Goal: Task Accomplishment & Management: Manage account settings

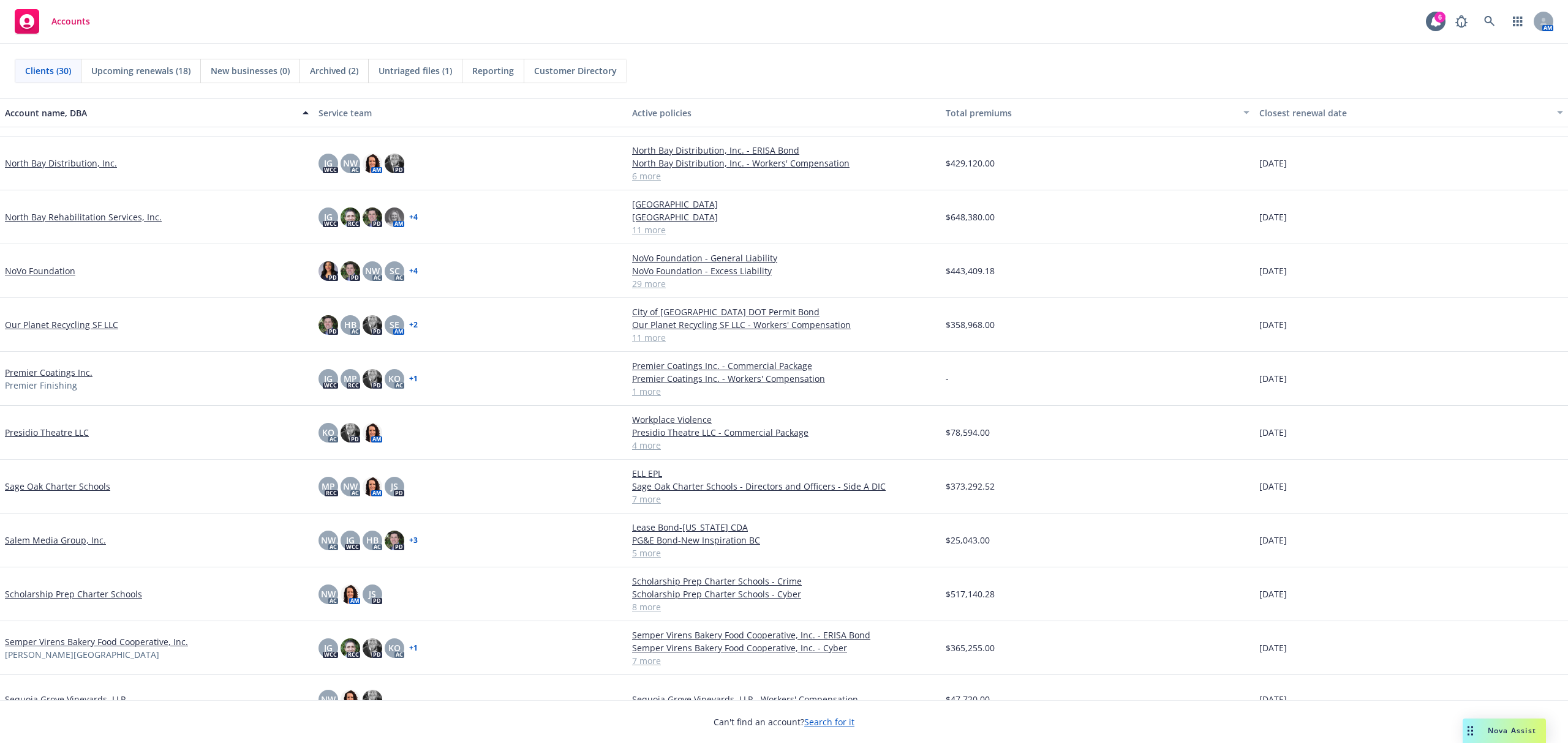
scroll to position [734, 0]
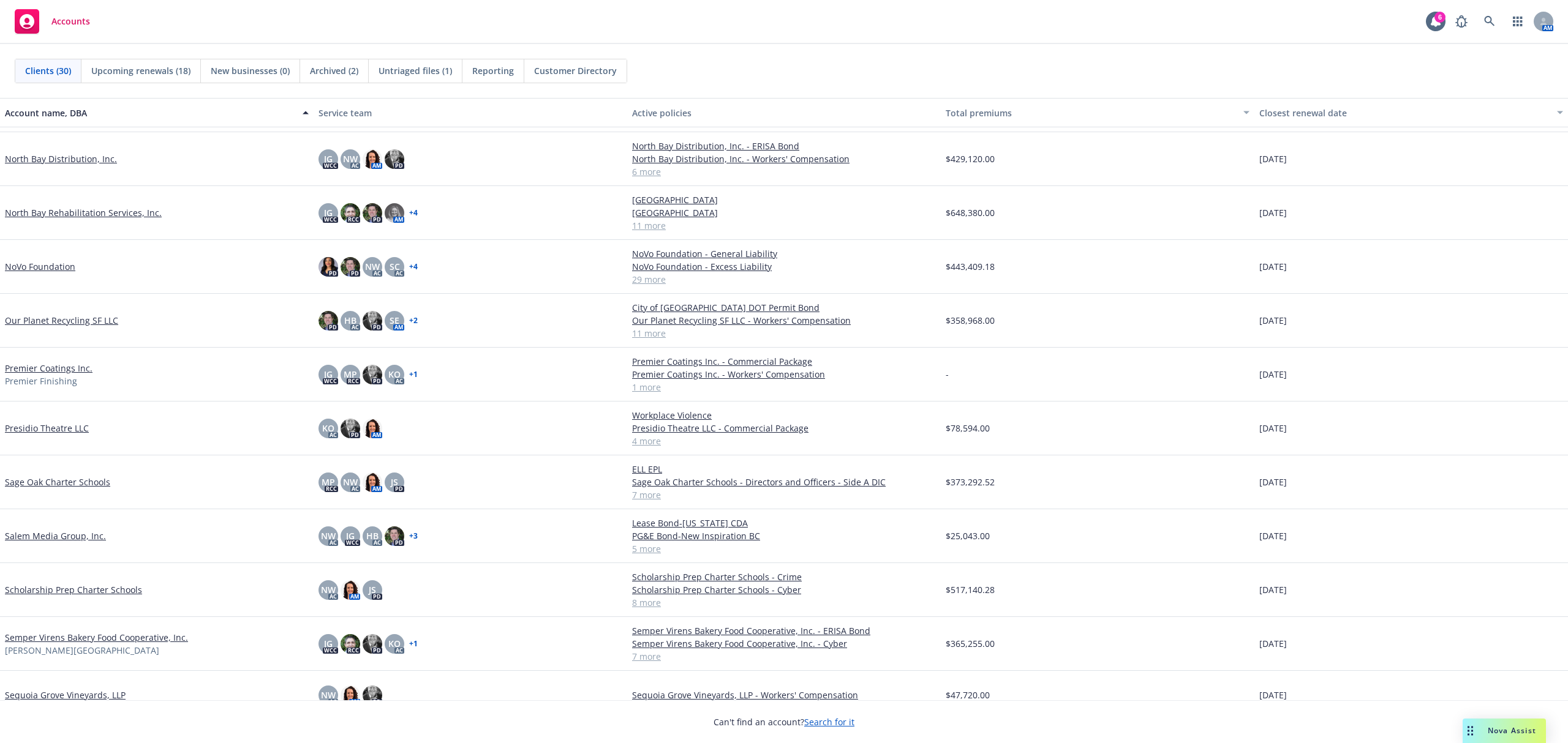
click at [51, 557] on link "Semper Virens Bakery Food Cooperative, Inc." at bounding box center [96, 637] width 183 height 13
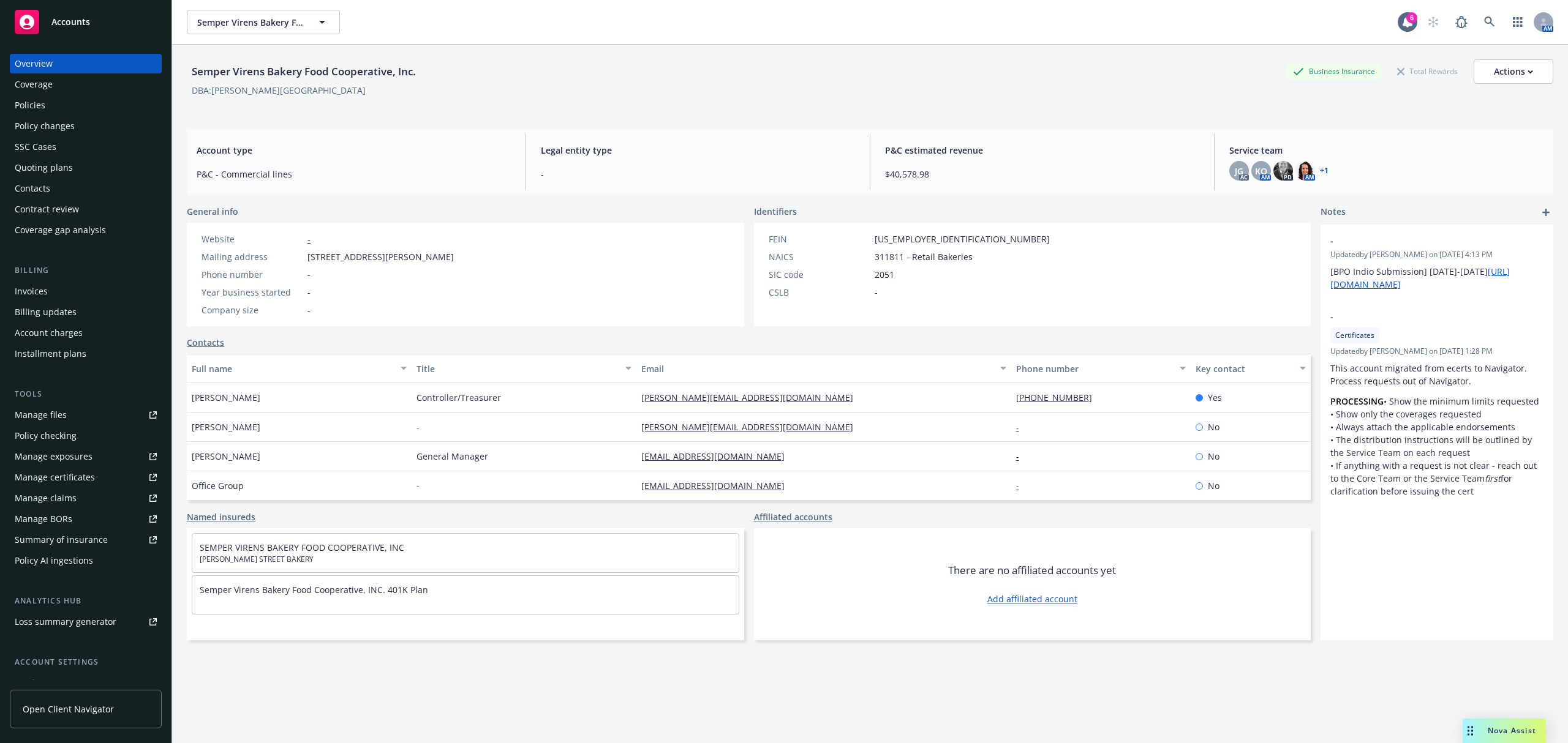
click at [33, 169] on div "Quoting plans" at bounding box center [43, 167] width 58 height 19
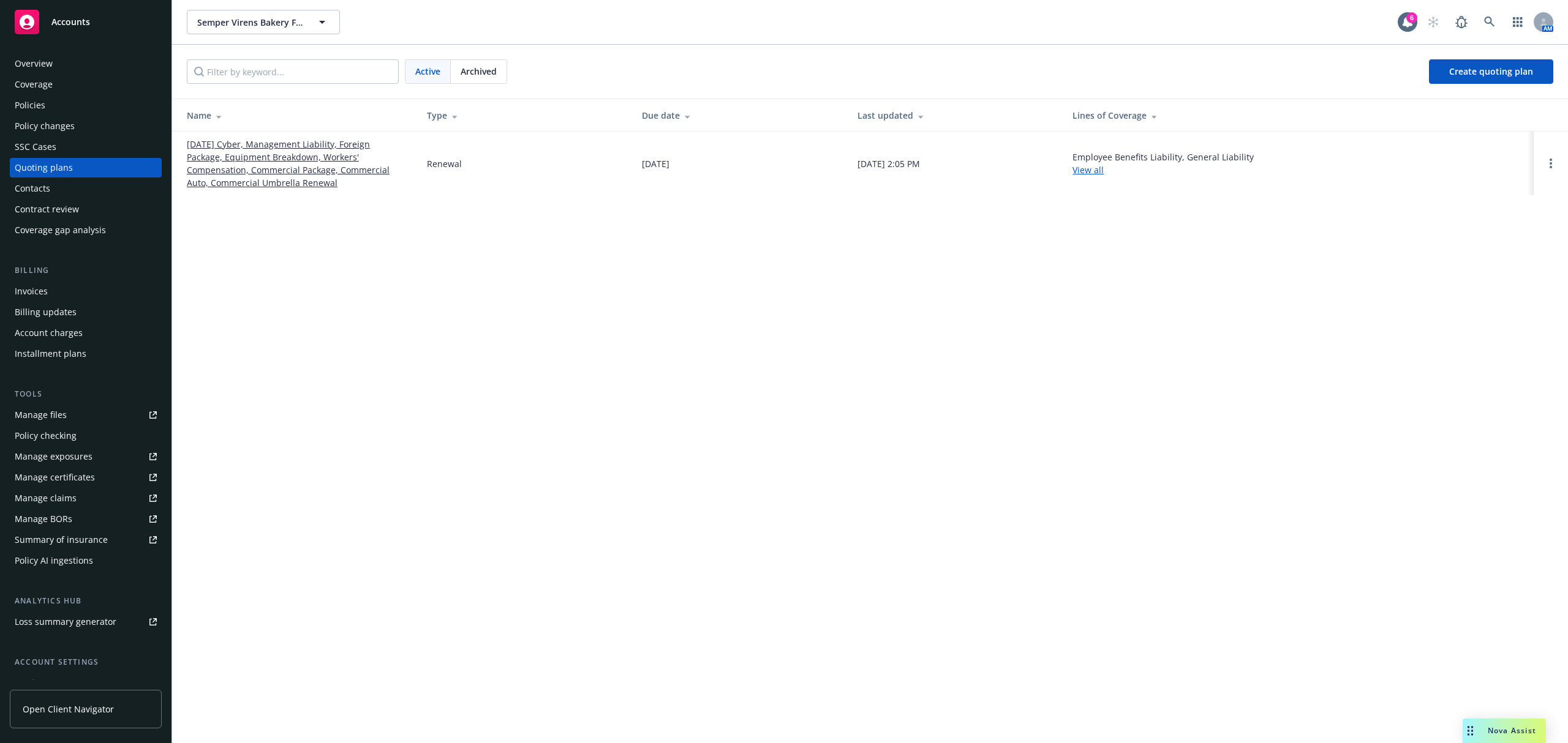
click at [218, 148] on link "[DATE] Cyber, Management Liability, Foreign Package, Equipment Breakdown, Worke…" at bounding box center [297, 163] width 221 height 51
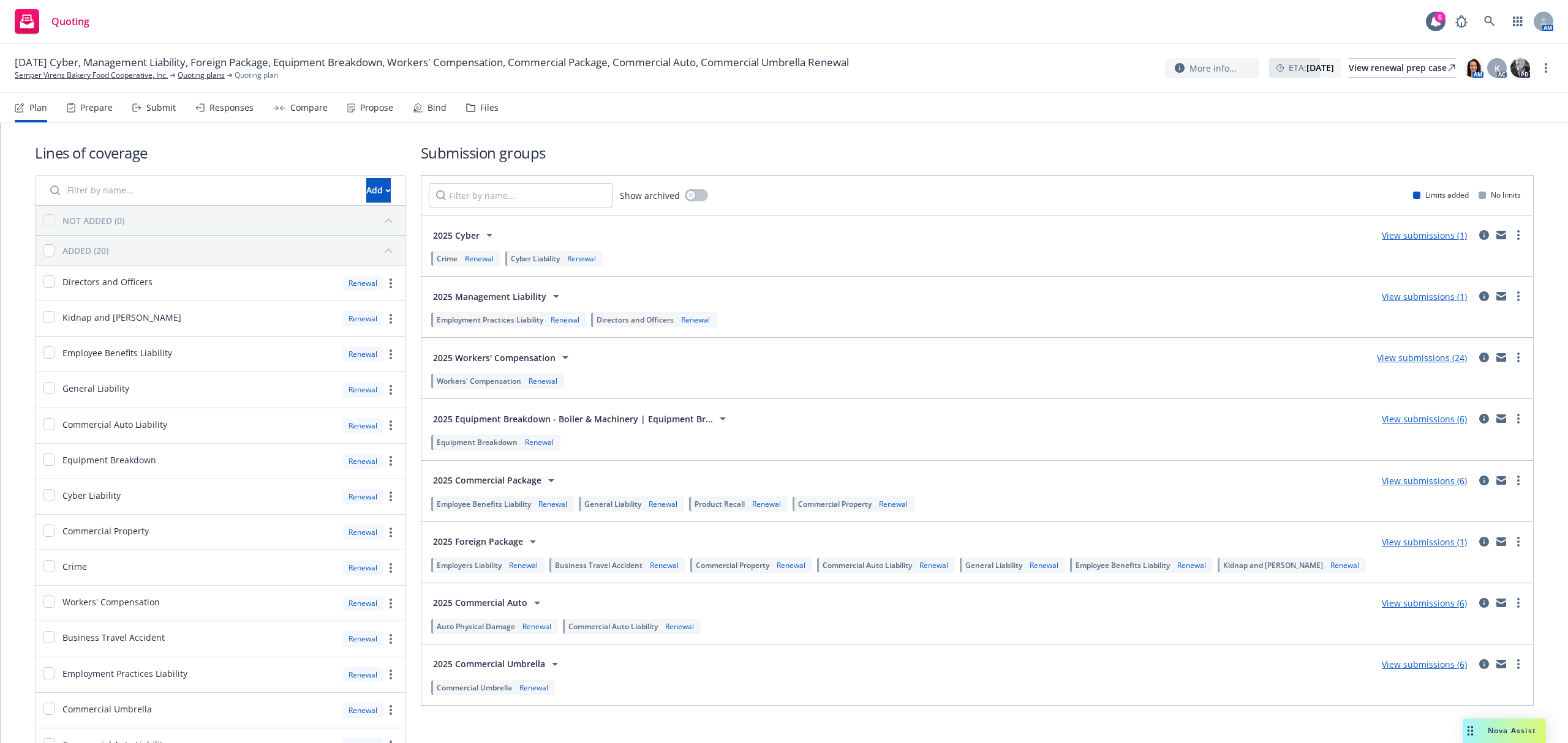
click at [159, 105] on div "Submit" at bounding box center [161, 108] width 29 height 10
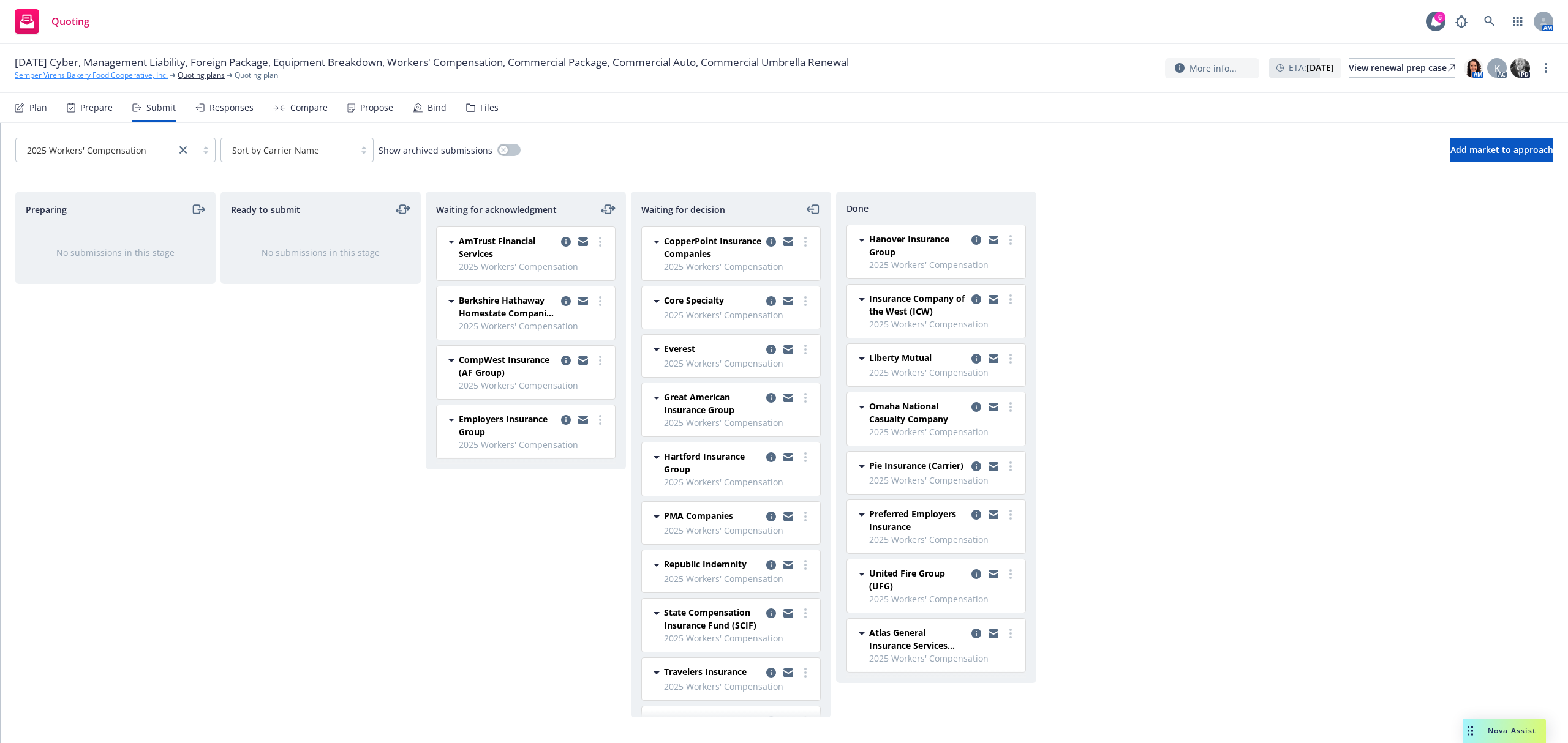
click at [91, 74] on link "Semper Virens Bakery Food Cooperative, Inc." at bounding box center [91, 75] width 153 height 11
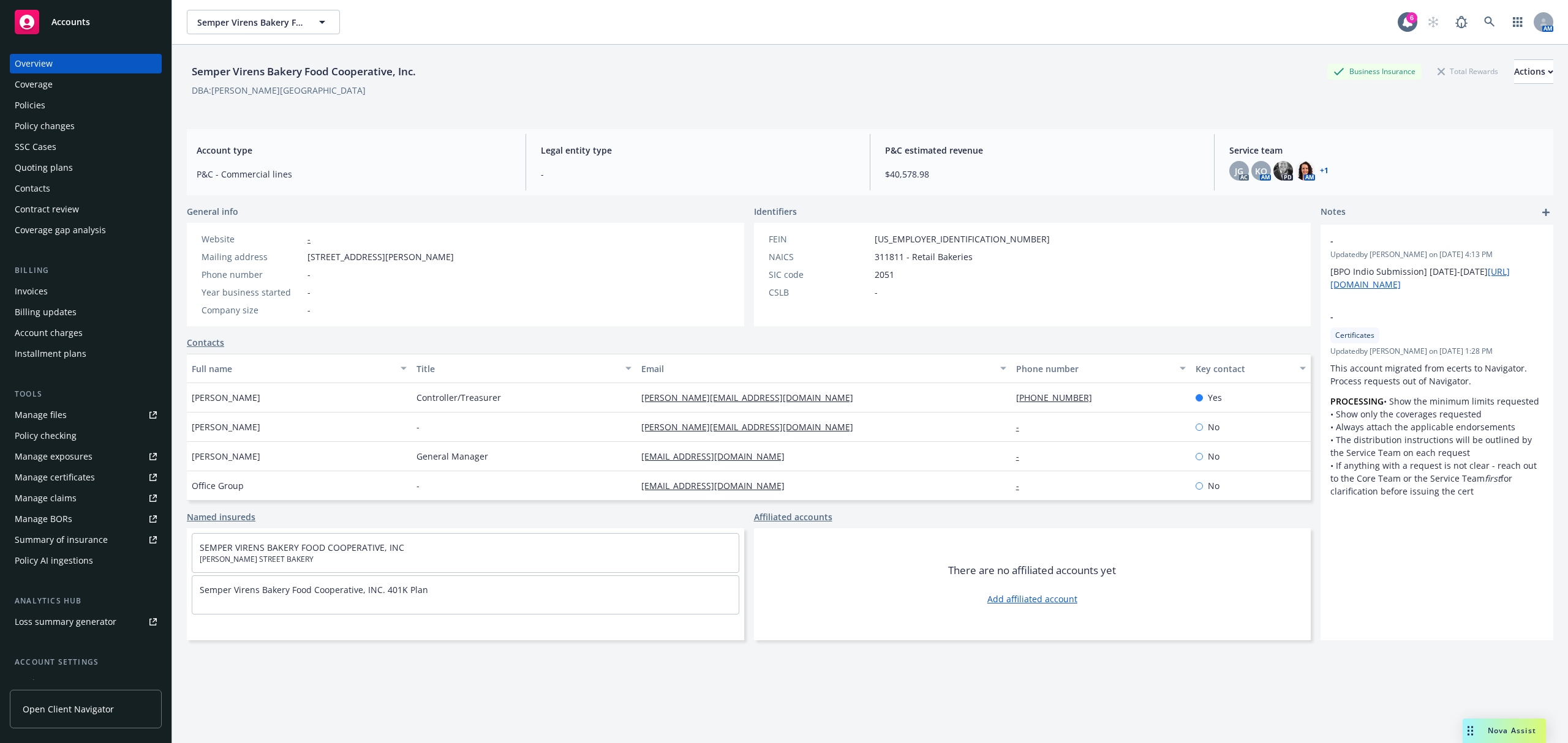
click at [50, 104] on div "Policies" at bounding box center [86, 105] width 142 height 19
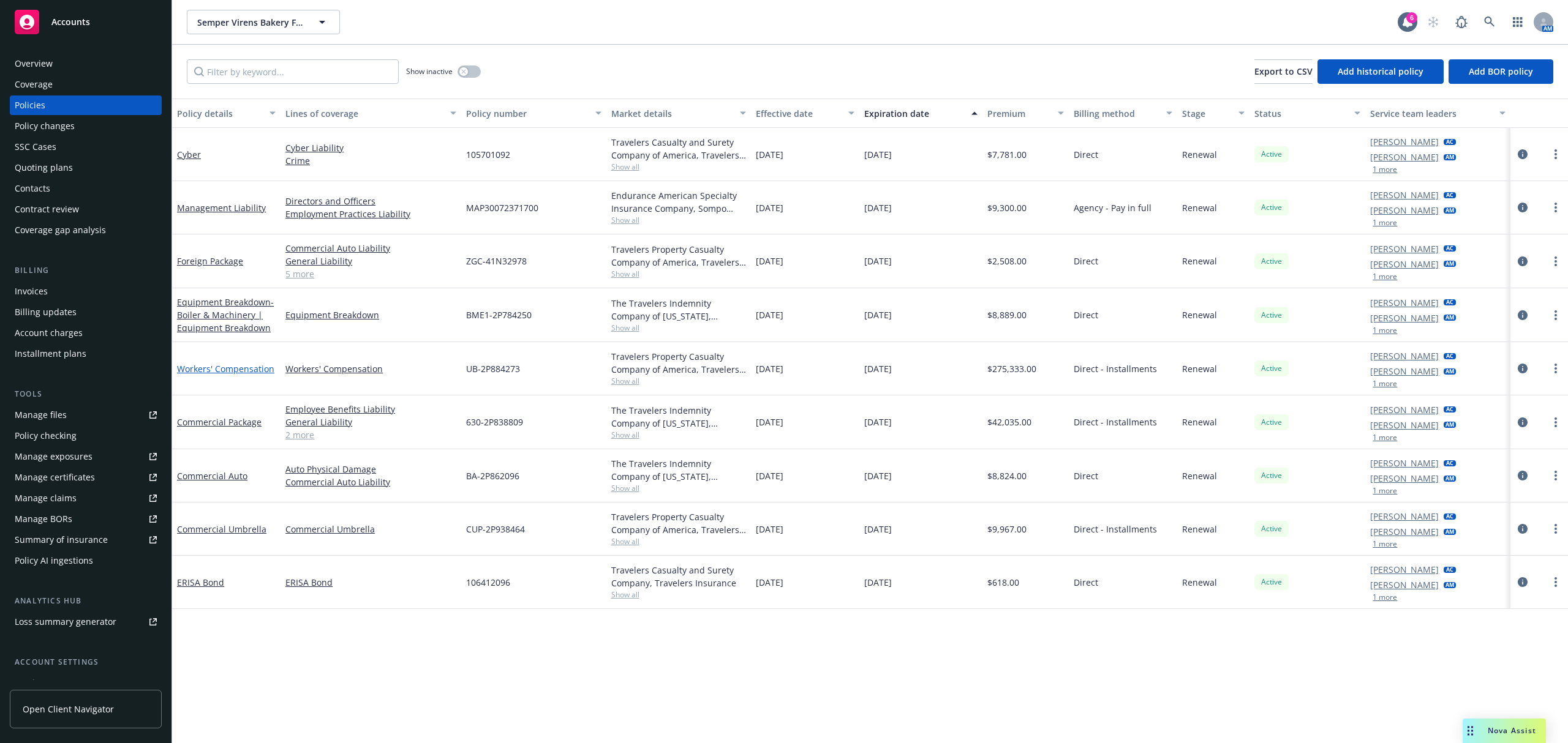
click at [227, 370] on link "Workers' Compensation" at bounding box center [225, 368] width 97 height 11
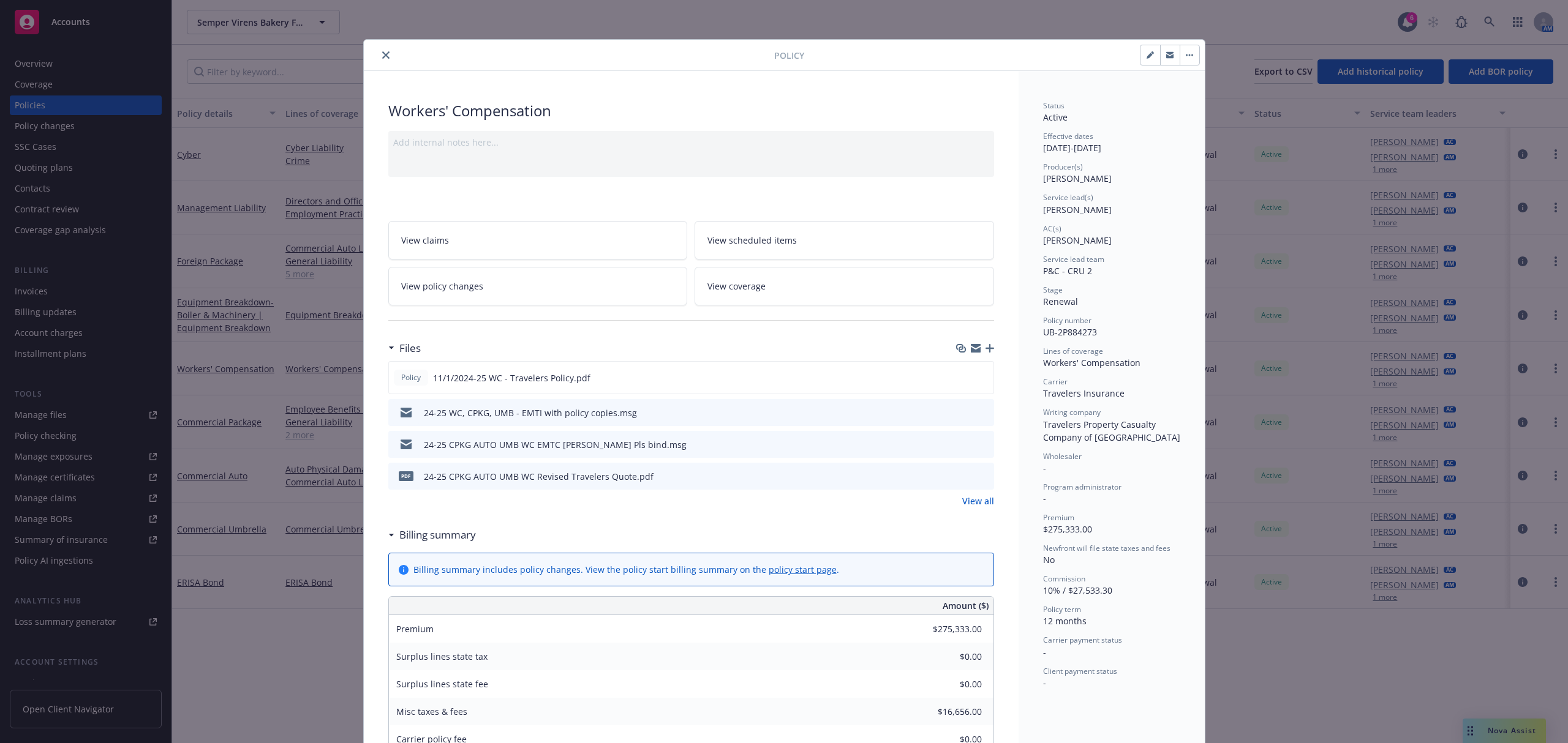
click at [383, 58] on icon "close" at bounding box center [386, 54] width 7 height 7
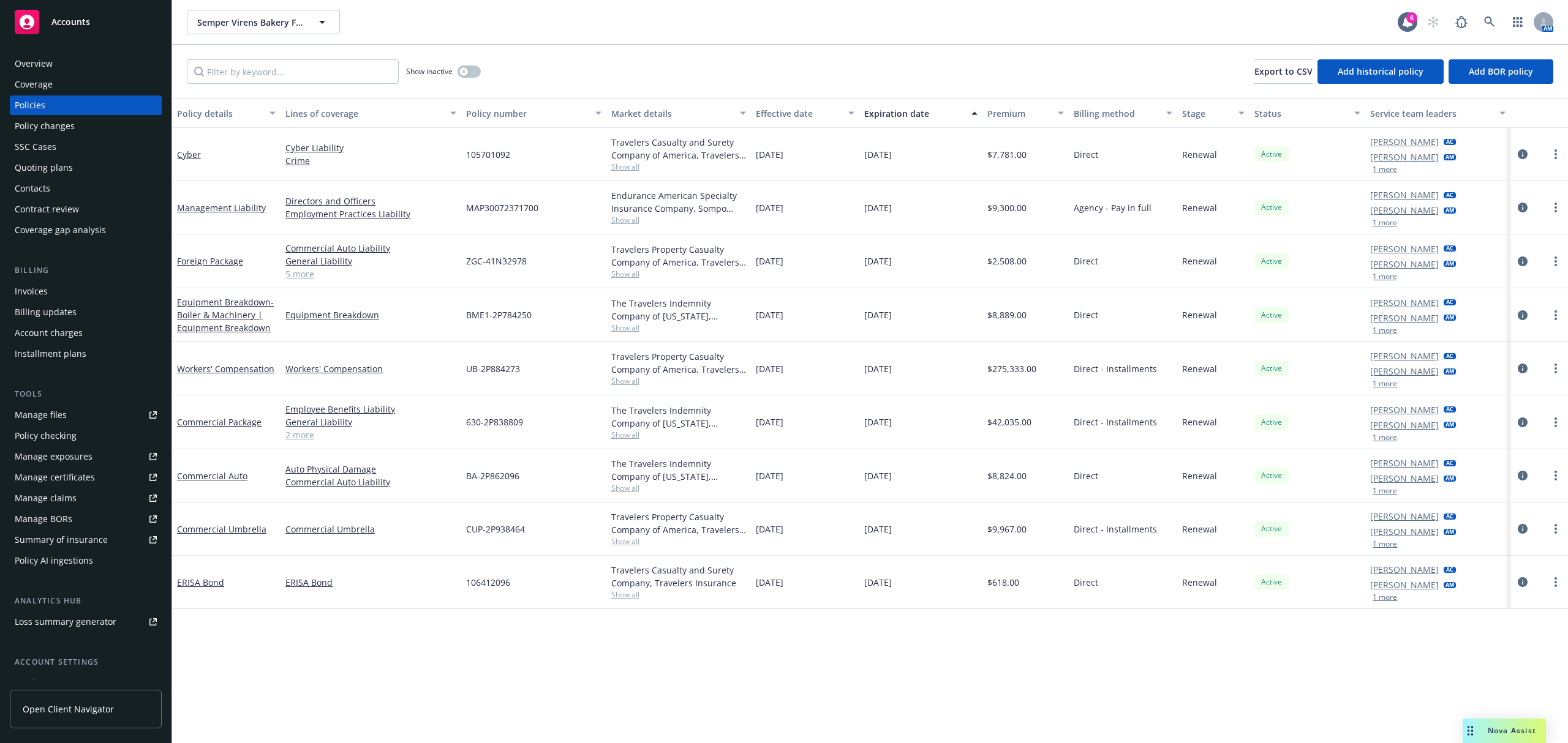
click at [55, 163] on div "Quoting plans" at bounding box center [43, 167] width 58 height 19
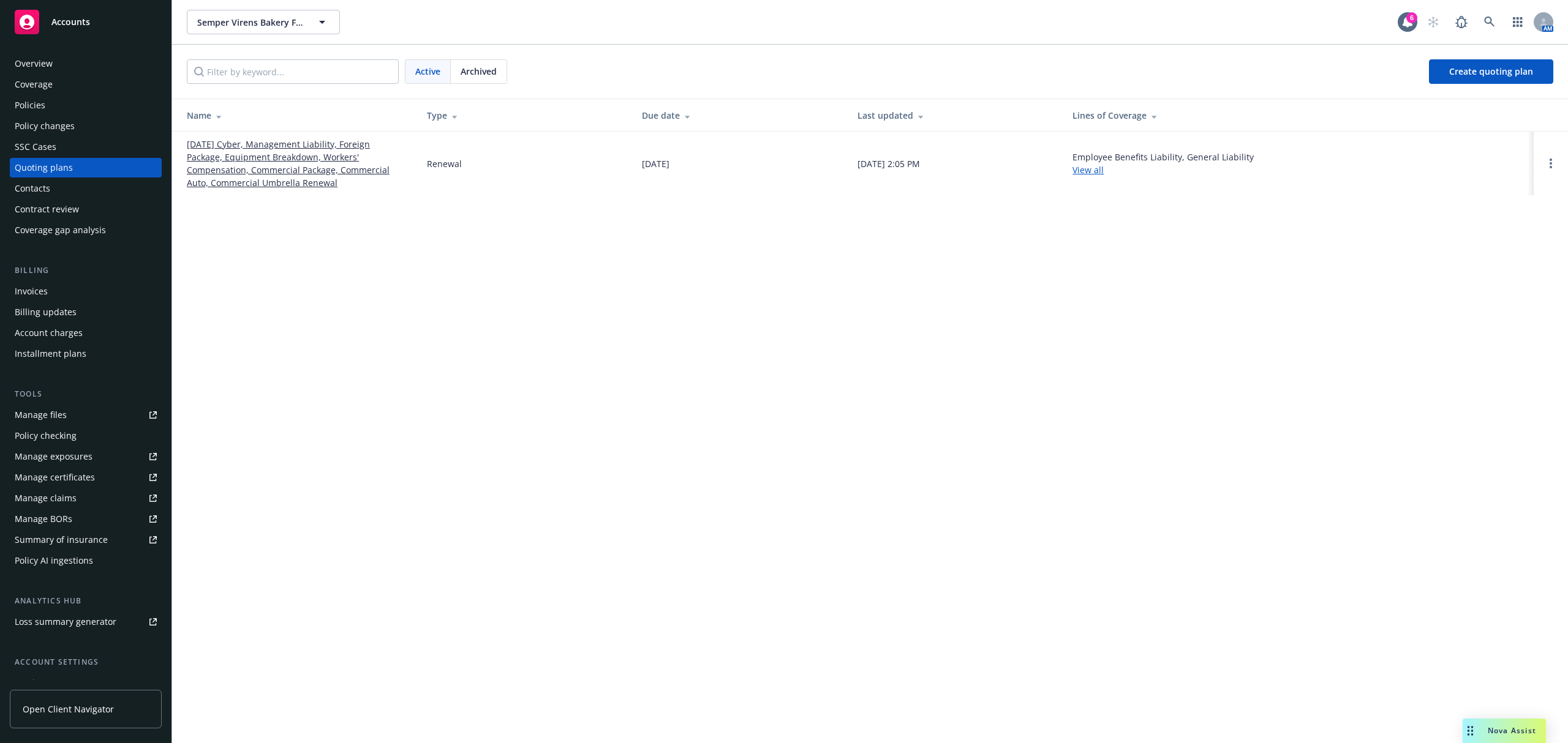
click at [279, 167] on link "[DATE] Cyber, Management Liability, Foreign Package, Equipment Breakdown, Worke…" at bounding box center [297, 163] width 221 height 51
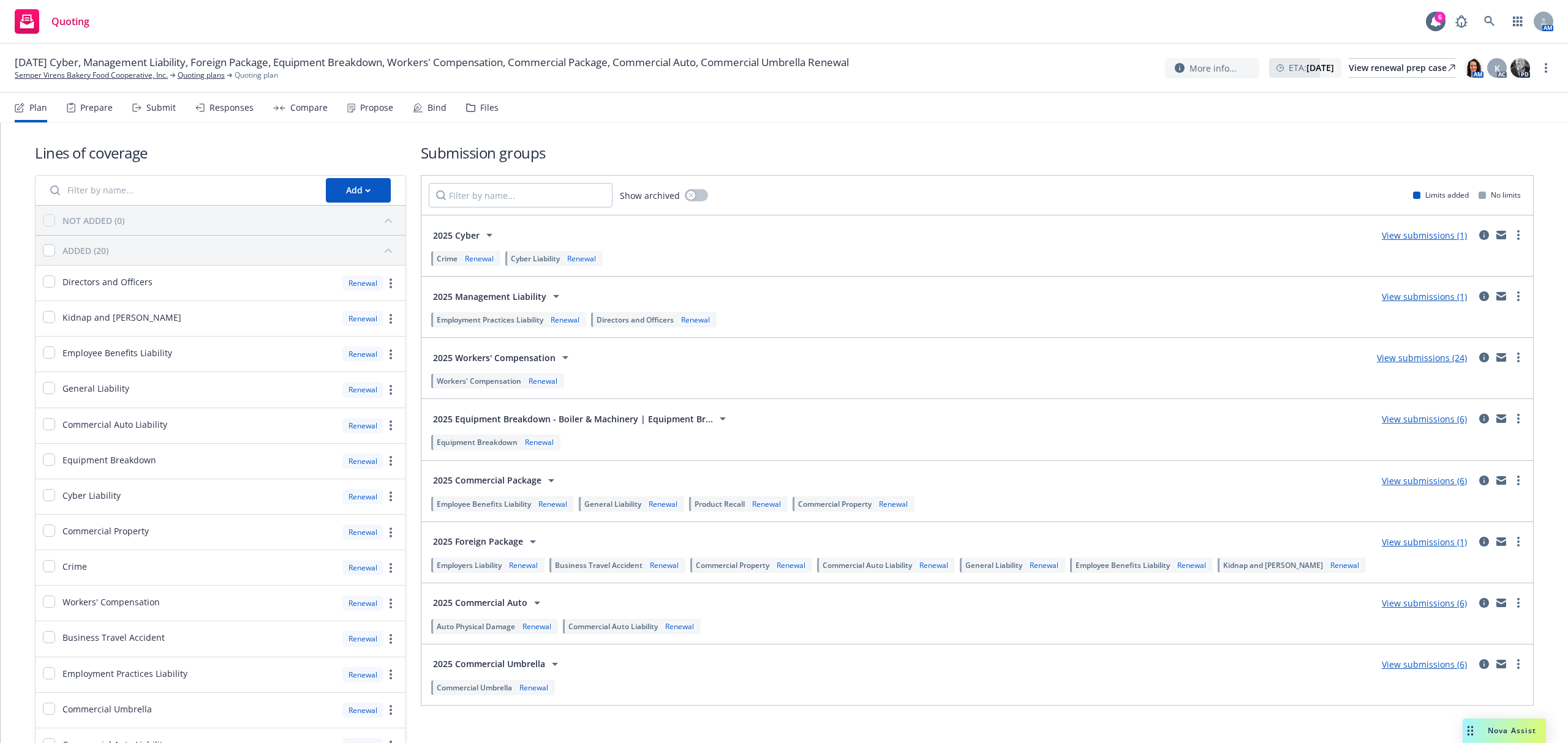
click at [150, 111] on div "Submit" at bounding box center [161, 108] width 29 height 10
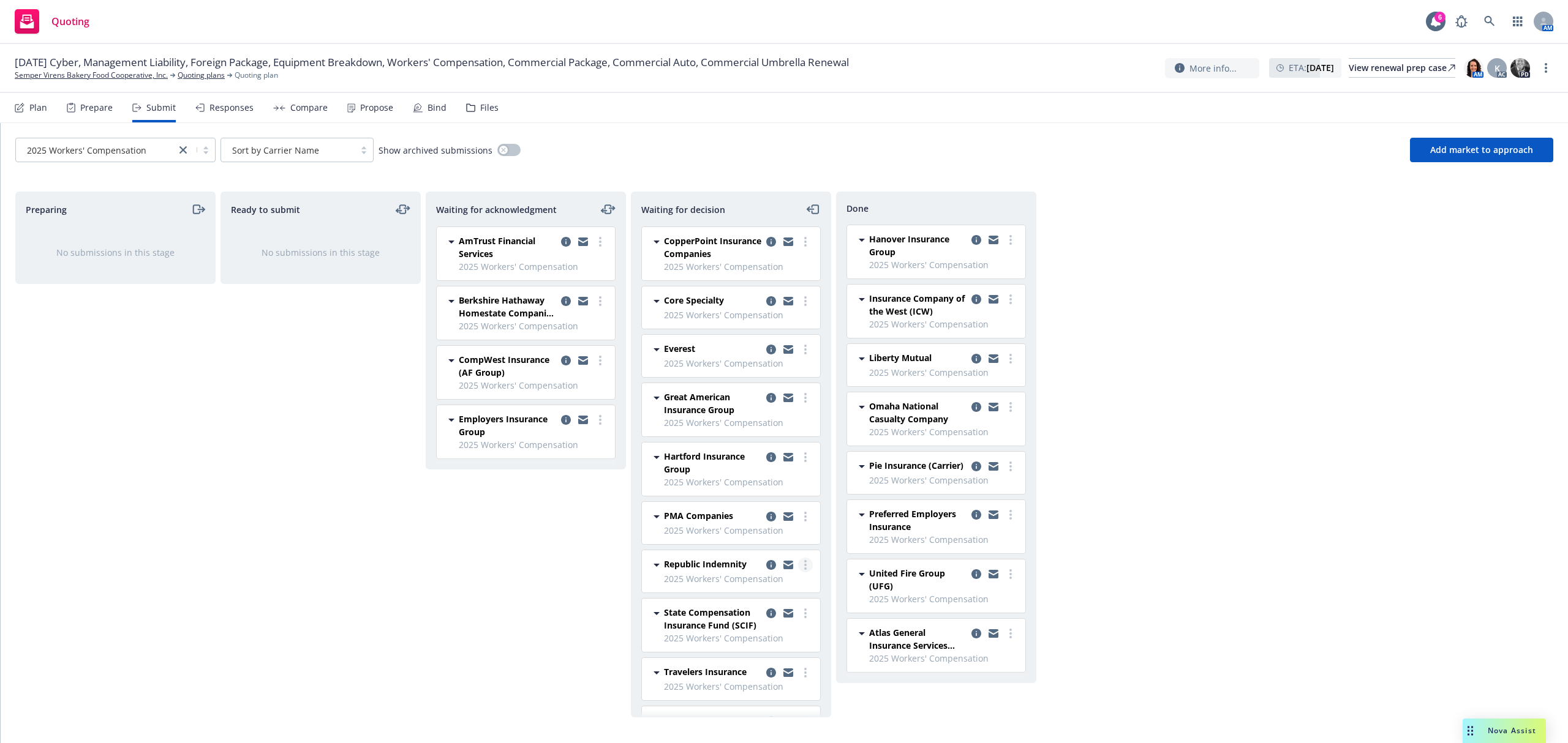
click at [804, 566] on circle "more" at bounding box center [805, 565] width 3 height 3
click at [768, 645] on span "Add accepted decision" at bounding box center [739, 641] width 122 height 11
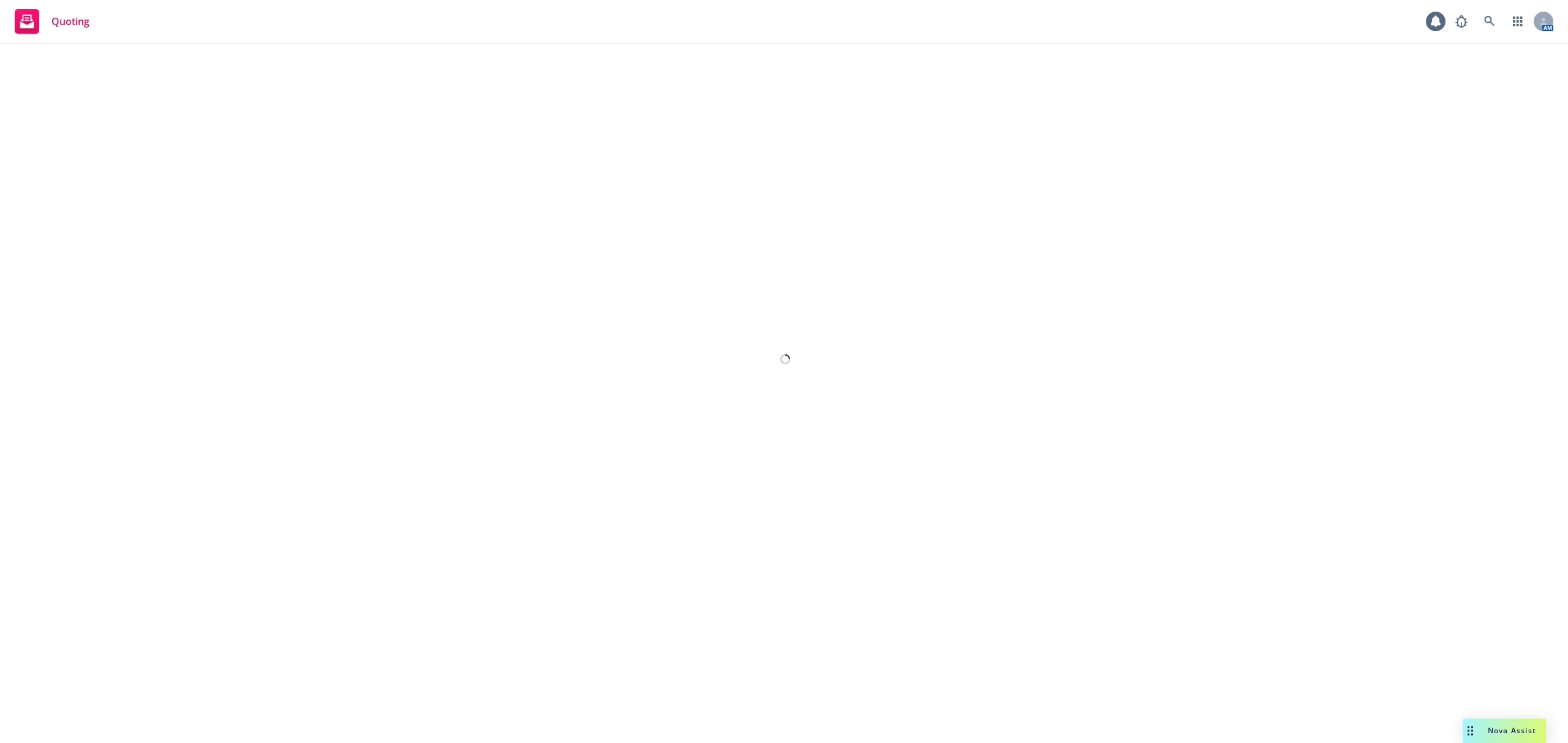
select select "12"
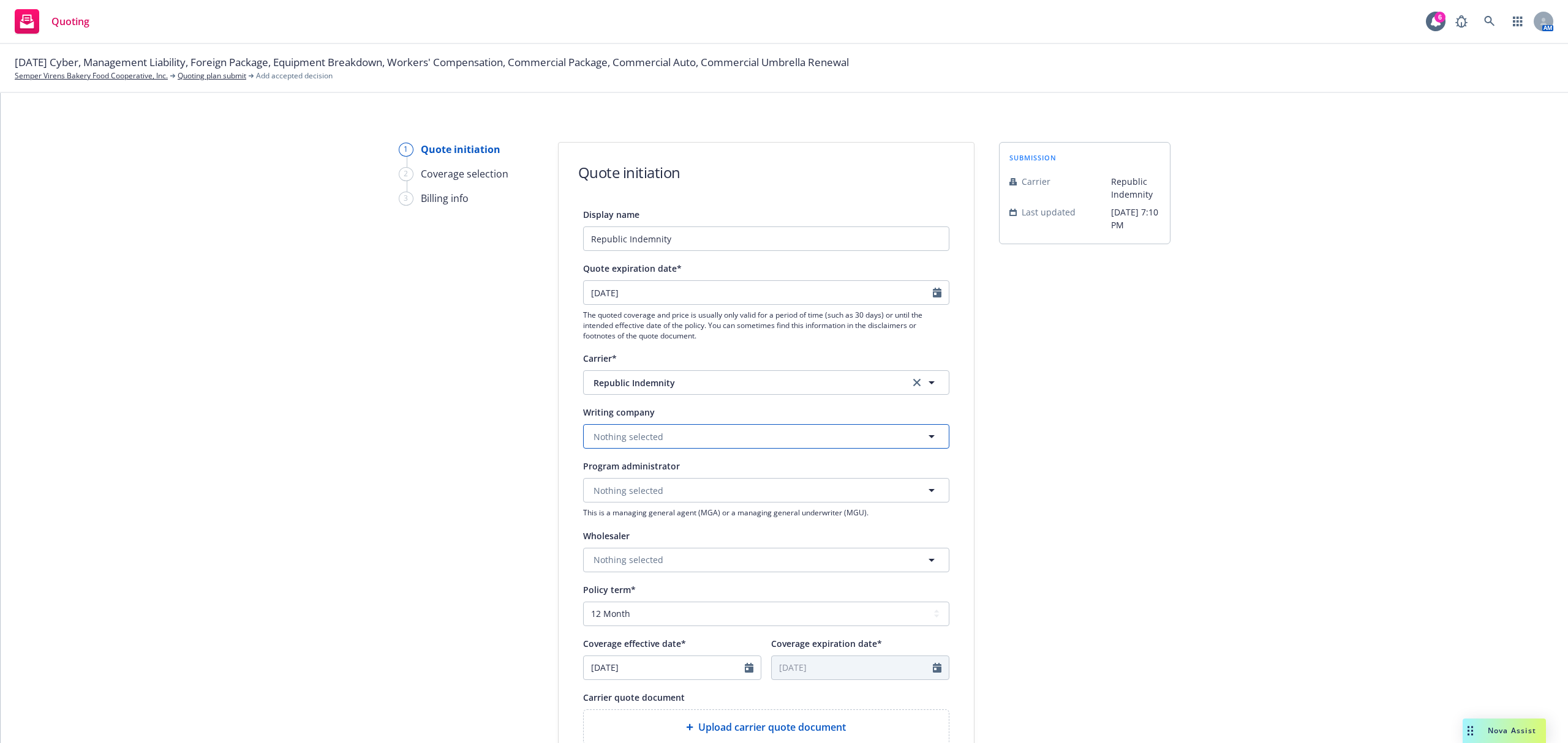
click at [698, 434] on button "Nothing selected" at bounding box center [766, 436] width 366 height 25
click at [688, 484] on span "Domestic - 22179" at bounding box center [682, 483] width 171 height 13
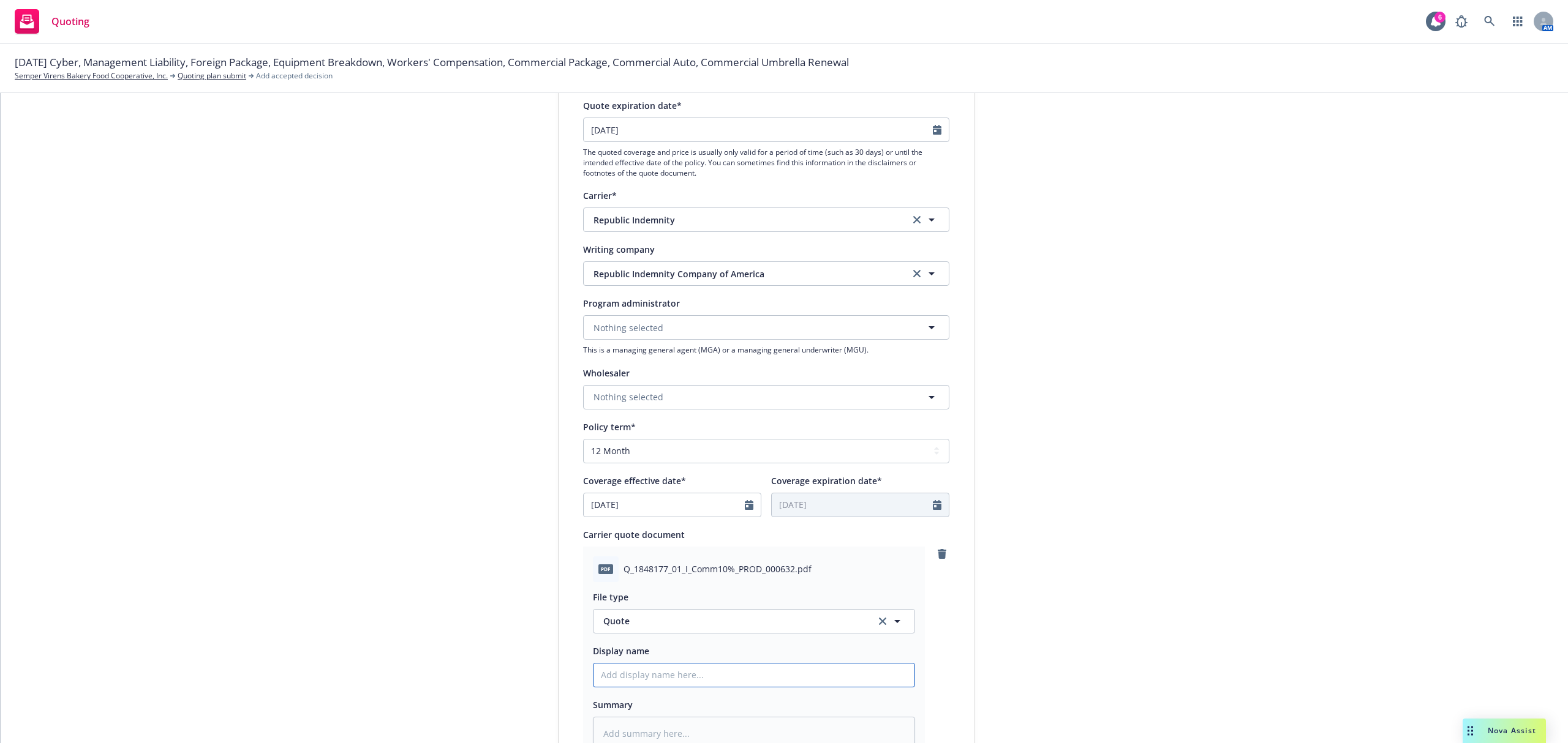
click at [654, 667] on input "Display name" at bounding box center [753, 675] width 321 height 23
type textarea "x"
type input "2"
type textarea "x"
type input "25"
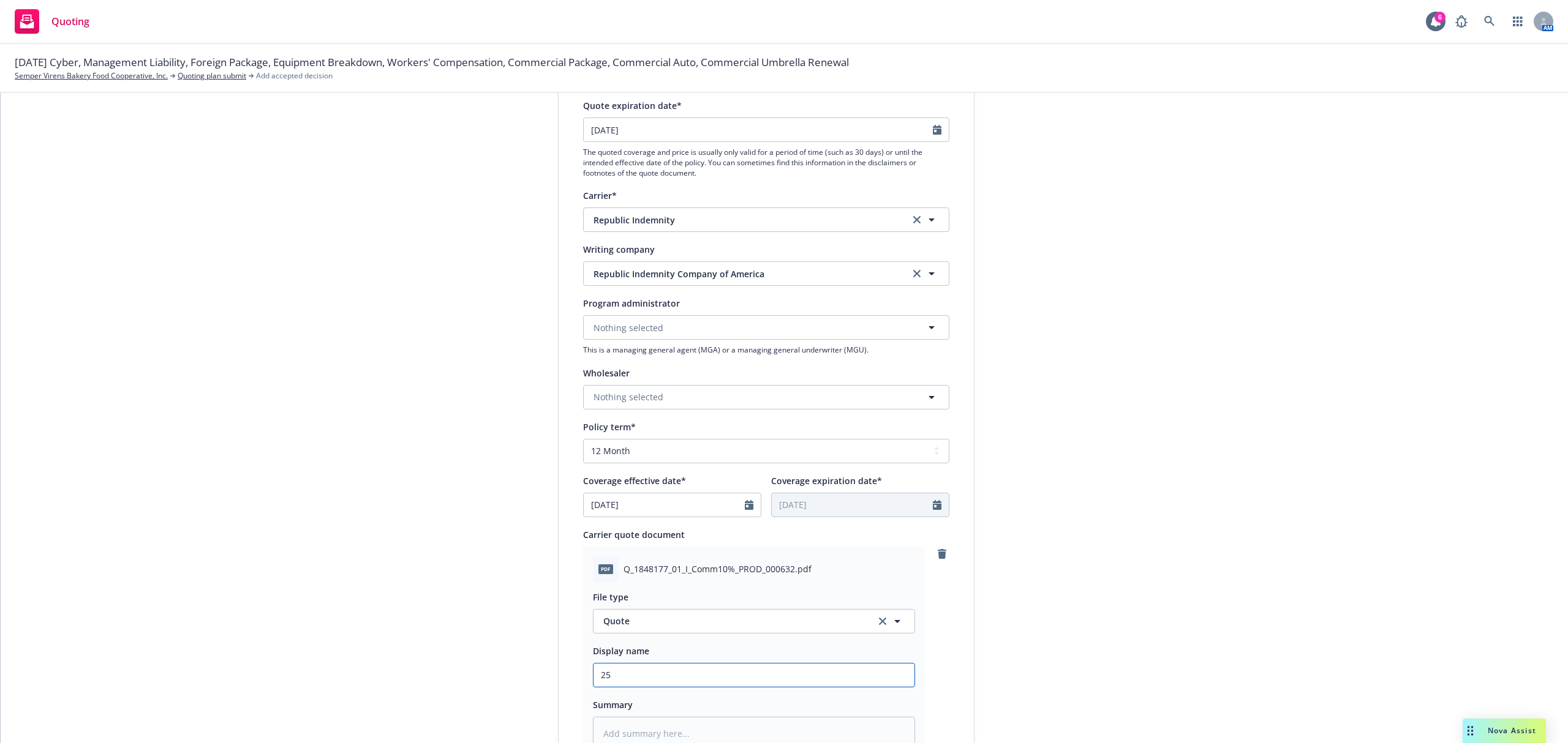
type textarea "x"
type input "25-"
type textarea "x"
type input "25-2"
type textarea "x"
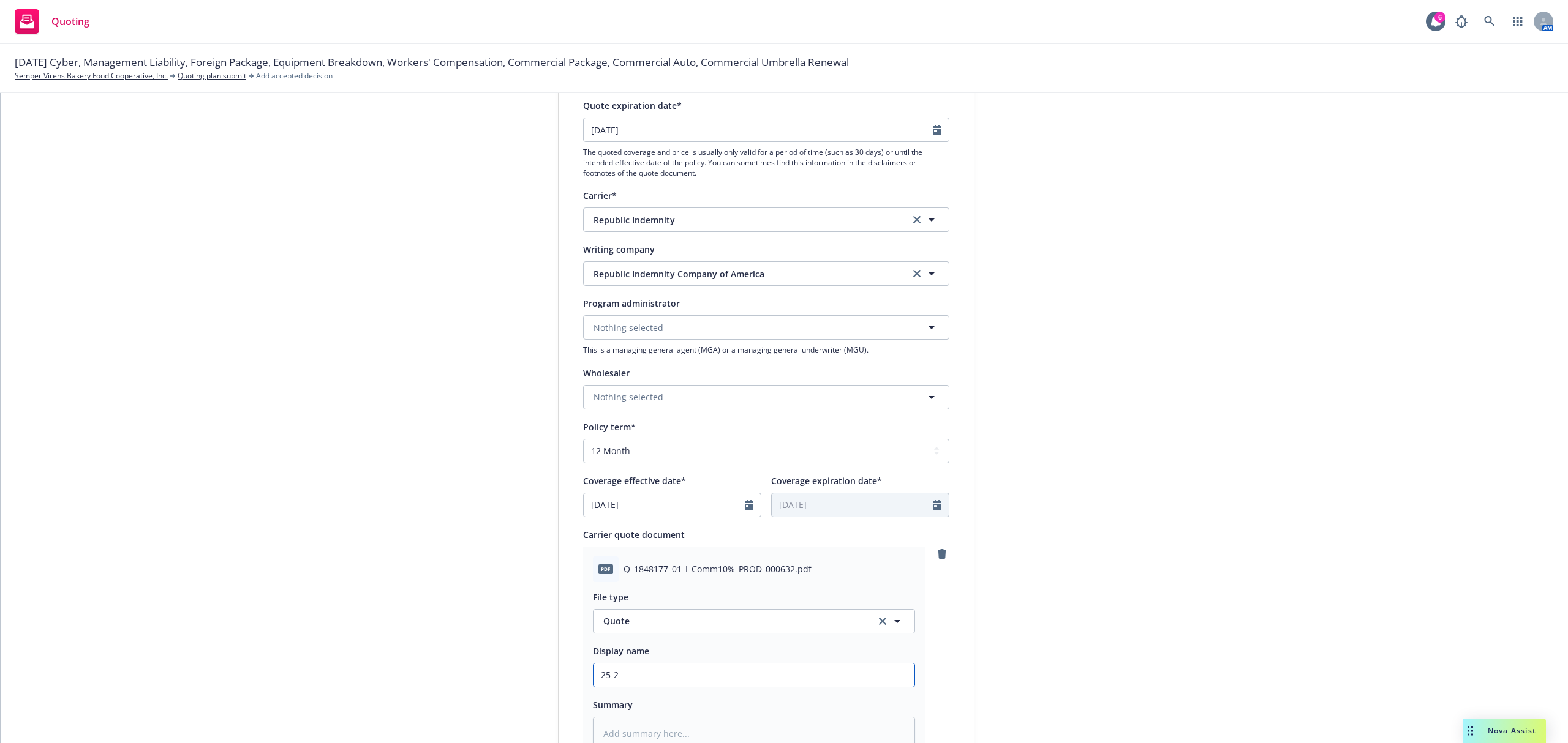
type input "25-26"
type textarea "x"
type input "25-26"
type textarea "x"
type input "25-26 W"
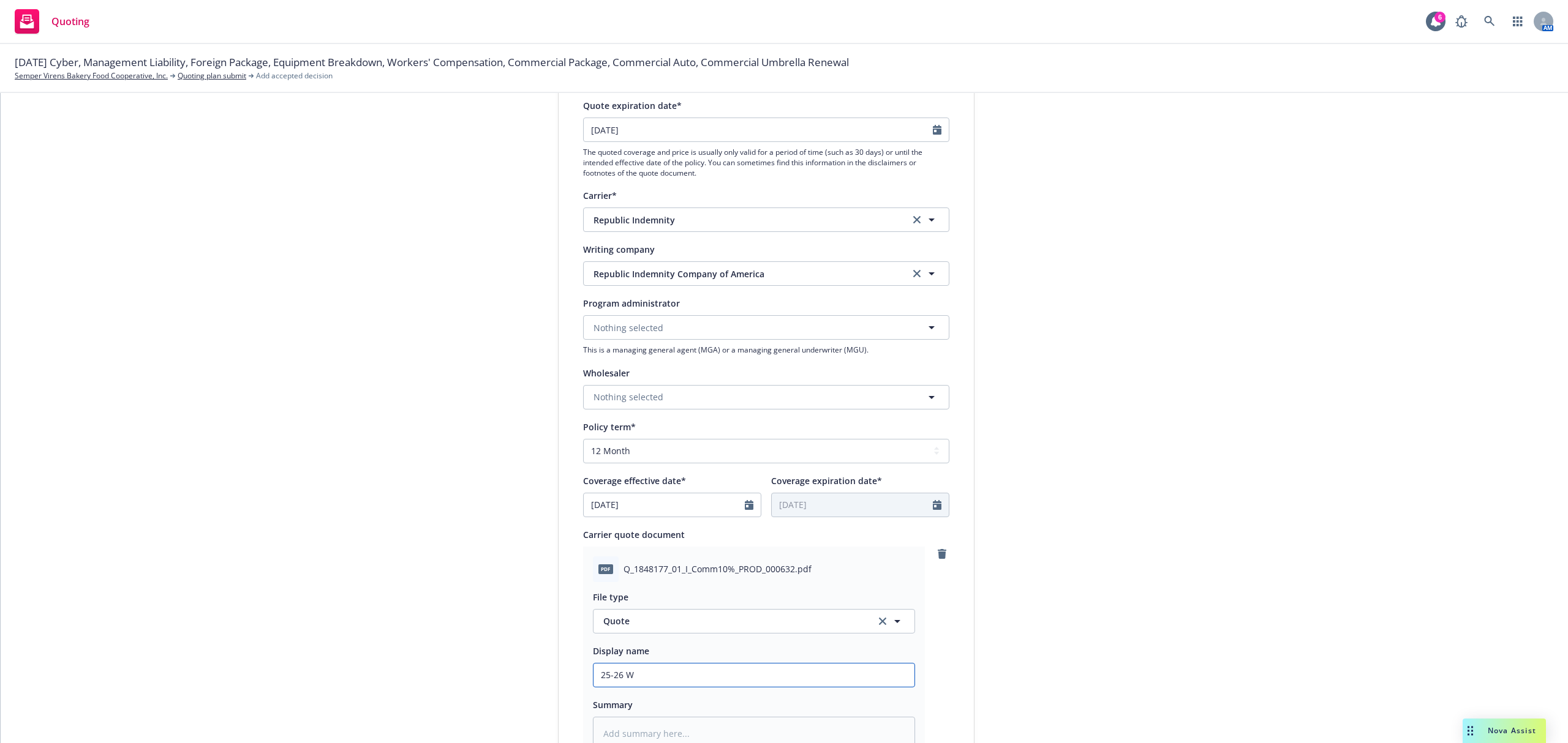
type textarea "x"
type input "25-26 WC"
type textarea "x"
type input "25-26 WC"
type textarea "x"
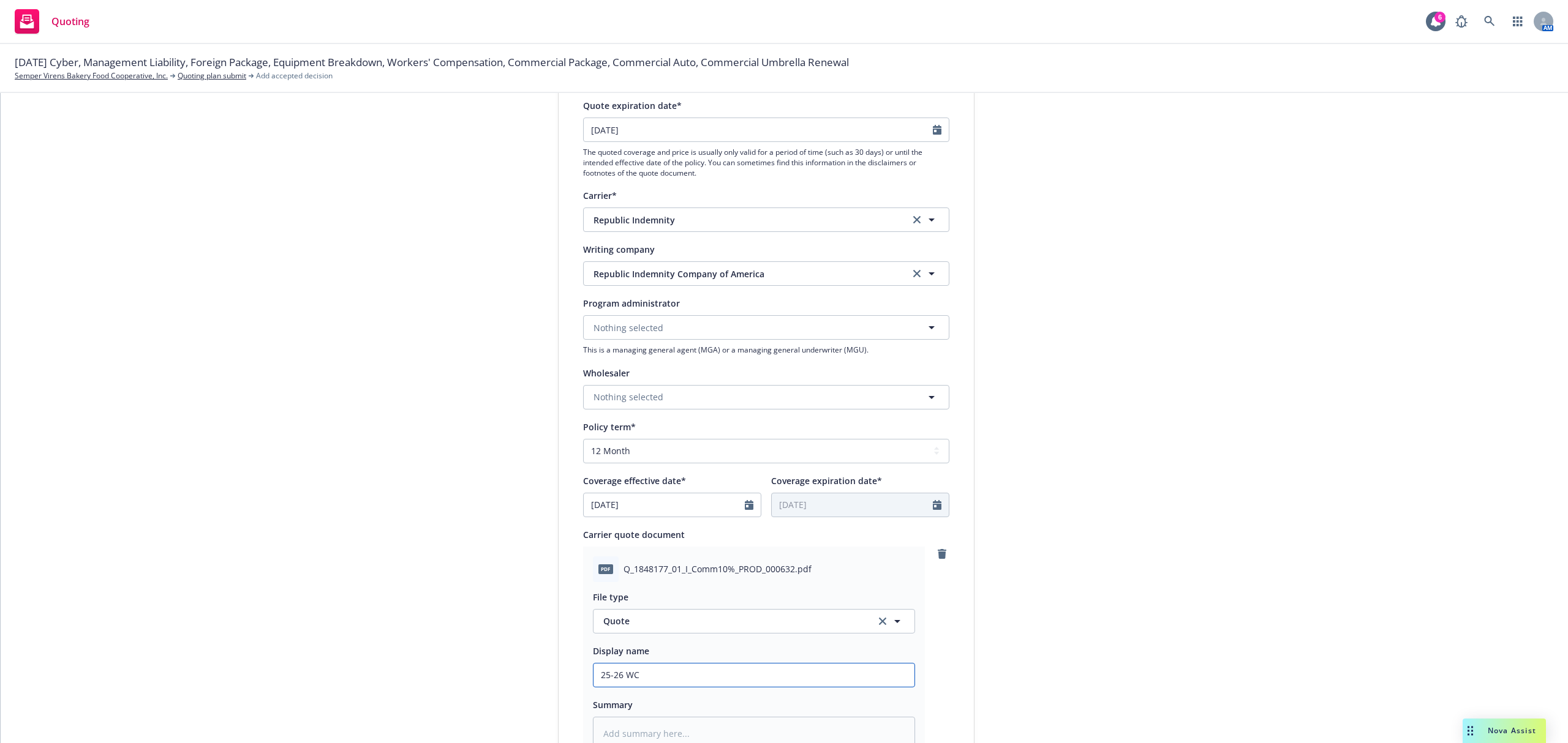
type input "25-26 WC R"
type textarea "x"
type input "25-26 WC Re"
type textarea "x"
type input "25-26 WC Rep"
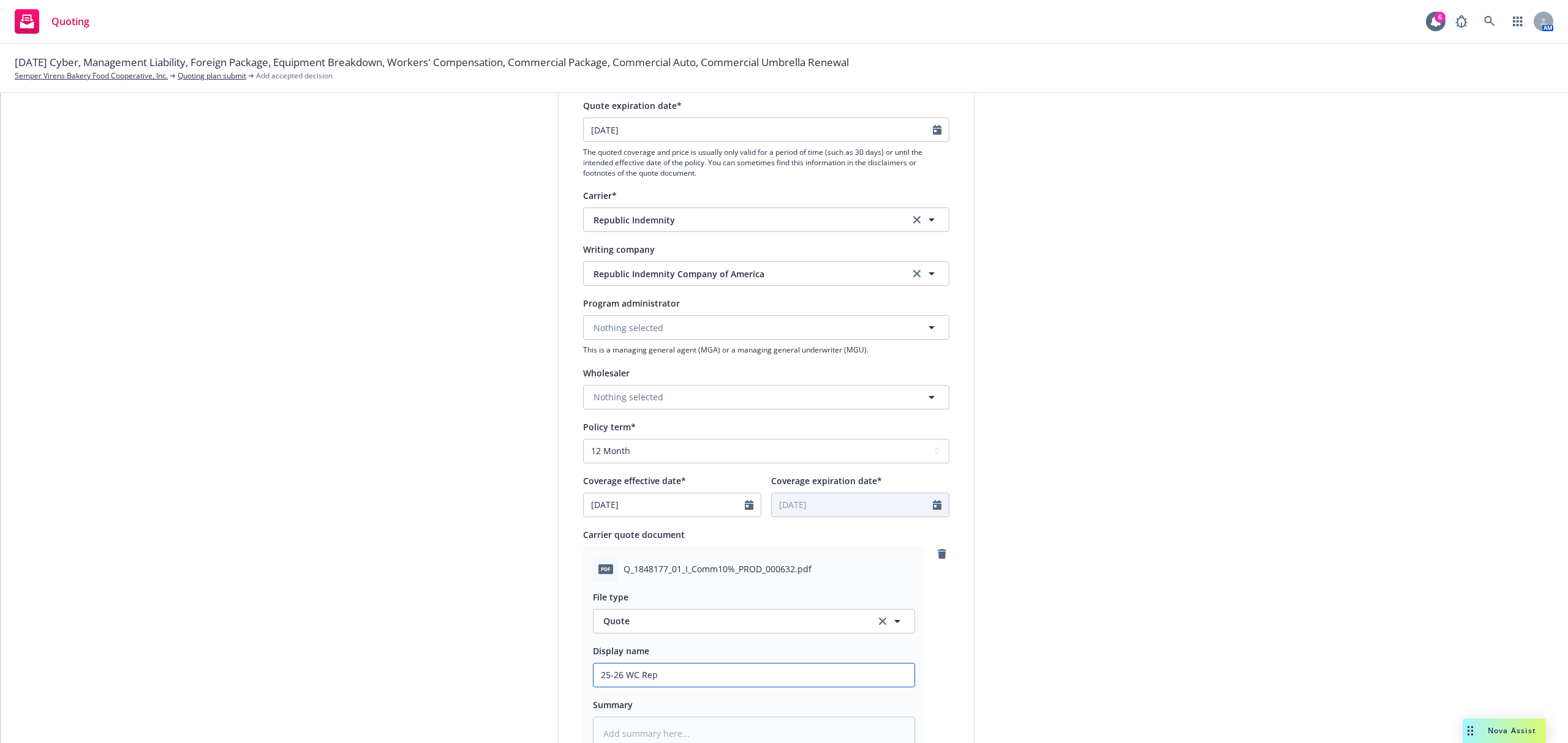
type textarea "x"
type input "25-26 WC Repu"
type textarea "x"
type input "25-26 WC Repub"
type textarea "x"
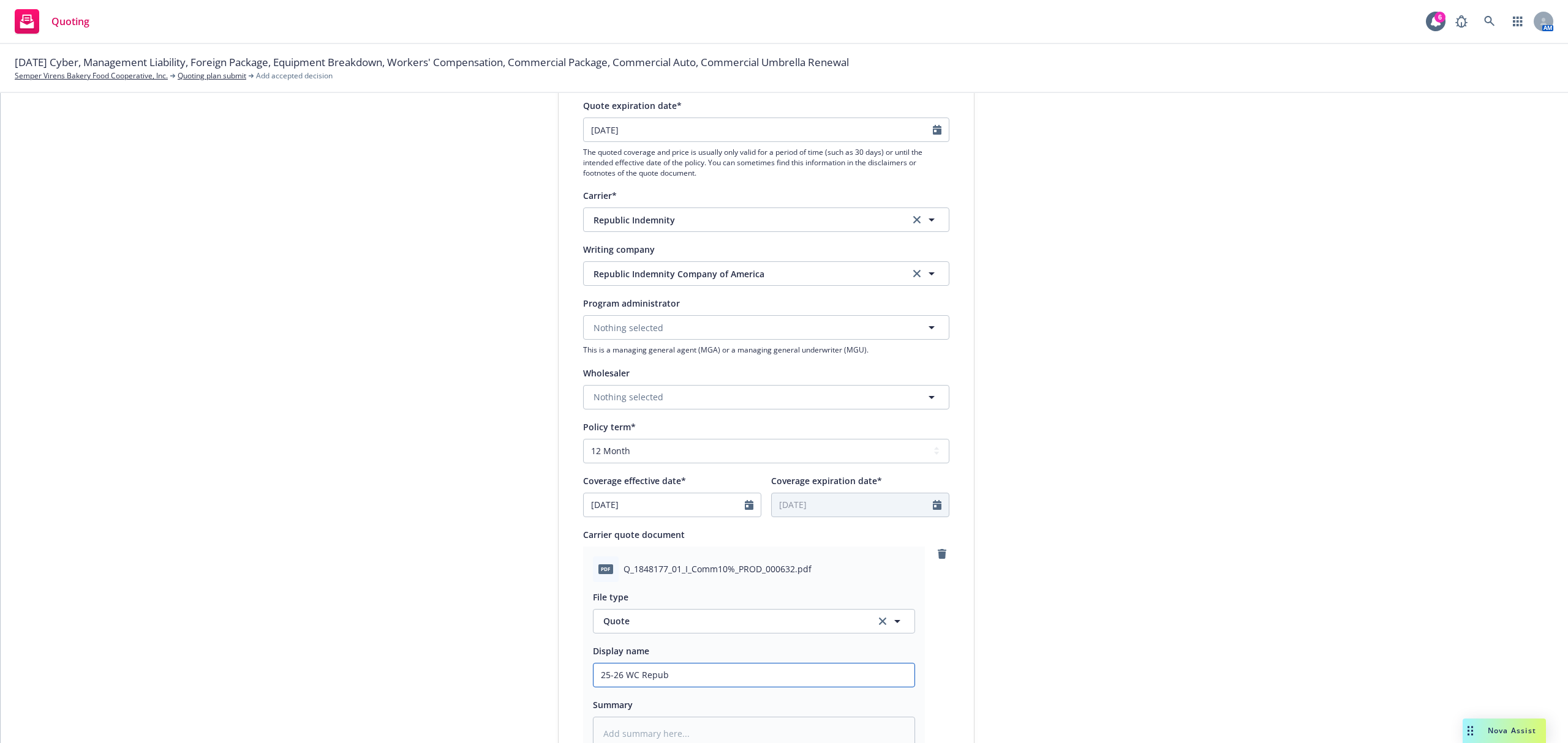
type input "25-26 WC Republ"
type textarea "x"
type input "25-26 WC Republi"
type textarea "x"
type input "25-26 WC Republic"
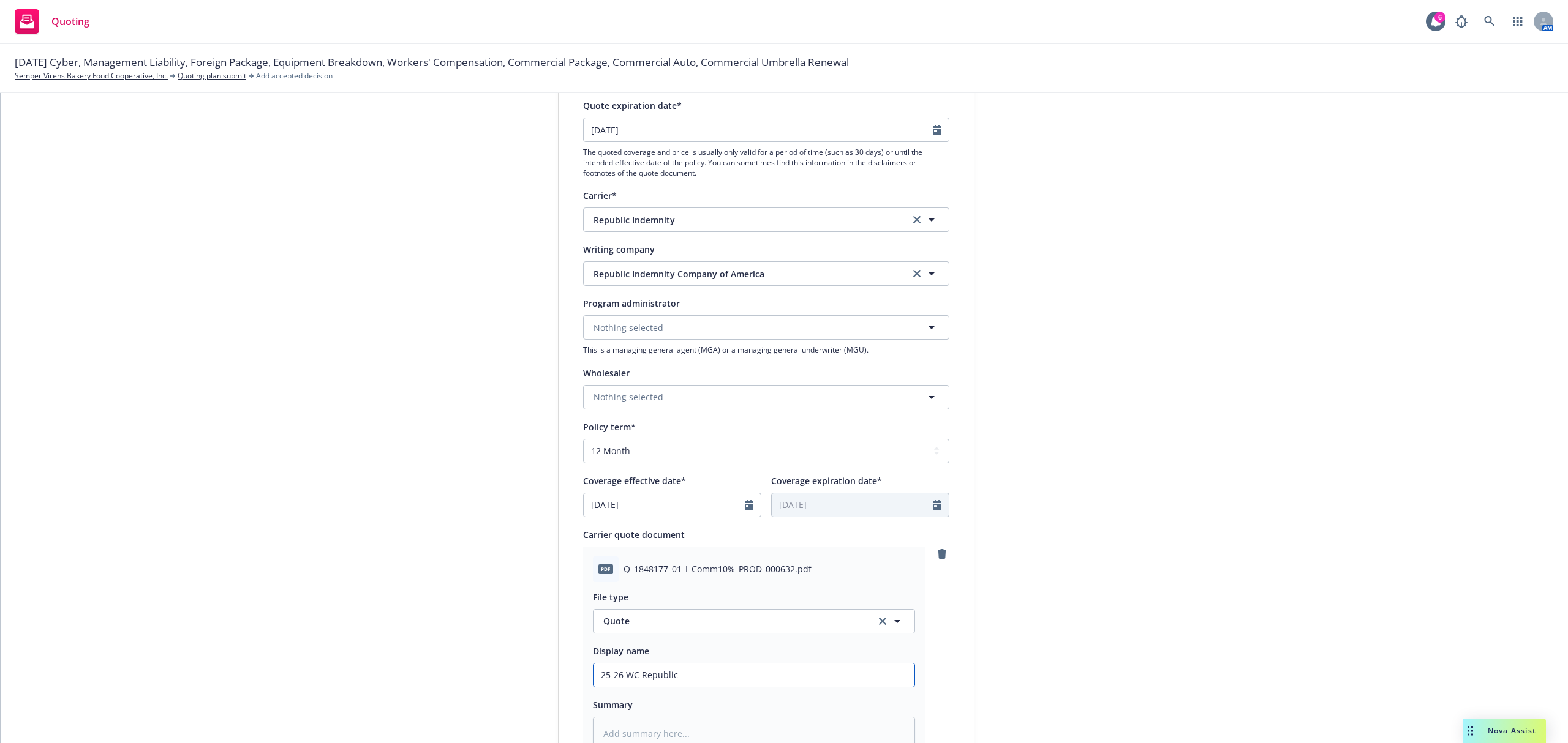
type textarea "x"
type input "25-26 WC Republic"
type textarea "x"
type input "25-26 WC Republic Q"
type textarea "x"
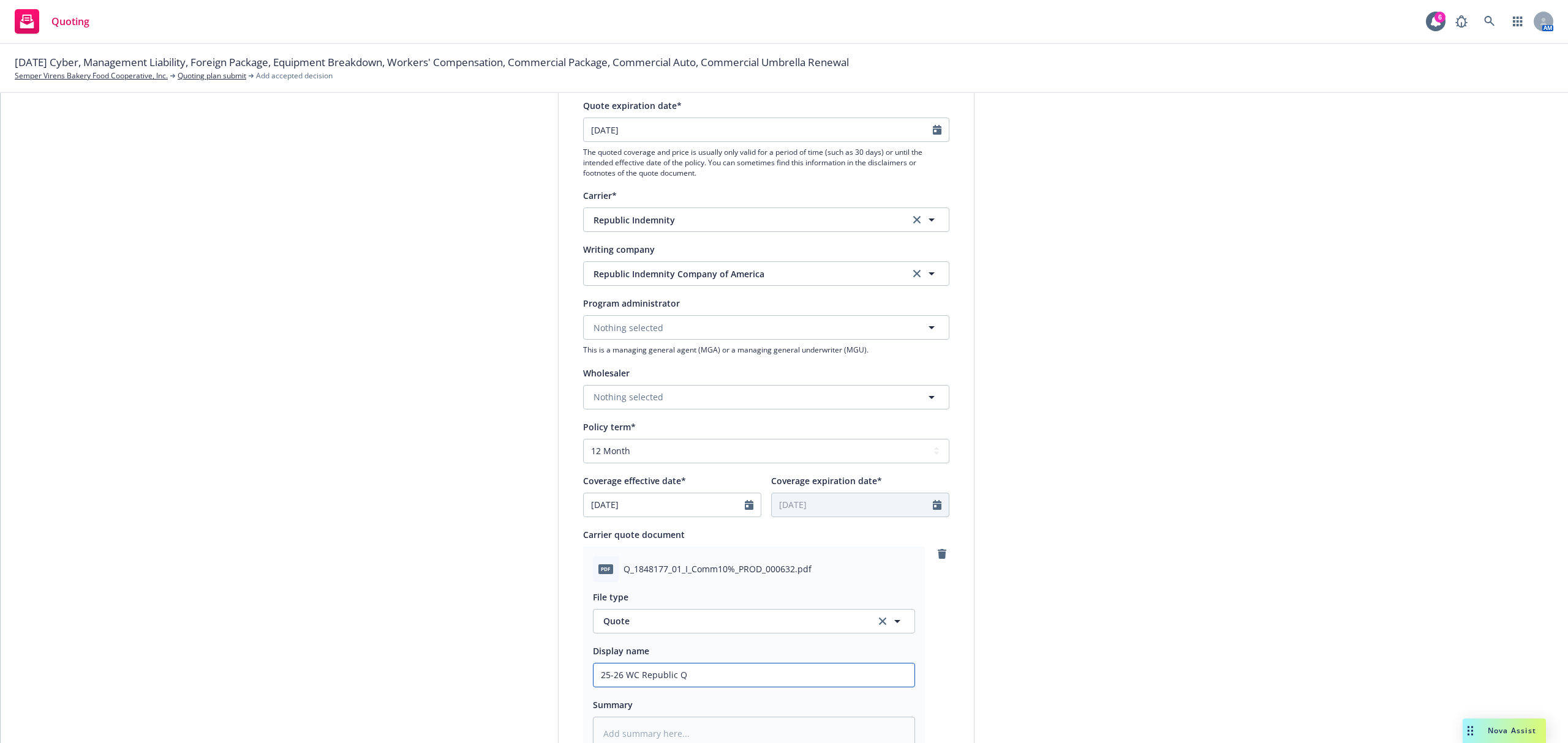
type input "25-26 WC Republic Qu"
type textarea "x"
type input "25-26 WC Republic Quo"
type textarea "x"
type input "25-26 WC Republic Quot"
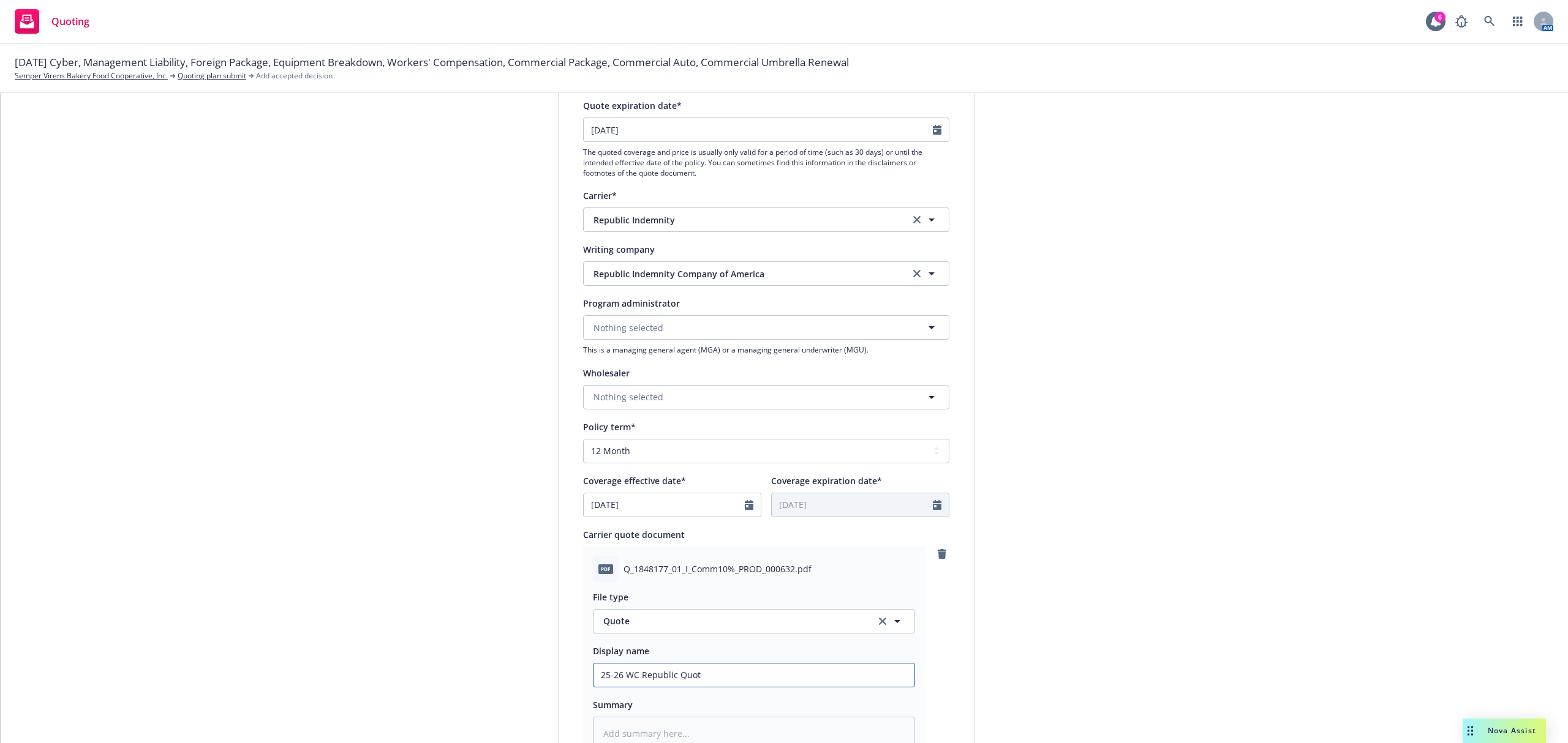
type textarea "x"
type input "25-26 WC Republic Quote"
type textarea "x"
type input "25-26 WC Republic Quote"
type textarea "x"
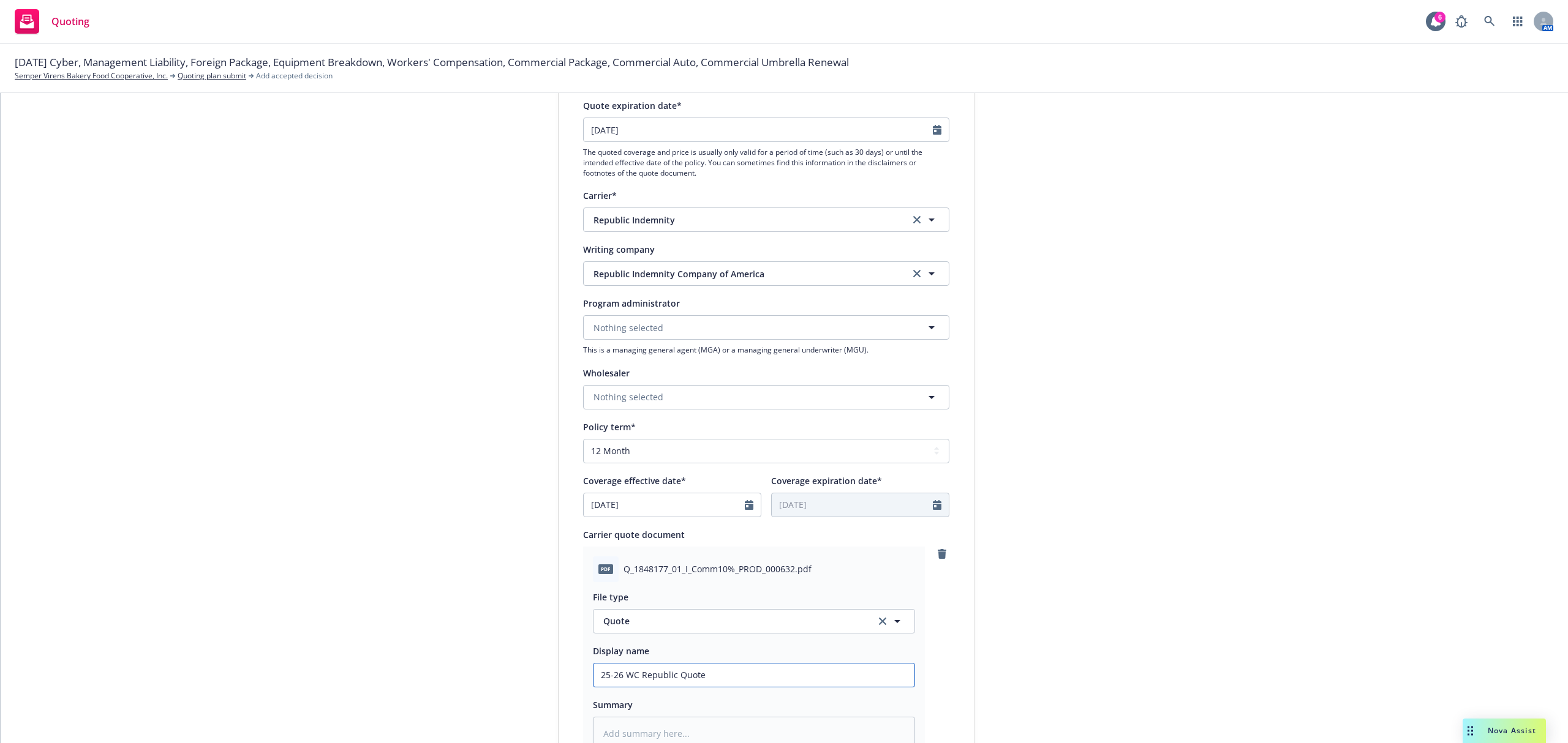
type input "25-26 WC Republic Quote @"
type textarea "x"
type input "25-26 WC Republic Quote @"
type textarea "x"
type input "25-26 WC Republic Quote @ 1"
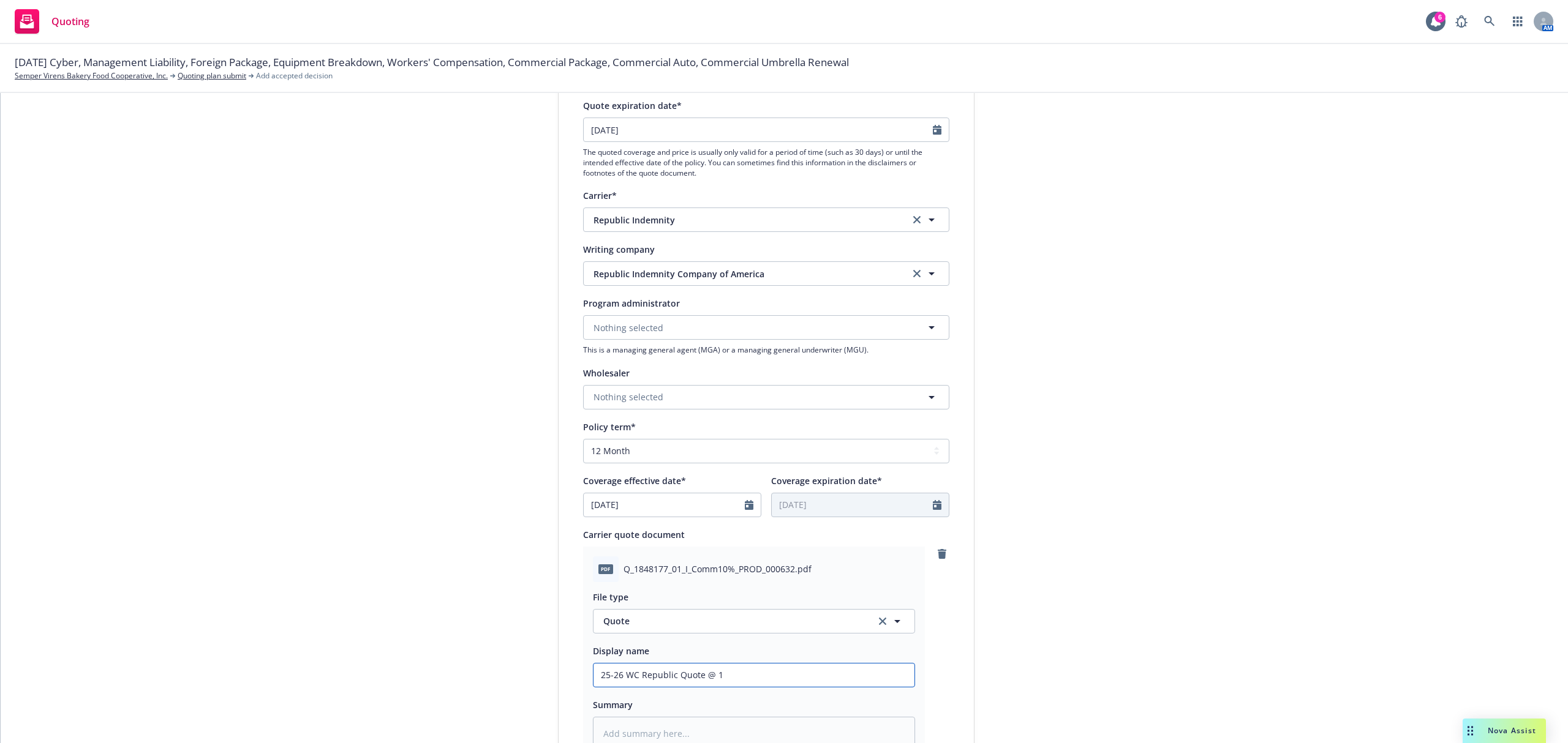
type textarea "x"
type input "25-26 WC Republic Quote @ 10"
type textarea "x"
type input "25-26 WC Republic Quote @ 10%"
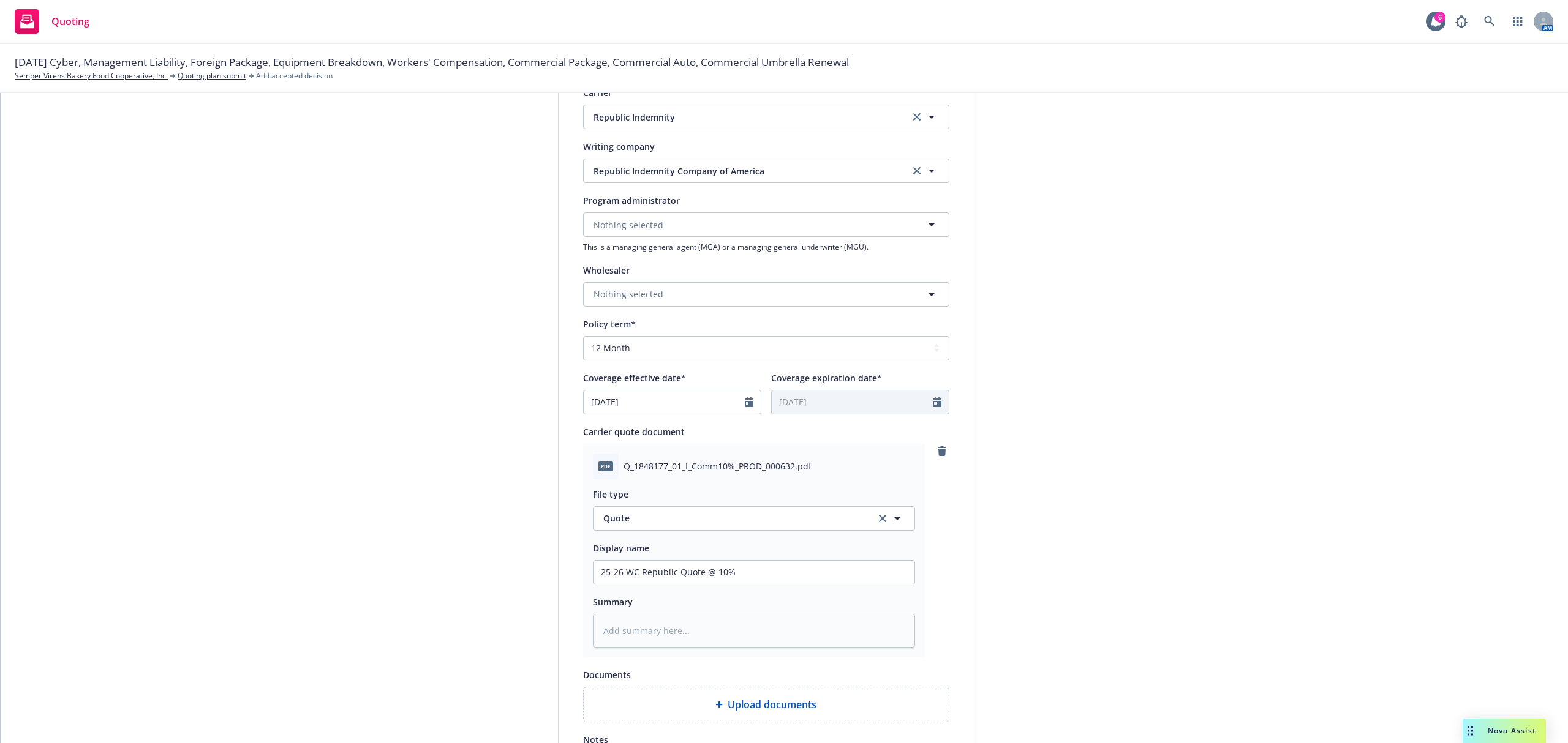
scroll to position [407, 0]
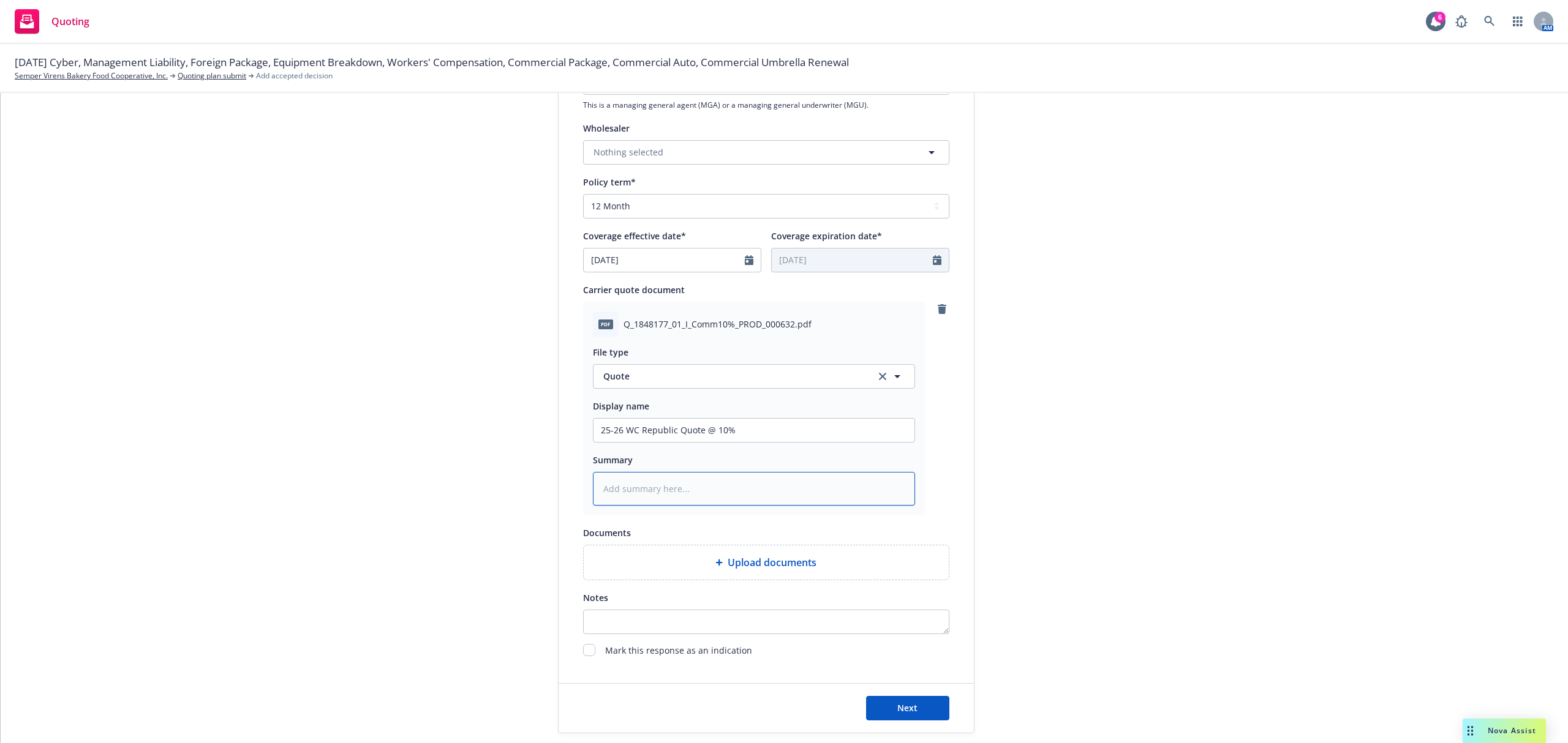
click at [659, 495] on textarea at bounding box center [754, 489] width 322 height 35
type textarea "x"
type textarea "$"
type textarea "x"
type textarea "$2"
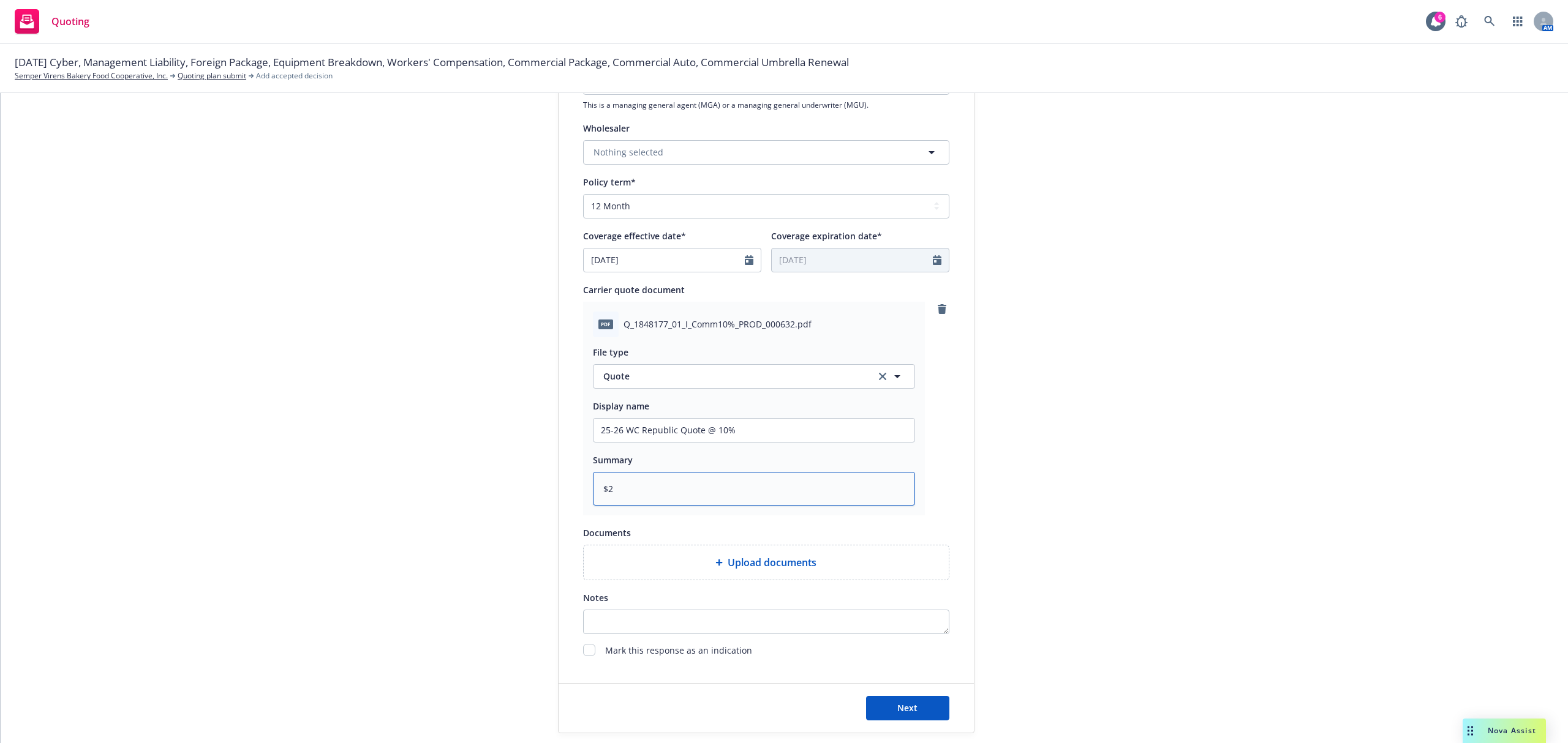
type textarea "x"
type textarea "$24"
type textarea "x"
type textarea "$248"
type textarea "x"
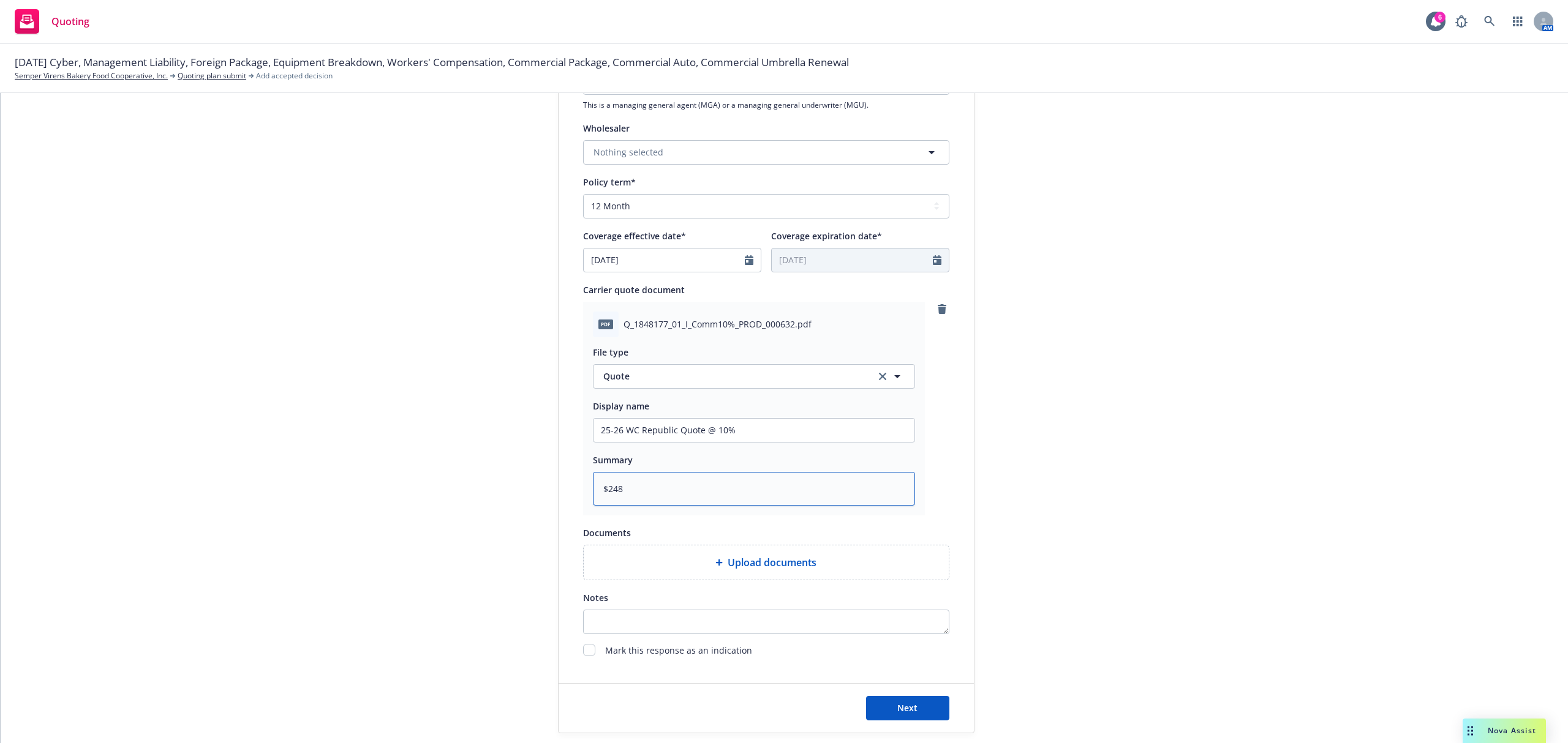
type textarea "$248,"
type textarea "x"
type textarea "$248,3"
type textarea "x"
type textarea "$248,33"
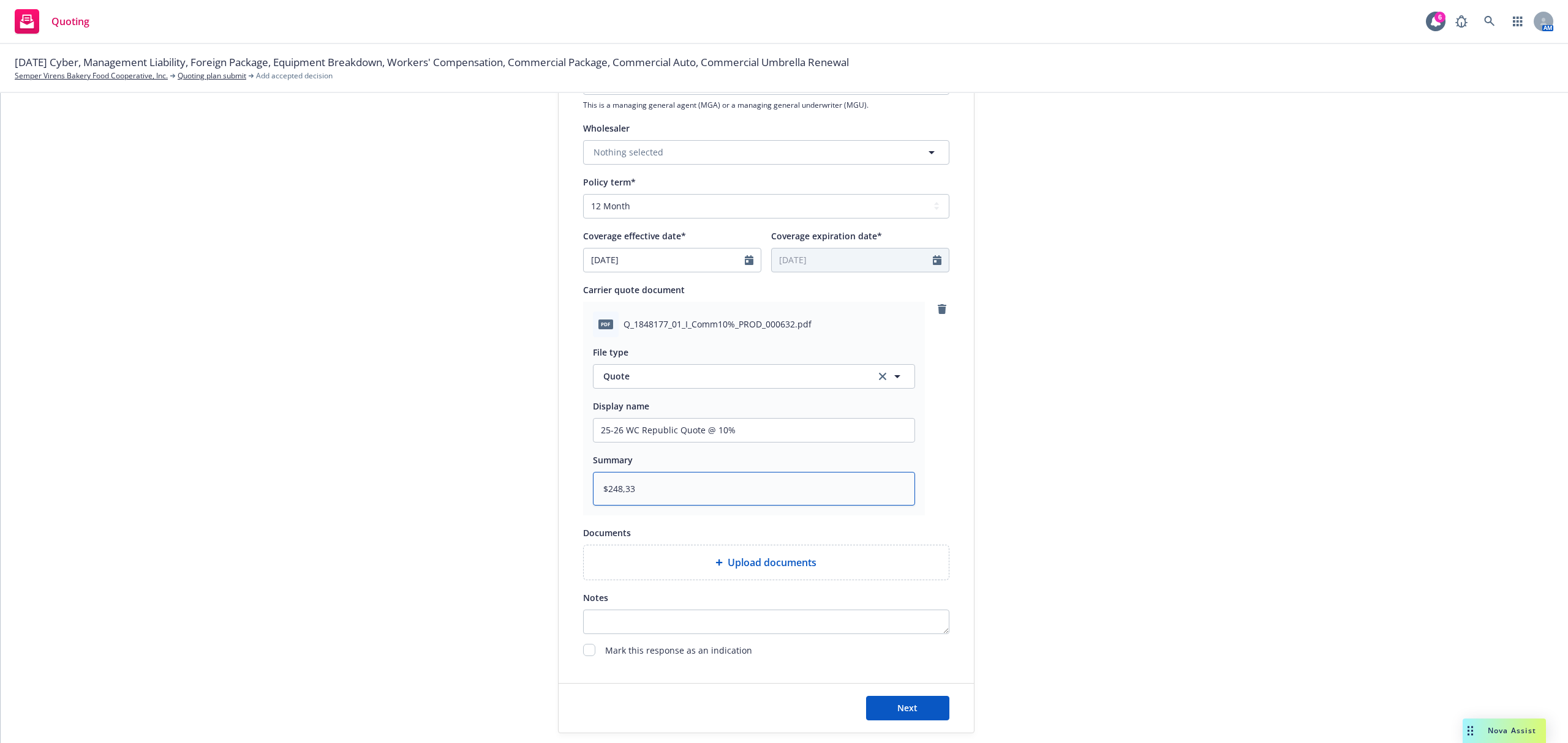
type textarea "x"
type textarea "$248,331"
type textarea "x"
type textarea "$248,331"
type textarea "x"
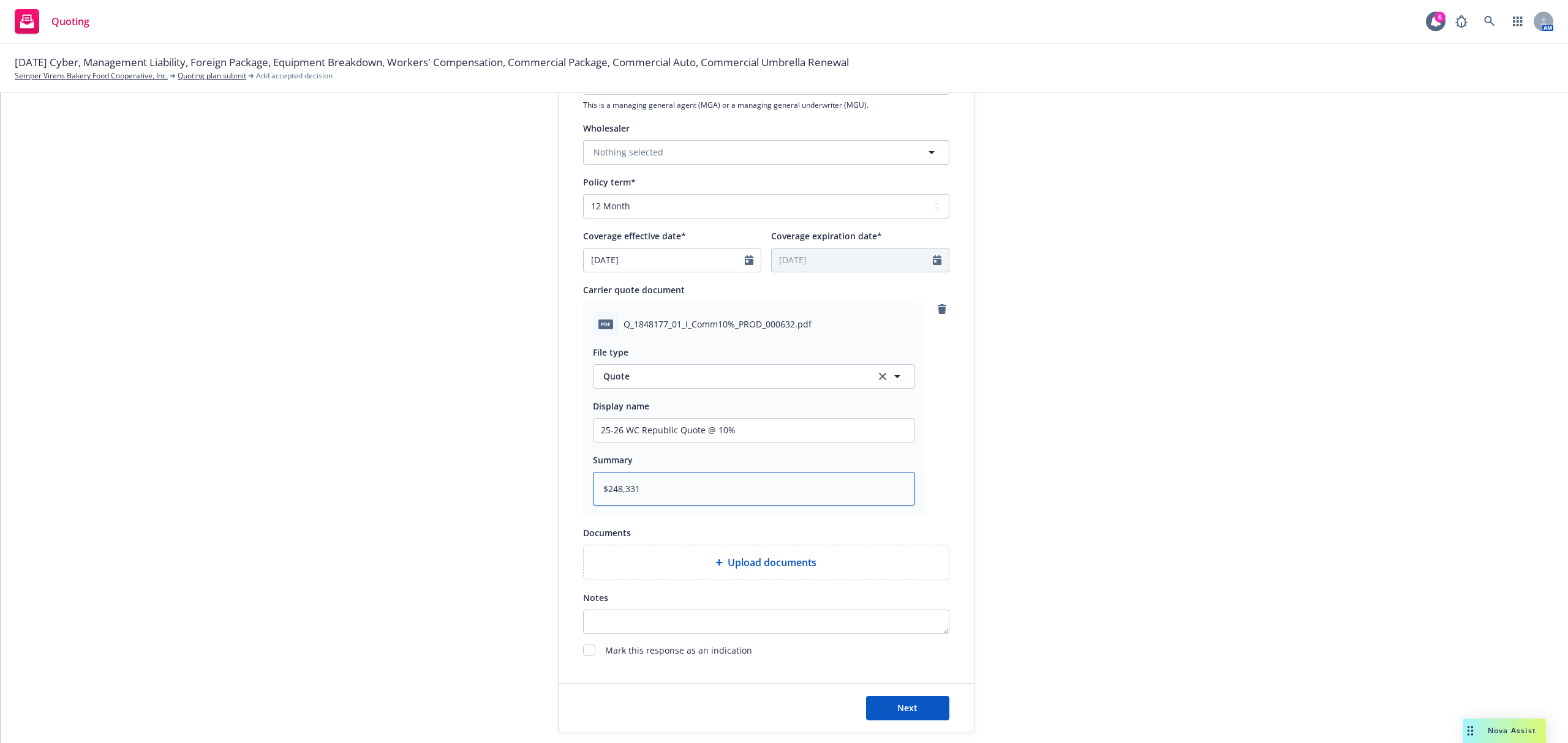
type textarea "$248,331 @"
type textarea "x"
type textarea "$248,331 @"
type textarea "x"
type textarea "$248,331 @ 1"
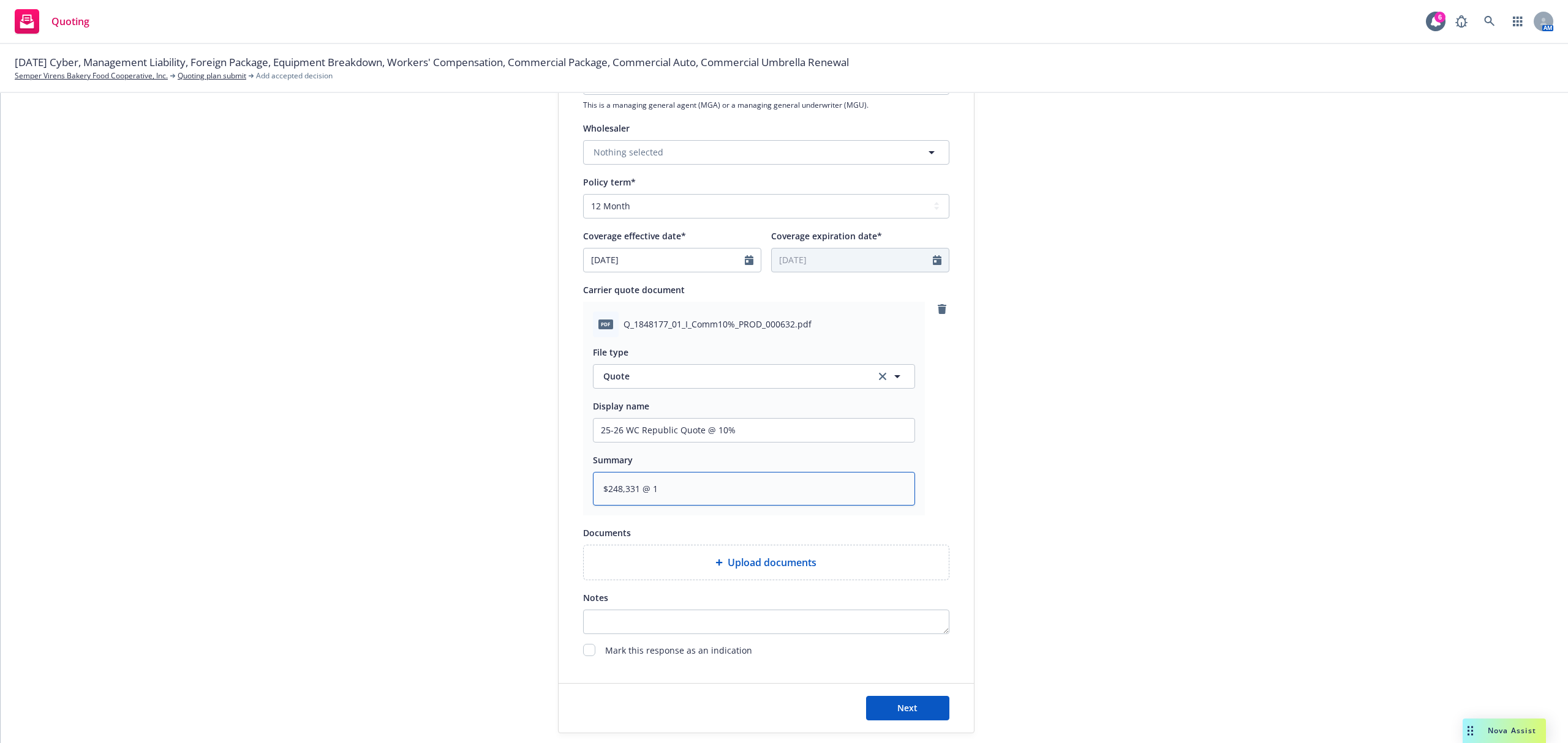
type textarea "x"
type textarea "$248,331 @ 10"
type textarea "x"
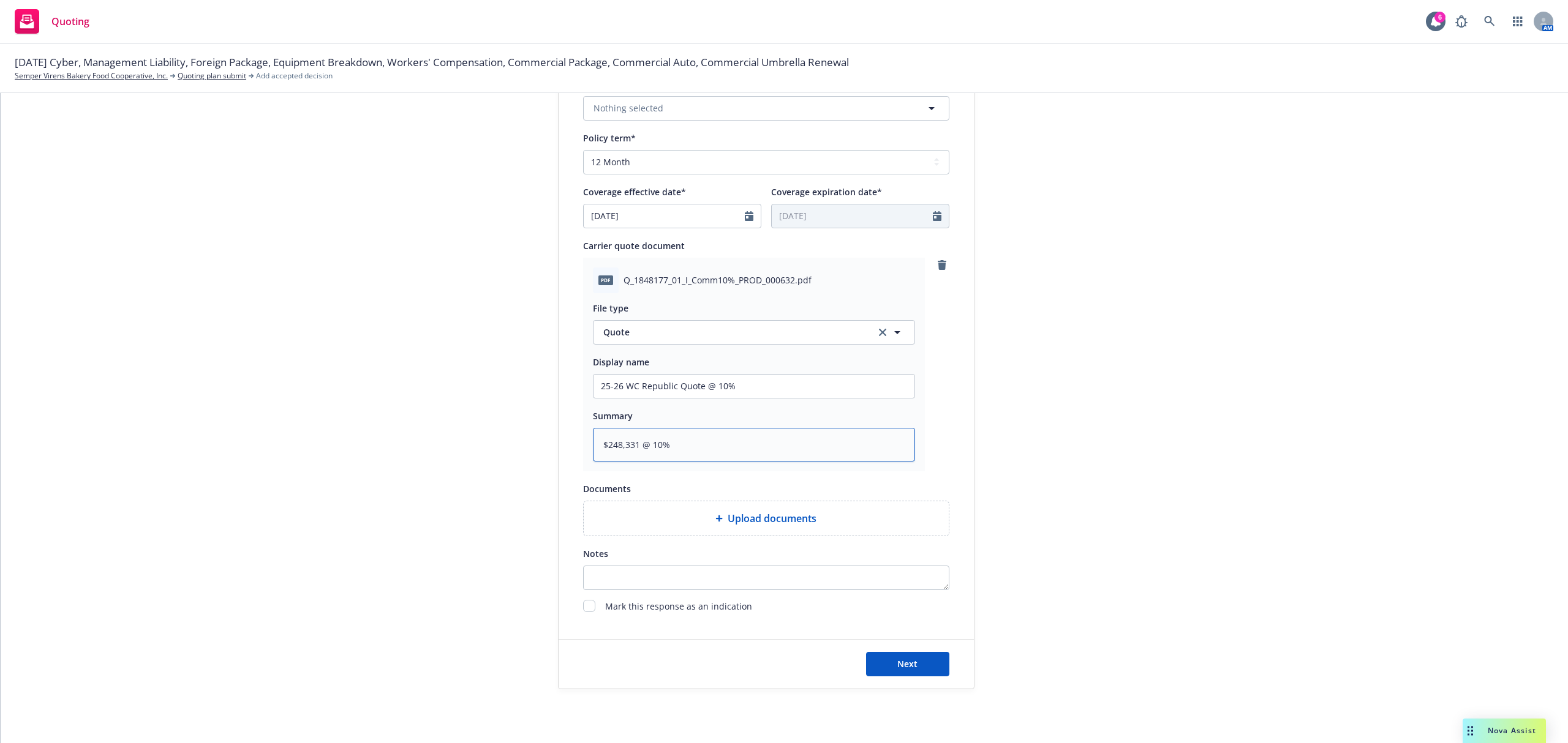
scroll to position [477, 0]
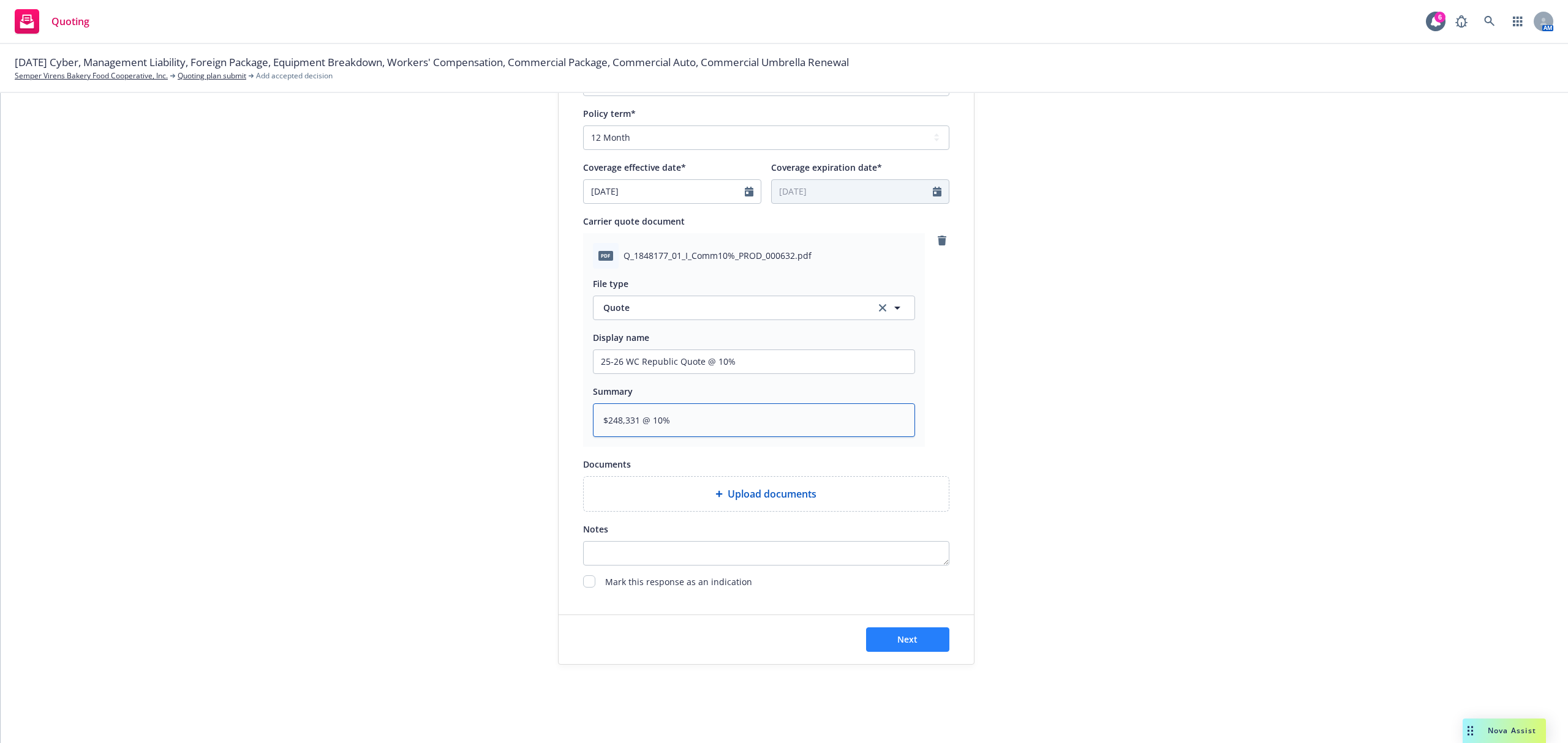
type textarea "$248,331 @ 10%"
click at [870, 634] on button "Next" at bounding box center [907, 639] width 83 height 25
type textarea "x"
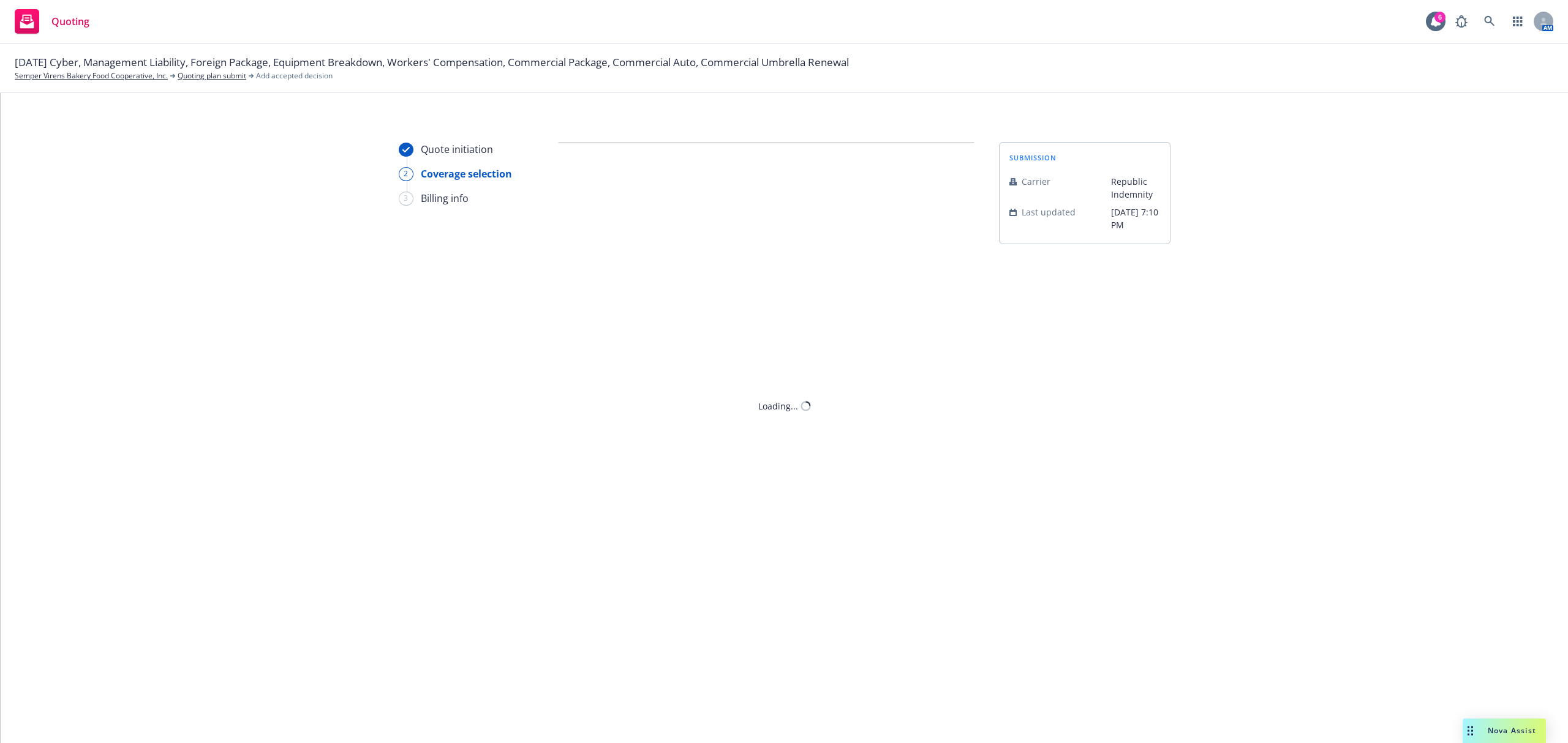
scroll to position [0, 0]
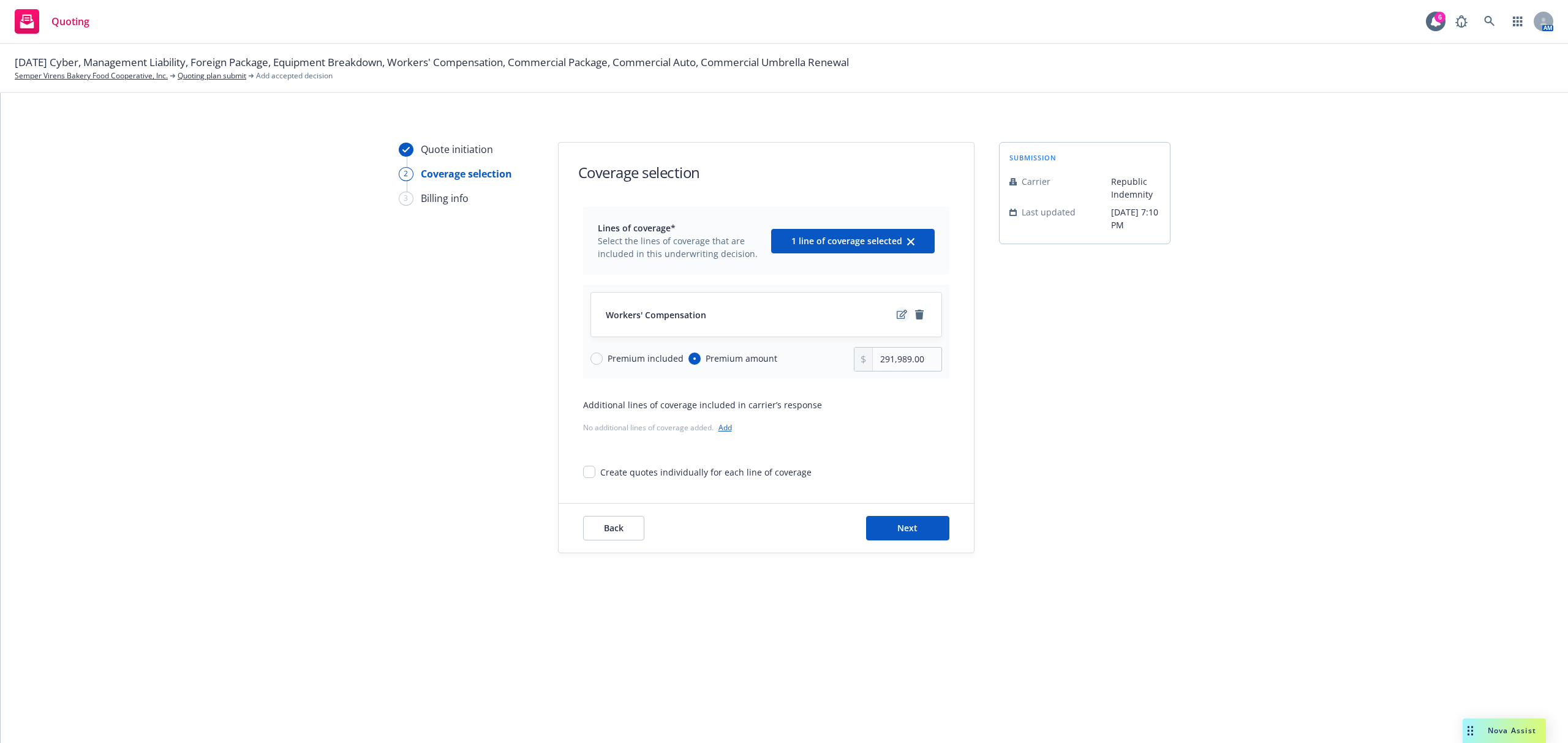
click at [897, 308] on link "edit" at bounding box center [902, 314] width 15 height 15
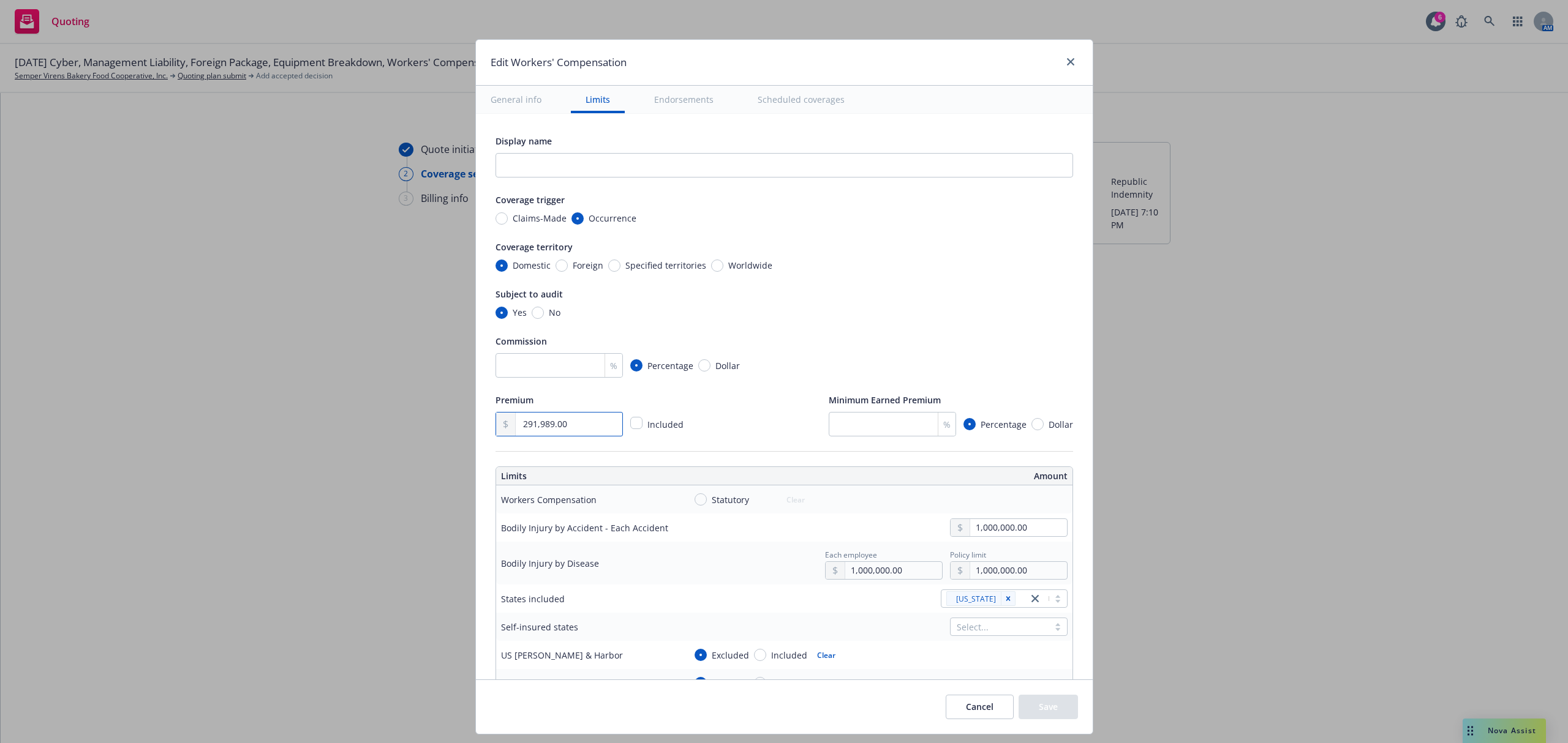
drag, startPoint x: 545, startPoint y: 422, endPoint x: 463, endPoint y: 422, distance: 82.0
click at [475, 422] on div "Edit Workers' Compensation General info Limits Endorsements Scheduled coverages…" at bounding box center [784, 387] width 618 height 695
click at [547, 169] on input "text" at bounding box center [784, 165] width 578 height 25
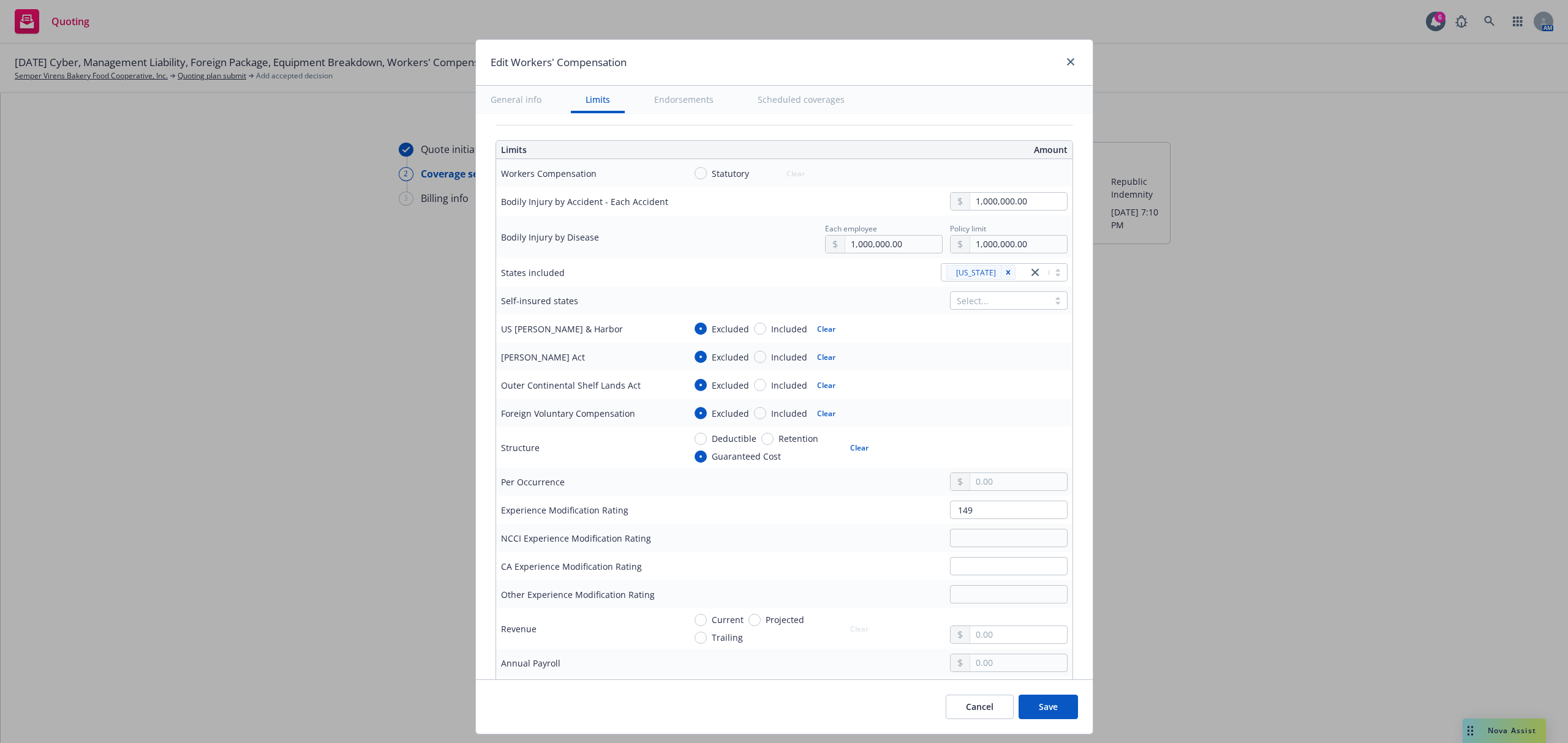
scroll to position [490, 0]
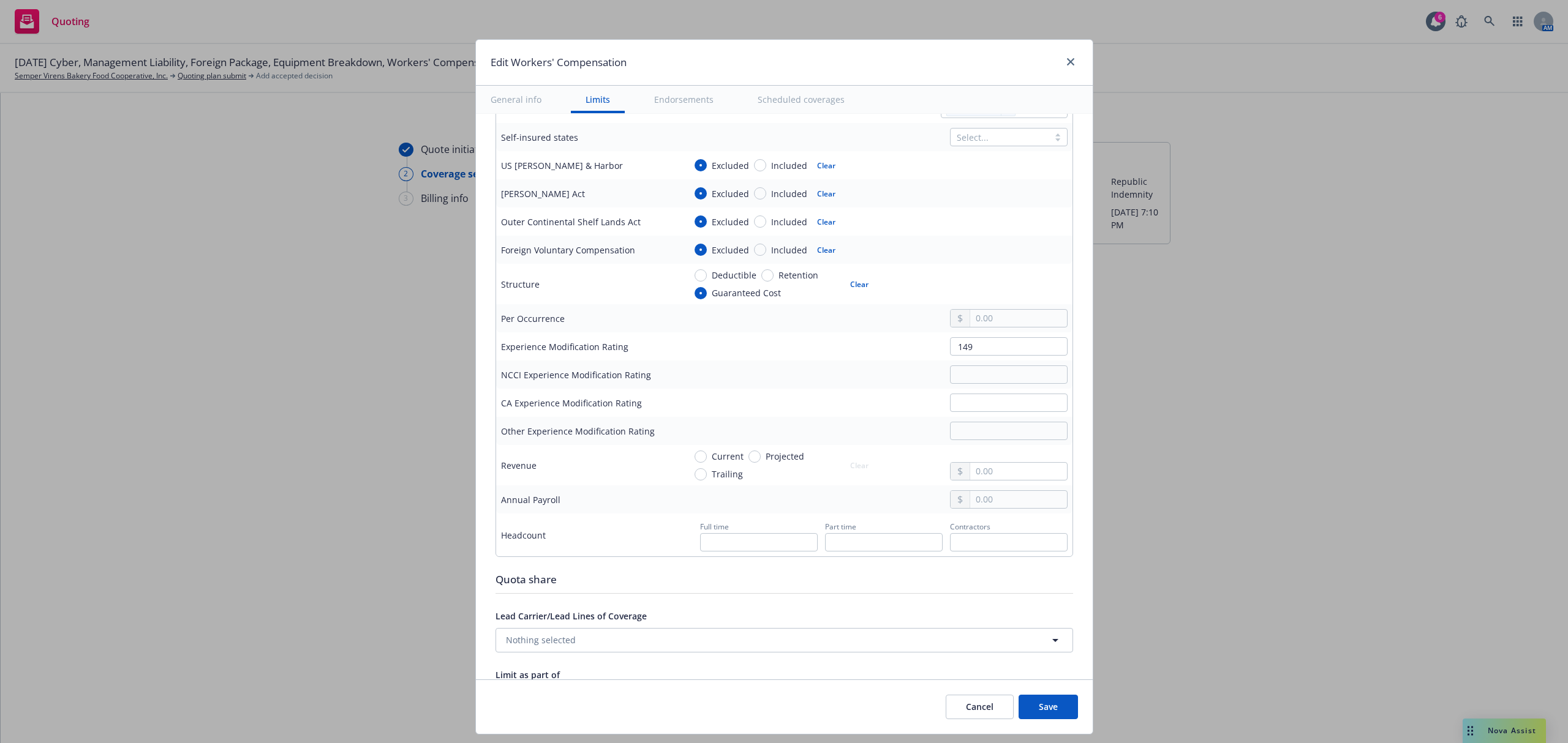
type input "Republic Quote"
drag, startPoint x: 970, startPoint y: 351, endPoint x: 870, endPoint y: 346, distance: 100.1
click at [870, 346] on div "149" at bounding box center [876, 346] width 383 height 19
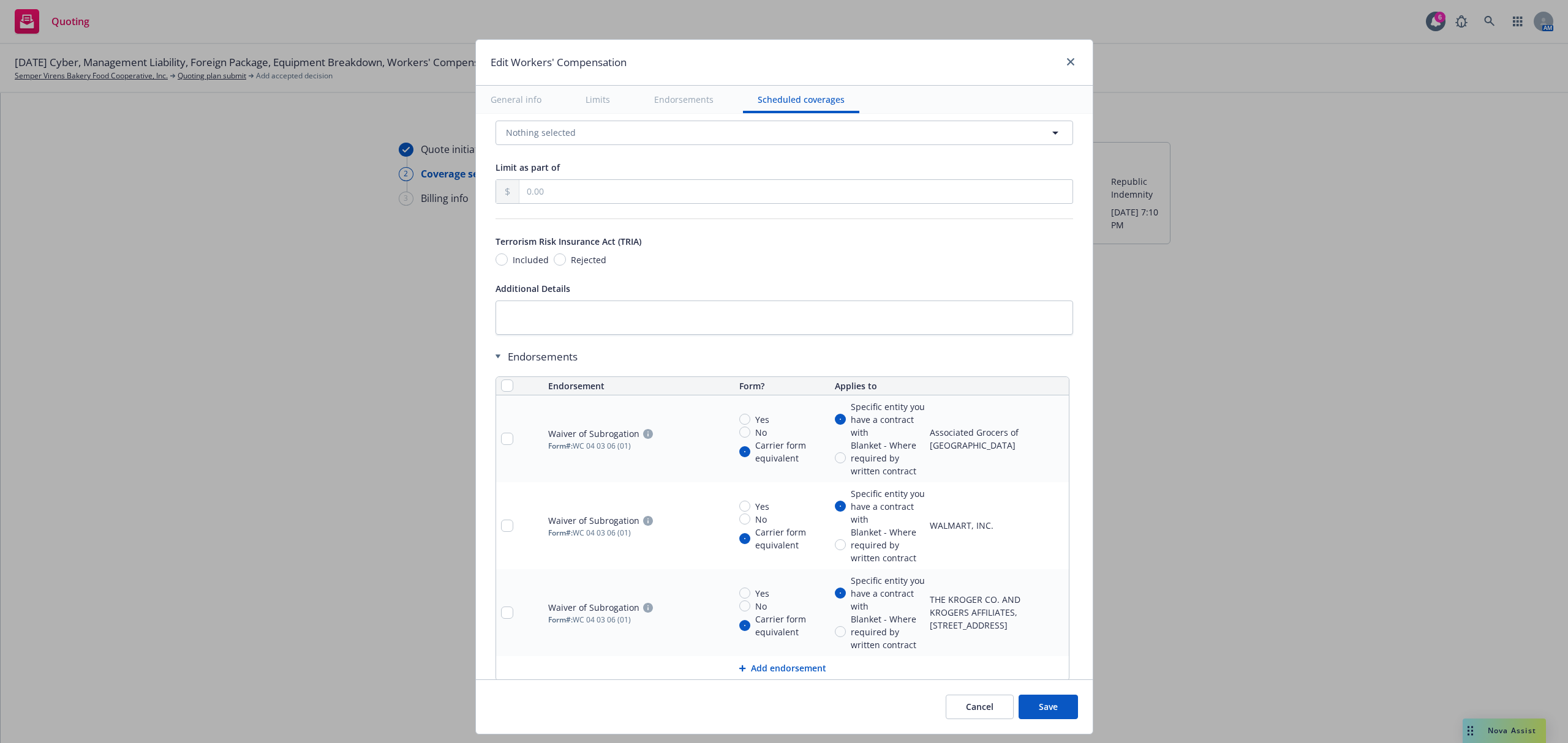
scroll to position [1061, 0]
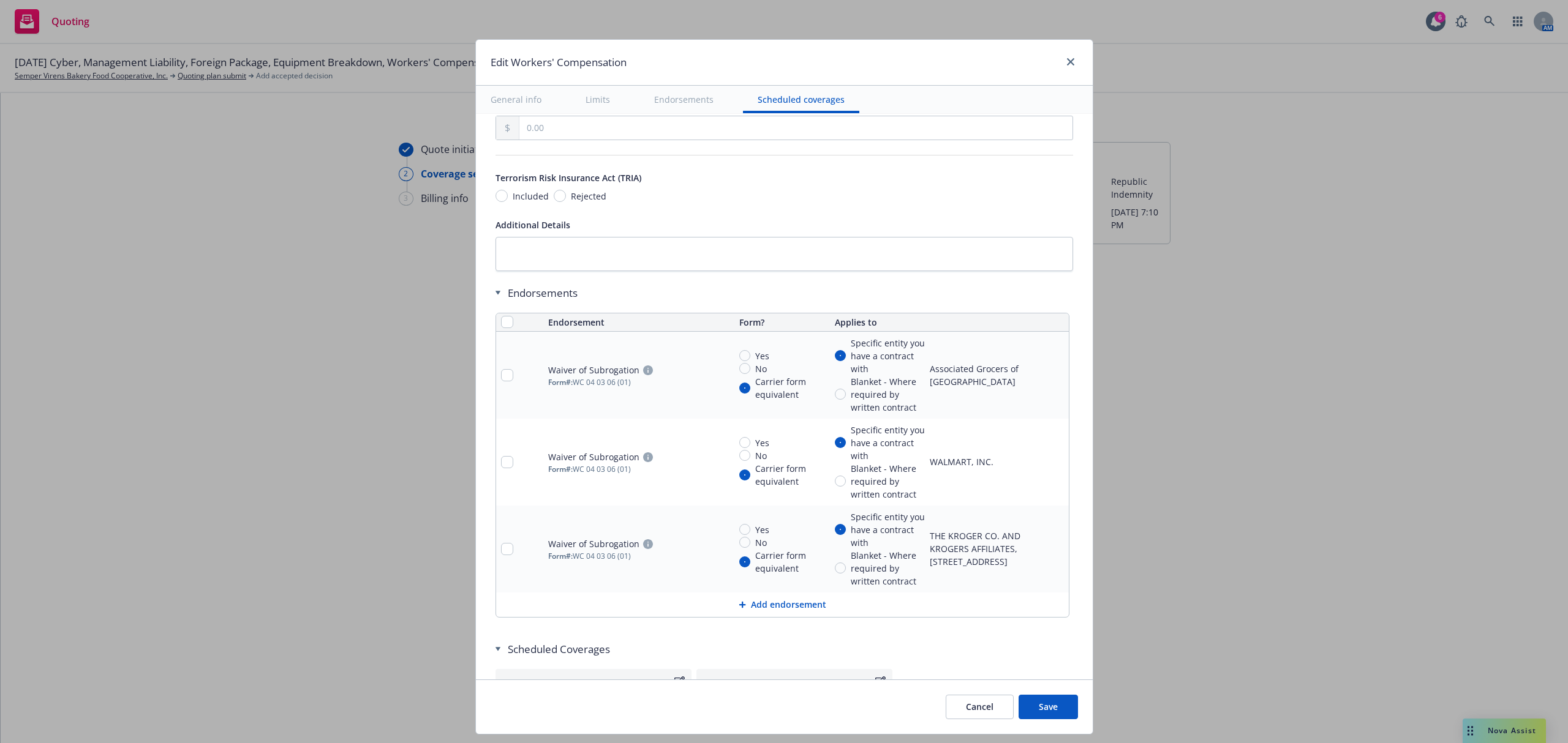
type input "187"
click at [501, 328] on input "checkbox" at bounding box center [507, 322] width 12 height 12
checkbox input "true"
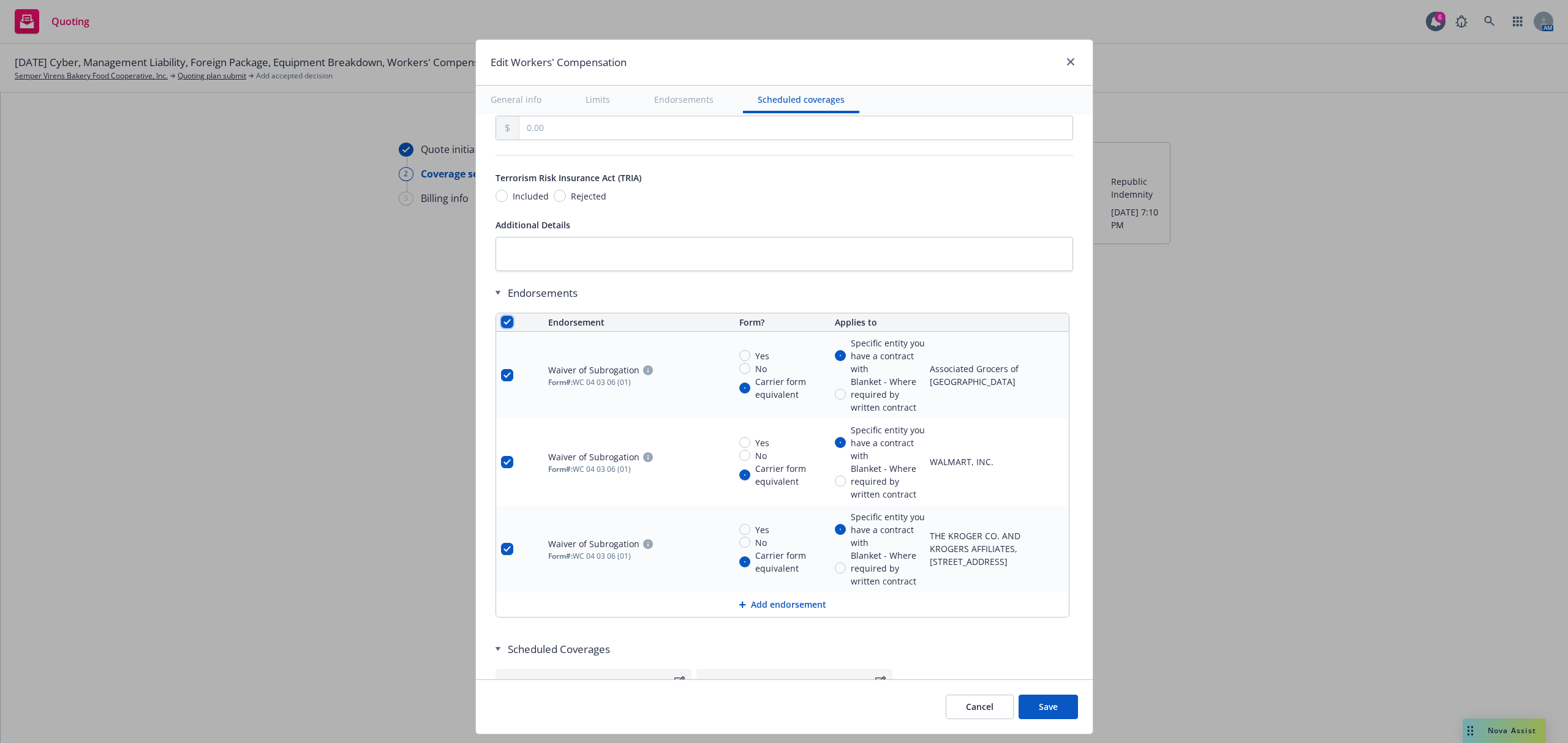
checkbox input "true"
click at [755, 720] on span "Remove endorsements" at bounding box center [763, 714] width 96 height 11
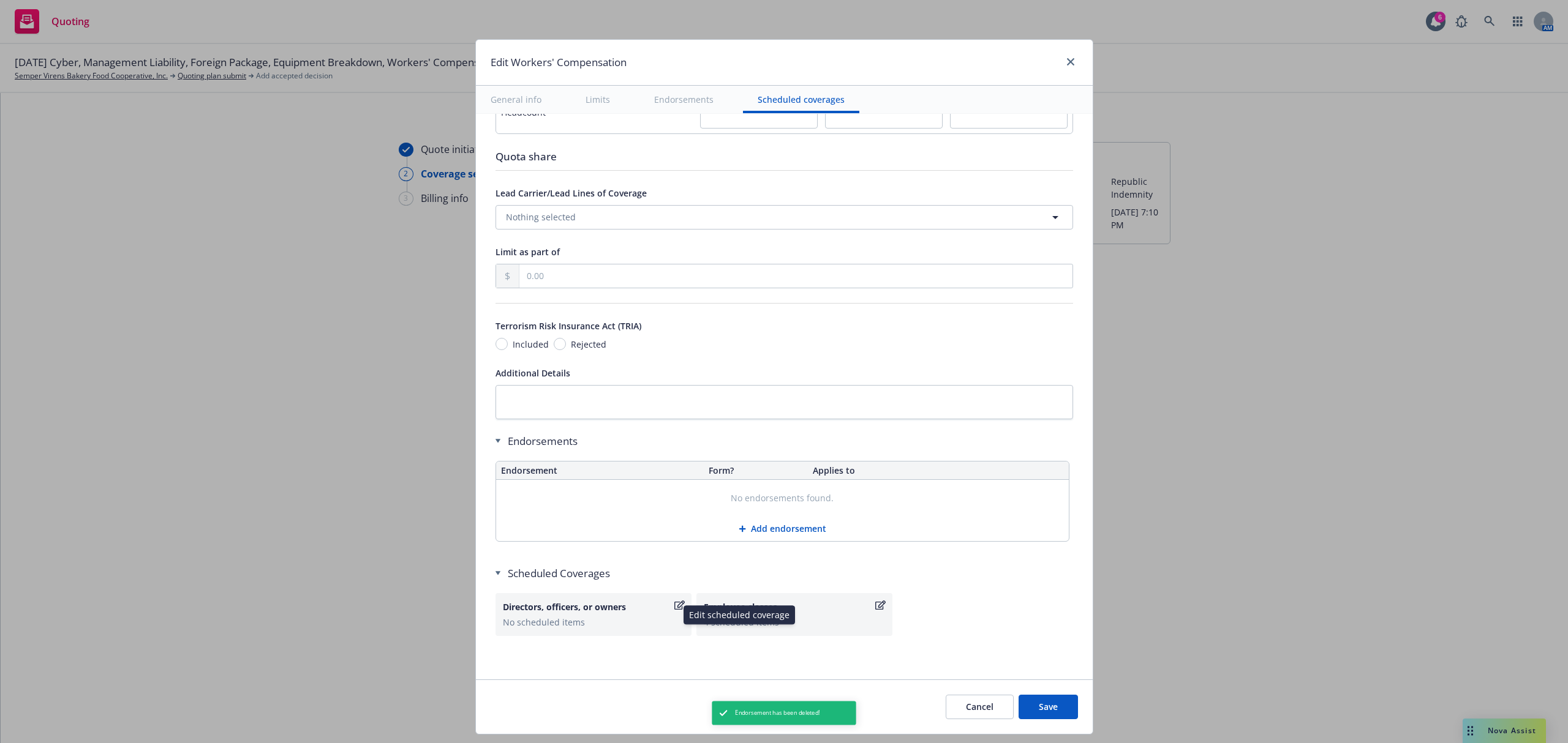
click at [670, 613] on div "Directors, officers, or owners" at bounding box center [593, 607] width 182 height 13
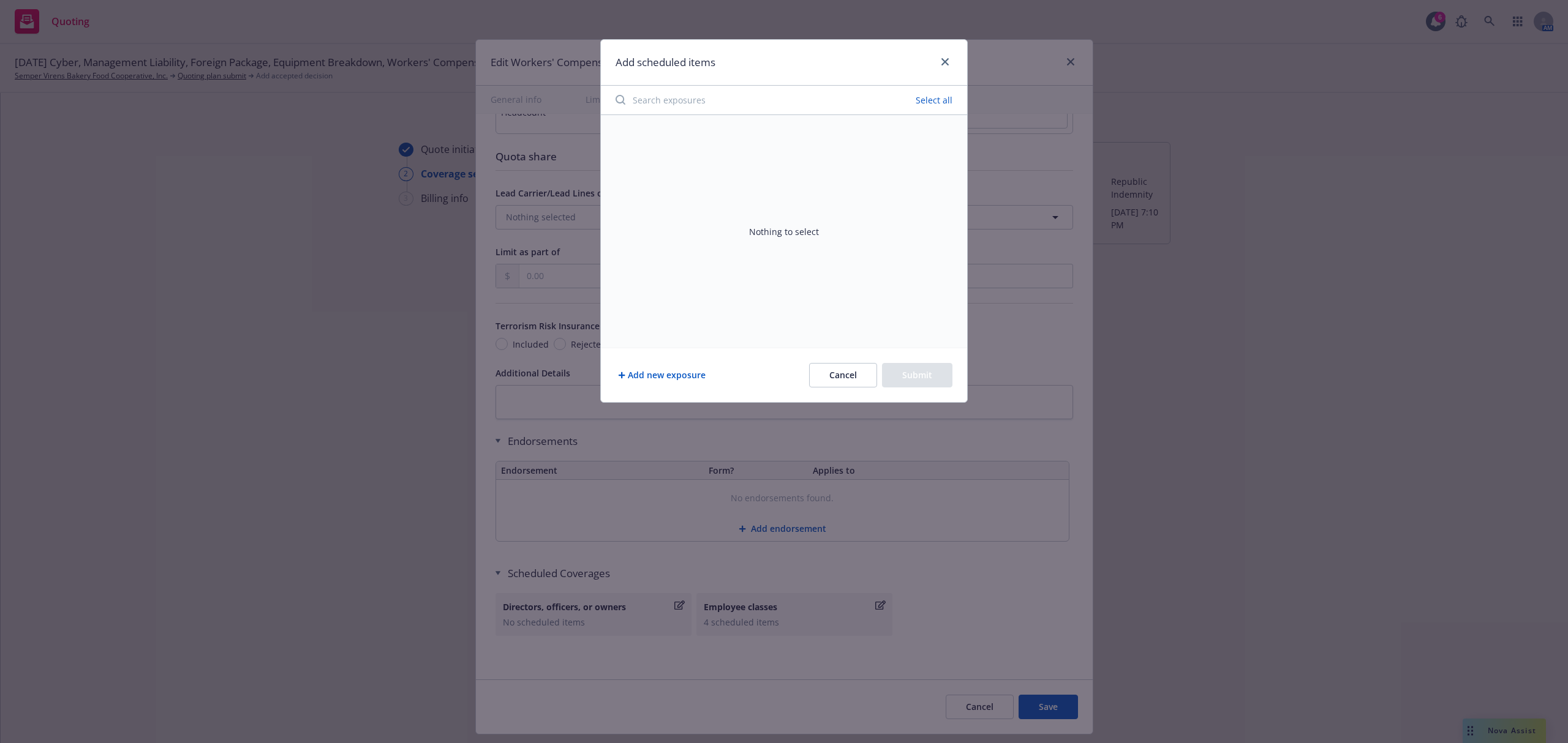
click at [657, 373] on button "Add new exposure" at bounding box center [662, 375] width 92 height 25
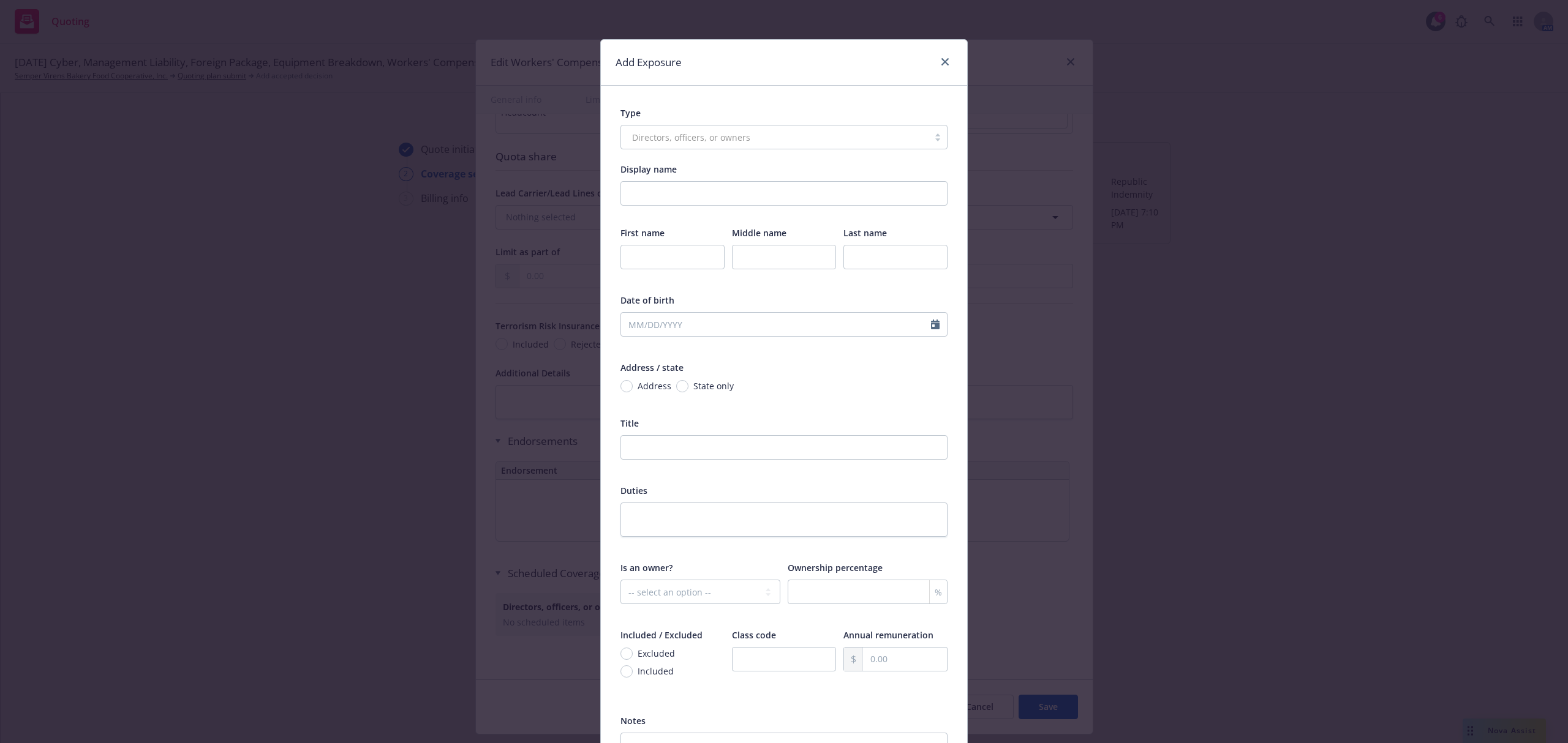
click at [936, 54] on div "Add Exposure" at bounding box center [784, 62] width 366 height 46
click at [938, 66] on link "close" at bounding box center [945, 62] width 15 height 15
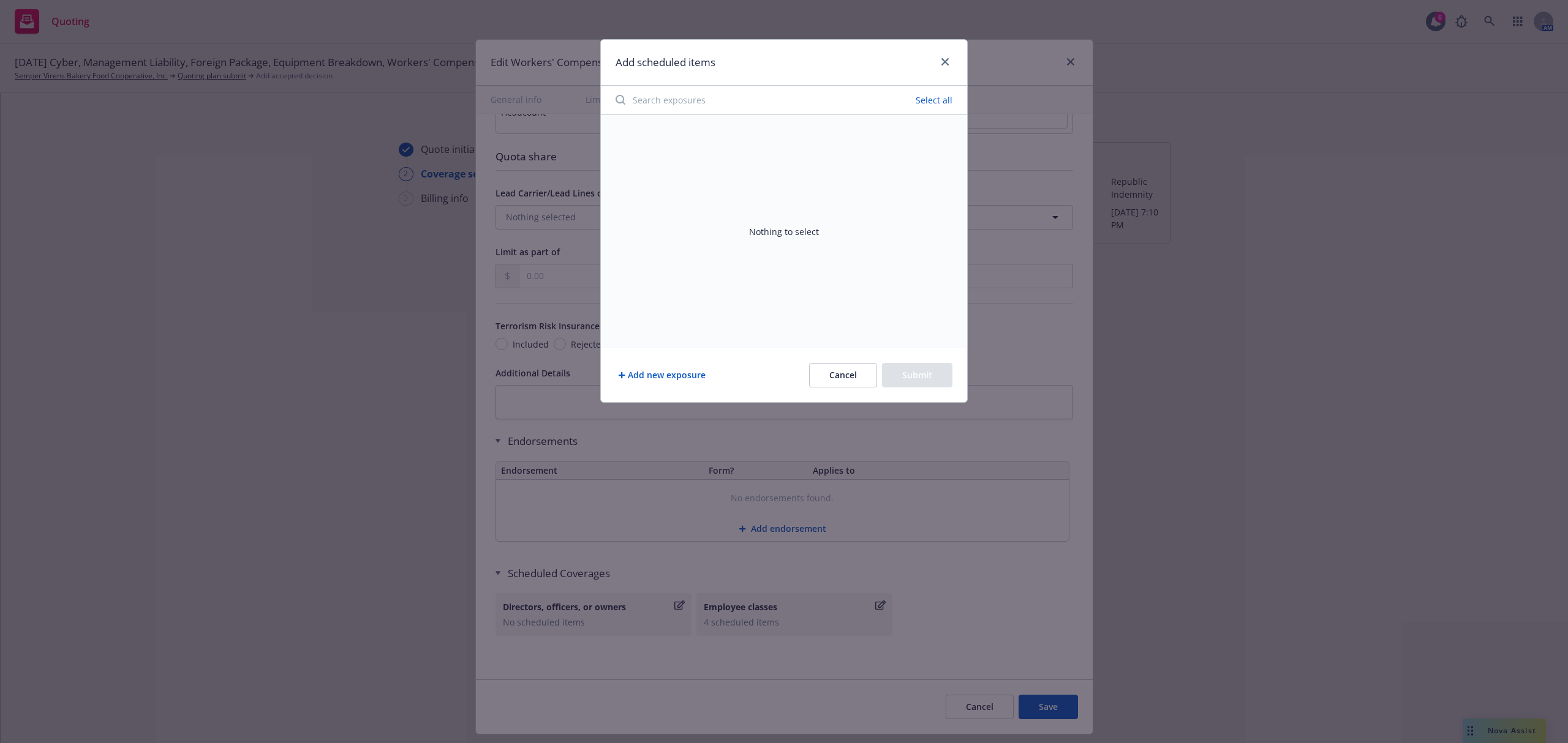
click at [728, 621] on div "Add scheduled items Select all Nothing to select Add new exposure Cancel Submit" at bounding box center [784, 372] width 1568 height 743
click at [847, 373] on button "Cancel" at bounding box center [843, 375] width 68 height 25
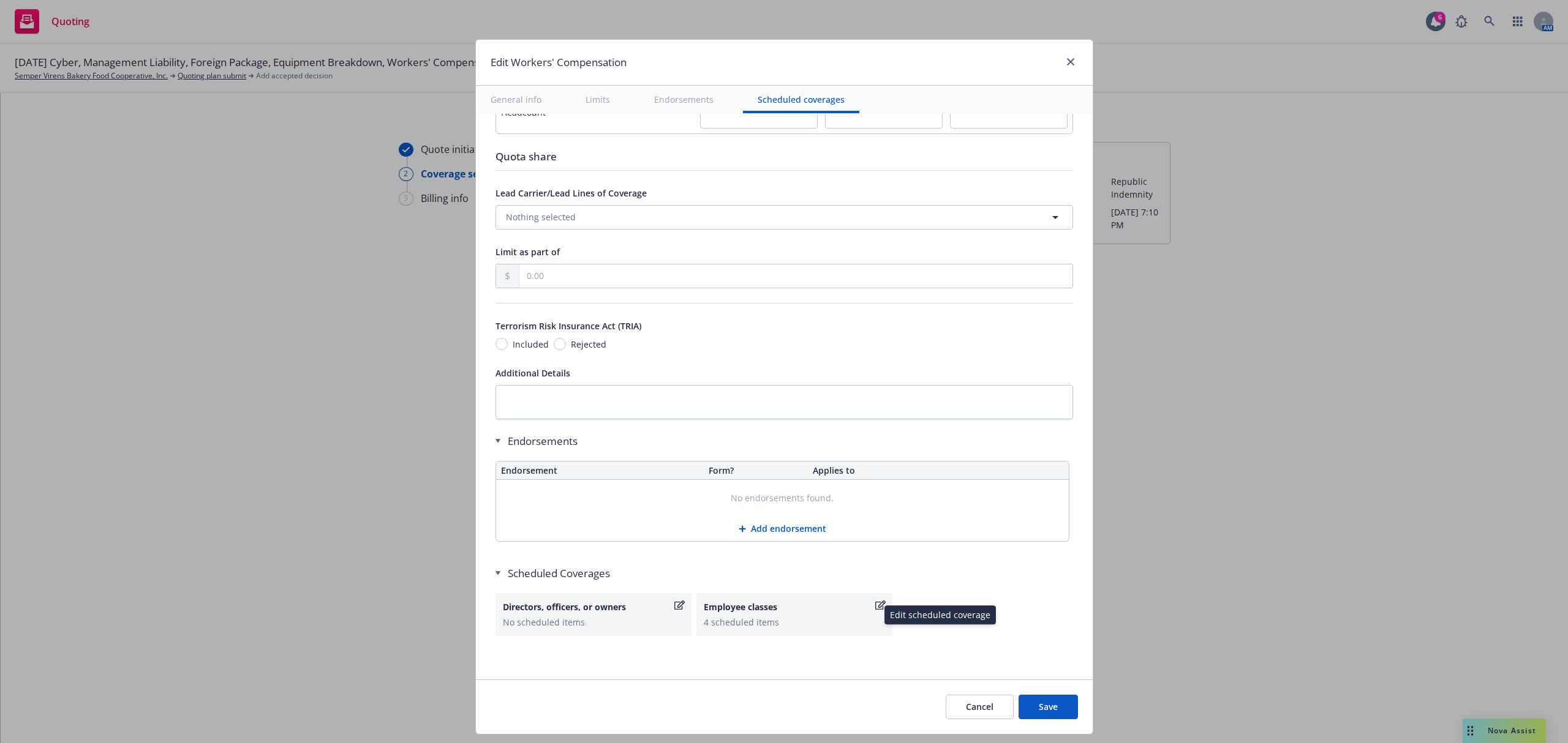
click at [724, 621] on div "4 scheduled items" at bounding box center [794, 622] width 182 height 13
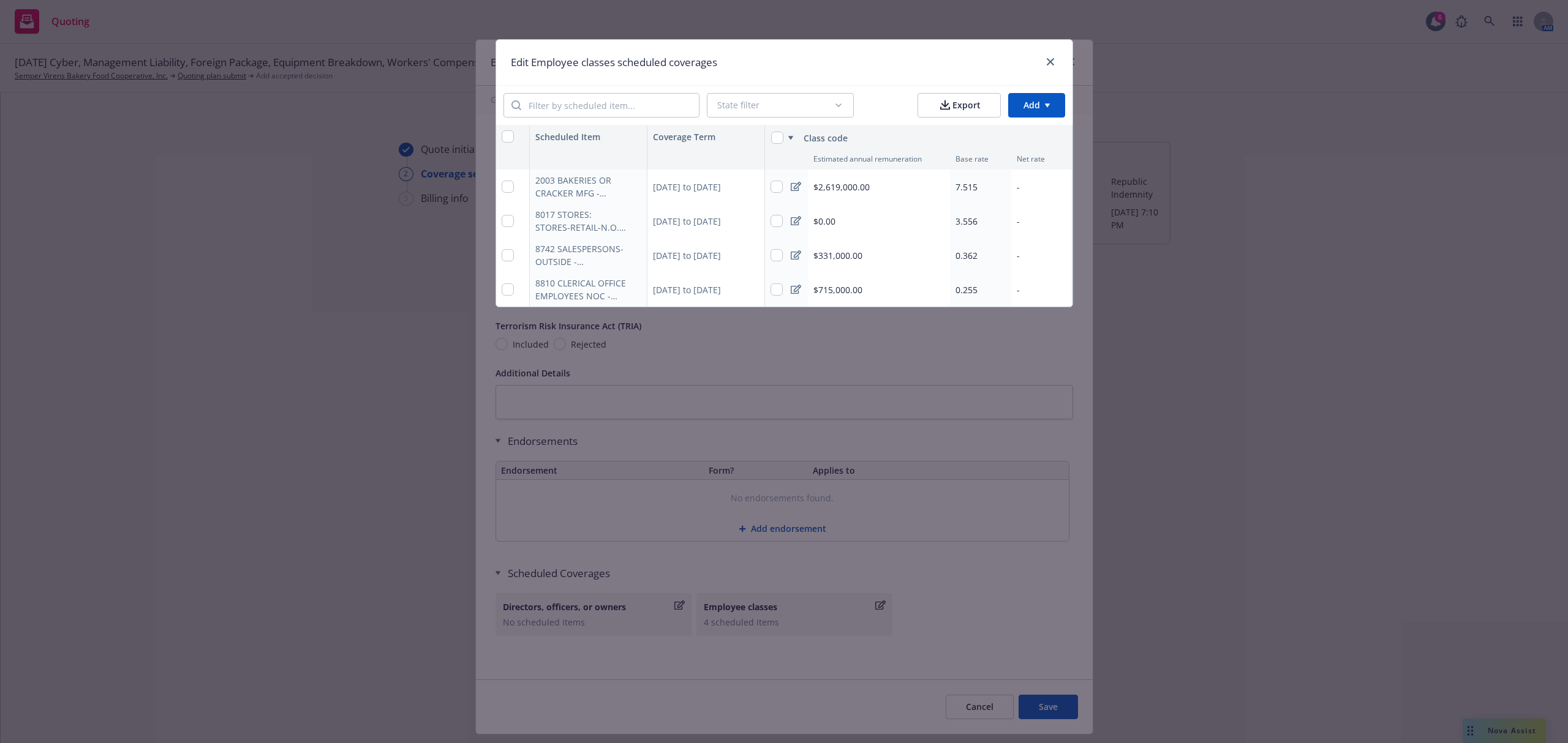
click at [799, 189] on icon at bounding box center [796, 187] width 11 height 9
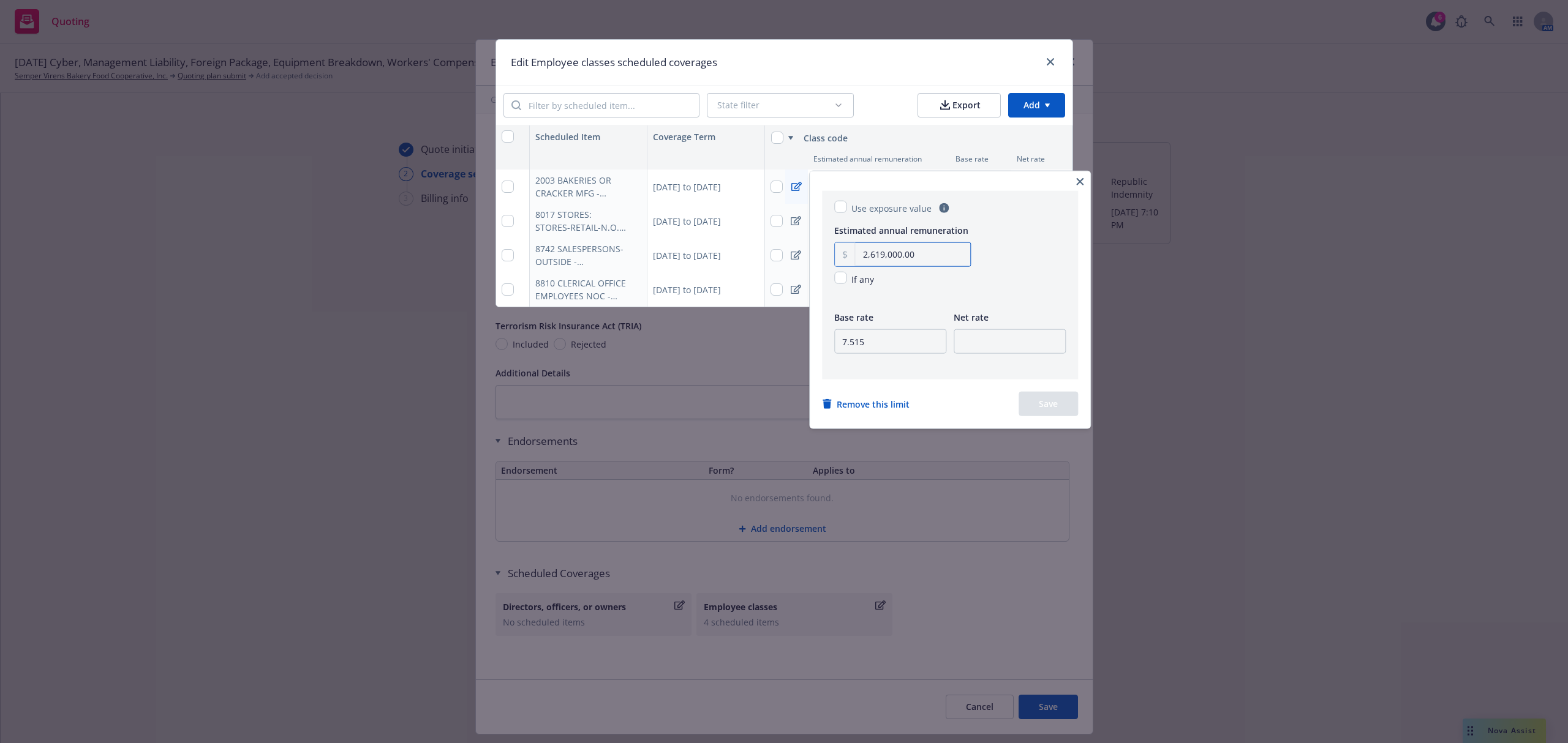
drag, startPoint x: 942, startPoint y: 256, endPoint x: 850, endPoint y: 247, distance: 92.4
click at [850, 247] on div "2,619,000.00" at bounding box center [902, 255] width 136 height 25
type input "2,450,000.00"
drag, startPoint x: 882, startPoint y: 338, endPoint x: 821, endPoint y: 337, distance: 61.0
click at [821, 337] on div "Use exposure value Estimated annual remuneration 2,450,000.00 If any Base rate …" at bounding box center [950, 300] width 281 height 257
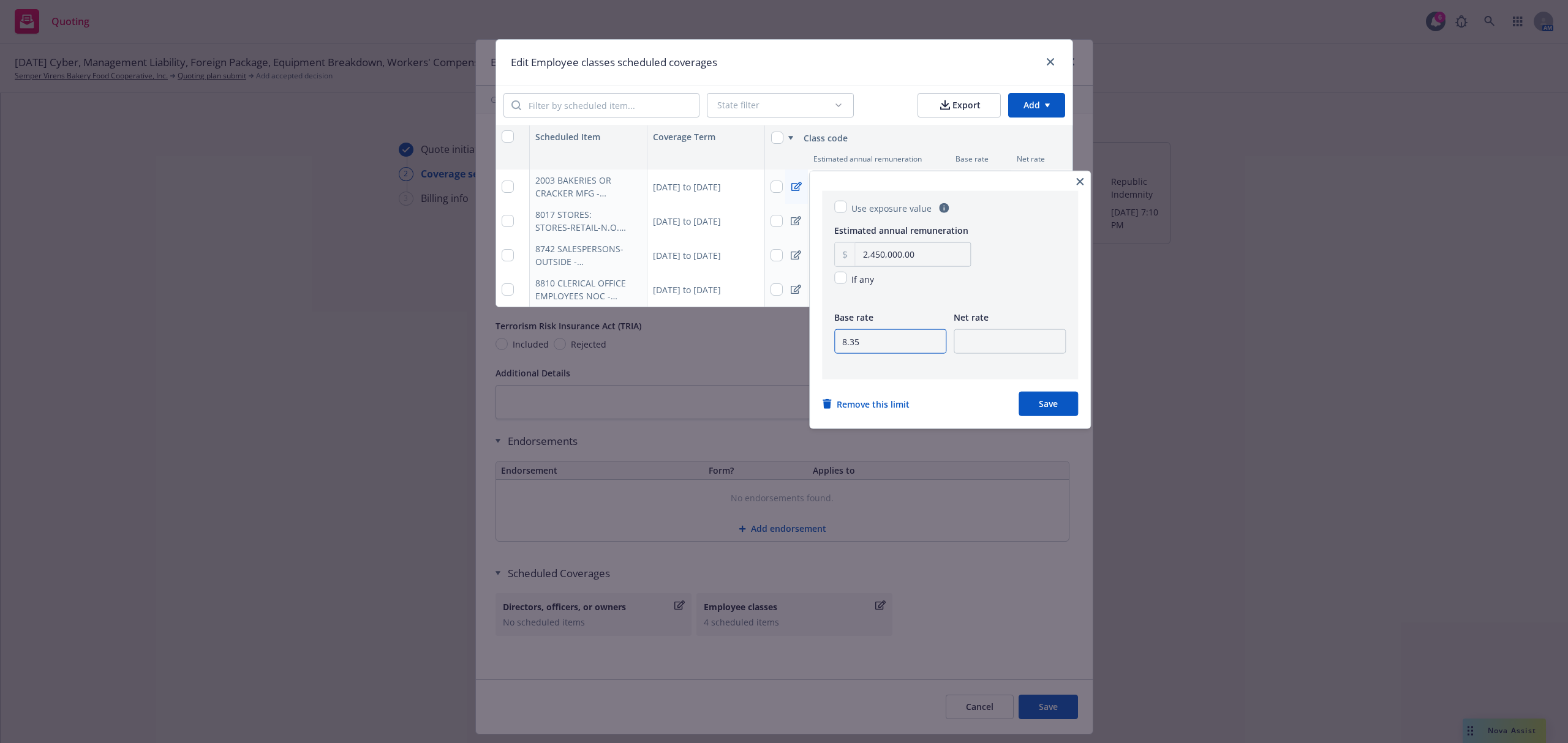
type input "8.35"
click at [1005, 354] on div at bounding box center [1009, 350] width 112 height 41
click at [993, 333] on input "number" at bounding box center [1009, 342] width 112 height 25
type input "9.37"
click at [1033, 403] on button "Save" at bounding box center [1048, 403] width 59 height 25
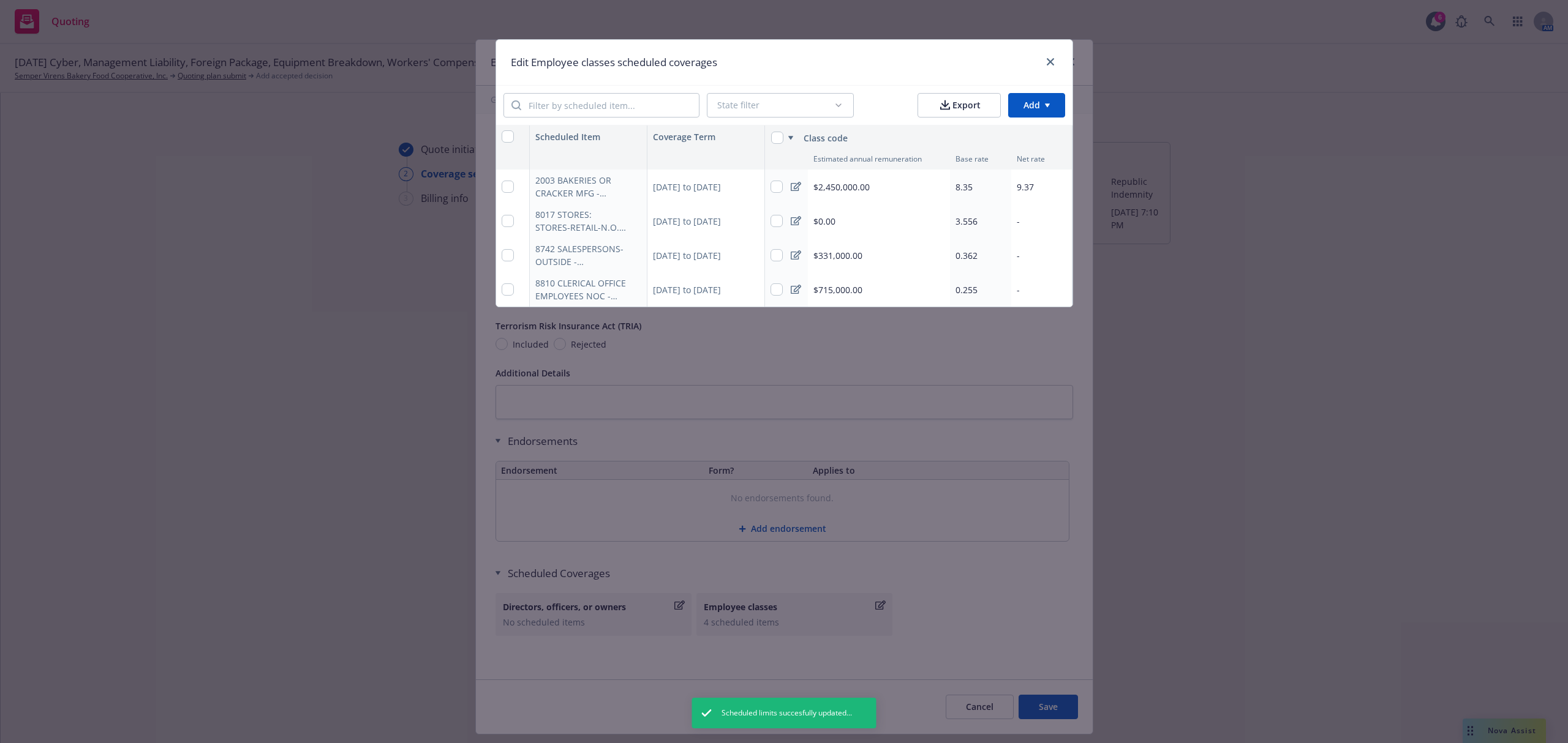
click at [981, 219] on div "3.556" at bounding box center [980, 221] width 61 height 35
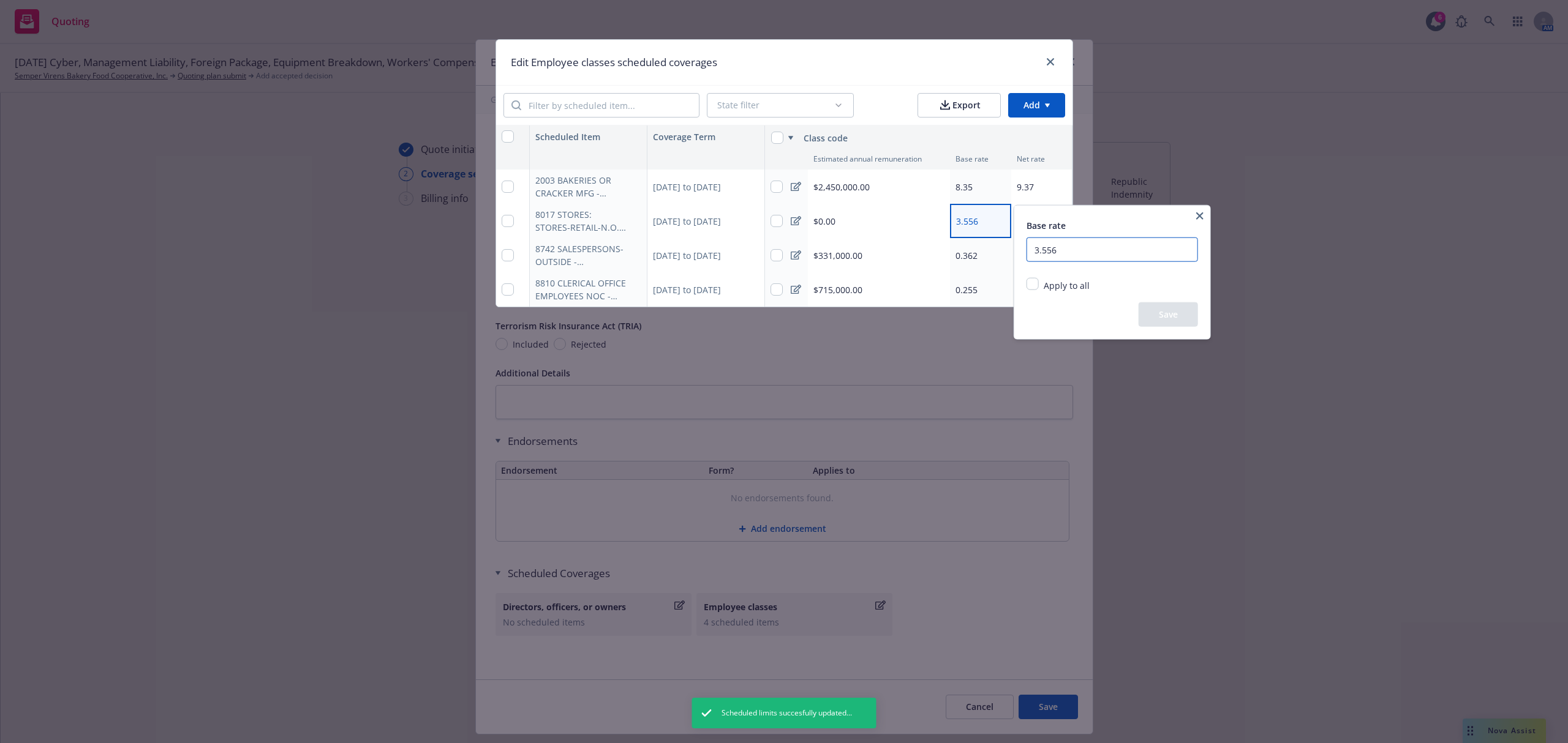
drag, startPoint x: 1059, startPoint y: 251, endPoint x: 1025, endPoint y: 248, distance: 34.1
click at [1025, 248] on div "Base rate 3.556 Apply to all Replace existing and empty values Replace only exi…" at bounding box center [1112, 272] width 196 height 134
type input "4.28"
click at [1164, 312] on button "Save" at bounding box center [1168, 314] width 59 height 25
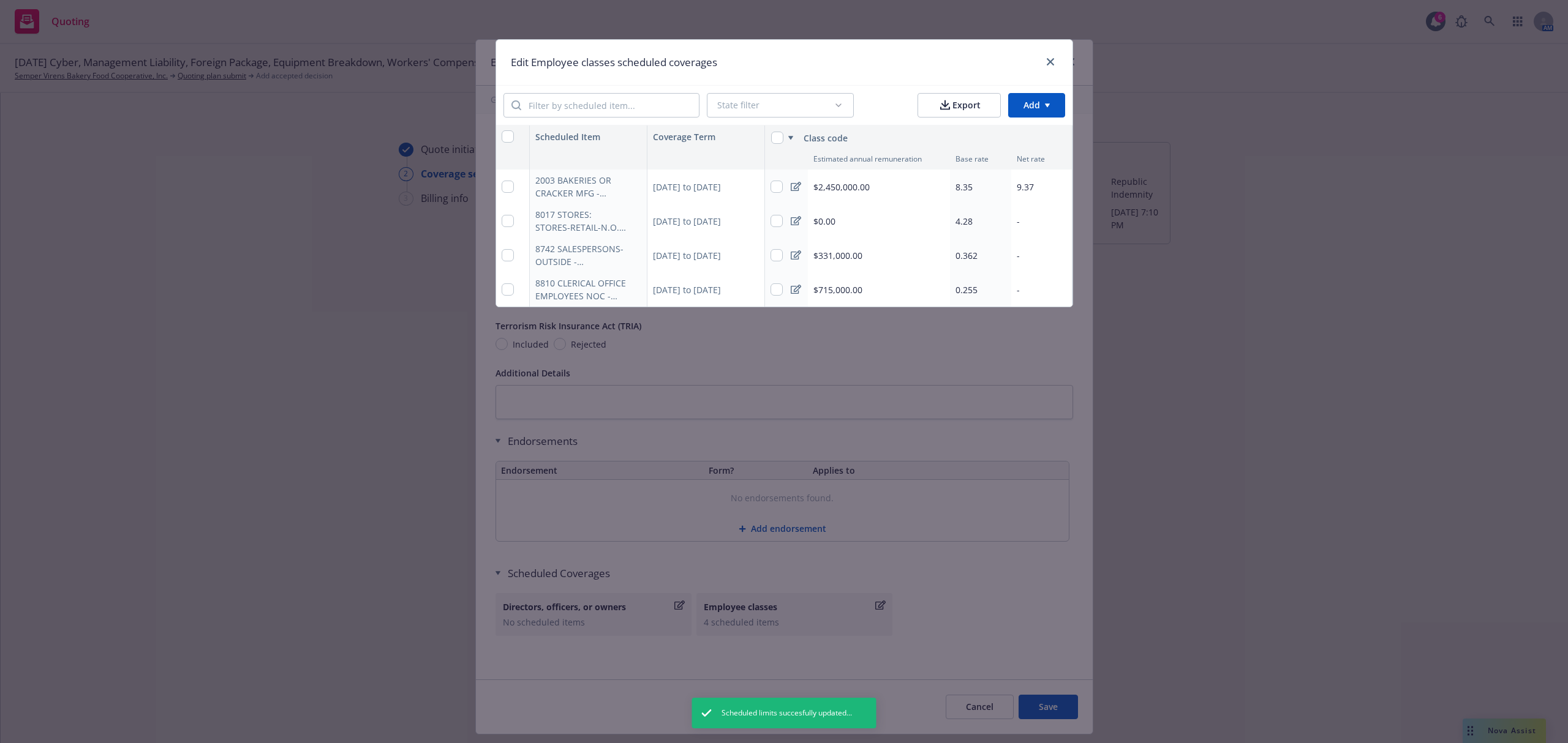
click at [1022, 221] on div "-" at bounding box center [1042, 221] width 61 height 35
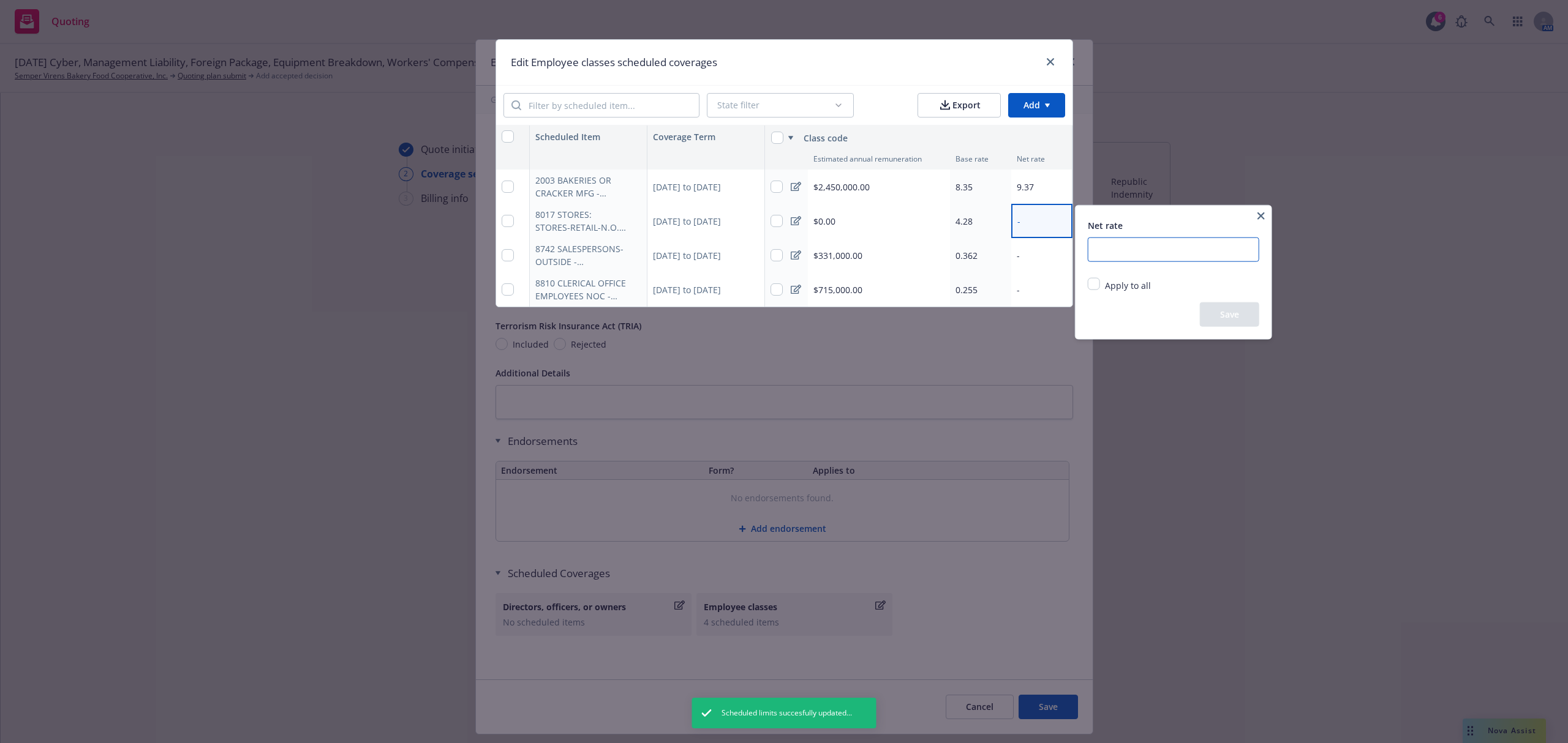
click at [1115, 245] on input "number" at bounding box center [1174, 249] width 172 height 25
type input "4.80"
click at [1210, 309] on button "Save" at bounding box center [1229, 314] width 59 height 25
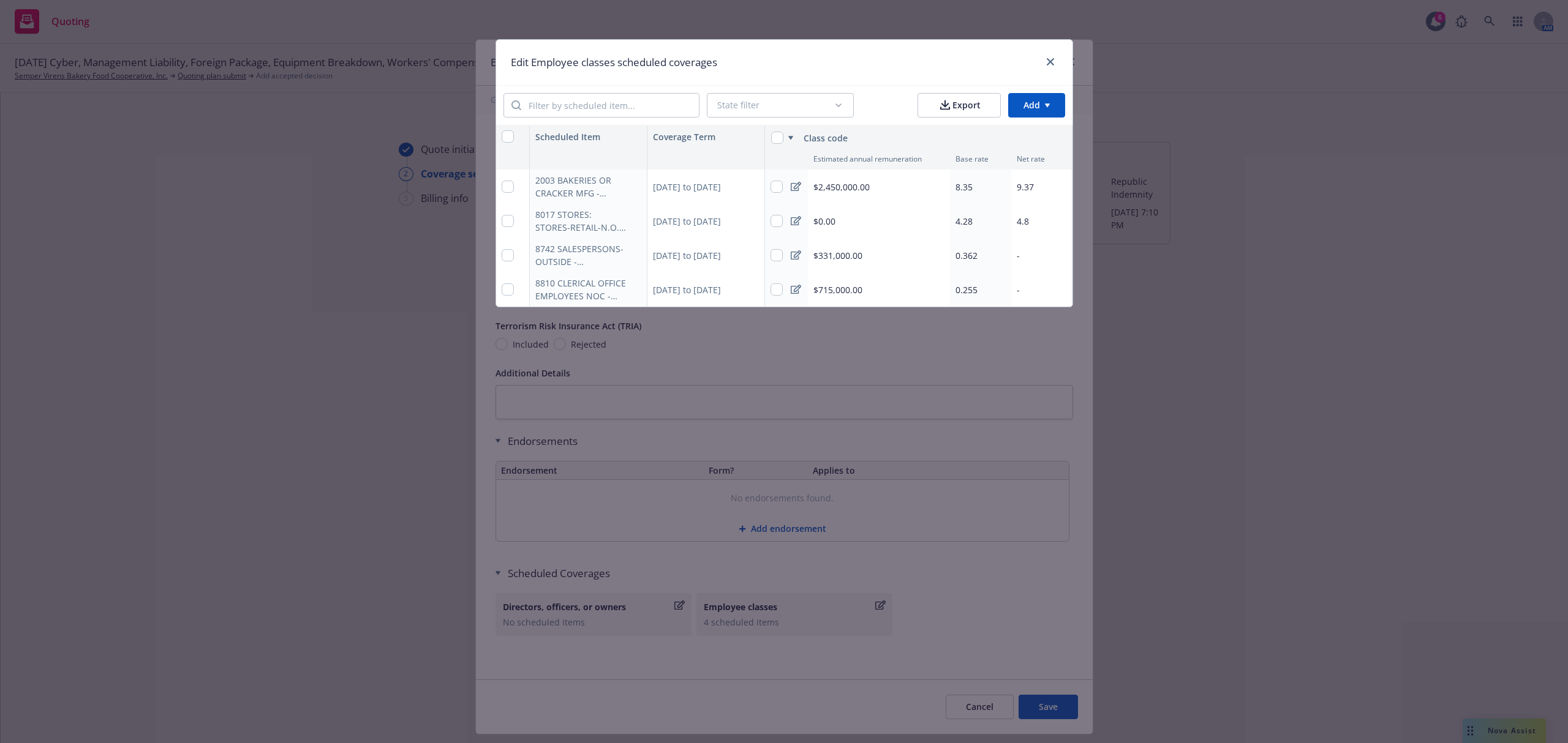
click at [843, 249] on span "$331,000.00" at bounding box center [838, 255] width 49 height 13
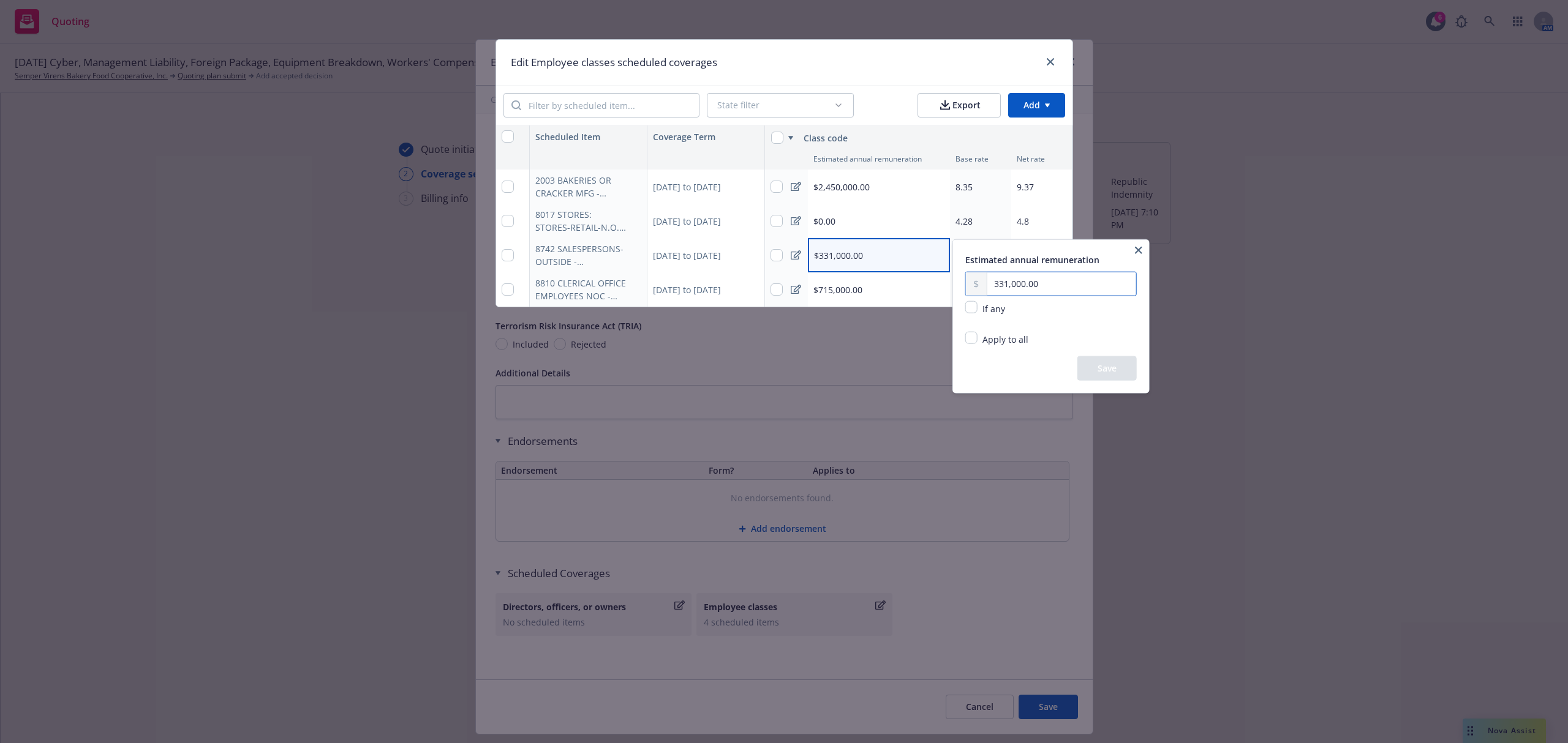
drag, startPoint x: 1049, startPoint y: 279, endPoint x: 995, endPoint y: 278, distance: 54.0
click at [995, 278] on input "331,000.00" at bounding box center [1061, 284] width 149 height 23
type input "350,000.00"
click at [1104, 358] on button "Save" at bounding box center [1107, 368] width 59 height 25
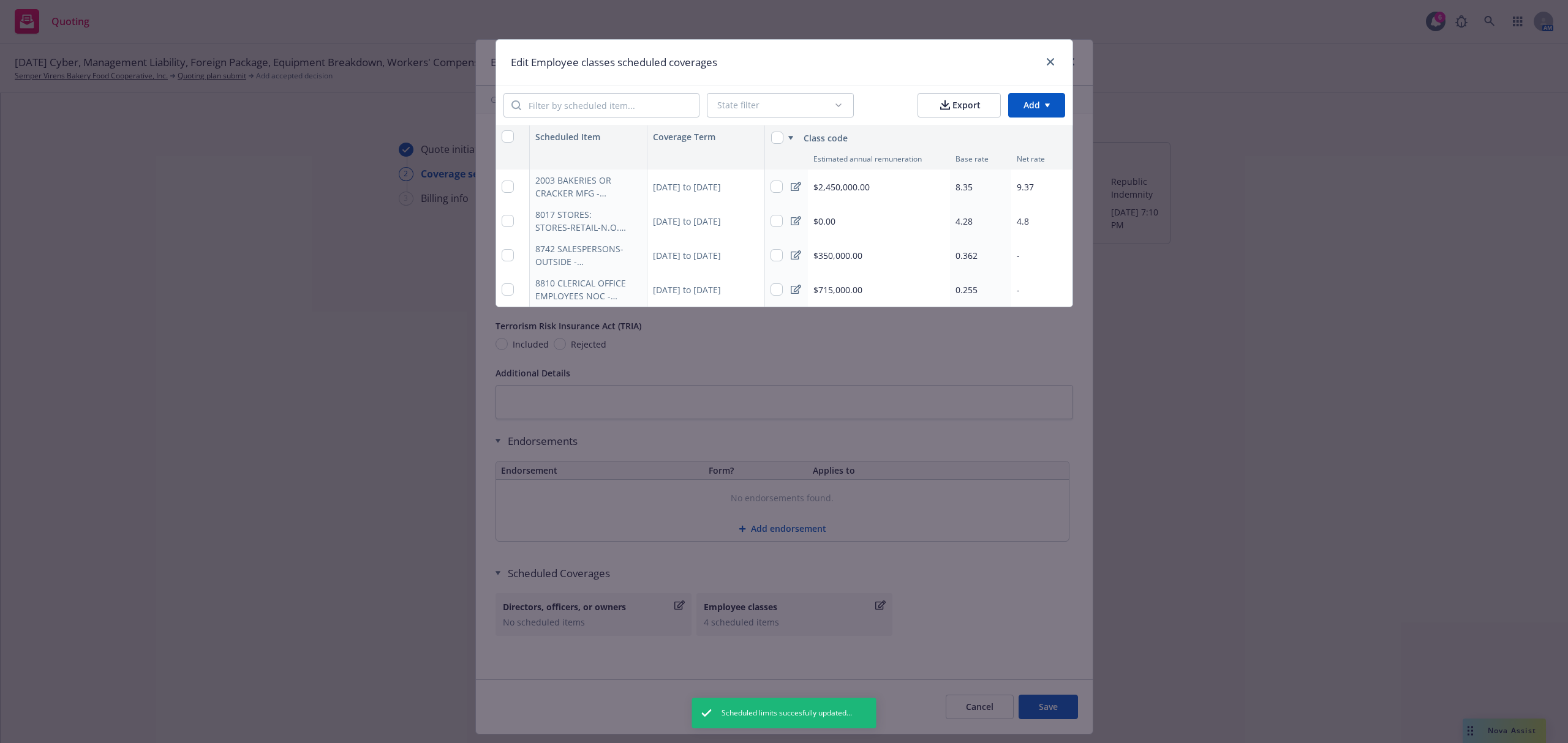
click at [978, 259] on div "0.362" at bounding box center [980, 255] width 61 height 35
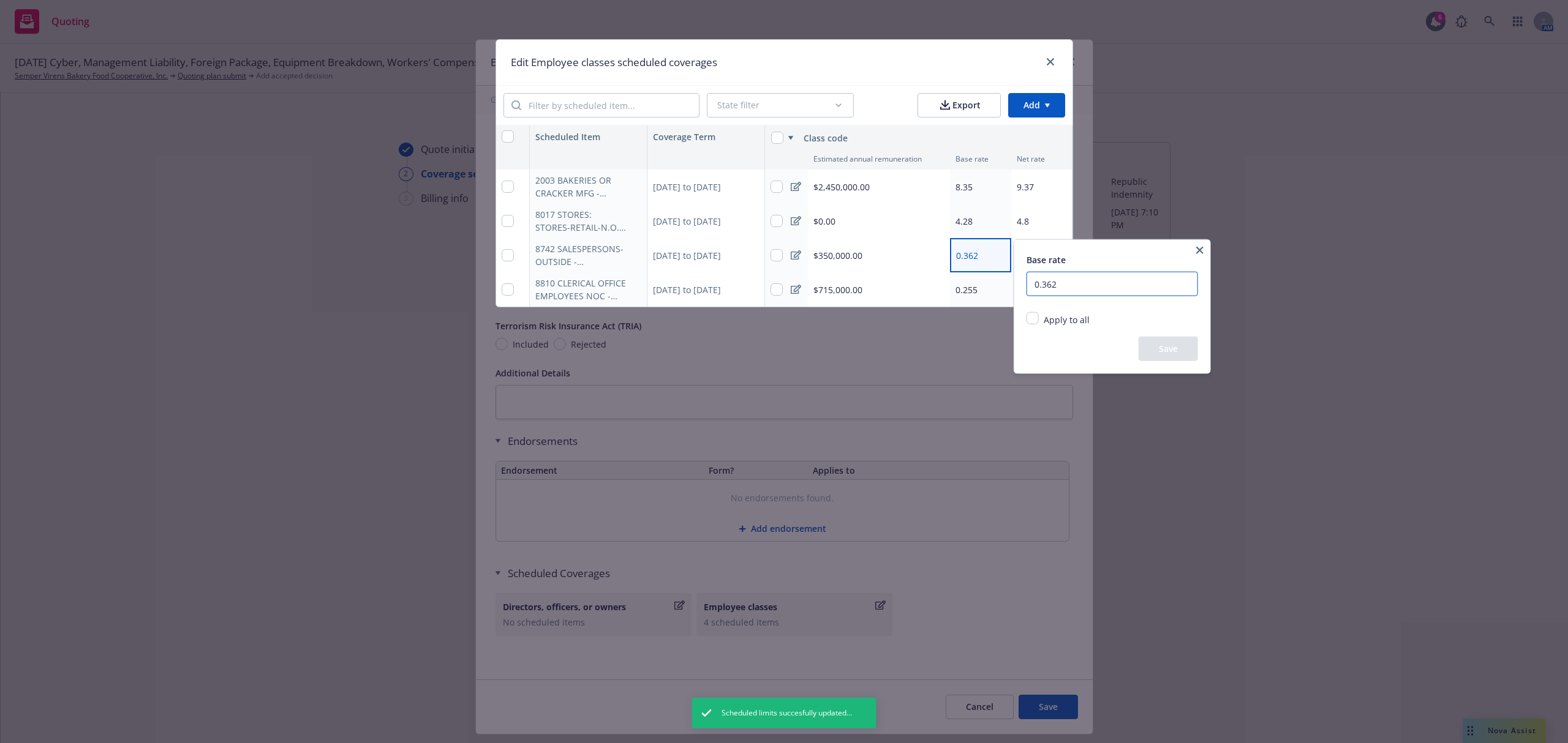
drag, startPoint x: 1063, startPoint y: 286, endPoint x: 1022, endPoint y: 282, distance: 41.2
click at [1022, 282] on div "Base rate 0.362 Apply to all Replace existing and empty values Replace only exi…" at bounding box center [1112, 306] width 196 height 134
type input "0.49"
click at [1169, 354] on button "Save" at bounding box center [1168, 349] width 59 height 25
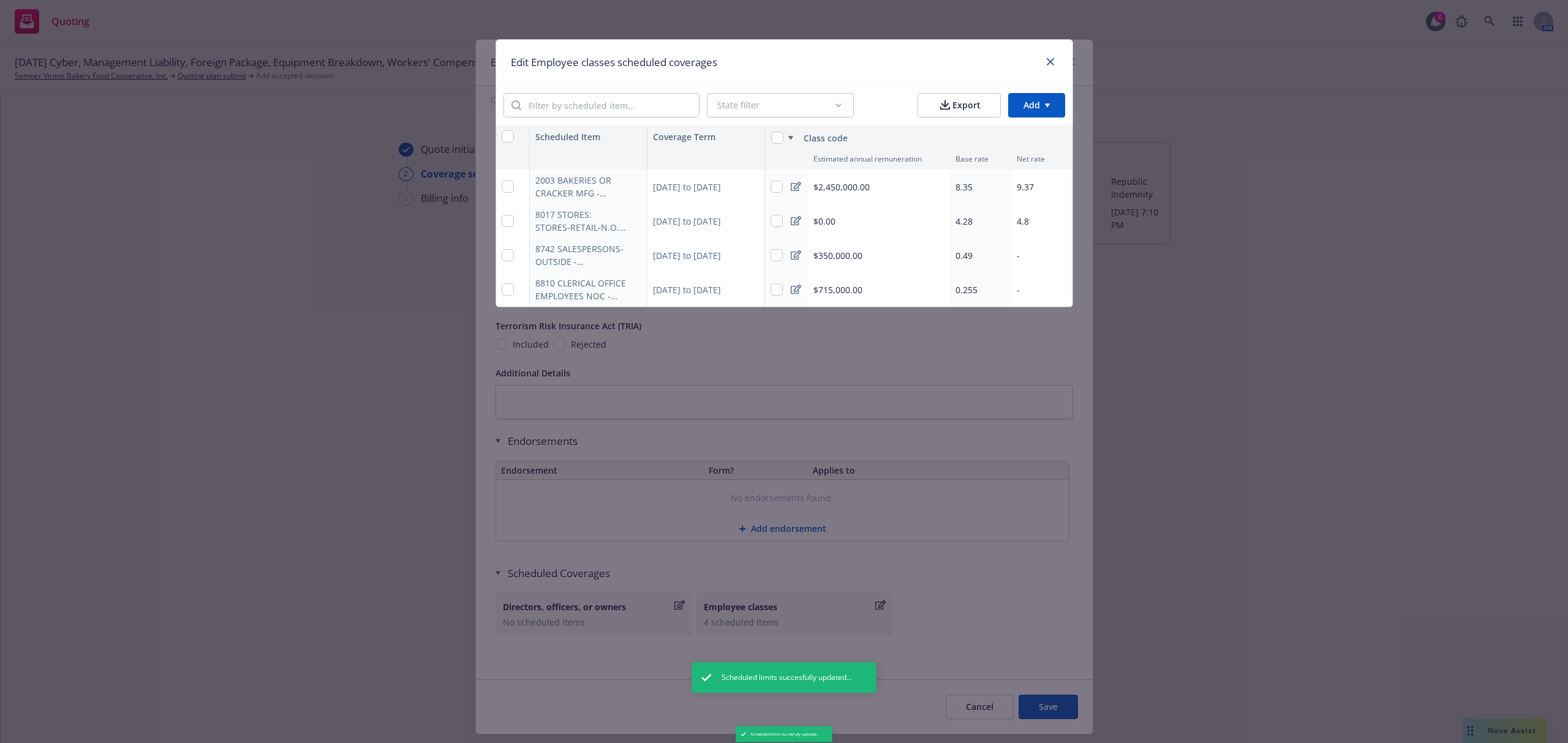
click at [1037, 255] on div "-" at bounding box center [1042, 255] width 61 height 35
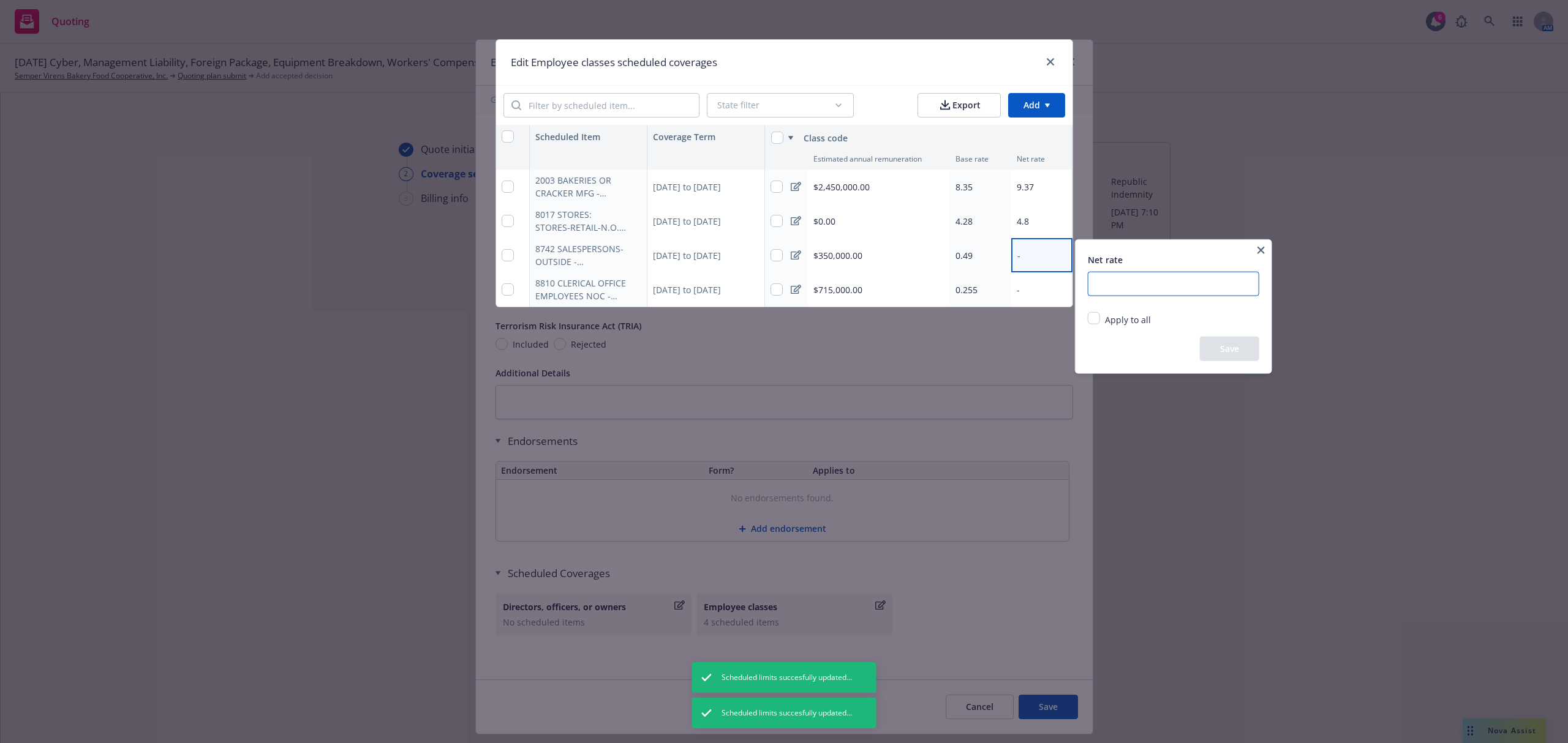
drag, startPoint x: 1089, startPoint y: 280, endPoint x: 1097, endPoint y: 284, distance: 8.9
click at [1090, 280] on input "number" at bounding box center [1174, 284] width 172 height 25
type input "0.55"
click at [1220, 341] on button "Save" at bounding box center [1229, 349] width 59 height 25
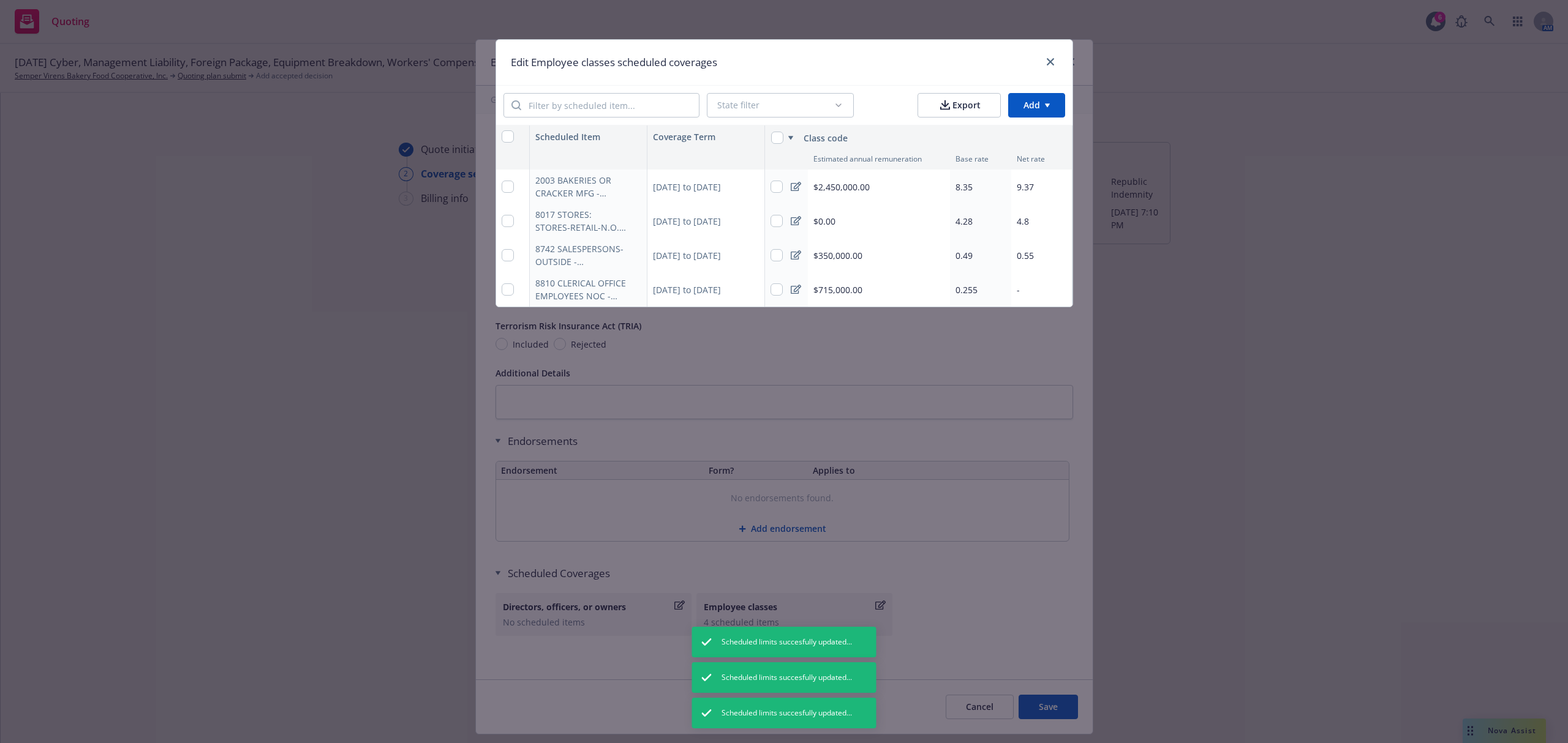
click at [876, 290] on div "$715,000.00" at bounding box center [879, 290] width 142 height 35
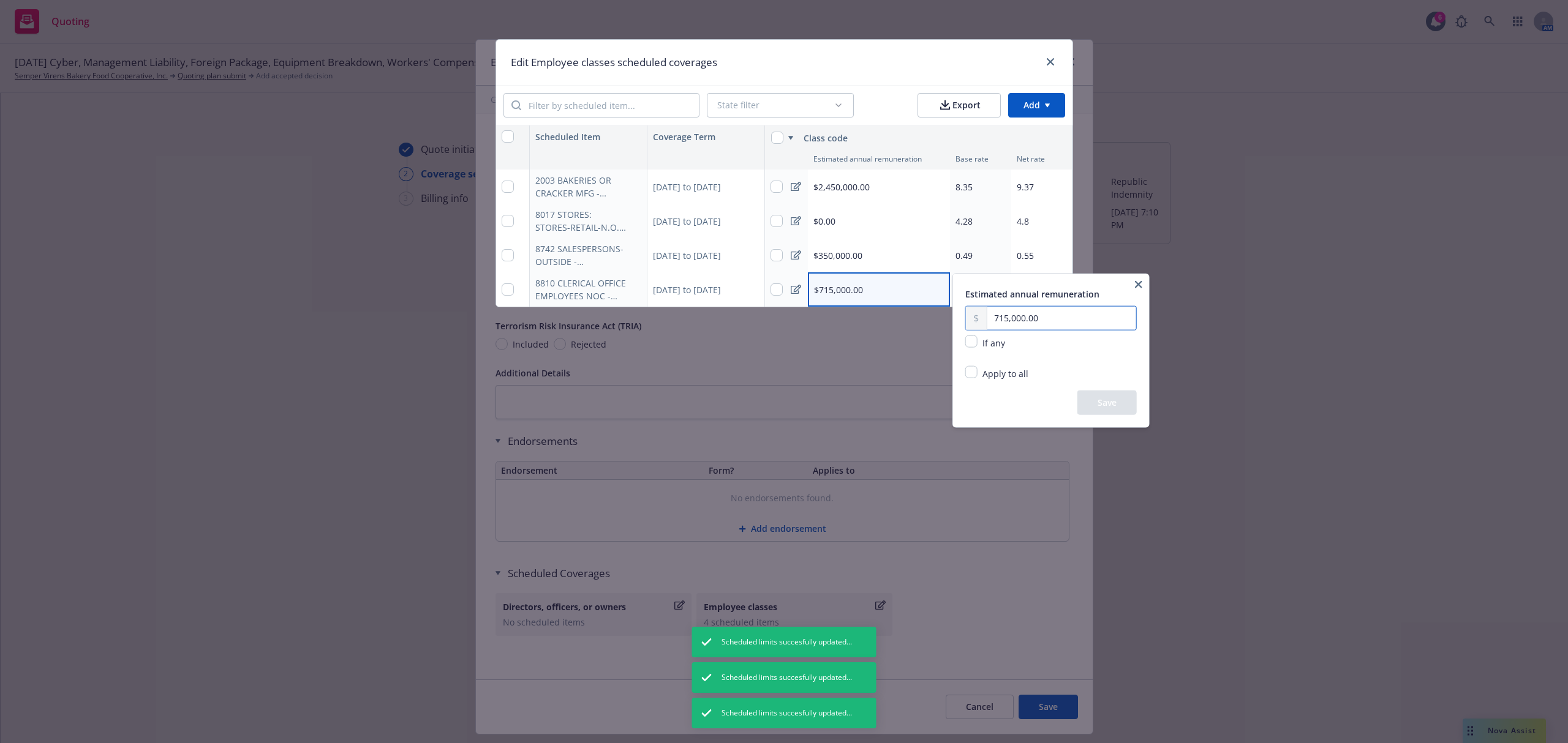
drag, startPoint x: 1061, startPoint y: 321, endPoint x: 987, endPoint y: 312, distance: 74.5
click at [987, 312] on div "715,000.00" at bounding box center [1051, 318] width 172 height 25
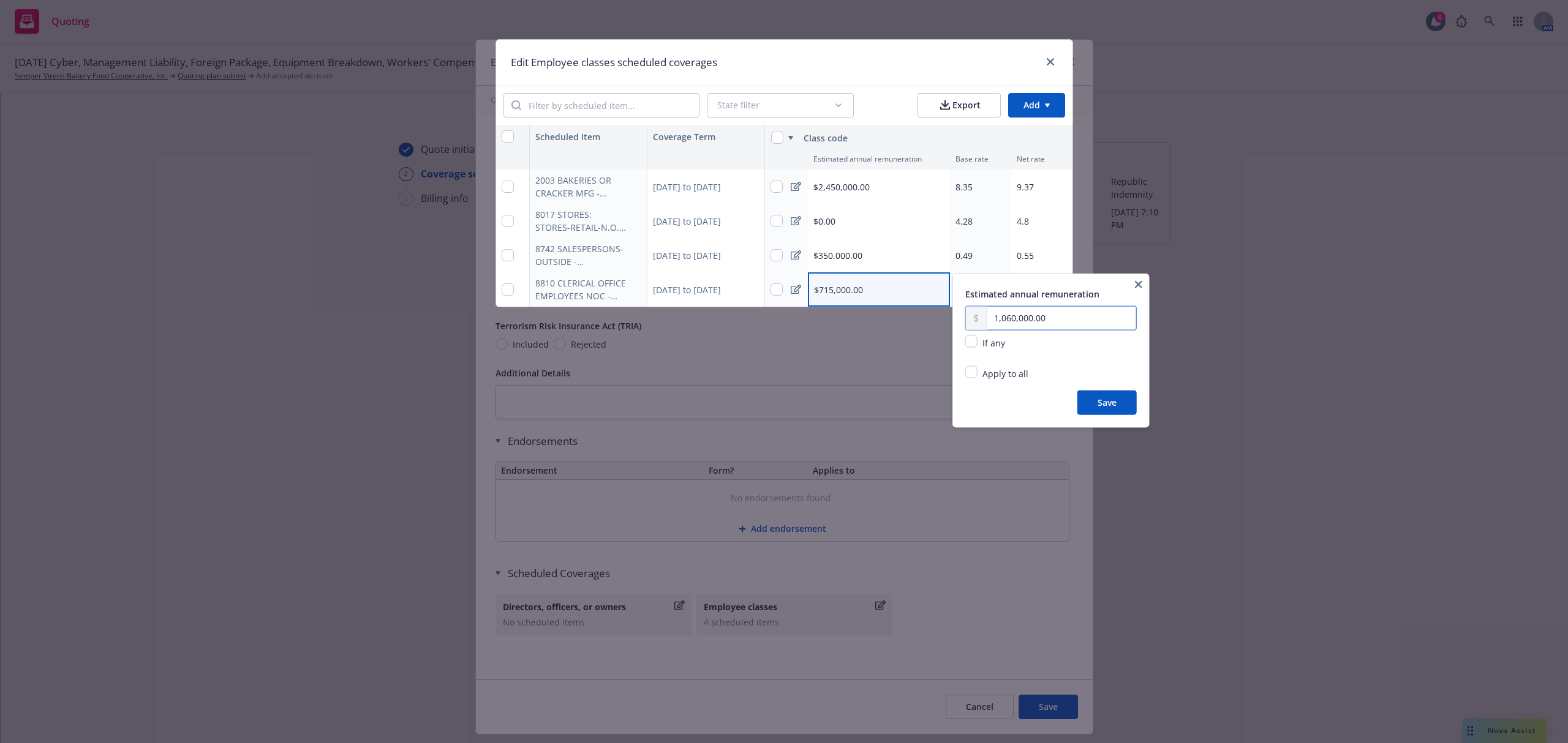
type input "1,060,000.00"
click at [1093, 397] on button "Save" at bounding box center [1107, 403] width 59 height 25
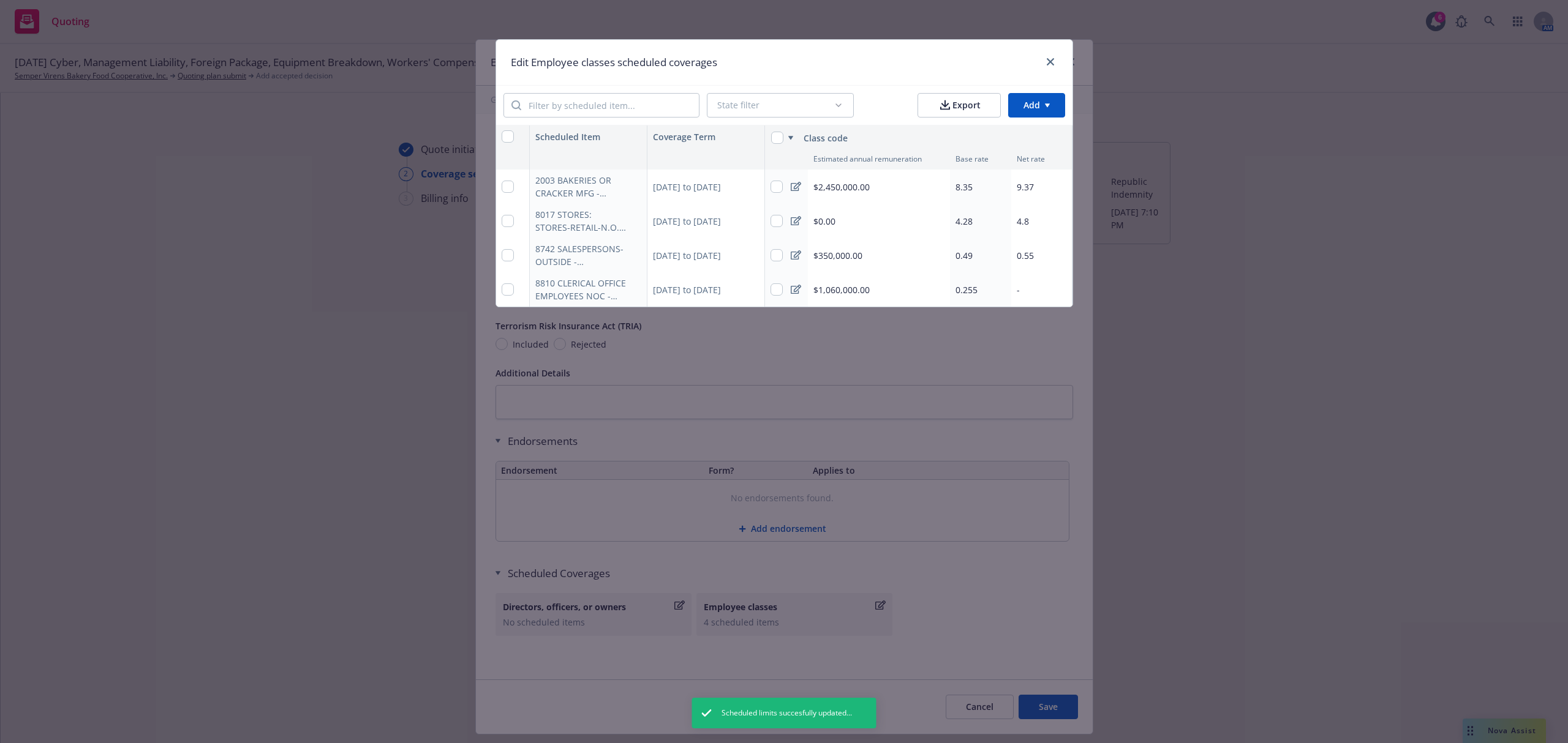
click at [966, 286] on span "0.255" at bounding box center [966, 289] width 22 height 11
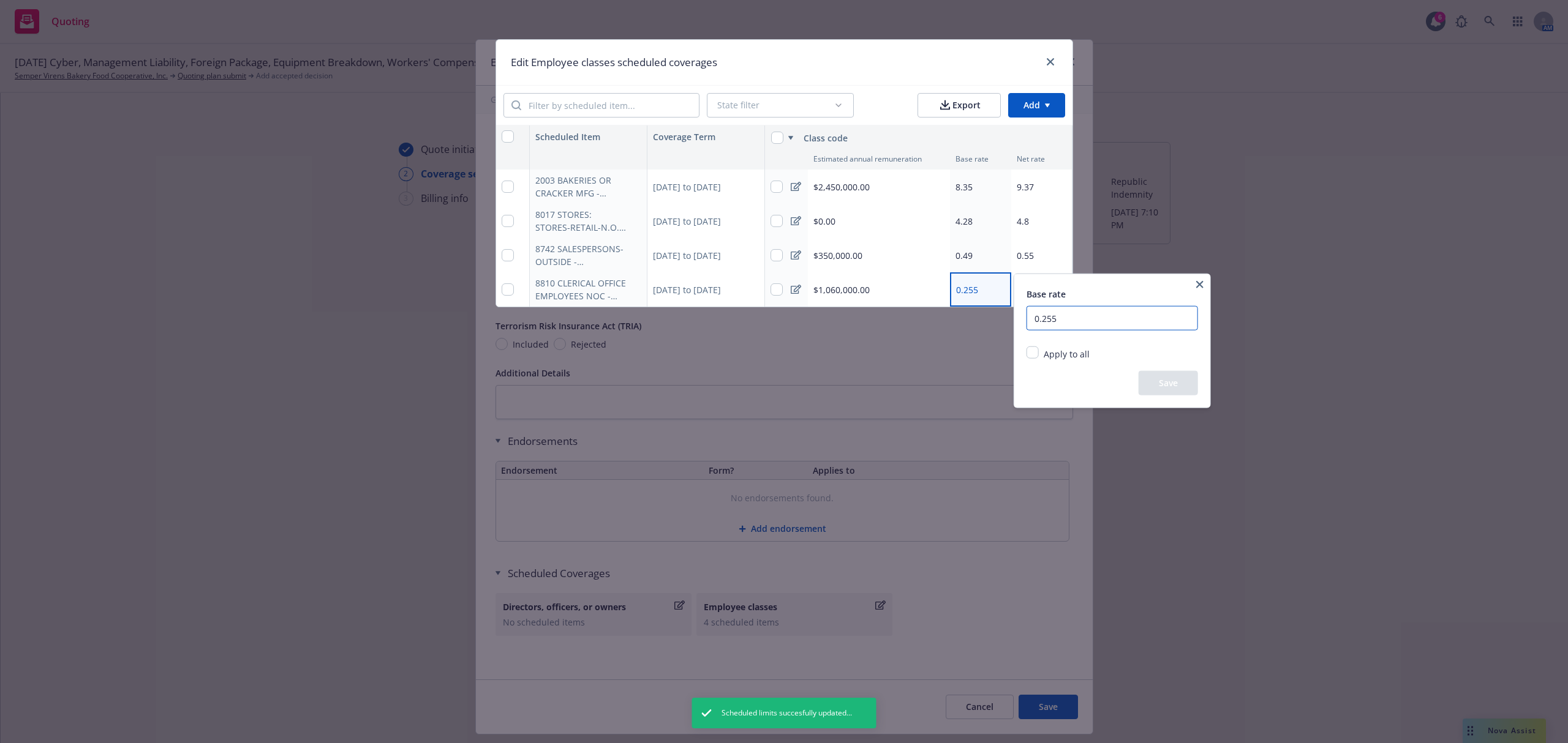
drag, startPoint x: 1033, startPoint y: 314, endPoint x: 1025, endPoint y: 317, distance: 8.5
click at [1025, 317] on div "Base rate 0.255 Apply to all Replace existing and empty values Replace only exi…" at bounding box center [1112, 341] width 196 height 134
type input "0.32"
click at [1157, 377] on button "Save" at bounding box center [1168, 383] width 59 height 25
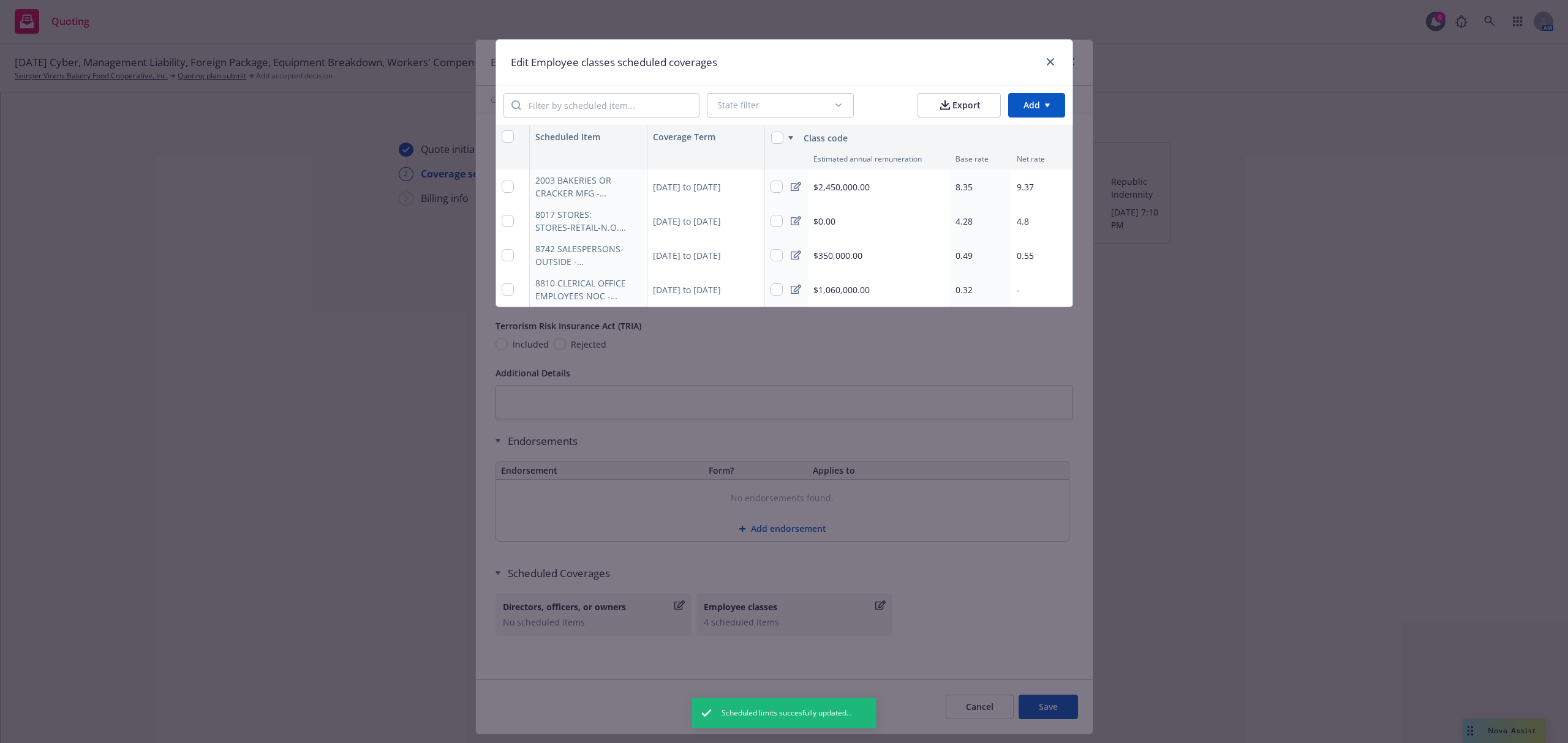
click at [1033, 287] on div "-" at bounding box center [1042, 290] width 61 height 35
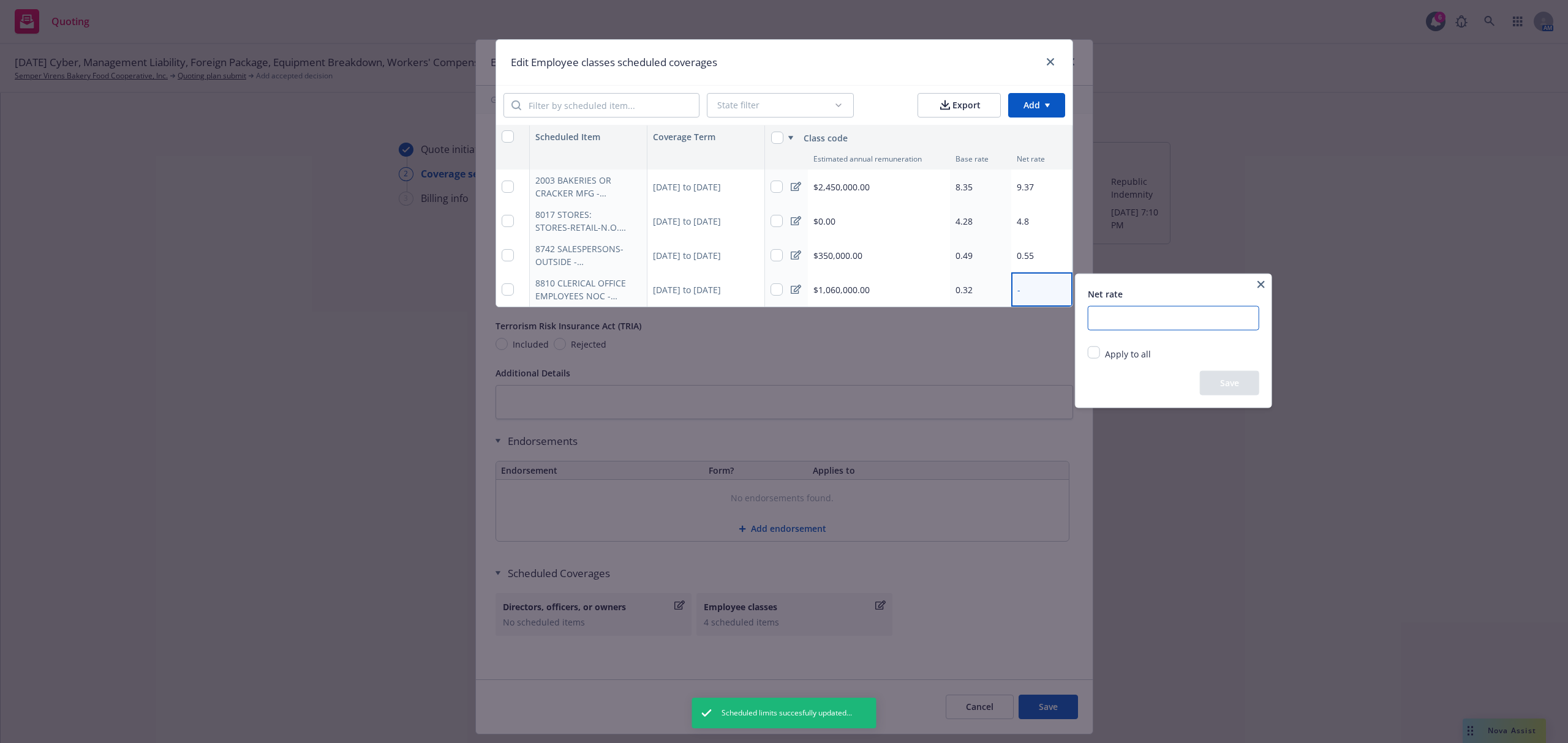
click at [1112, 314] on input "number" at bounding box center [1174, 318] width 172 height 25
type input "0.36"
click at [1224, 391] on button "Save" at bounding box center [1229, 383] width 59 height 25
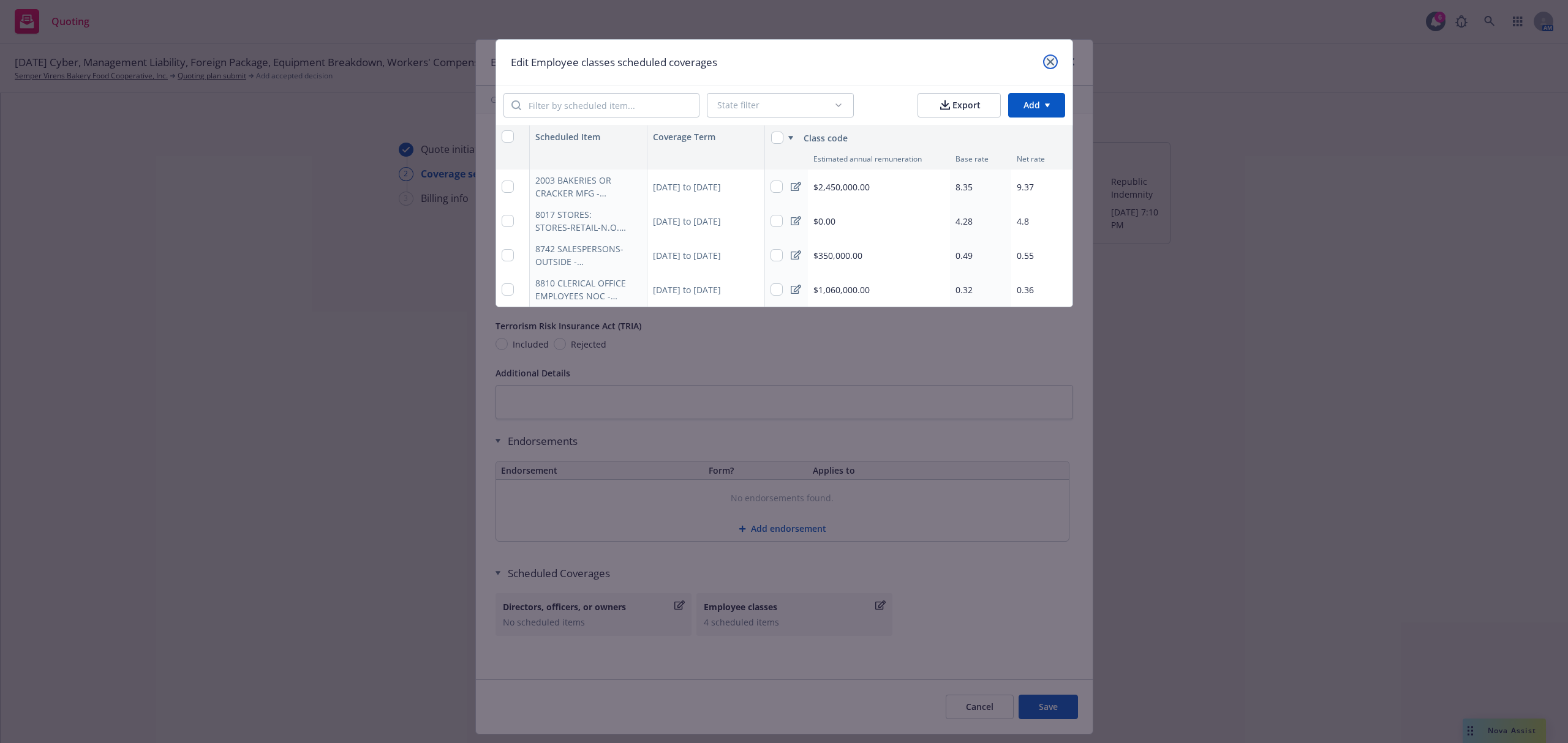
click at [1047, 56] on link "close" at bounding box center [1050, 62] width 15 height 15
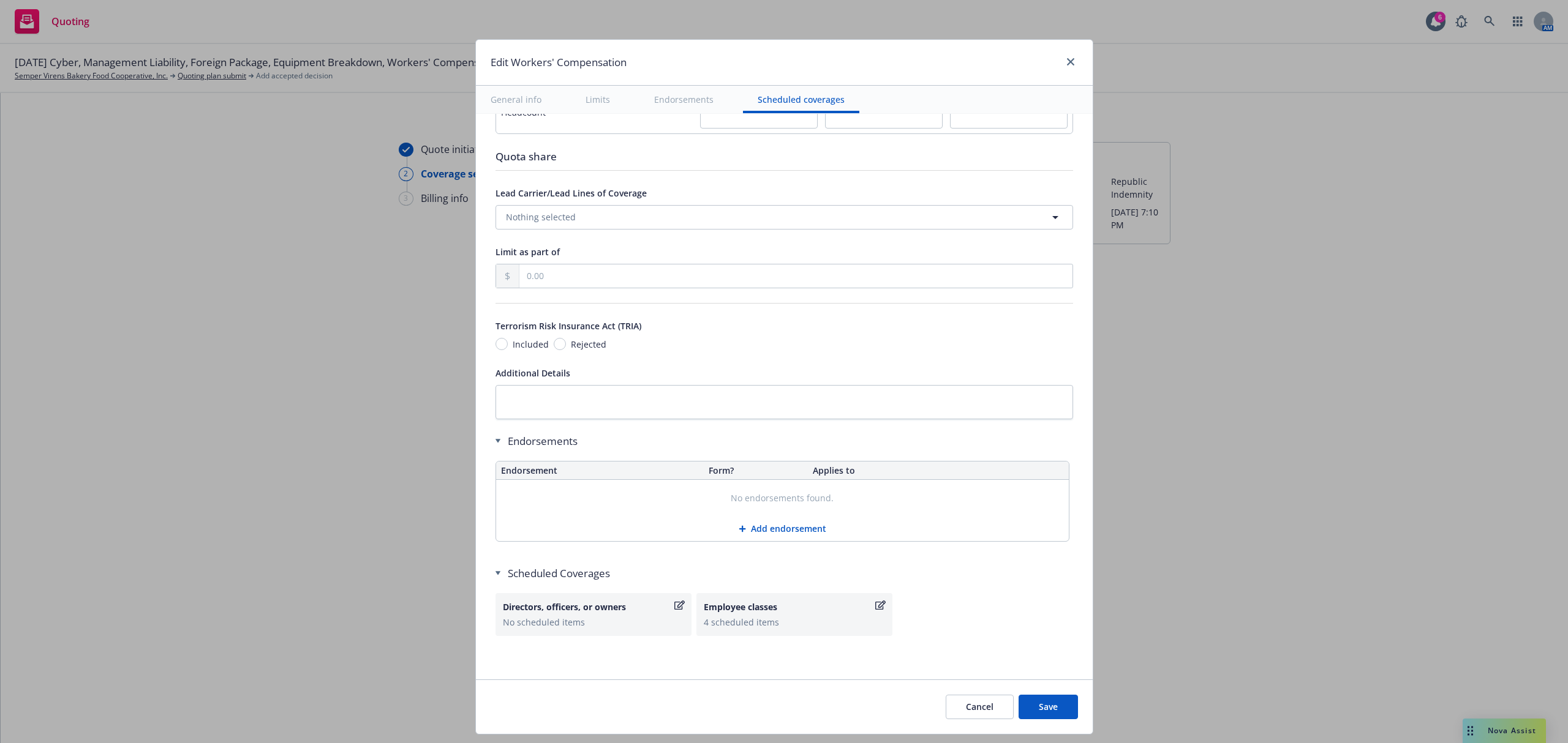
click at [1037, 706] on button "Save" at bounding box center [1048, 706] width 59 height 25
radio input "false"
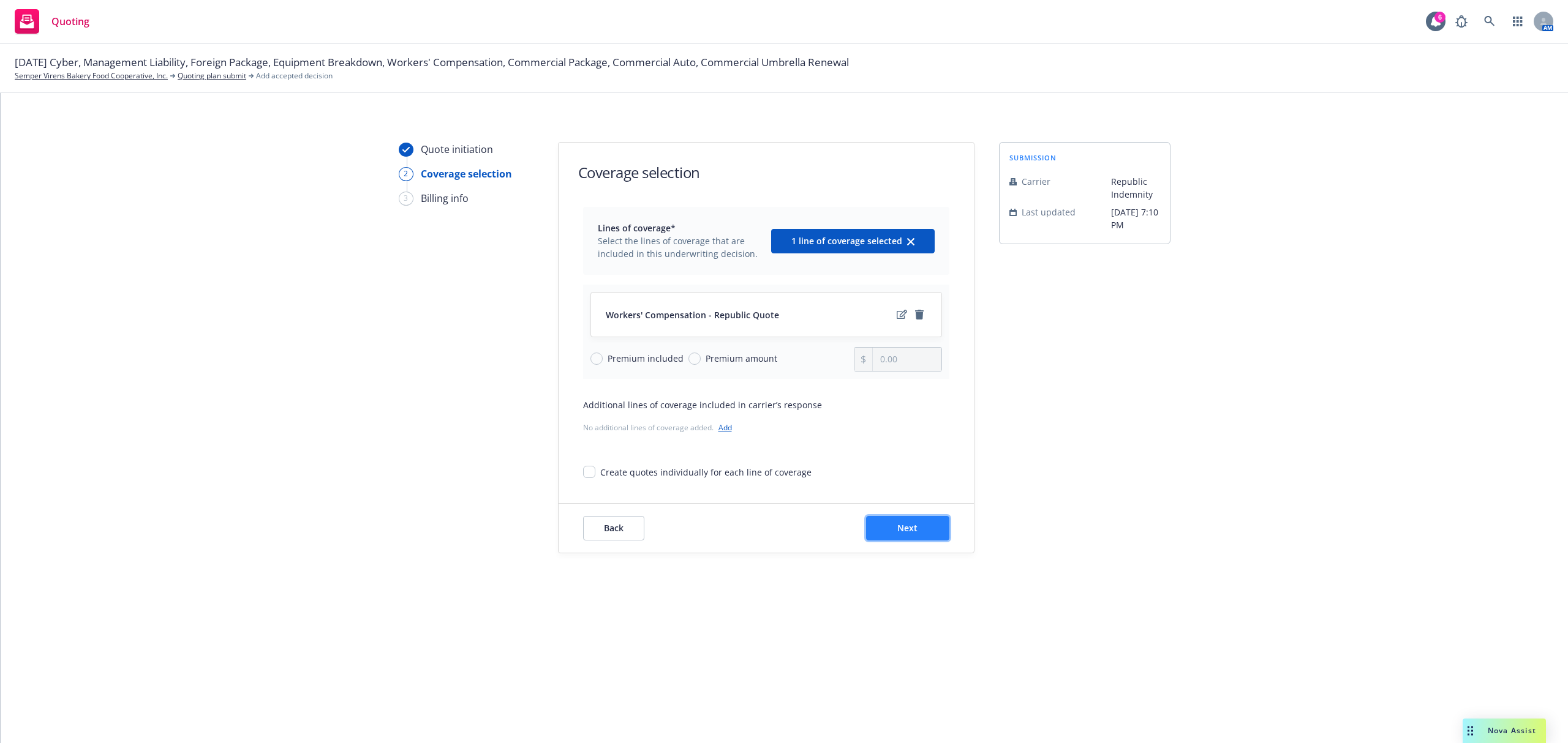
click at [897, 534] on span "Next" at bounding box center [907, 528] width 20 height 11
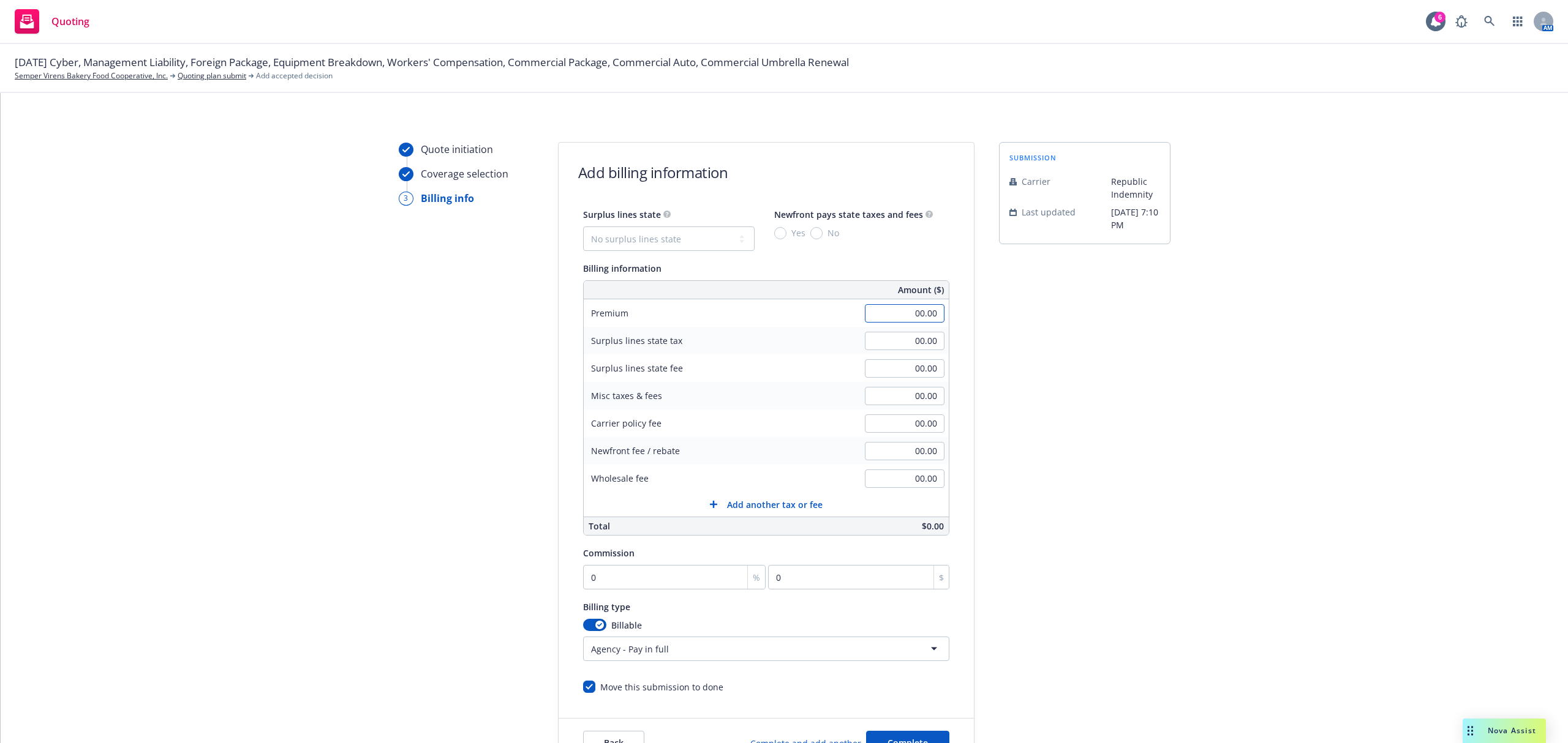
click at [895, 316] on input "00.00" at bounding box center [904, 314] width 80 height 19
type input "236,421.00"
click at [902, 393] on input "00.00" at bounding box center [904, 396] width 80 height 19
type input "11,910.00"
click at [664, 578] on input "0" at bounding box center [674, 577] width 183 height 25
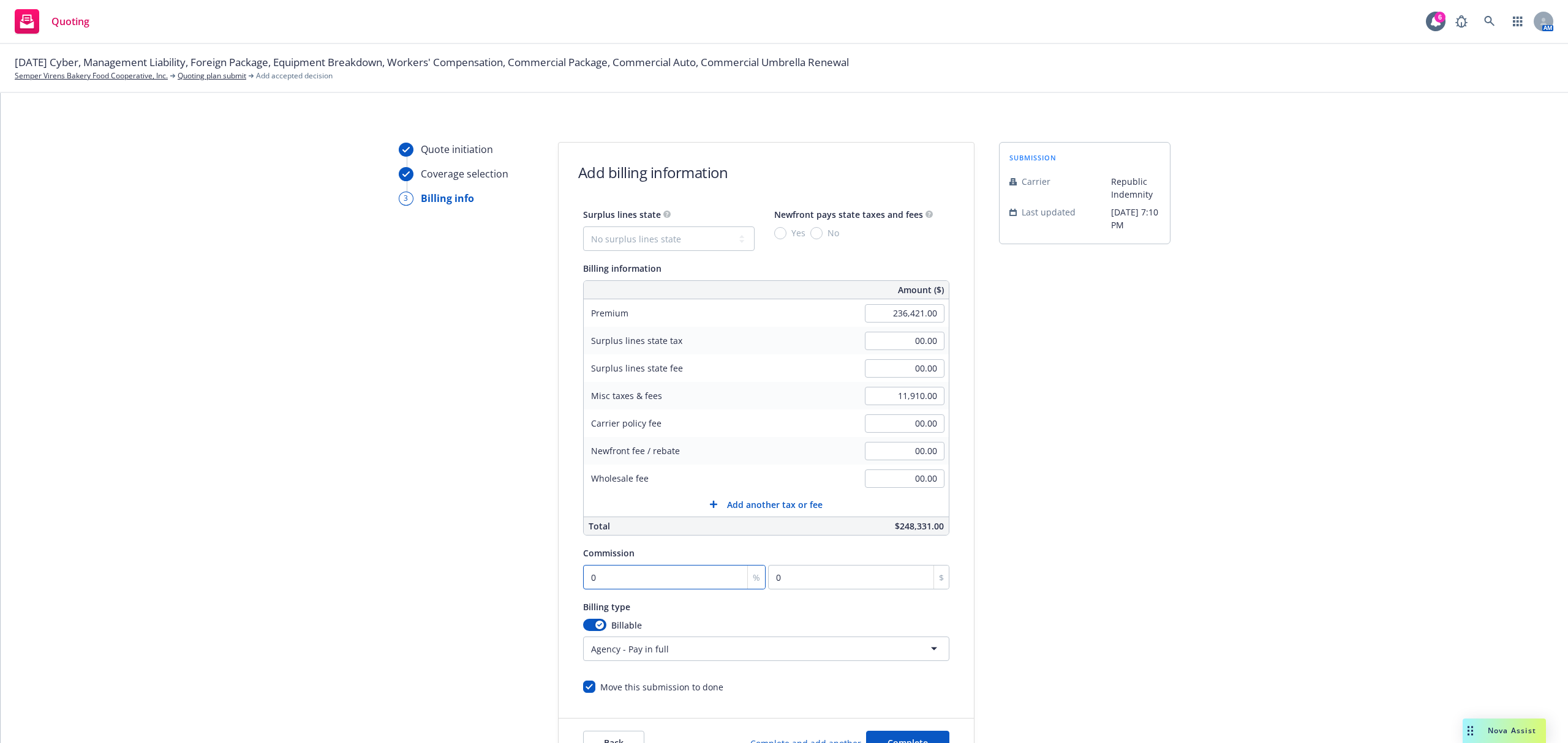
type input "1"
type input "2364.21"
type input "10"
type input "23642.1"
type input "10"
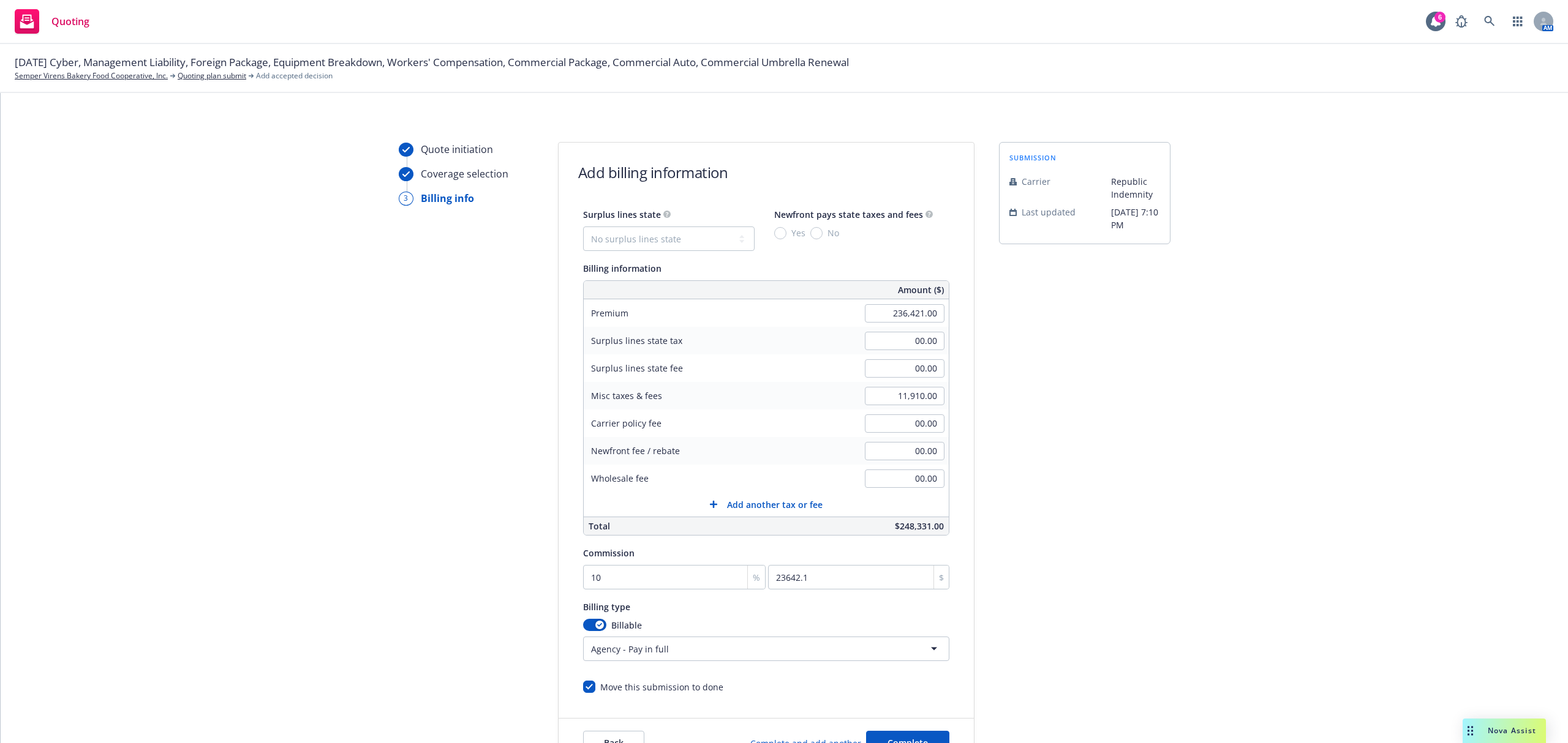
click at [672, 653] on html "Quoting 6 AM 11/01/25 Cyber, Management Liability, Foreign Package, Equipment B…" at bounding box center [784, 372] width 1568 height 743
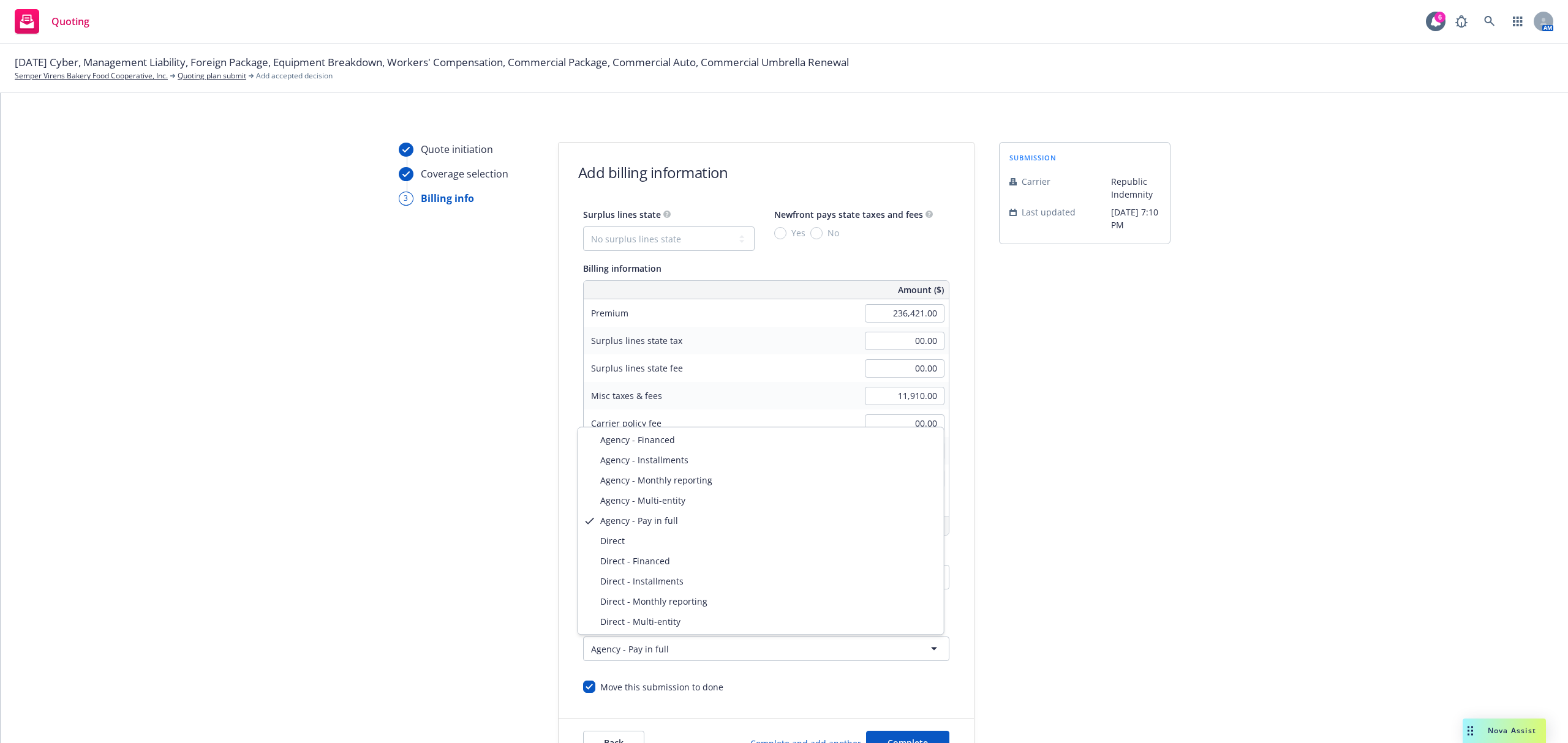
select select "DIRECT"
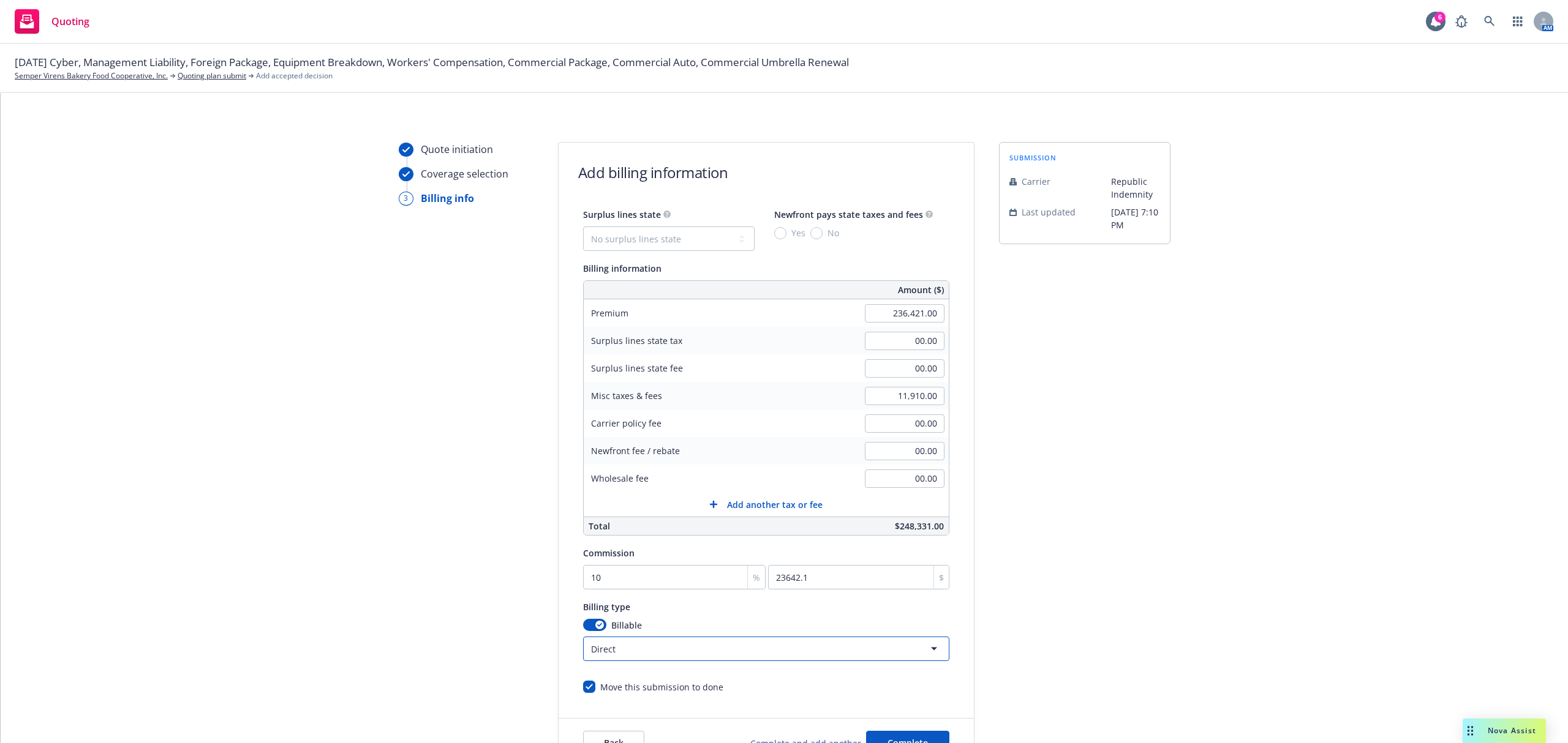
scroll to position [81, 0]
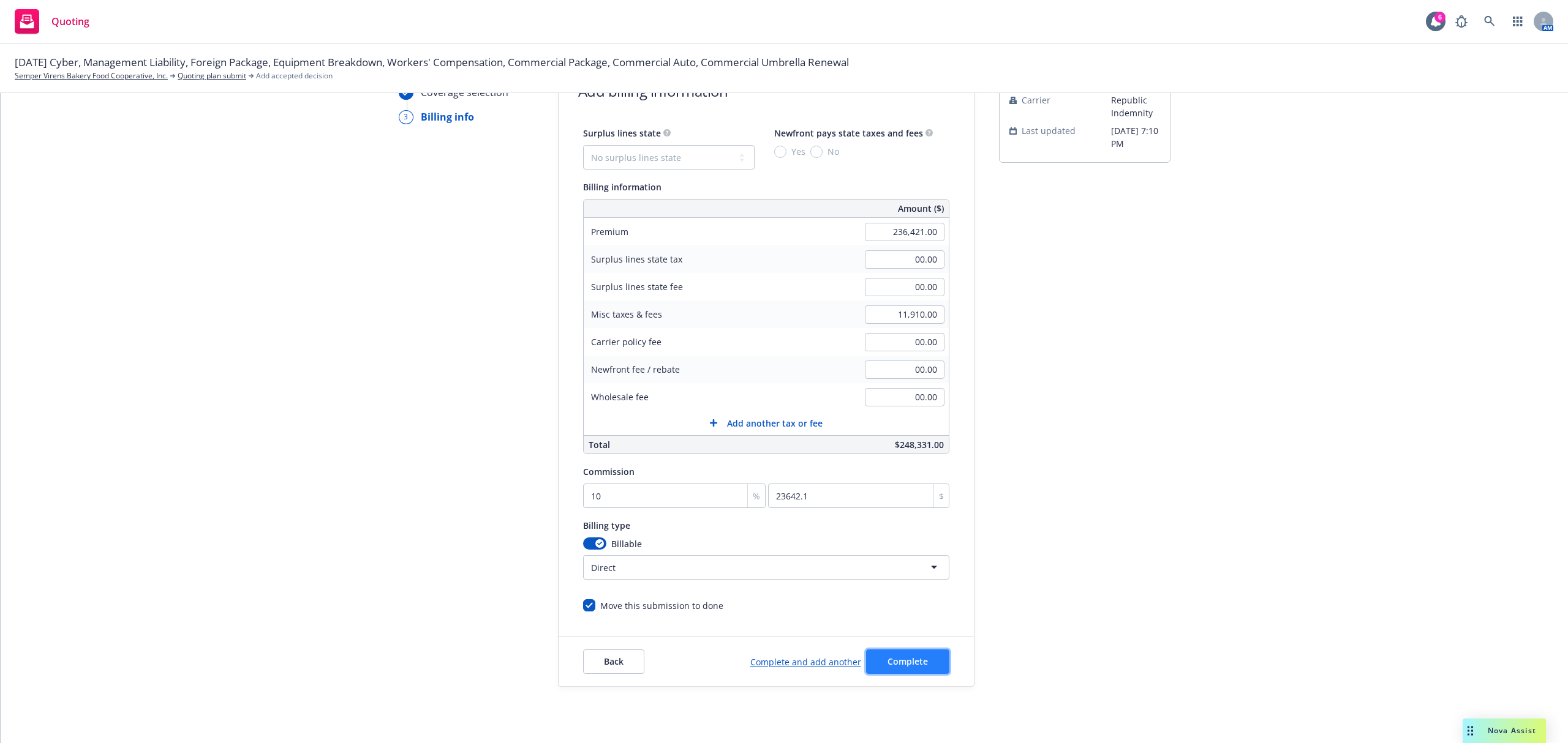
click at [902, 667] on span "Complete" at bounding box center [908, 661] width 41 height 11
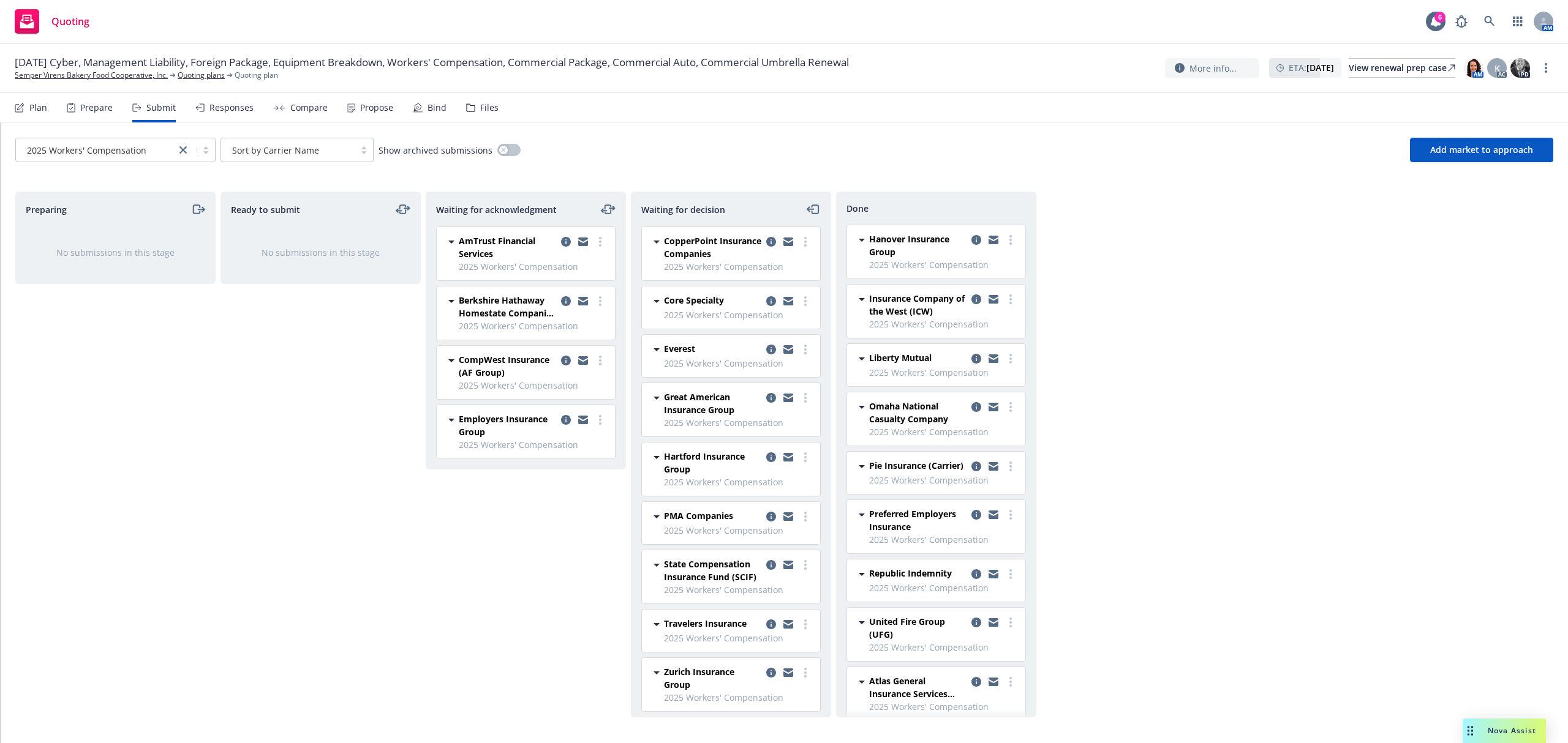
scroll to position [28, 0]
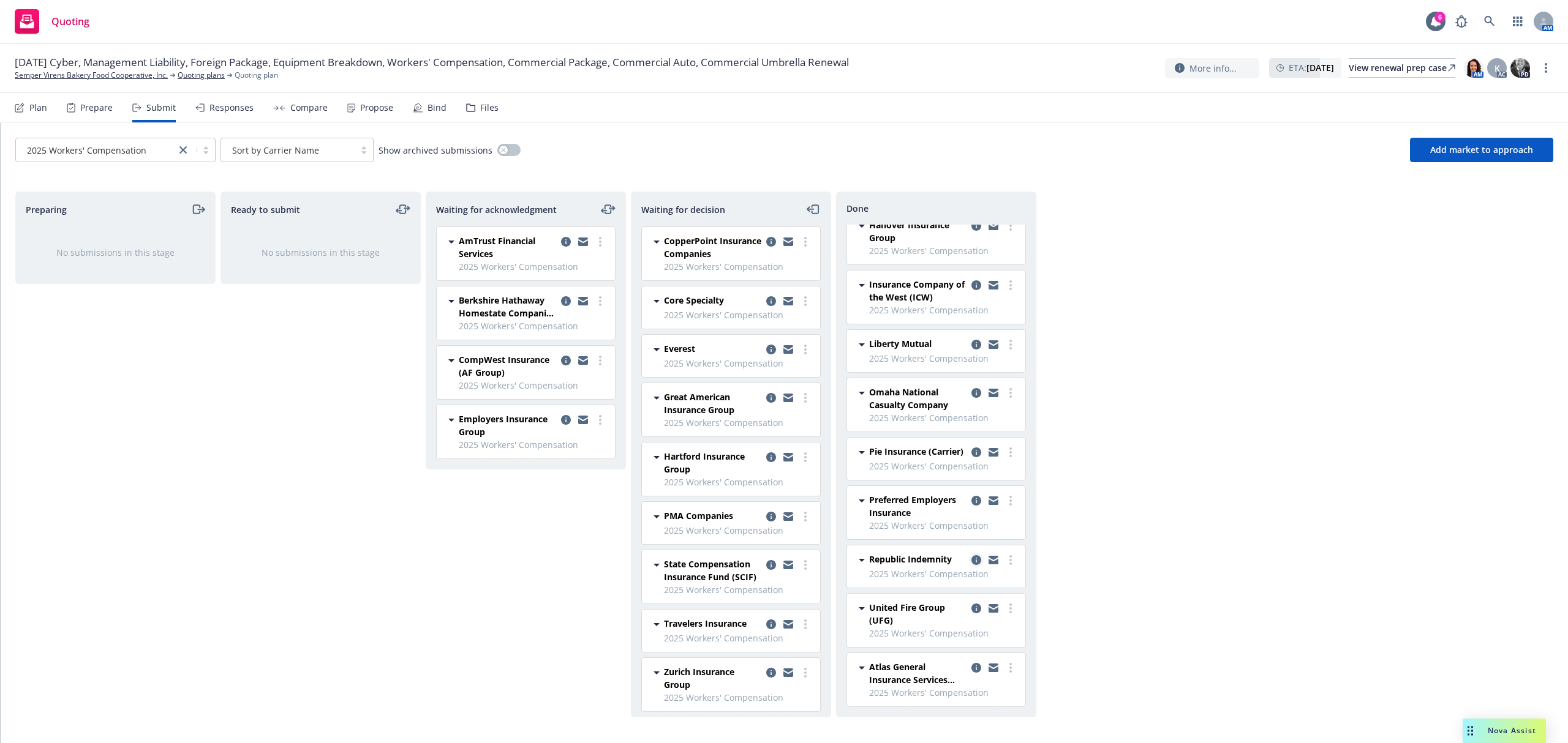
click at [972, 562] on icon "copy logging email" at bounding box center [976, 560] width 10 height 10
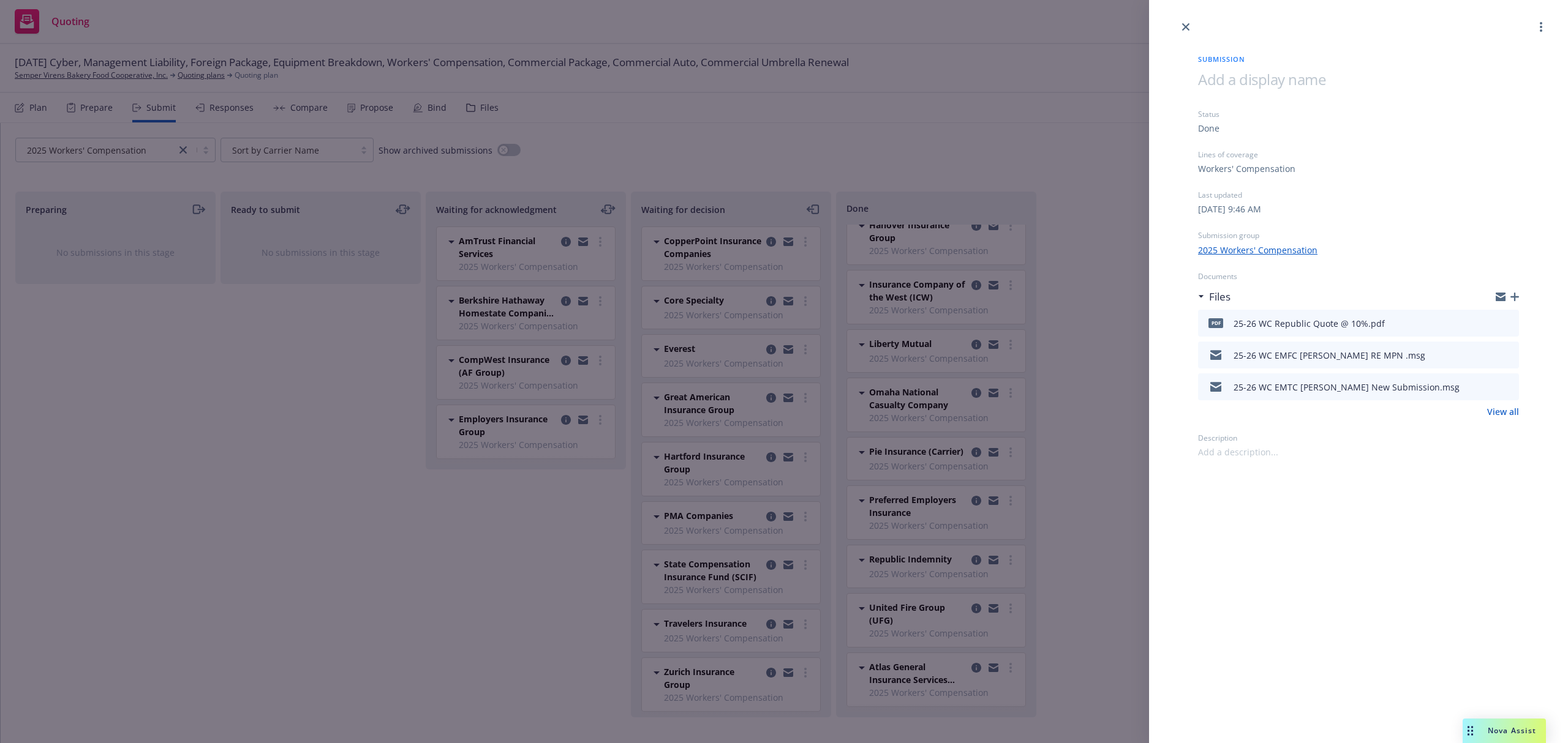
click at [1515, 298] on icon "button" at bounding box center [1514, 296] width 9 height 9
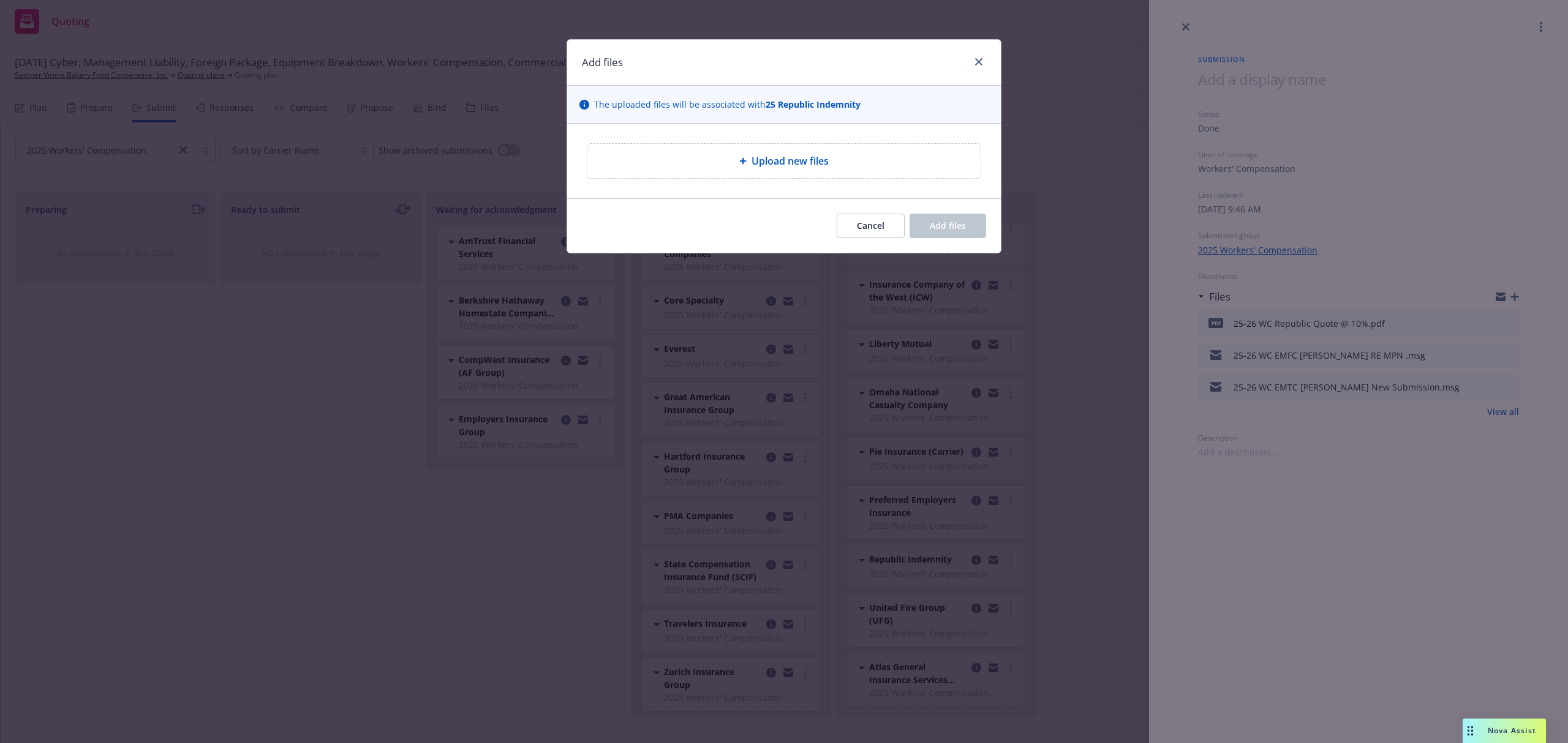
type textarea "x"
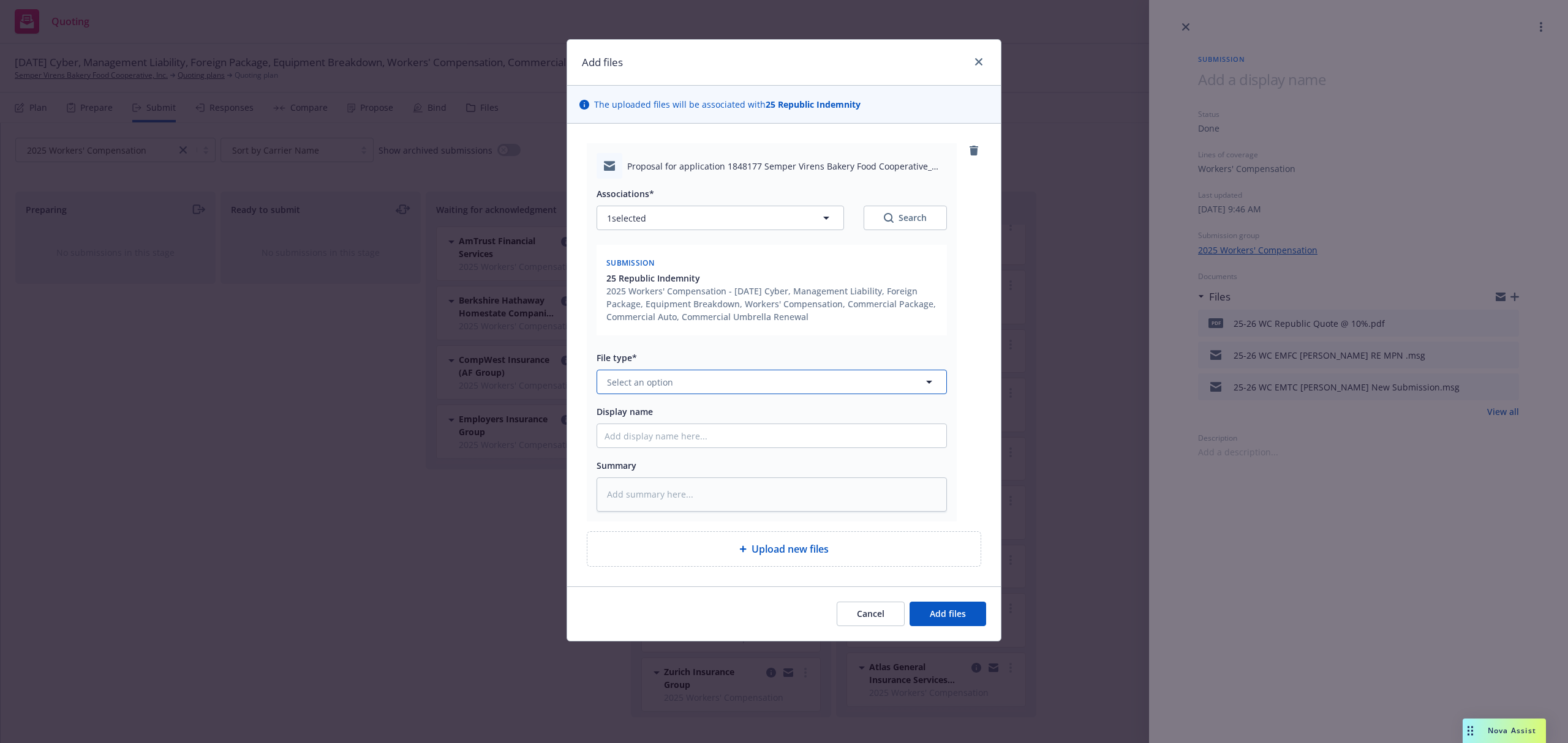
click at [665, 383] on span "Select an option" at bounding box center [640, 381] width 66 height 13
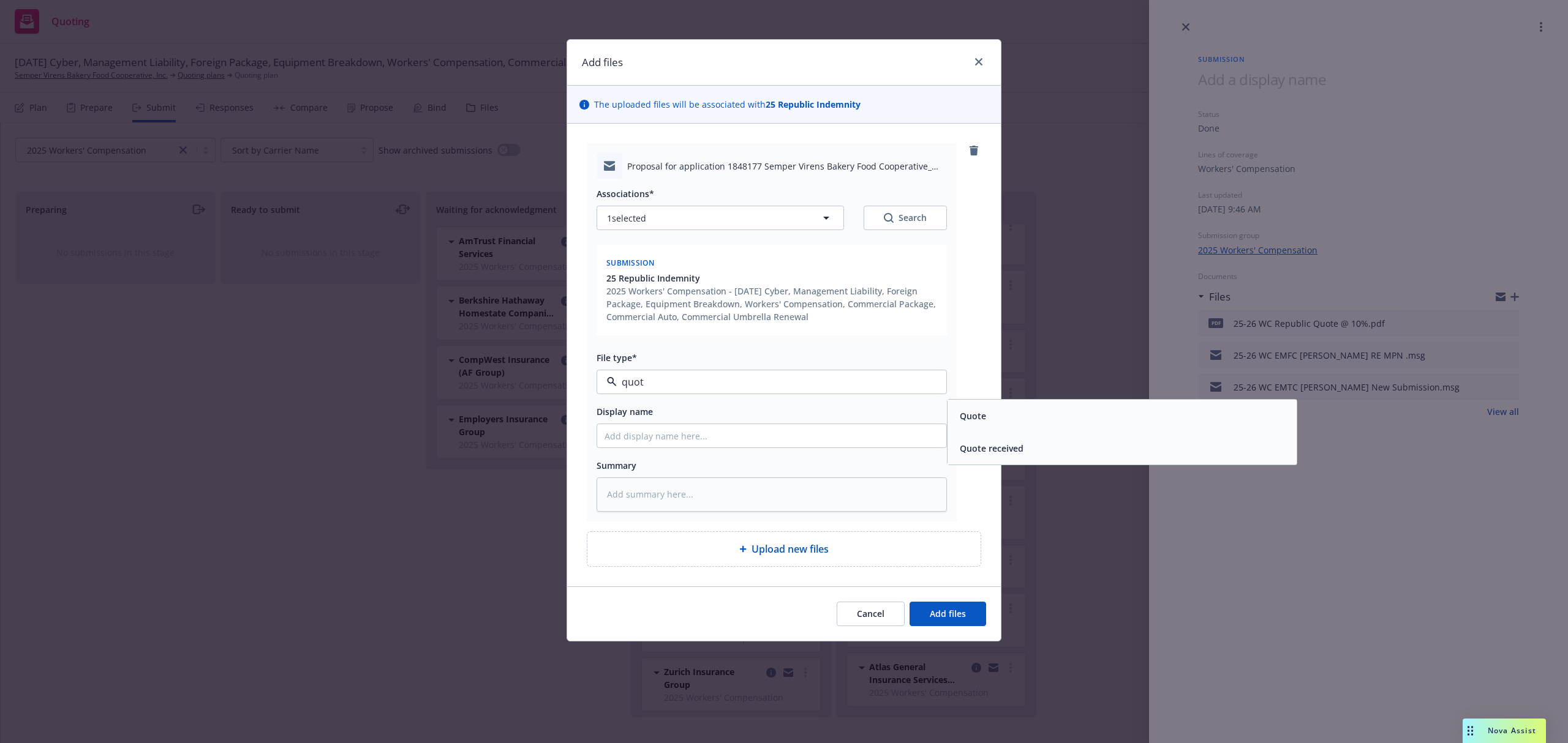
type input "quote"
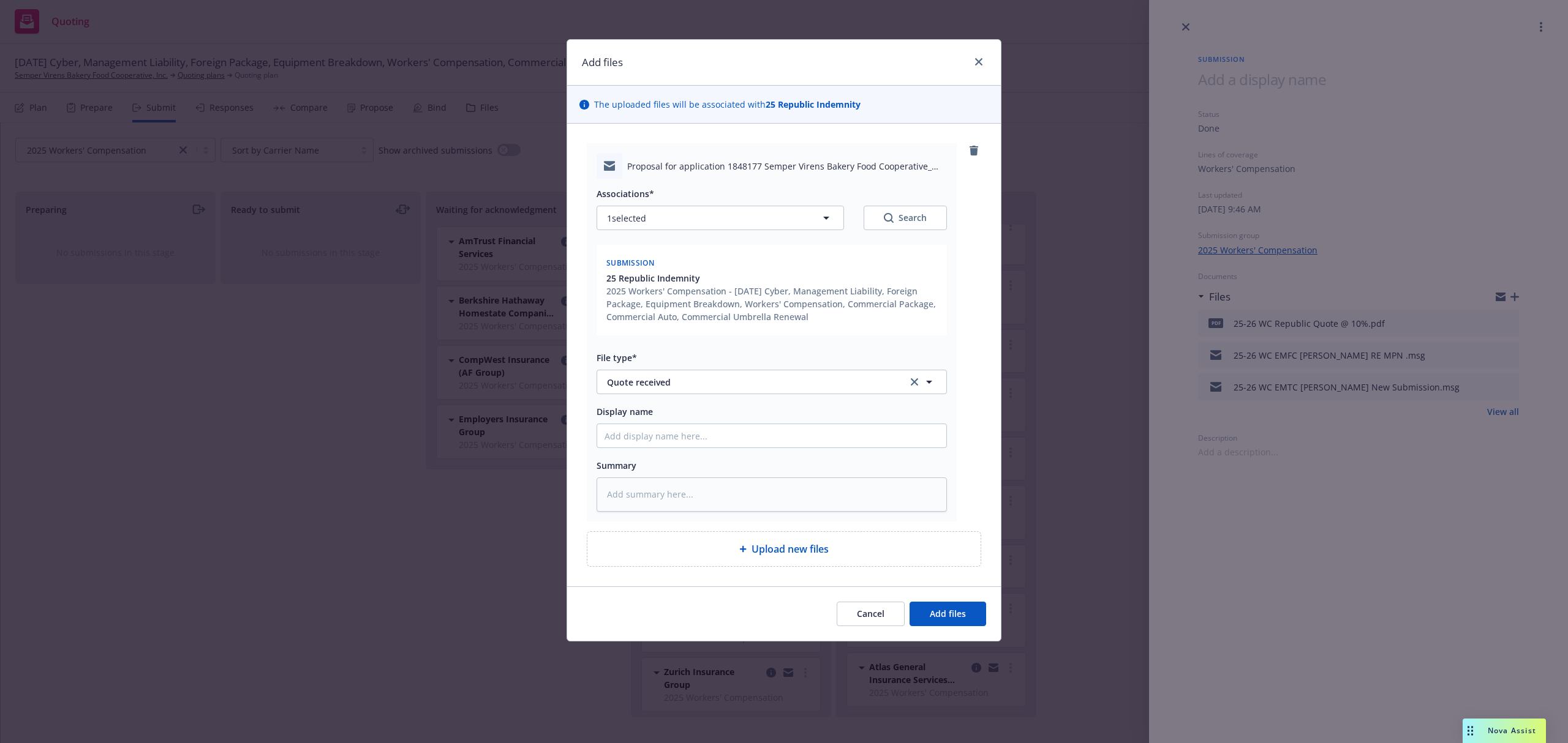
type textarea "x"
type input "2"
type textarea "x"
type input "25"
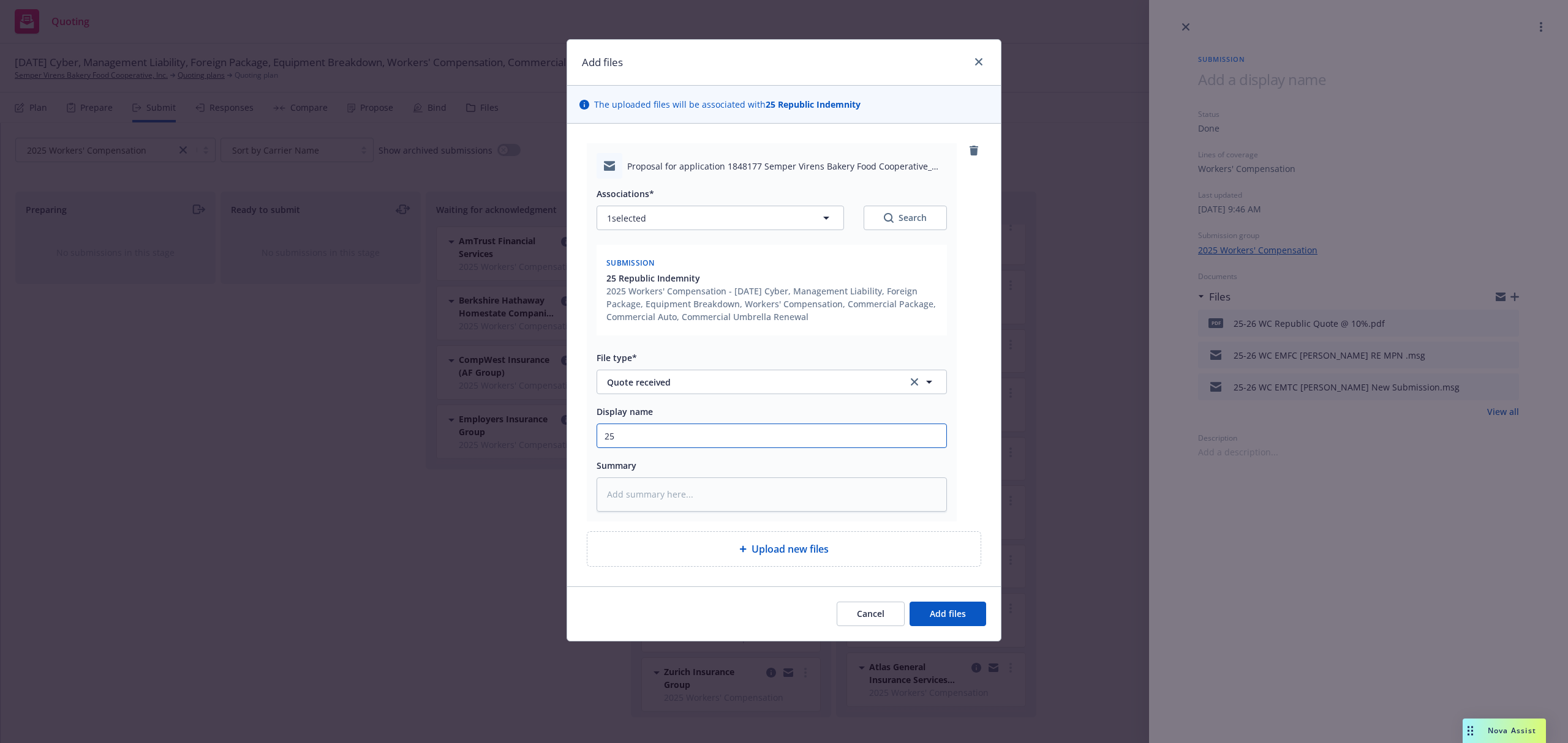
type textarea "x"
type input "25-"
type textarea "x"
type input "25-2"
type textarea "x"
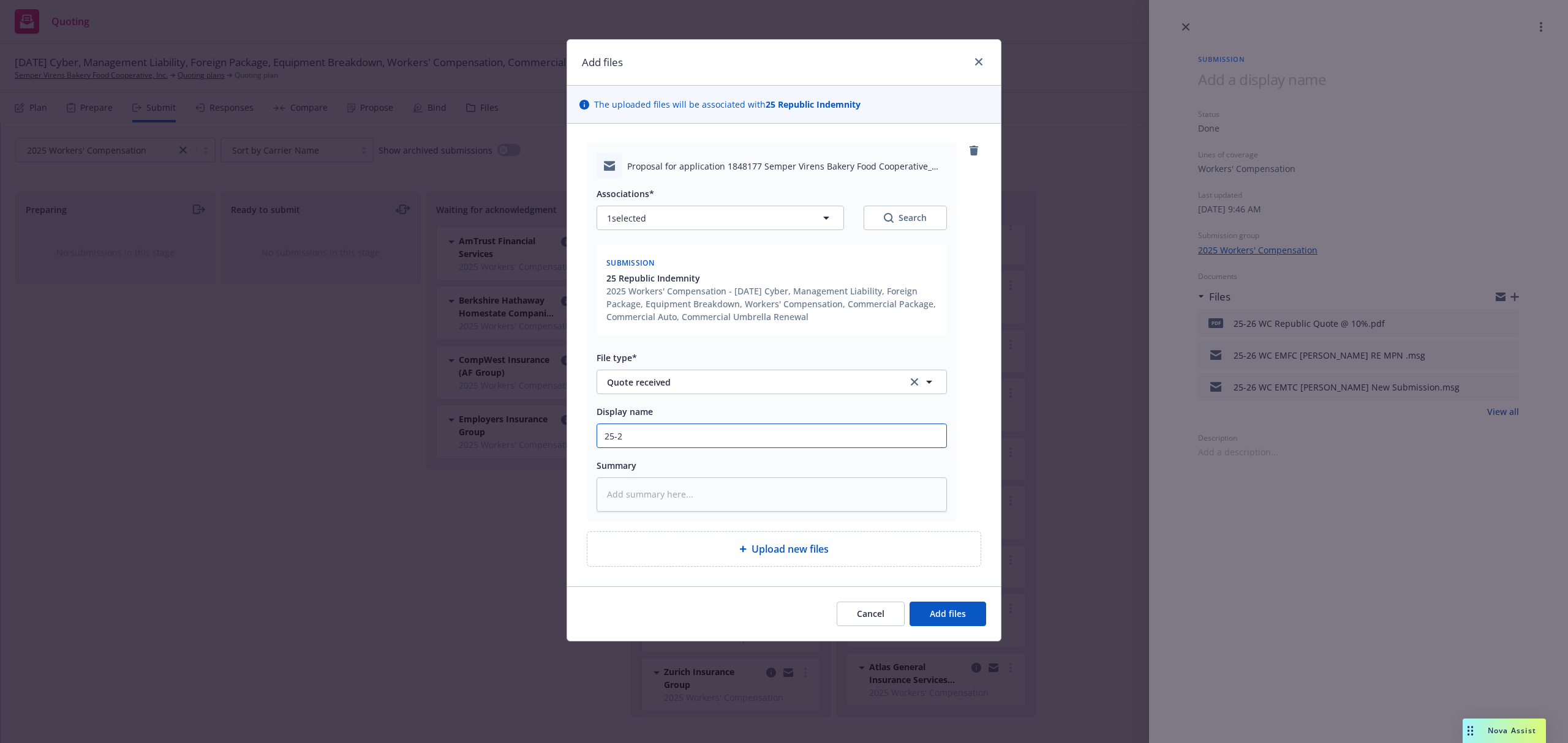
type input "25-26"
type textarea "x"
type input "25-26"
type textarea "x"
type input "25-26 W"
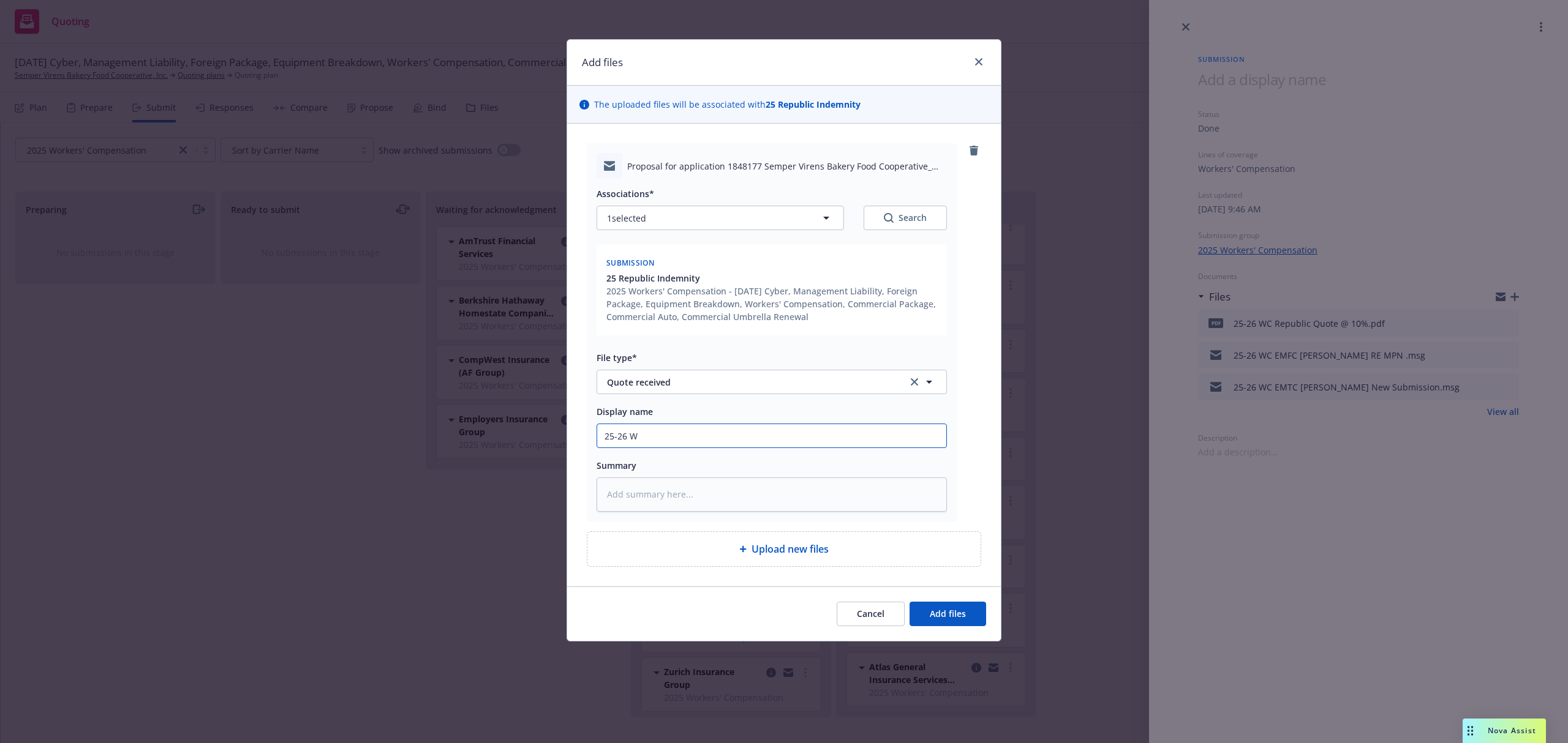
type textarea "x"
type input "25-26 WC"
type textarea "x"
type input "25-26 WC"
type textarea "x"
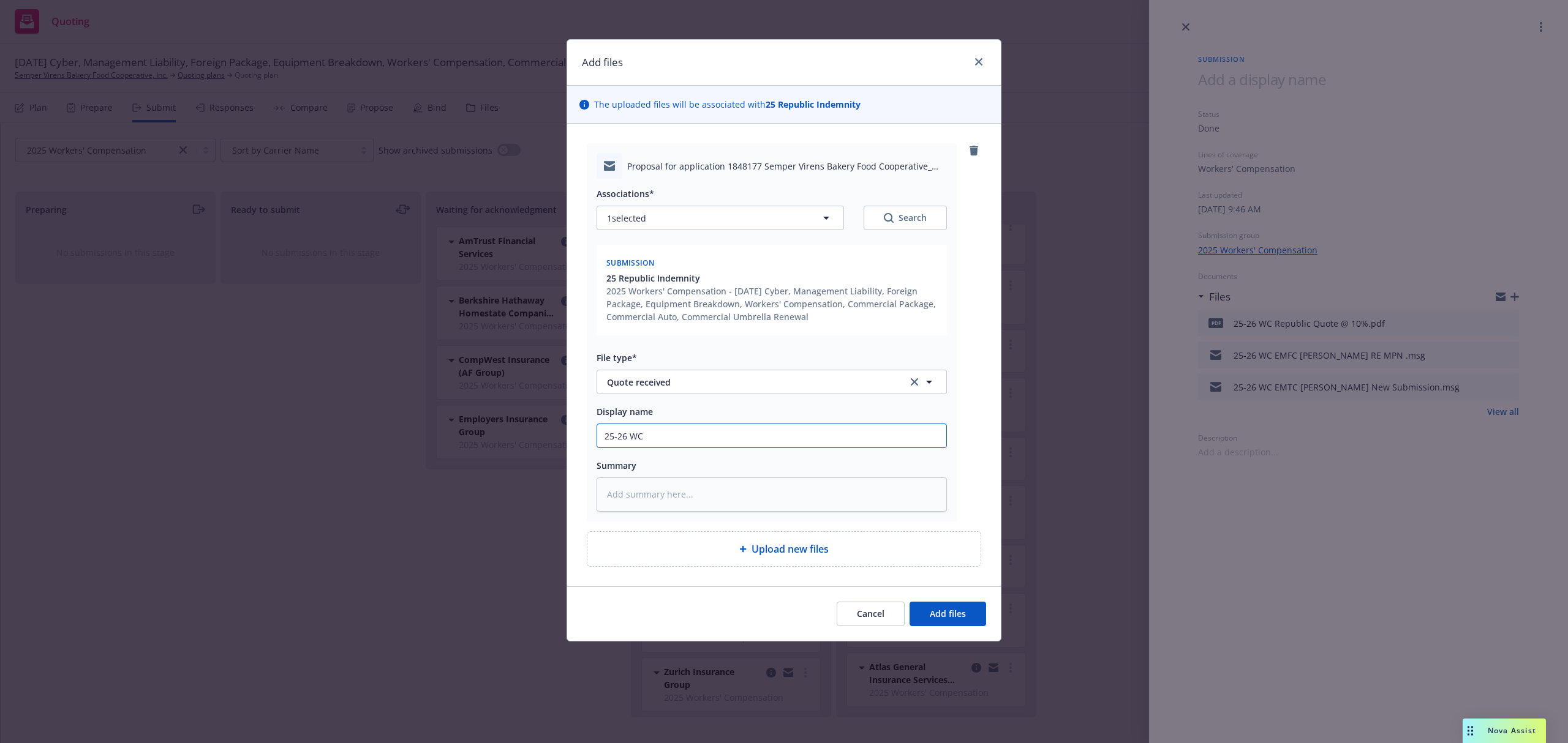
type input "25-26 WC E"
type textarea "x"
type input "25-26 WC EMF"
type textarea "x"
type input "25-26 WC EMFC"
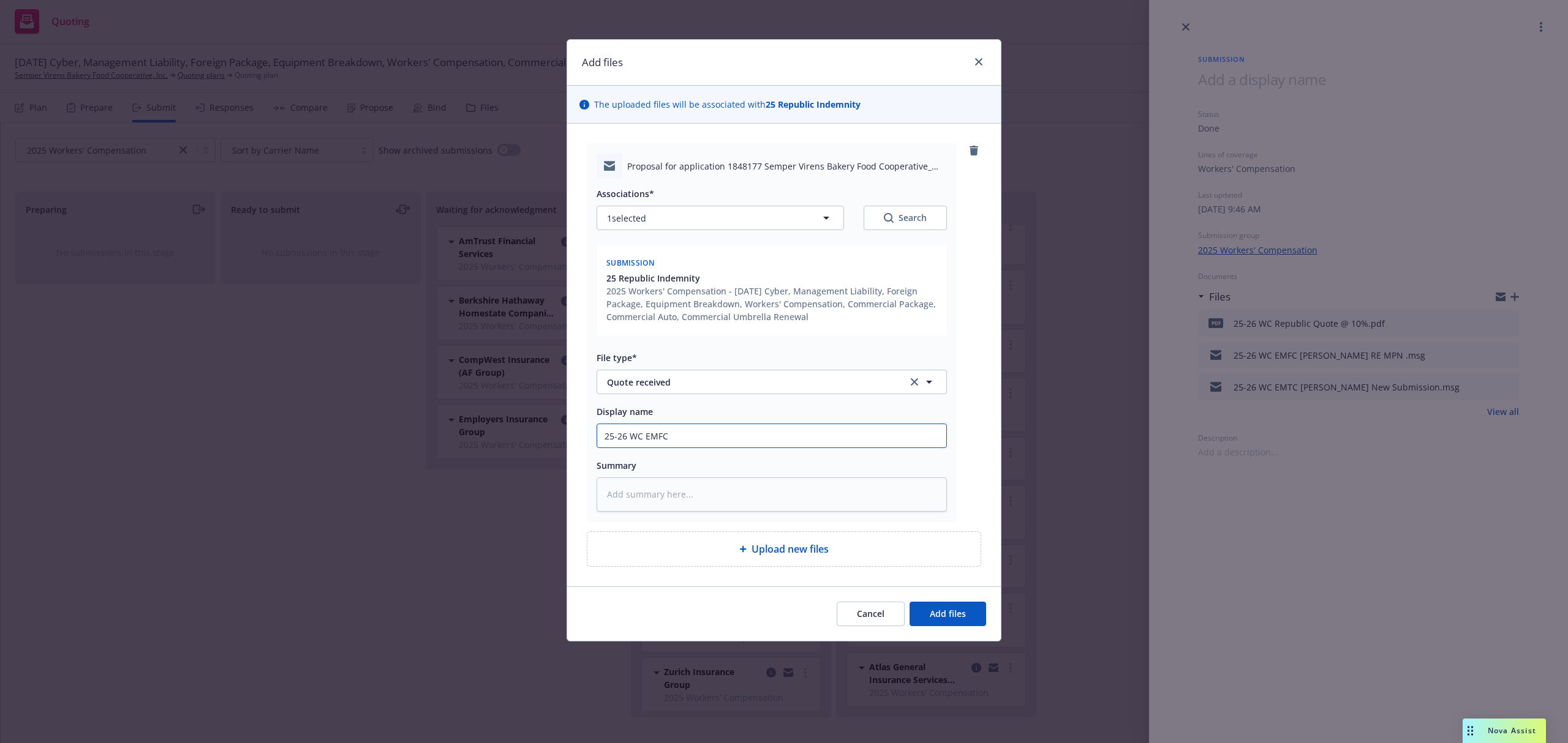
type textarea "x"
type input "25-26 WC EMFC"
type textarea "x"
type input "25-26 WC EMFC A"
type textarea "x"
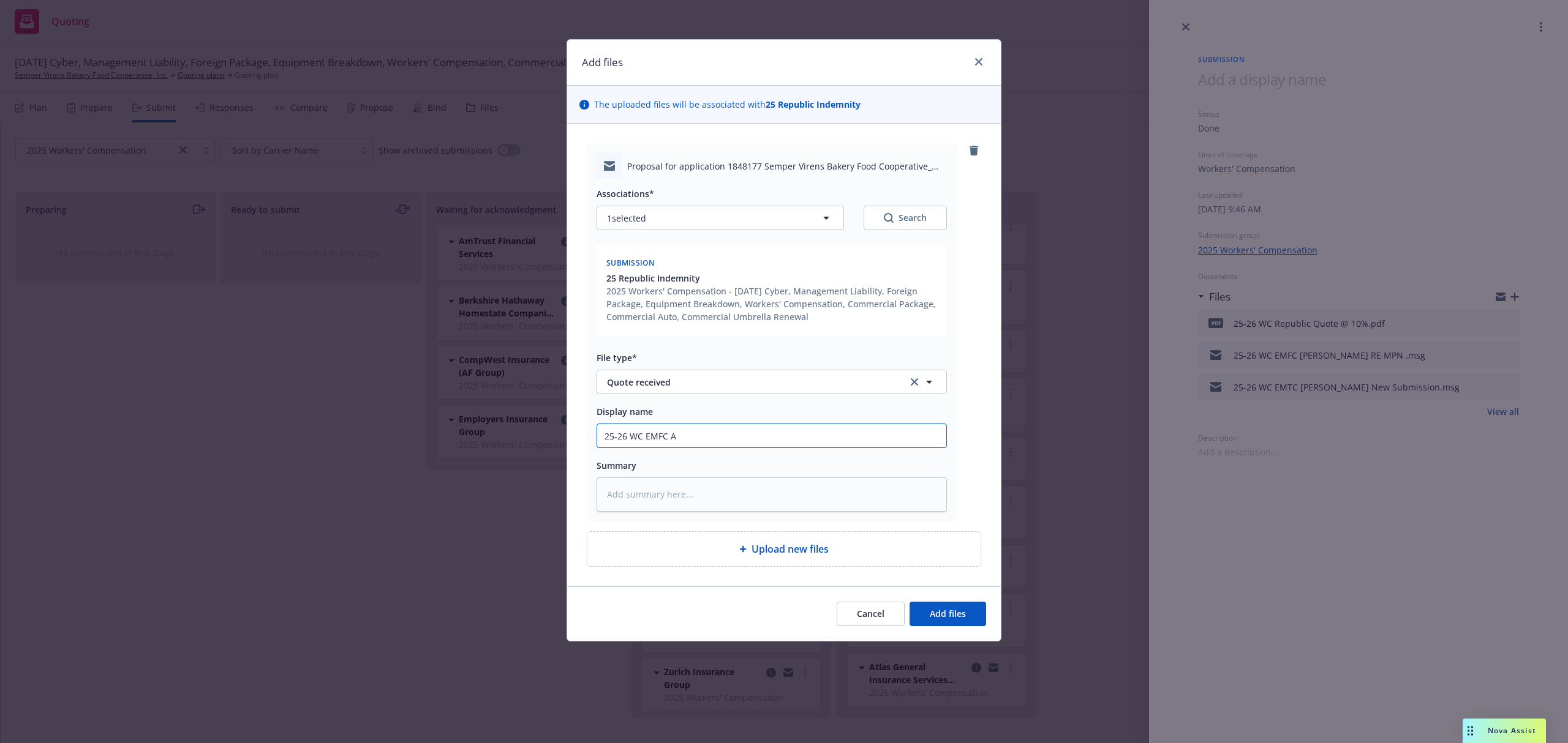
type input "25-26 WC EMFC An"
type textarea "x"
type input "25-26 WC EMFC Ann"
type textarea "x"
type input "25-26 WC EMFC Anna"
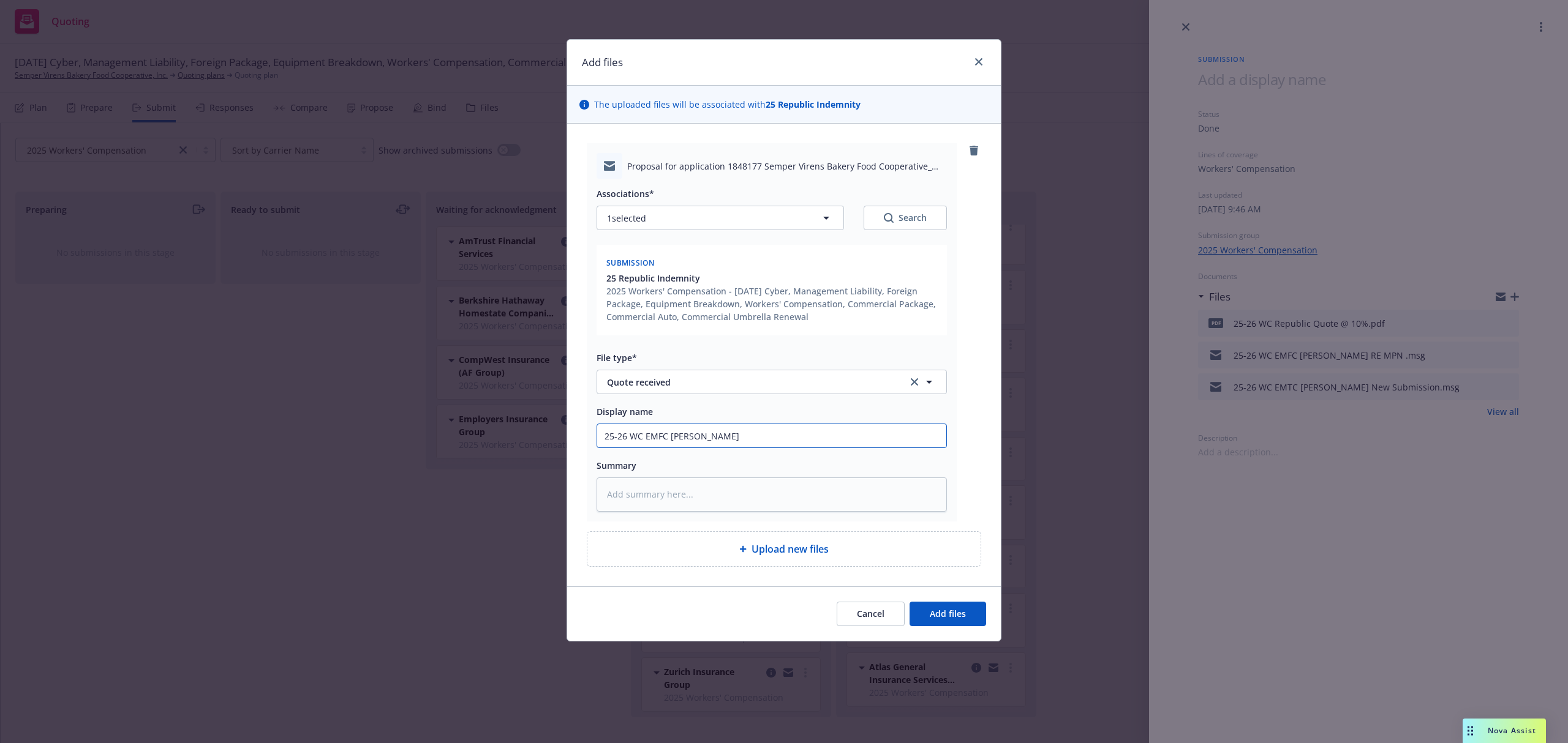
type textarea "x"
type input "25-26 WC EMFC Anna@"
type textarea "x"
type input "25-26 WC EMFC Anna@R"
type textarea "x"
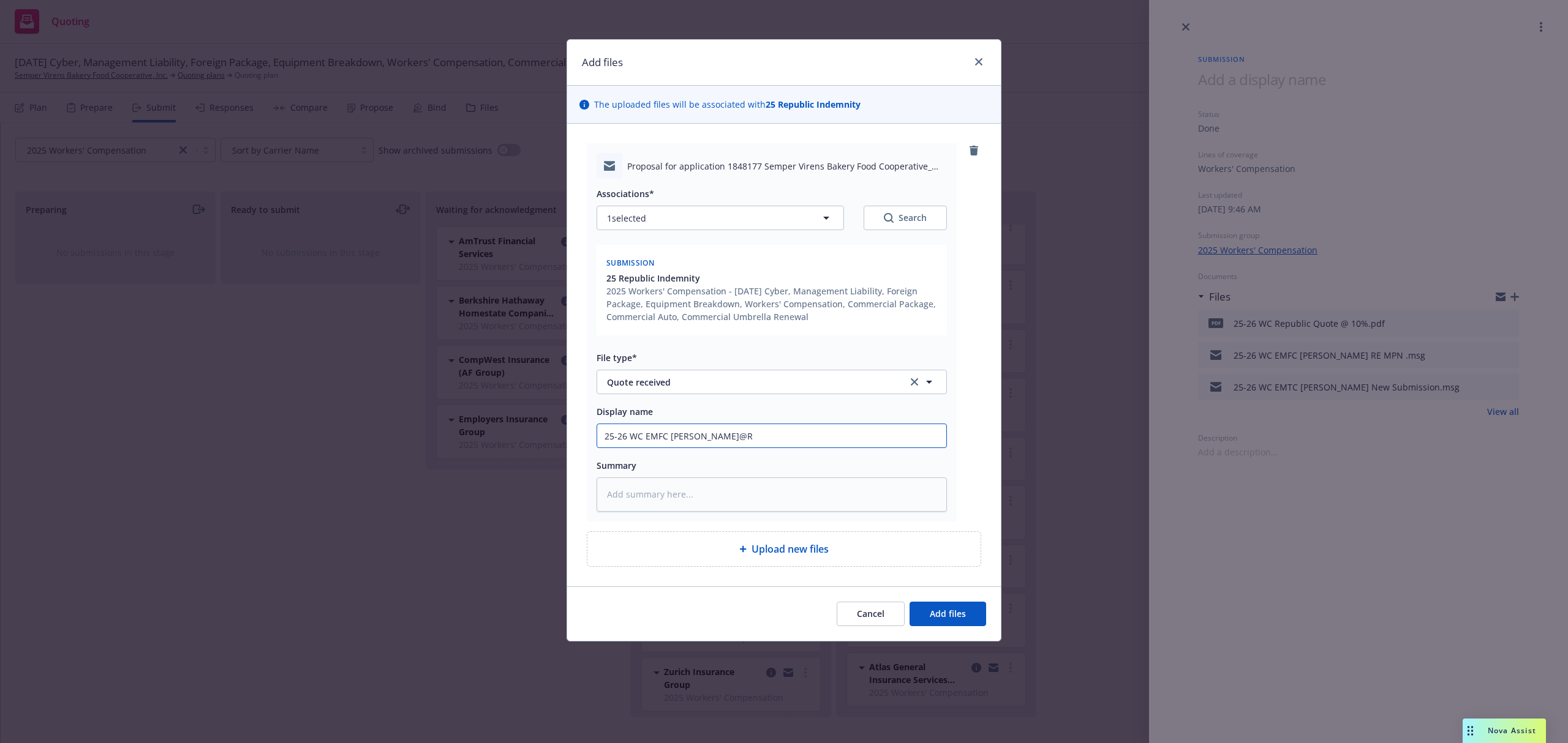
type input "25-26 WC EMFC Anna@RI"
type textarea "x"
type input "25-26 WC EMFC Anna@RI"
type textarea "x"
type input "25-26 WC EMFC Anna@RI Q"
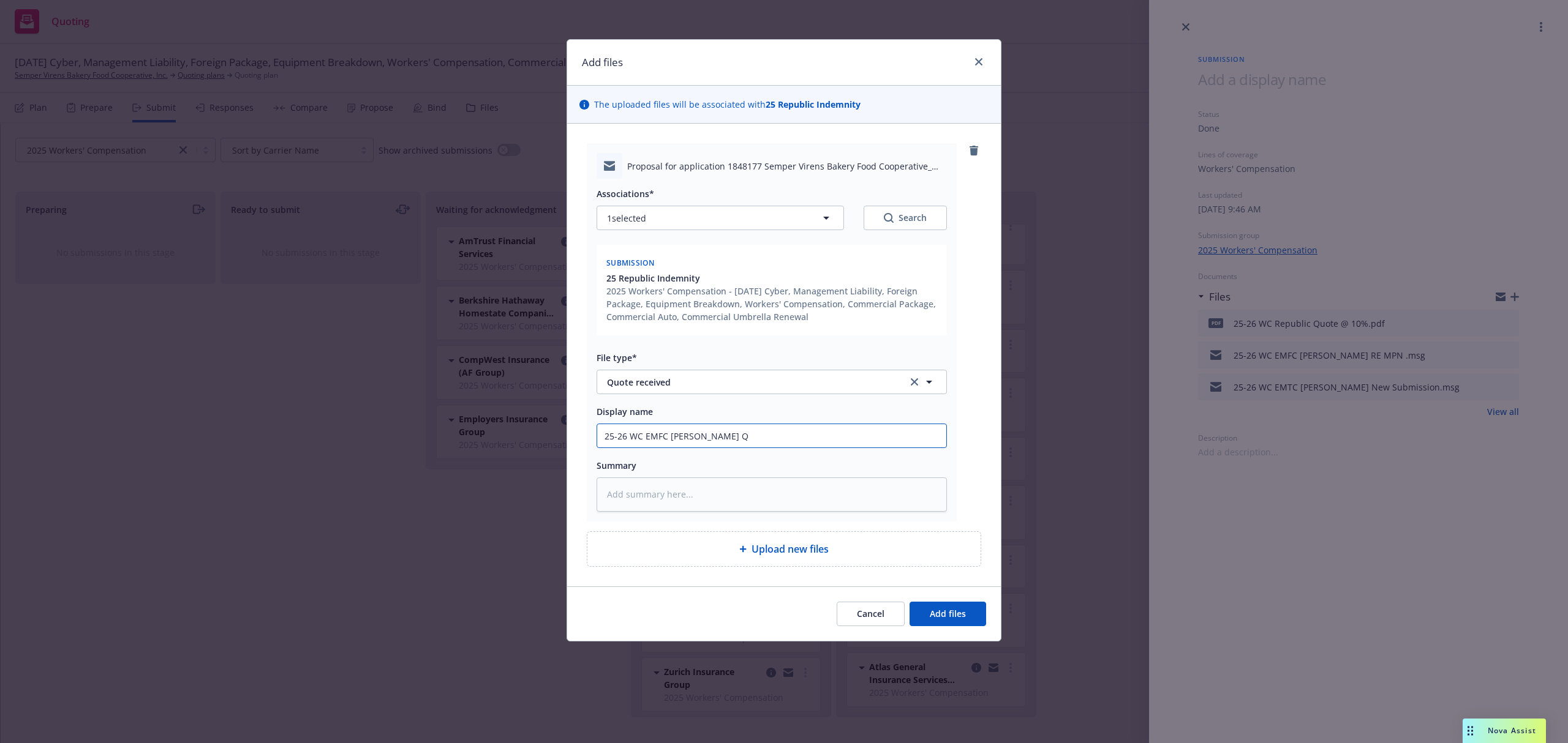
type textarea "x"
type input "25-26 WC EMFC Anna@RI Qu"
type textarea "x"
type input "25-26 WC EMFC Anna@RI Quo"
type textarea "x"
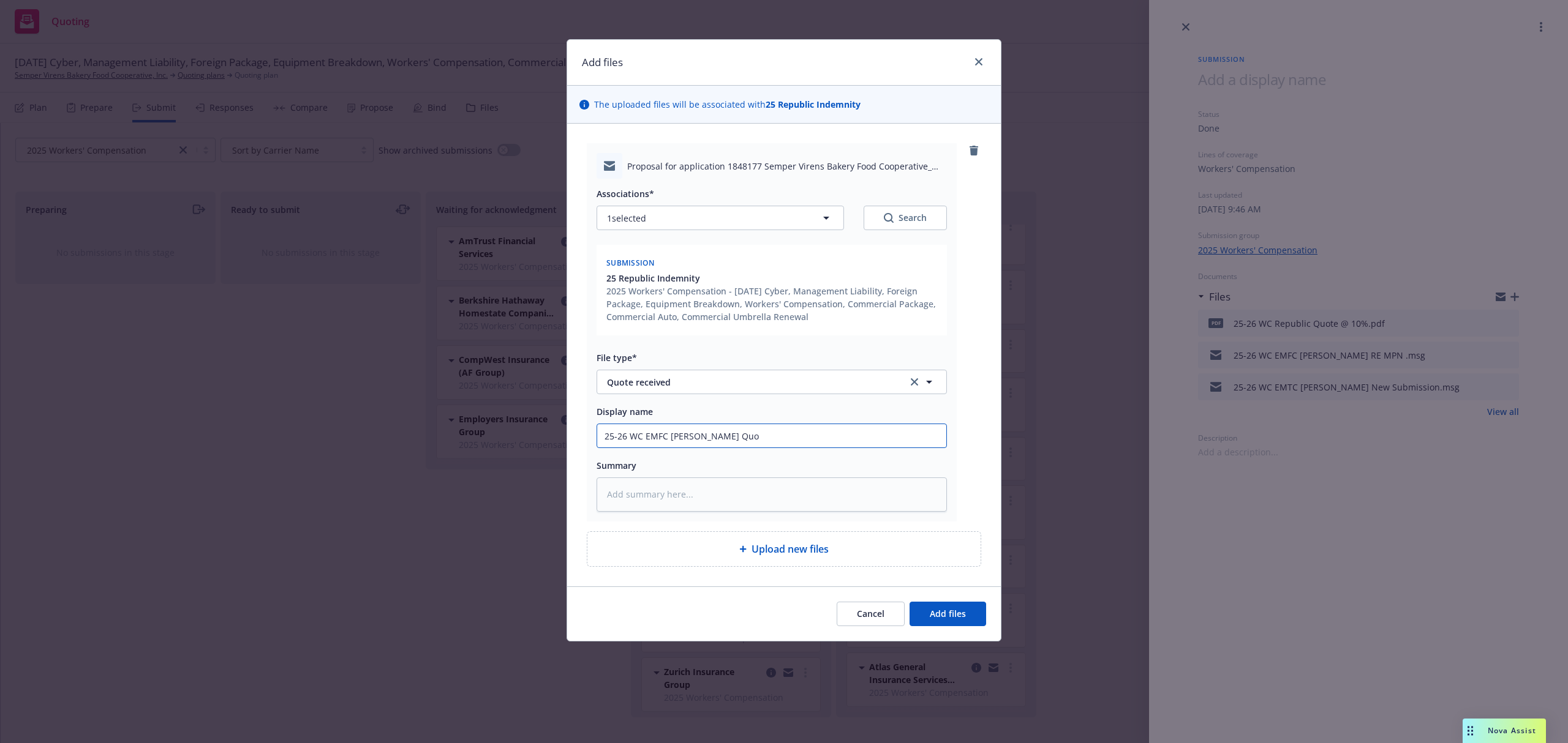
type input "25-26 WC EMFC Anna@RI Quot"
type textarea "x"
type input "25-26 WC EMFC Anna@RI Quote"
paste textarea "Dear Samantha, Attached is our proposal for subject account for your review and…"
type textarea "x"
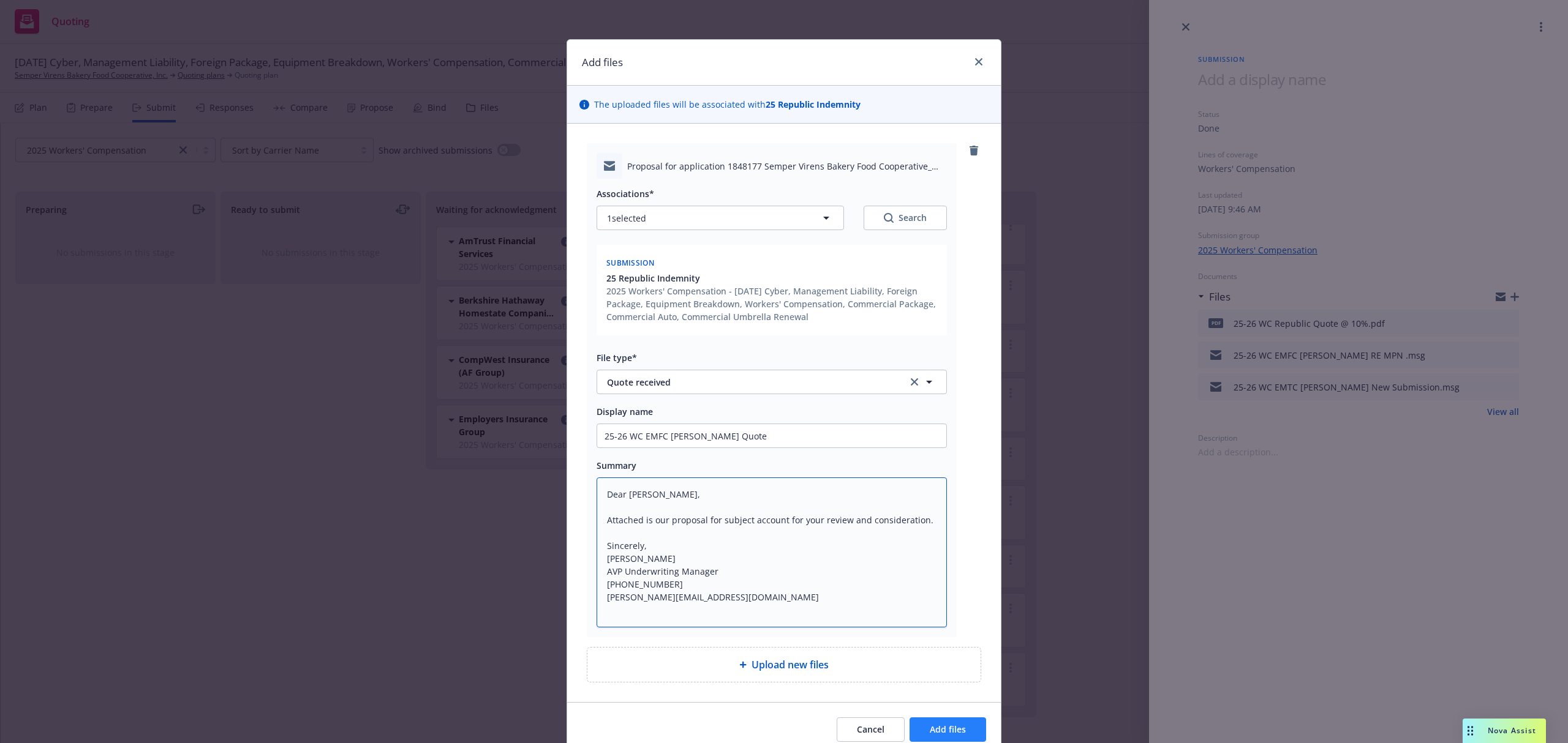
type textarea "Dear Samantha, Attached is our proposal for subject account for your review and…"
click at [966, 725] on button "Add files" at bounding box center [948, 729] width 76 height 25
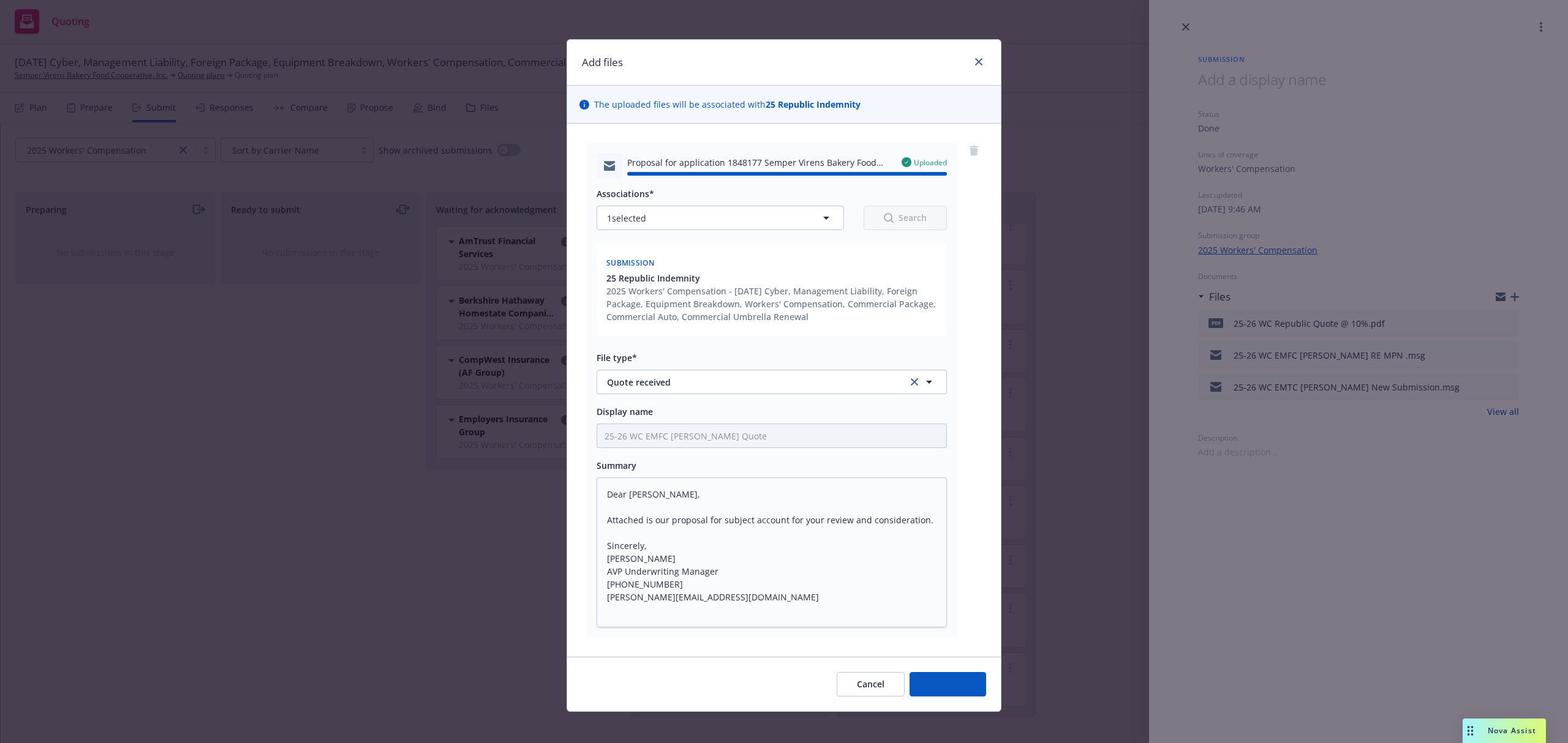
type textarea "x"
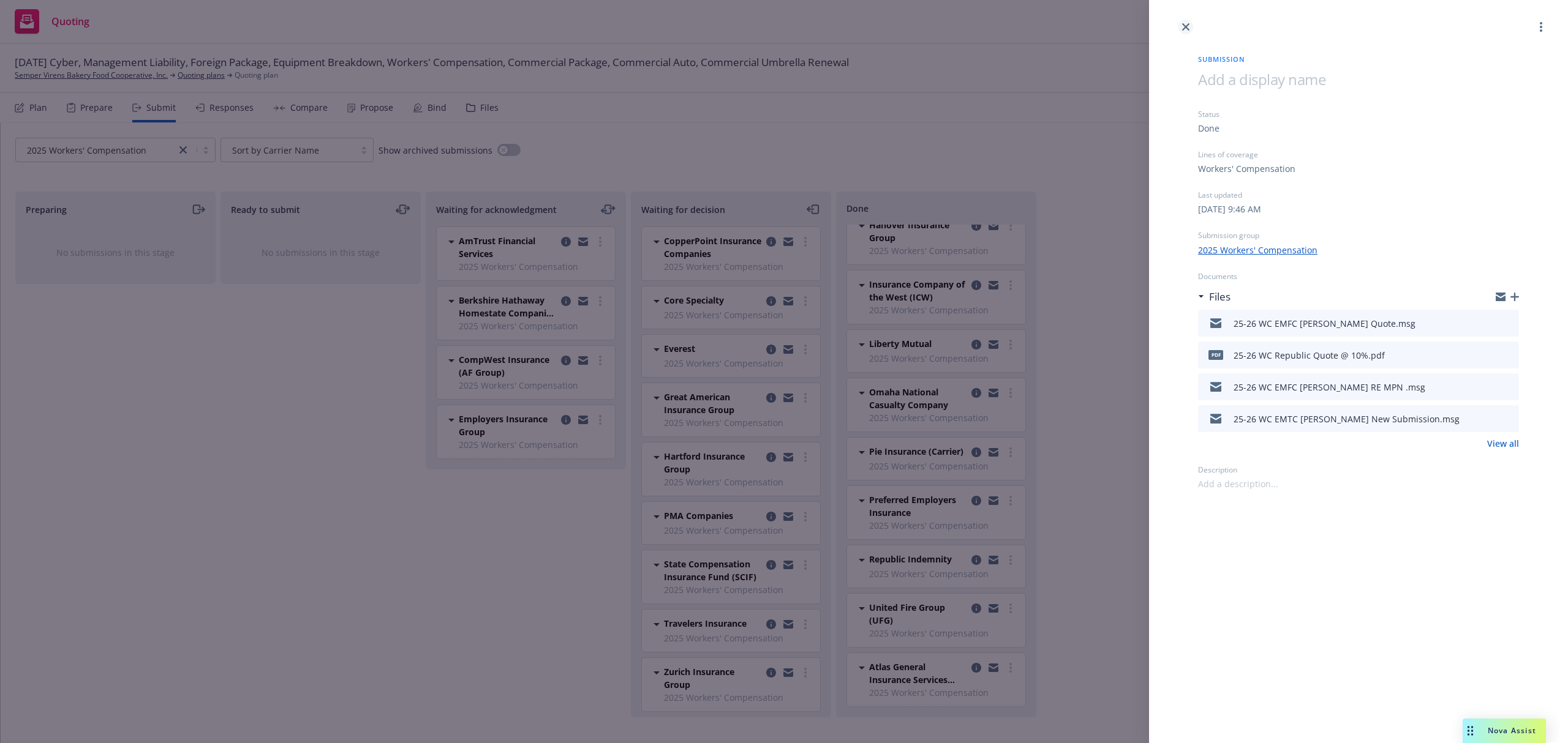
click at [1183, 23] on icon "close" at bounding box center [1186, 27] width 7 height 7
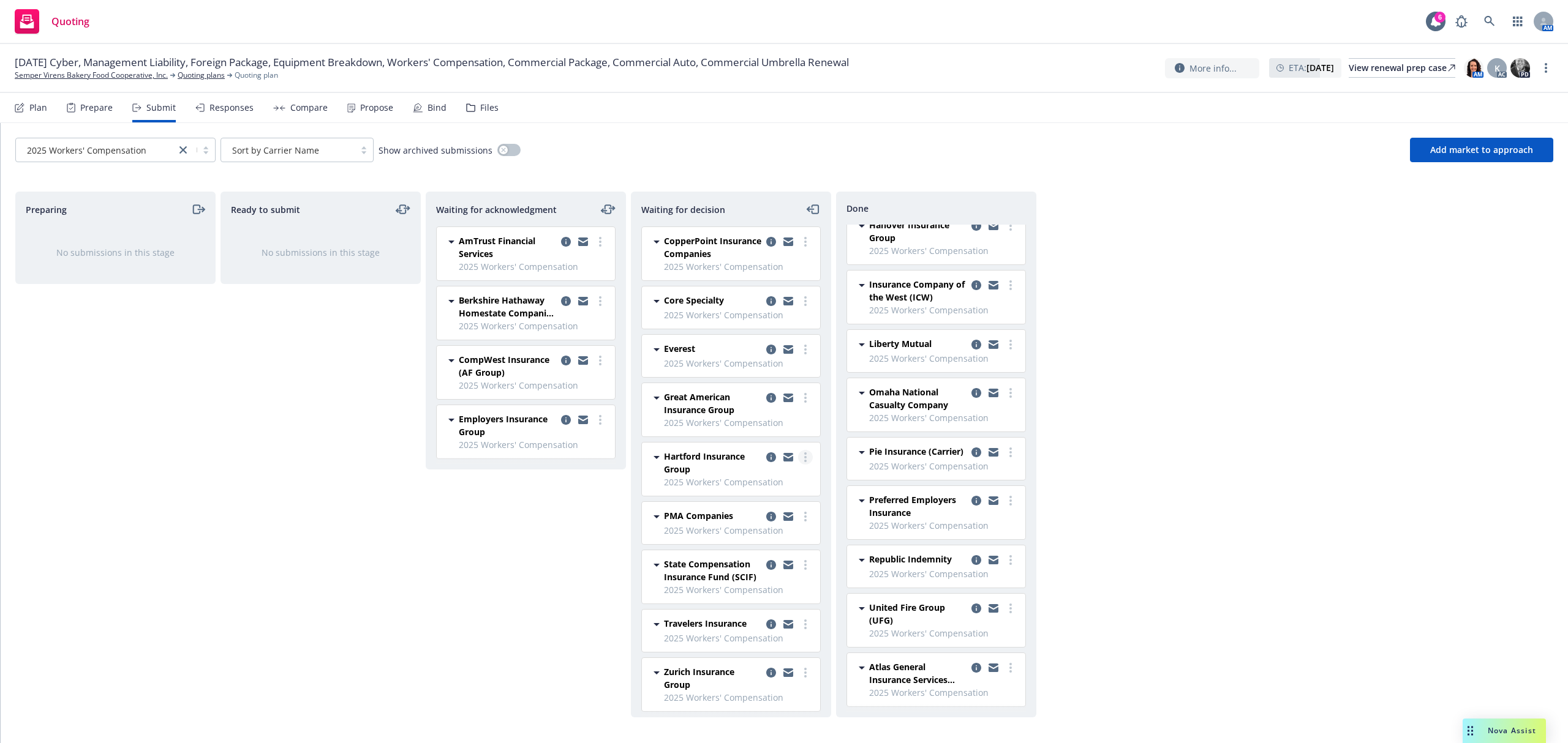
click at [798, 454] on link "more" at bounding box center [805, 457] width 15 height 15
click at [767, 538] on span "Add accepted decision" at bounding box center [739, 533] width 122 height 11
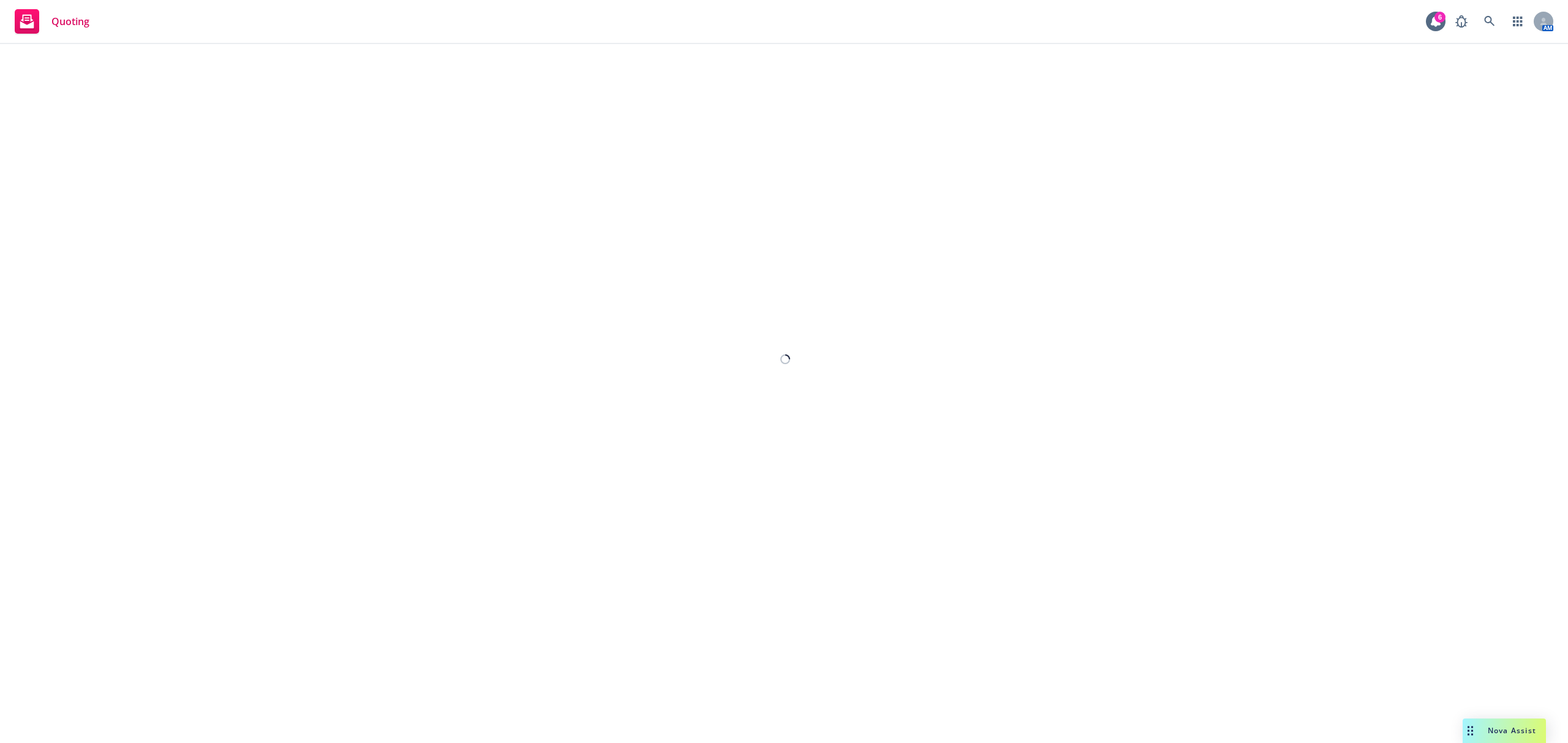
select select "12"
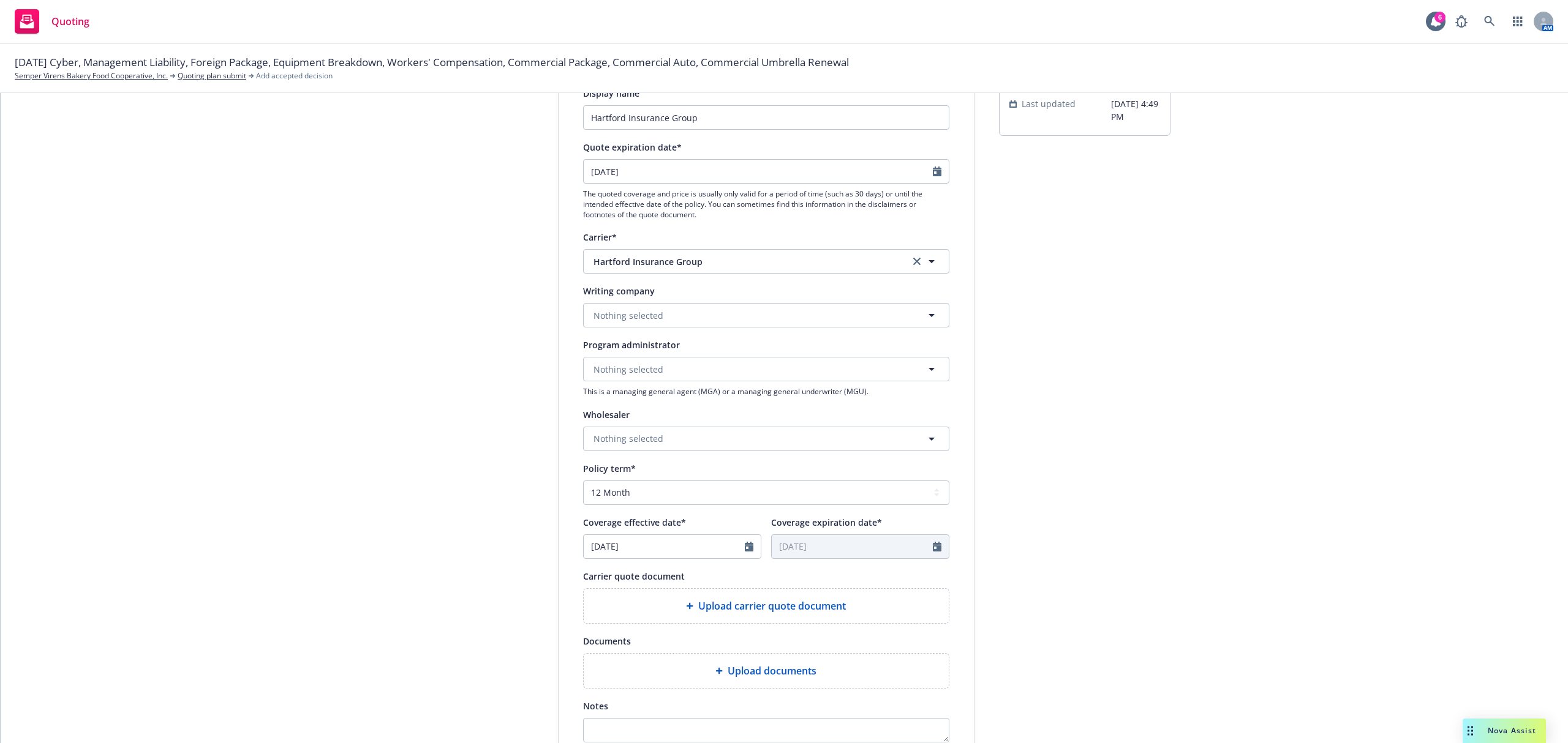
scroll to position [298, 0]
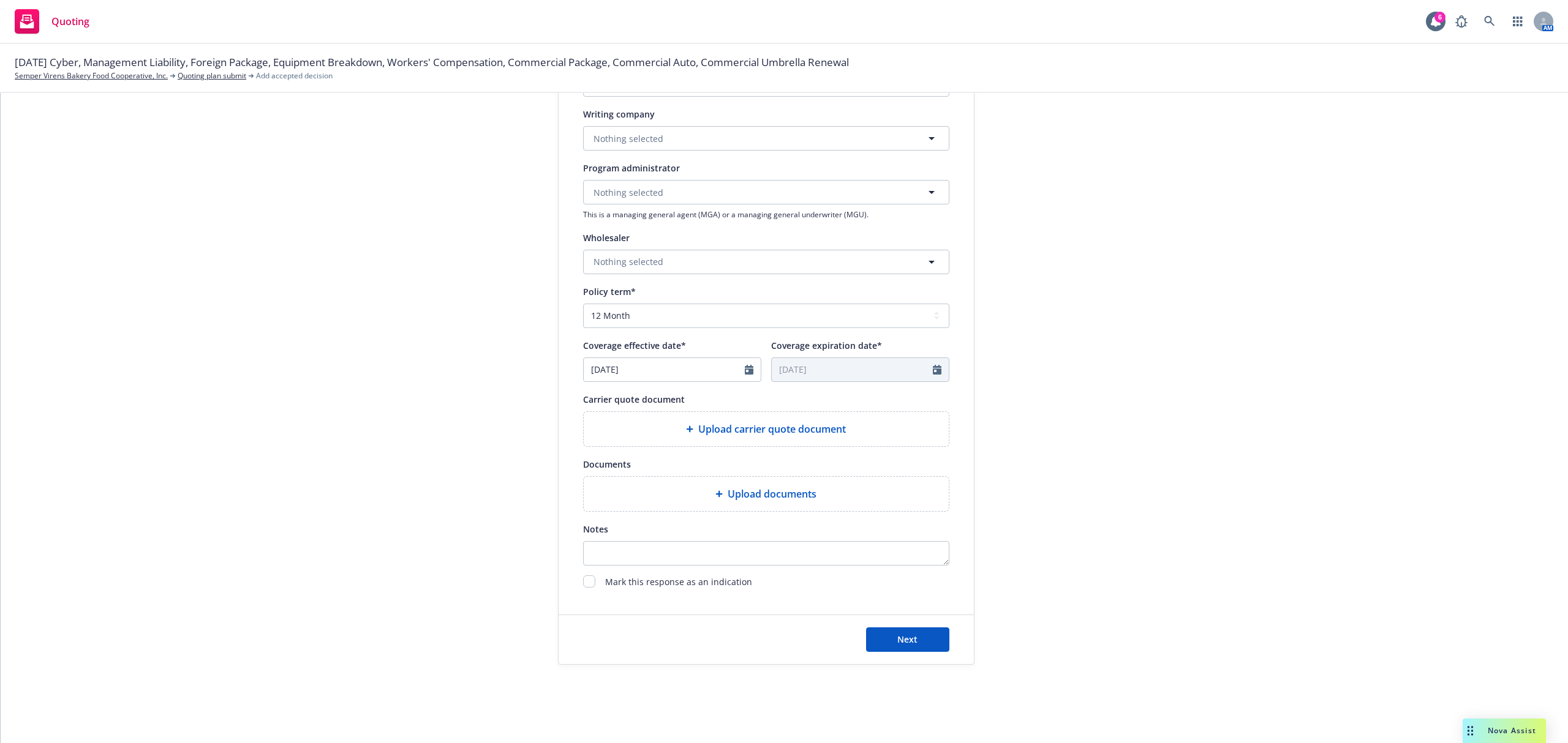
click at [664, 586] on span "Mark this response as an indication" at bounding box center [678, 583] width 147 height 15
drag, startPoint x: 578, startPoint y: 584, endPoint x: 731, endPoint y: 618, distance: 156.7
click at [583, 583] on input "checkbox" at bounding box center [589, 582] width 12 height 12
checkbox input "true"
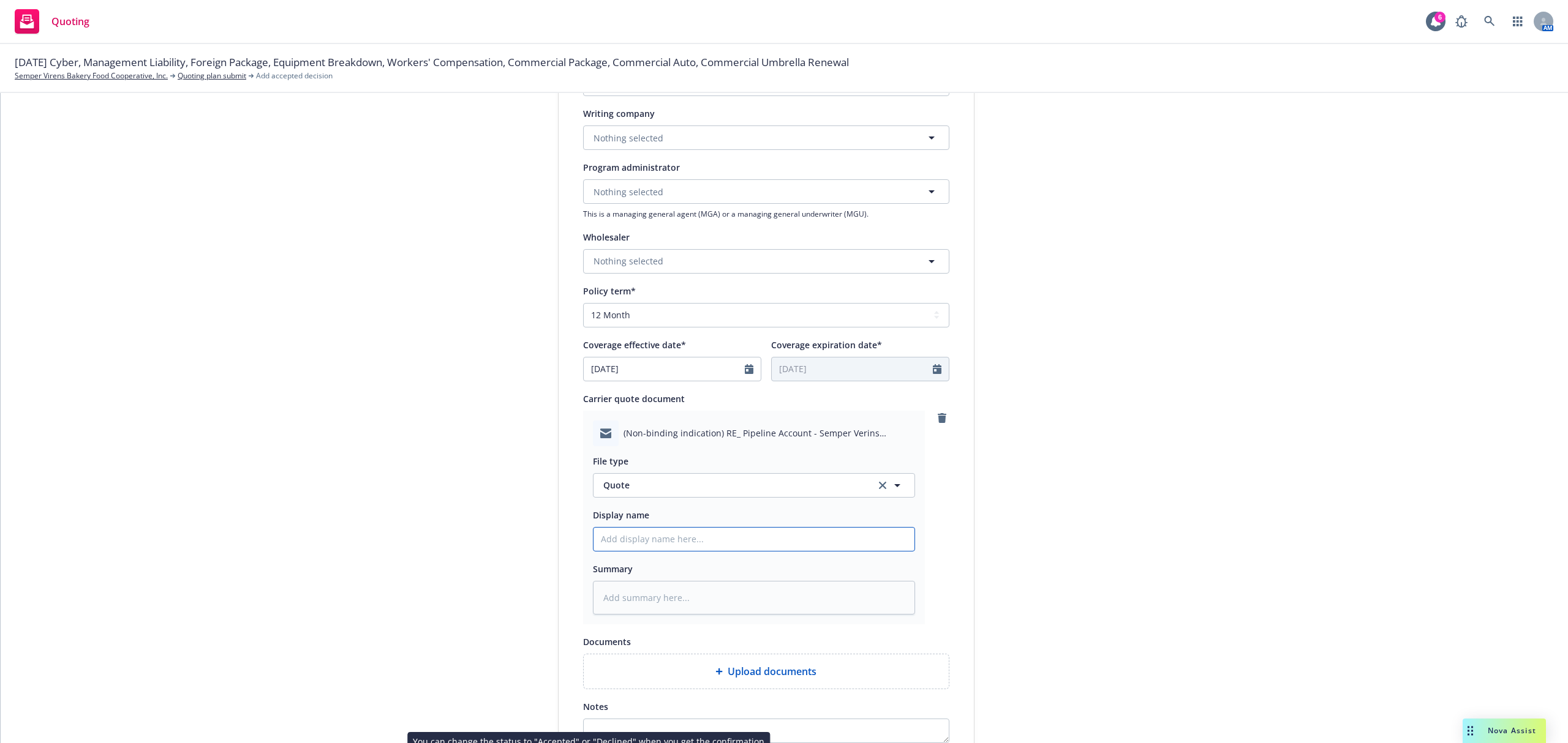
click at [648, 546] on input "Display name" at bounding box center [753, 539] width 321 height 23
type textarea "x"
type input "2"
type textarea "x"
type input "25"
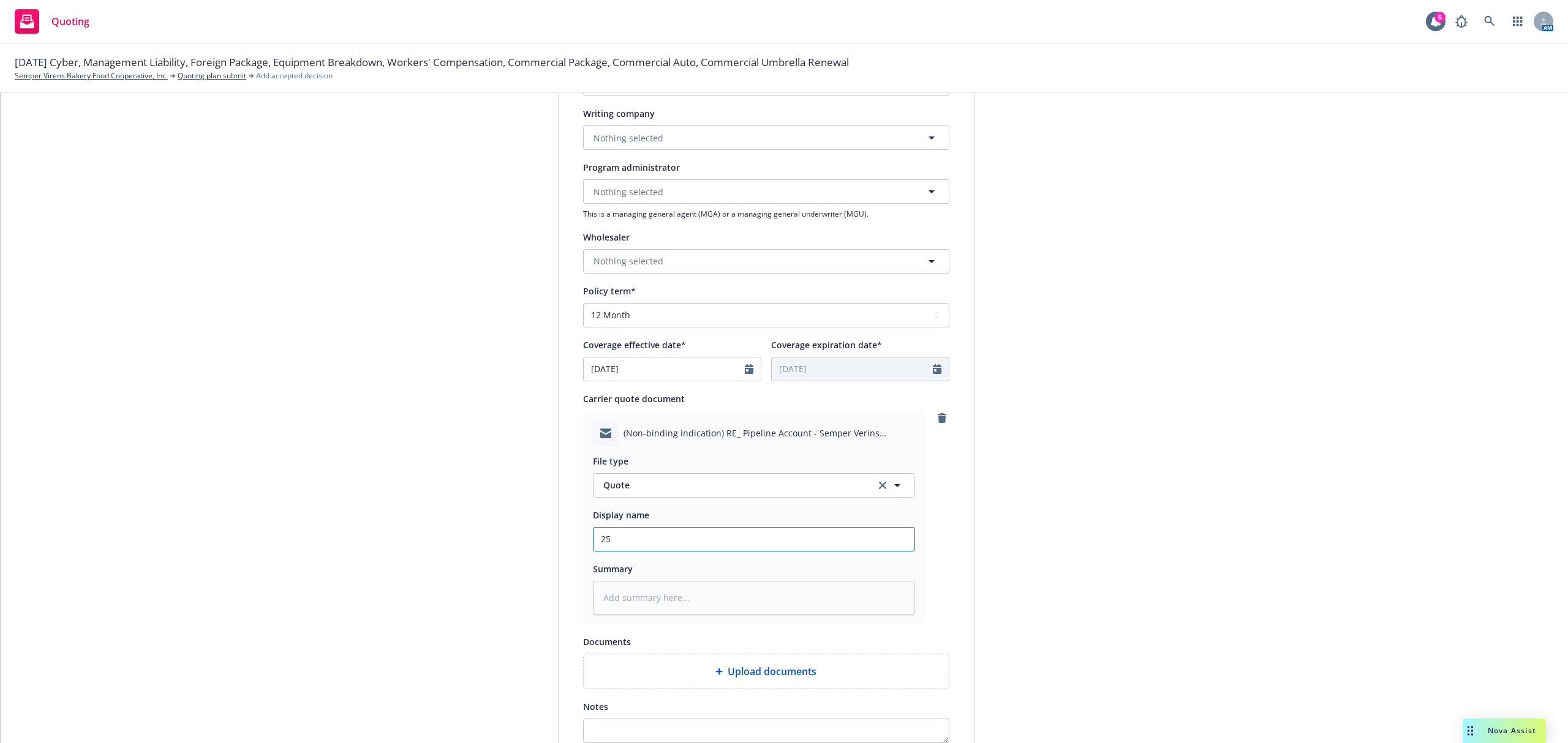
type textarea "x"
type input "25-"
type textarea "x"
type input "25-2"
type textarea "x"
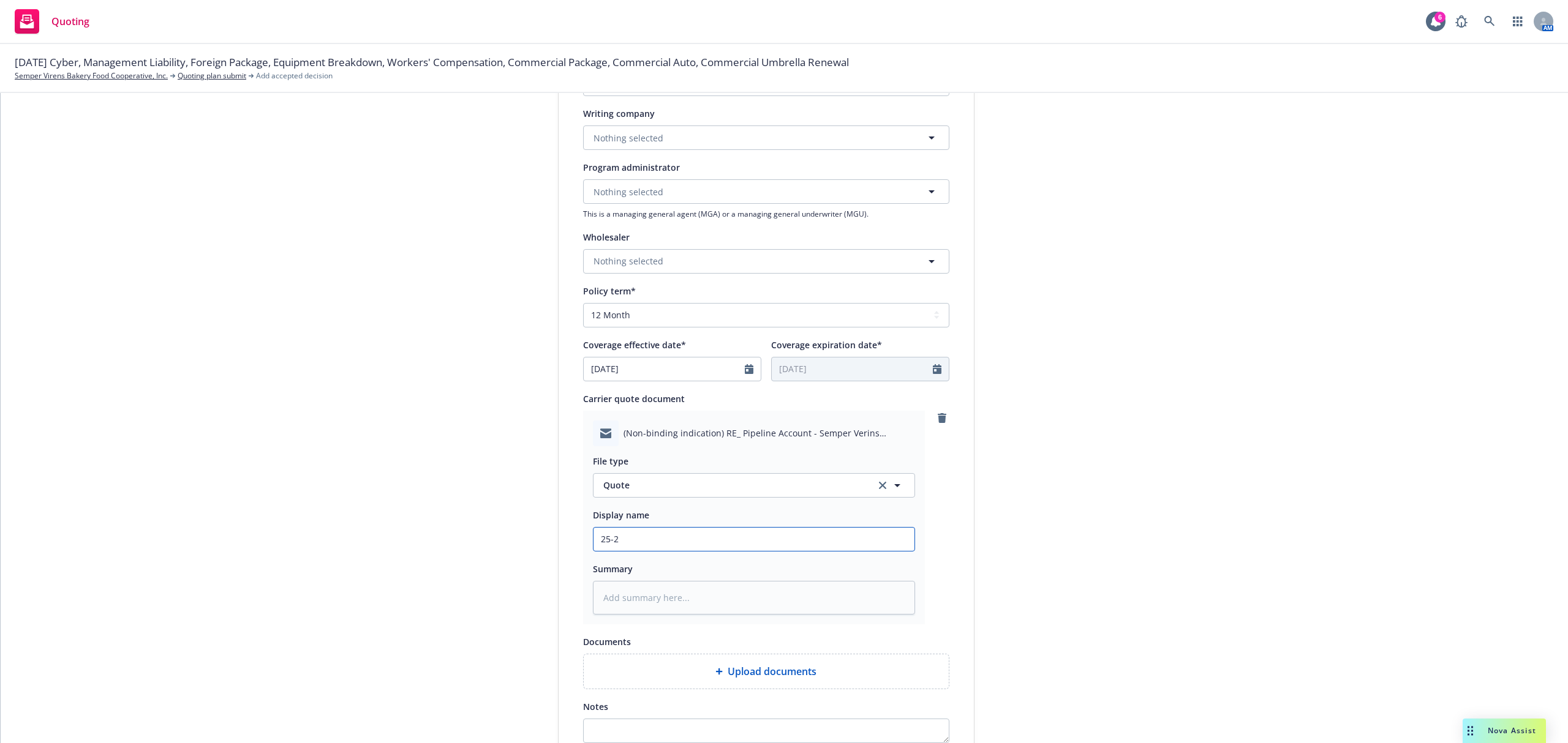
type input "25-26"
type textarea "x"
type input "25-26"
type textarea "x"
type input "25-26 W"
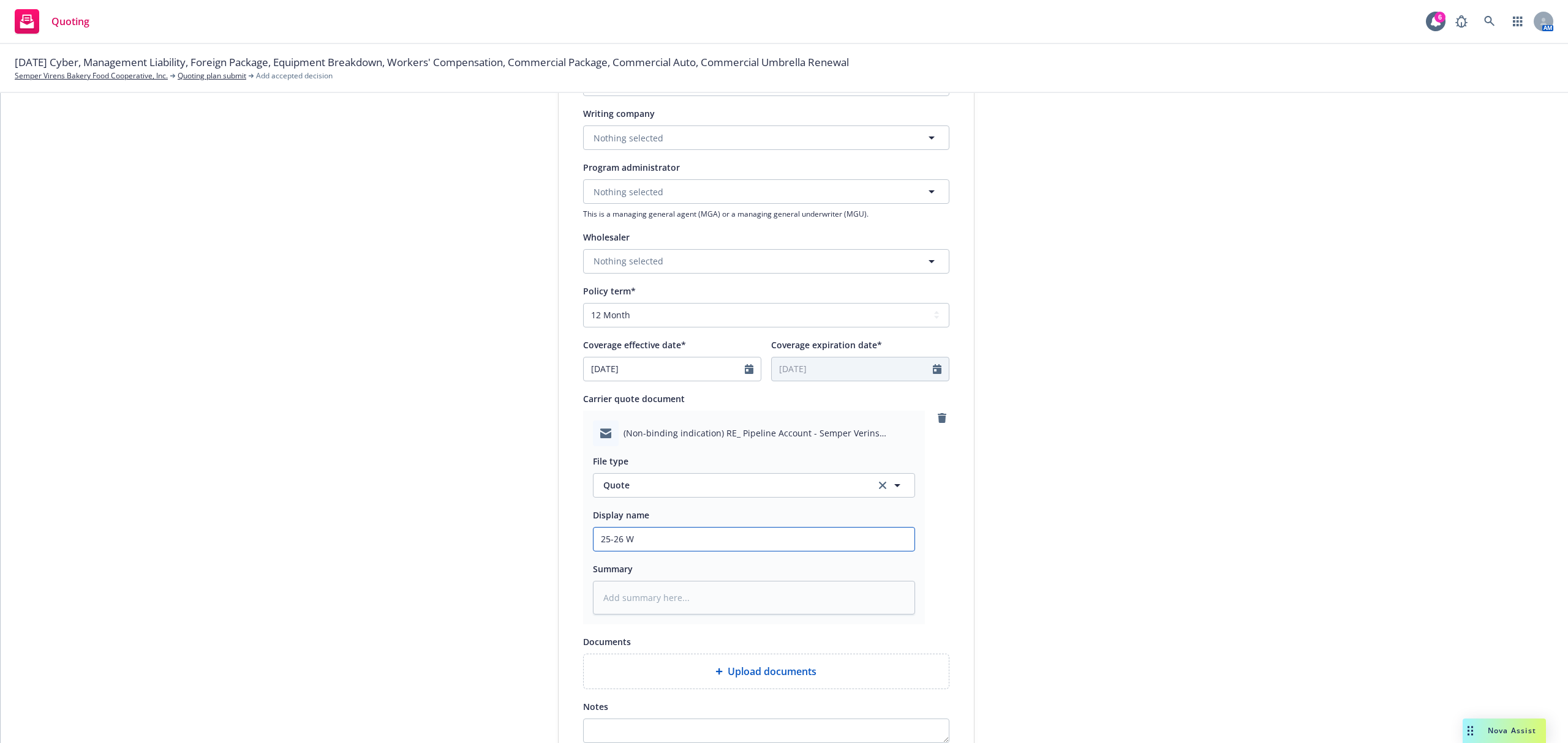
type textarea "x"
type input "25-26 WC"
type textarea "x"
type input "25-26 WC"
type textarea "x"
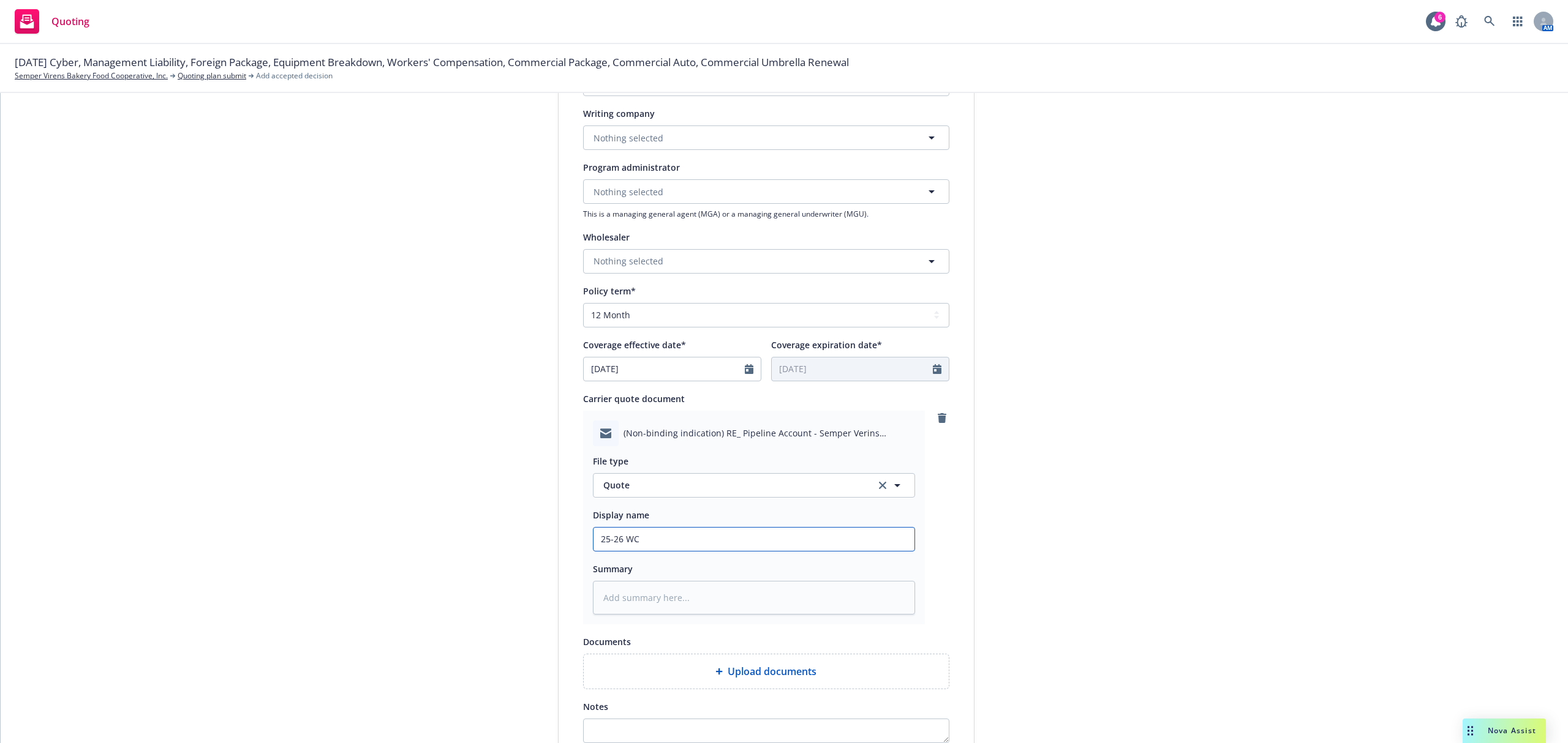
type input "25-26 WC E"
type textarea "x"
type input "25-26 WC EM"
type textarea "x"
paste textarea "Hi Sam, Our preference is to consider the Workers' Comp line, and as a non-bind…"
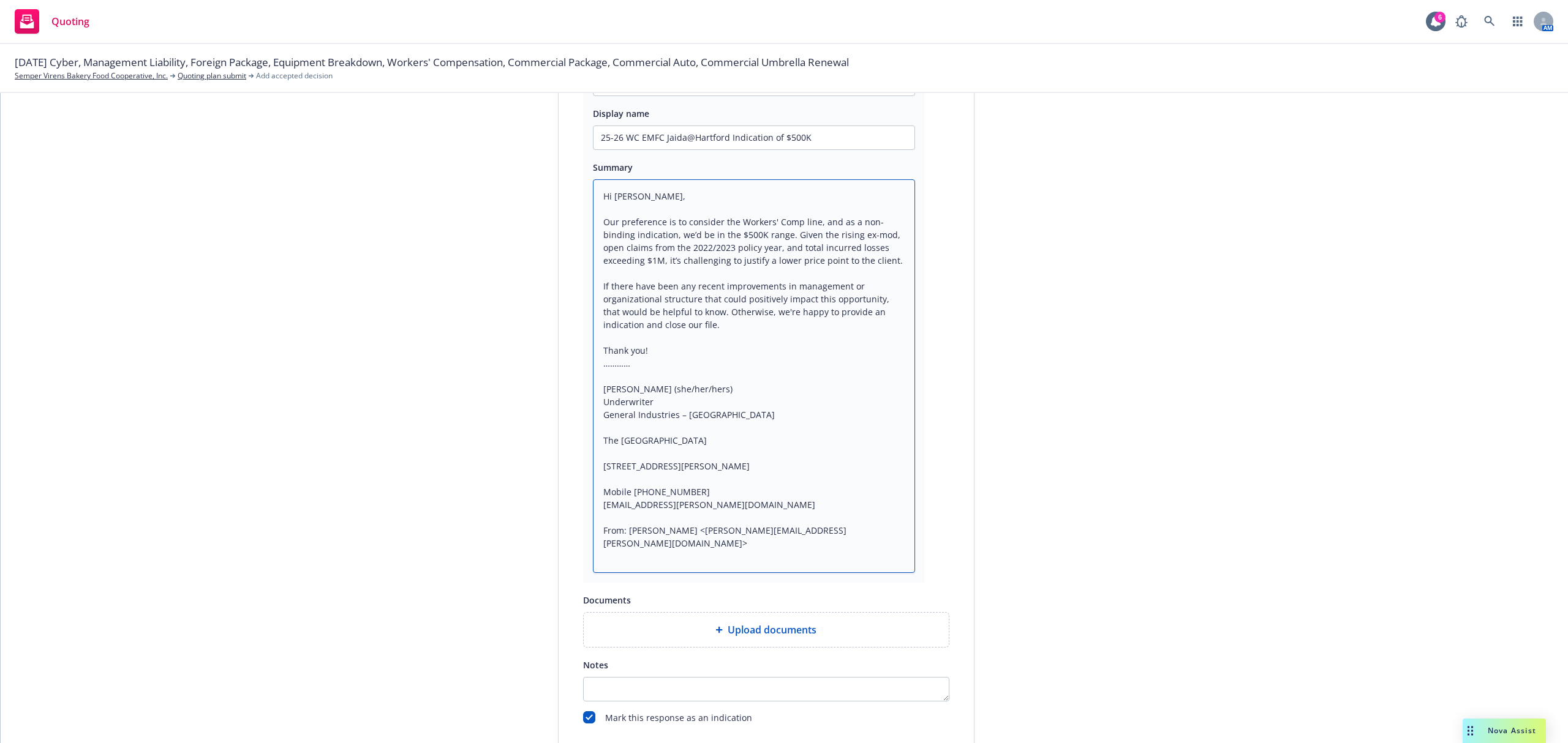
scroll to position [836, 0]
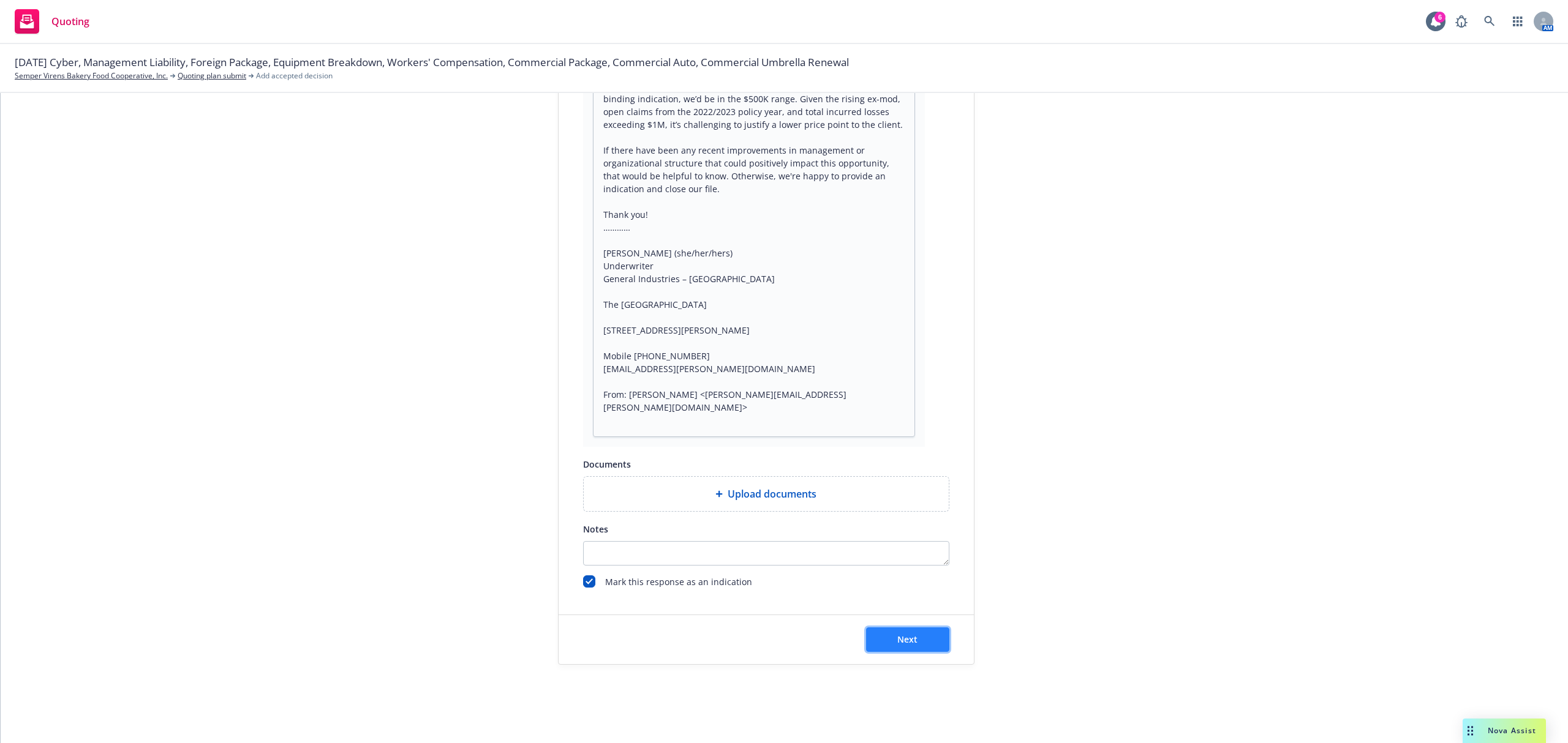
click at [915, 635] on button "Next" at bounding box center [907, 639] width 83 height 25
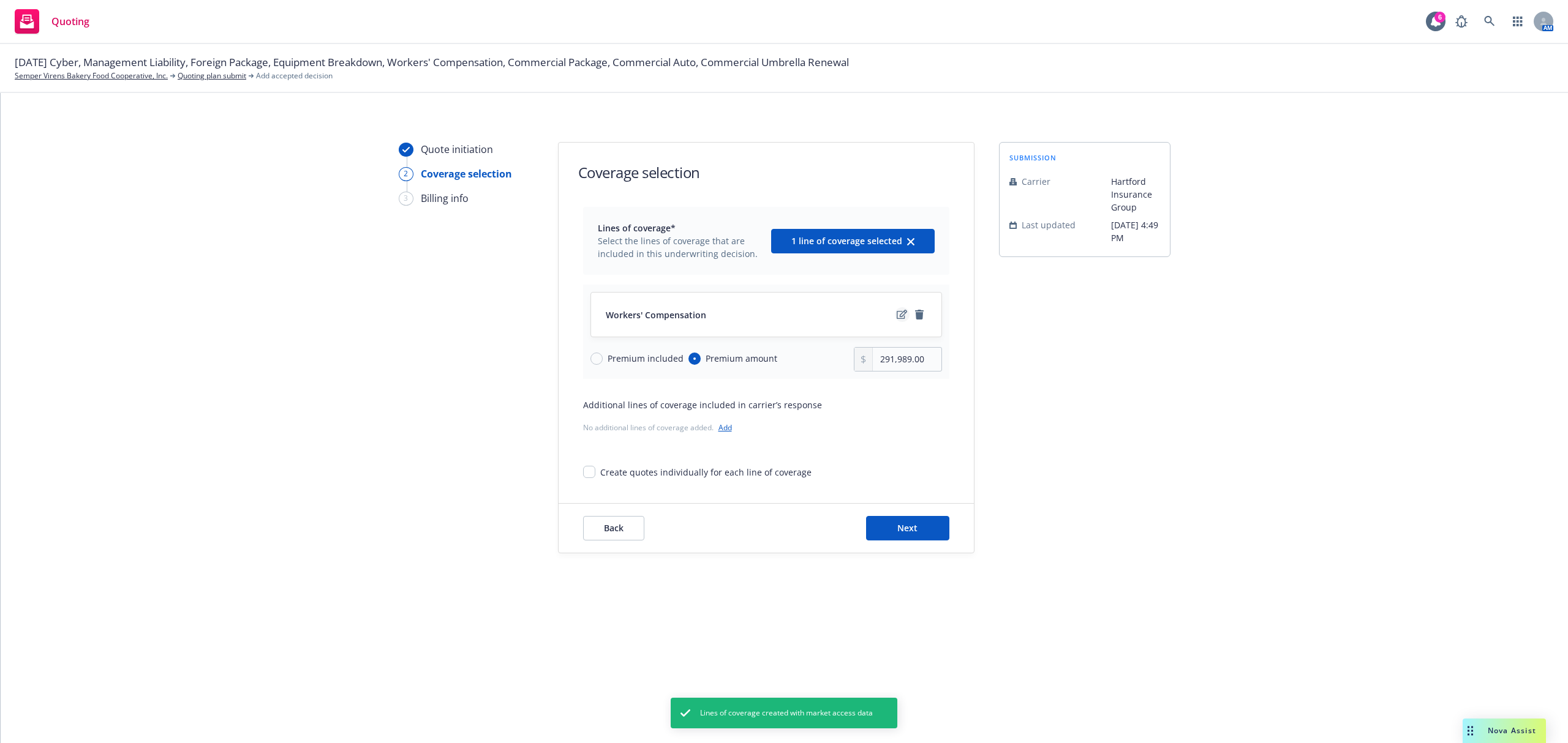
click at [902, 314] on icon "edit" at bounding box center [902, 314] width 11 height 9
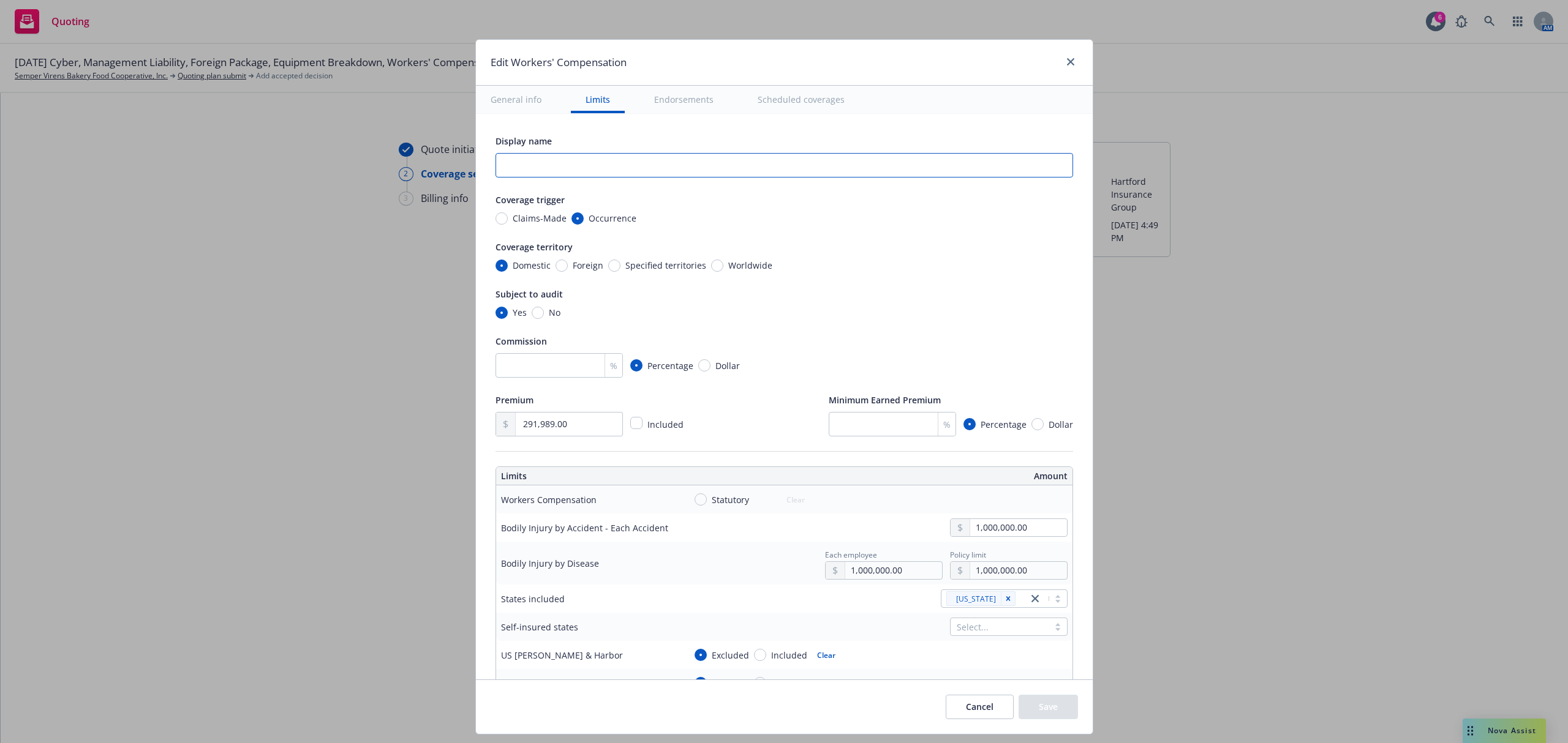
click at [544, 169] on input "text" at bounding box center [784, 165] width 578 height 25
drag, startPoint x: 554, startPoint y: 169, endPoint x: 531, endPoint y: 169, distance: 23.0
click at [531, 169] on input "Hartford Quote $500K" at bounding box center [784, 165] width 578 height 25
drag, startPoint x: 566, startPoint y: 421, endPoint x: 473, endPoint y: 424, distance: 93.0
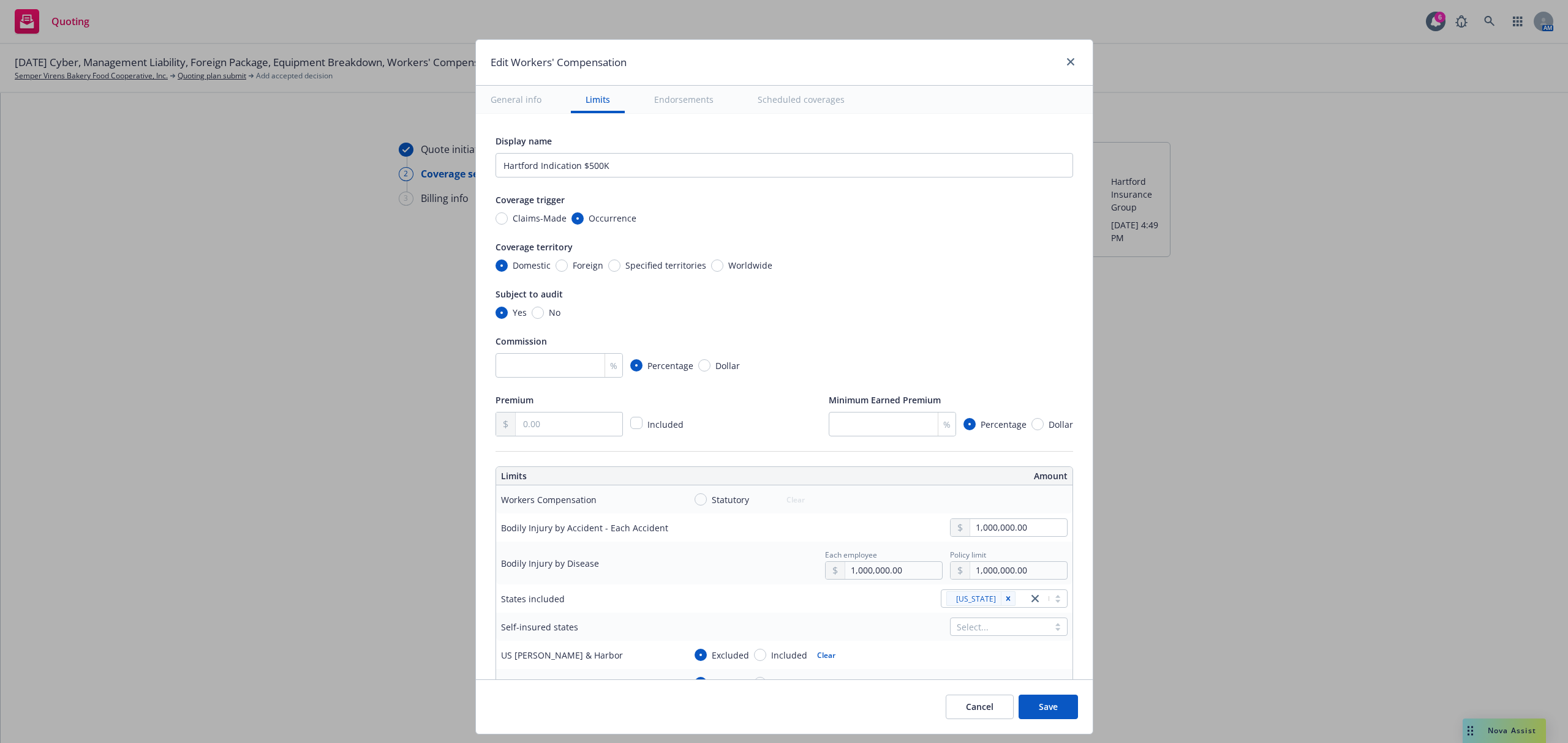
click at [1054, 711] on button "Save" at bounding box center [1048, 706] width 59 height 25
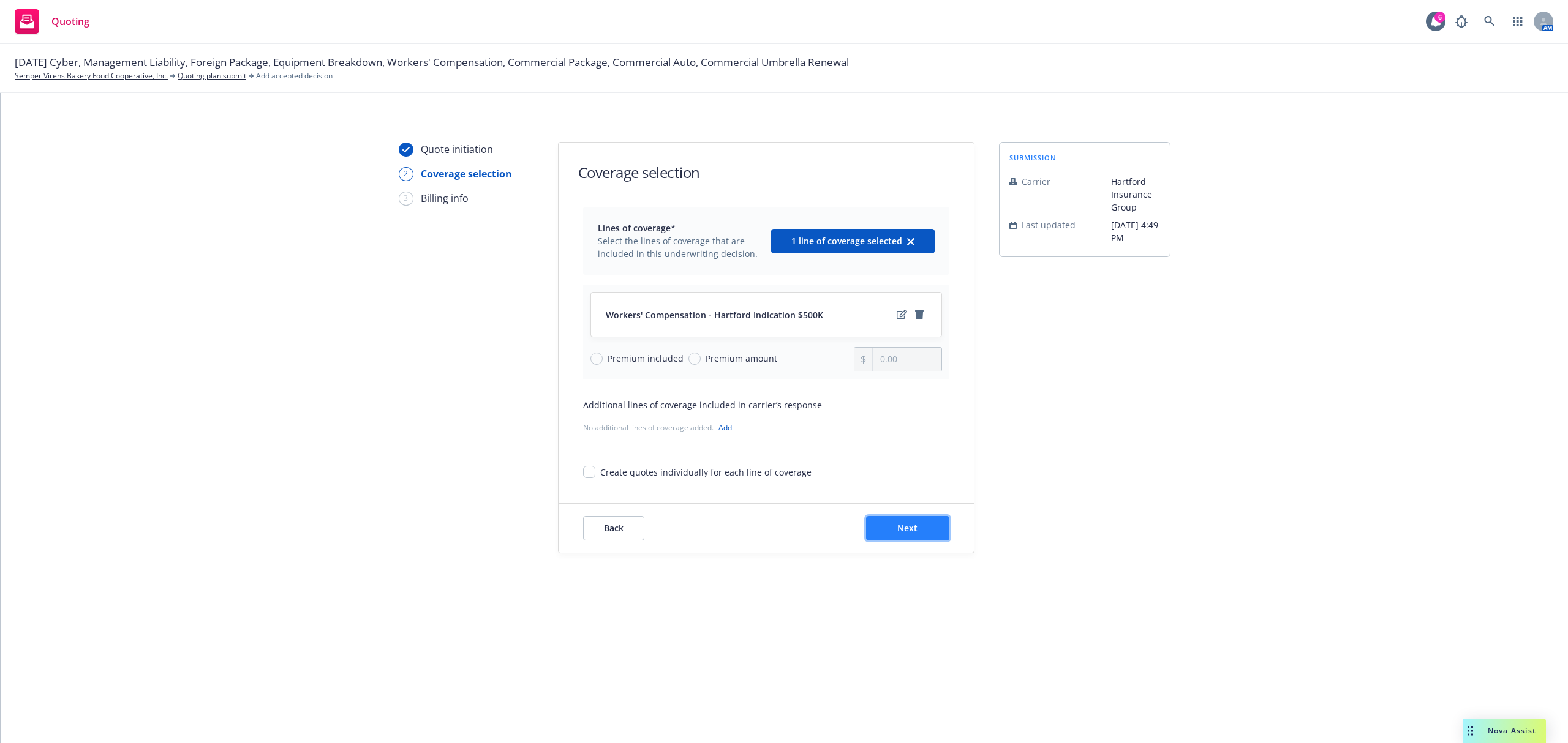
click at [906, 529] on span "Next" at bounding box center [907, 528] width 20 height 11
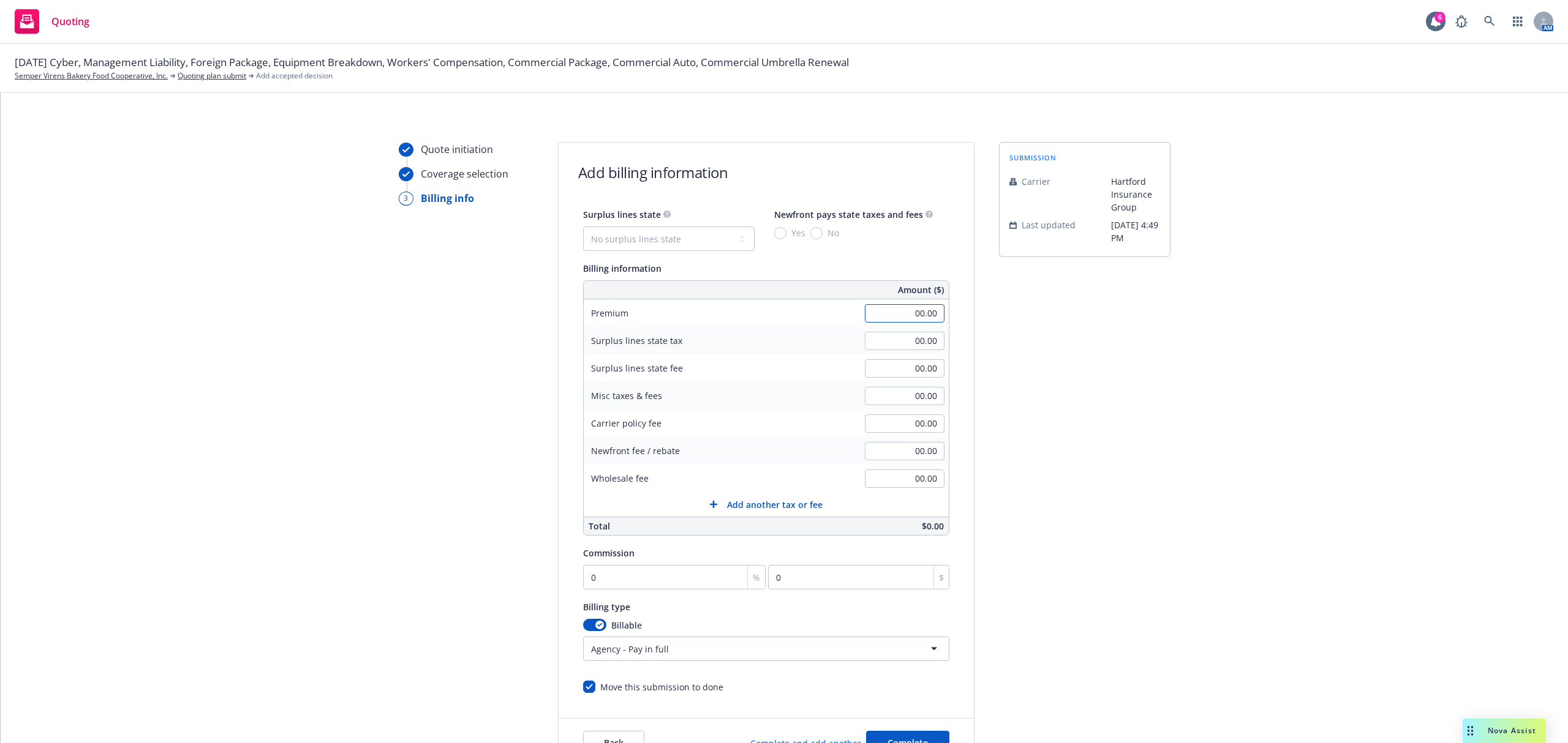
click at [878, 309] on input "00.00" at bounding box center [904, 314] width 80 height 19
click at [672, 585] on input "0" at bounding box center [674, 577] width 183 height 25
click at [653, 642] on html "Quoting 6 AM 11/01/25 Cyber, Management Liability, Foreign Package, Equipment B…" at bounding box center [784, 372] width 1568 height 743
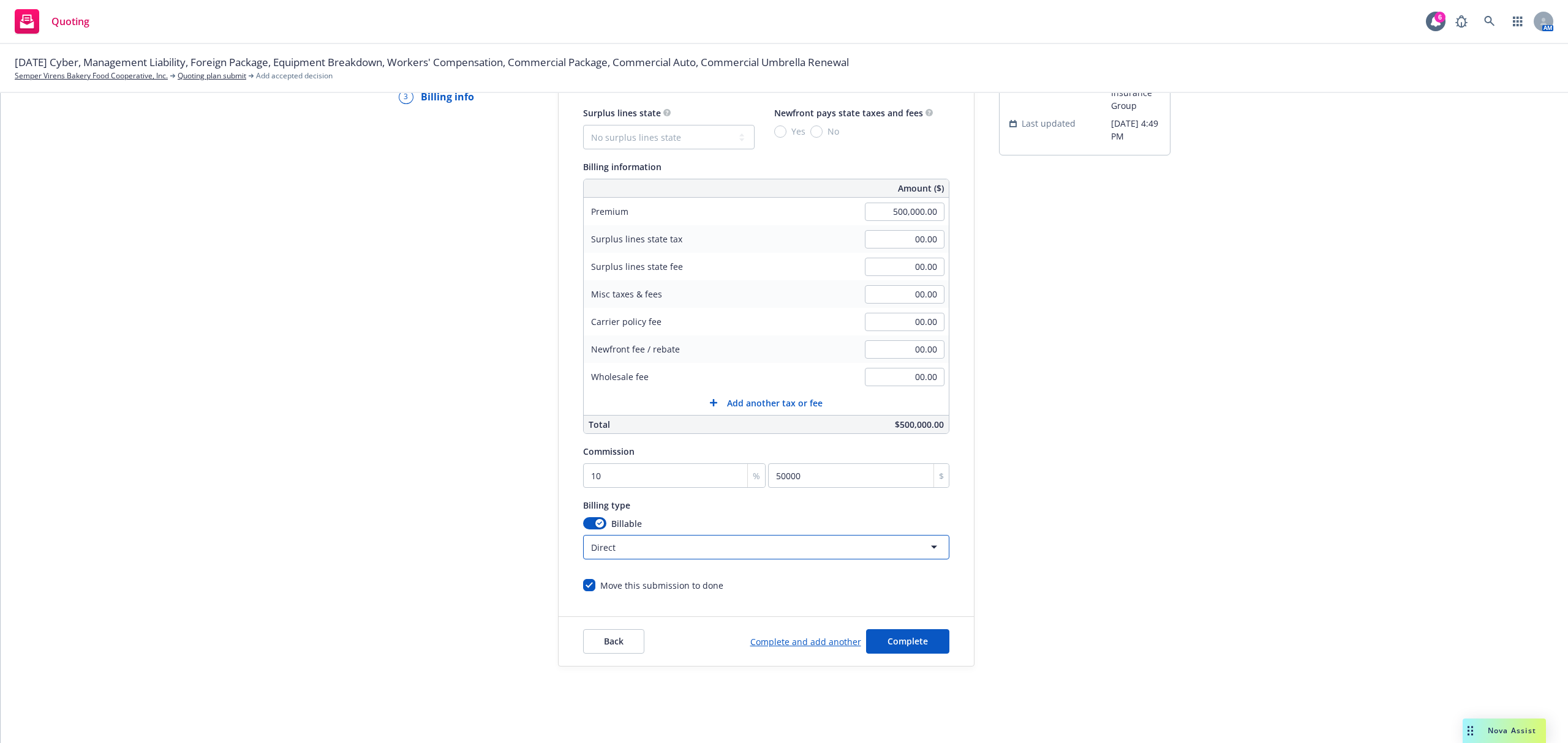
scroll to position [104, 0]
click at [897, 647] on button "Complete" at bounding box center [907, 639] width 83 height 25
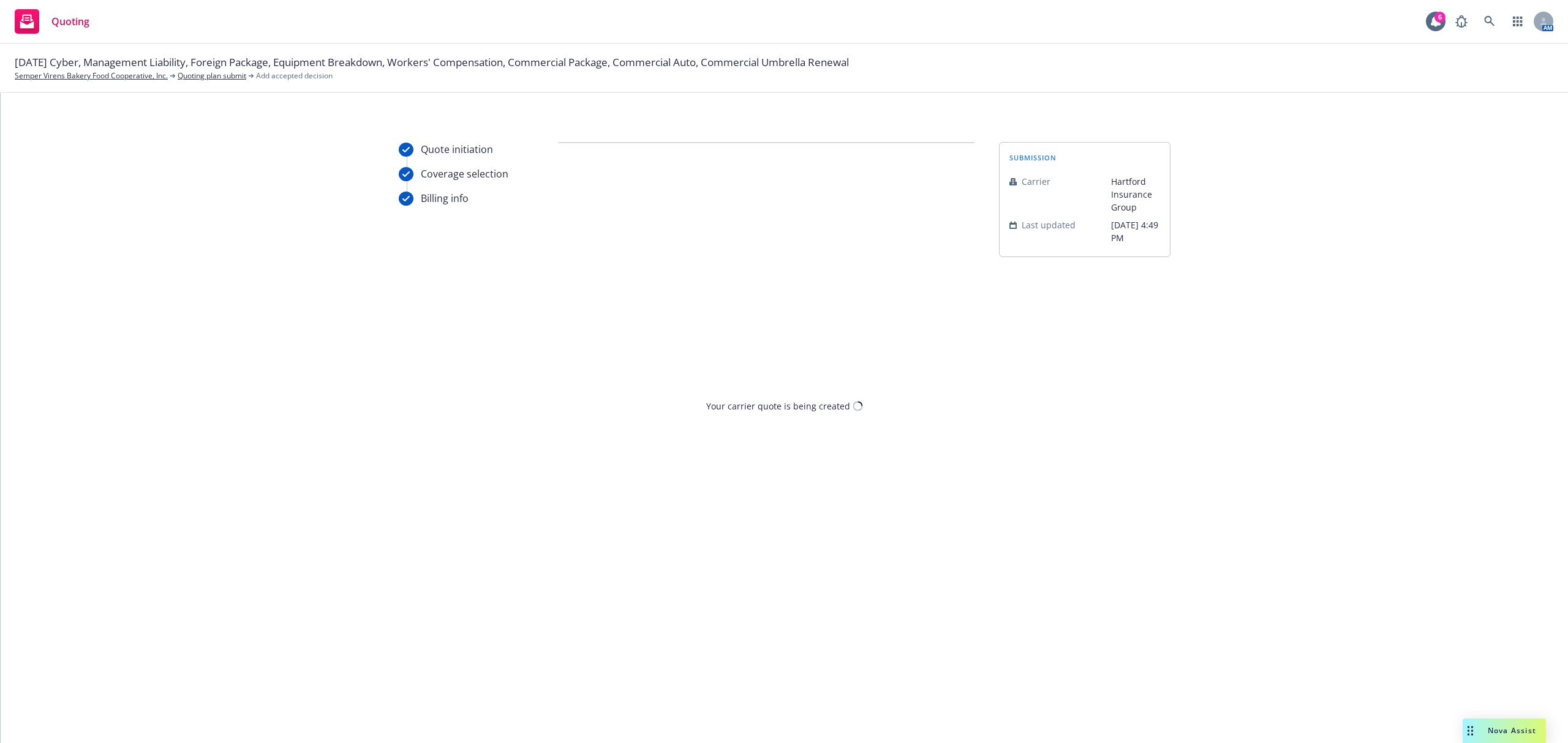
scroll to position [0, 0]
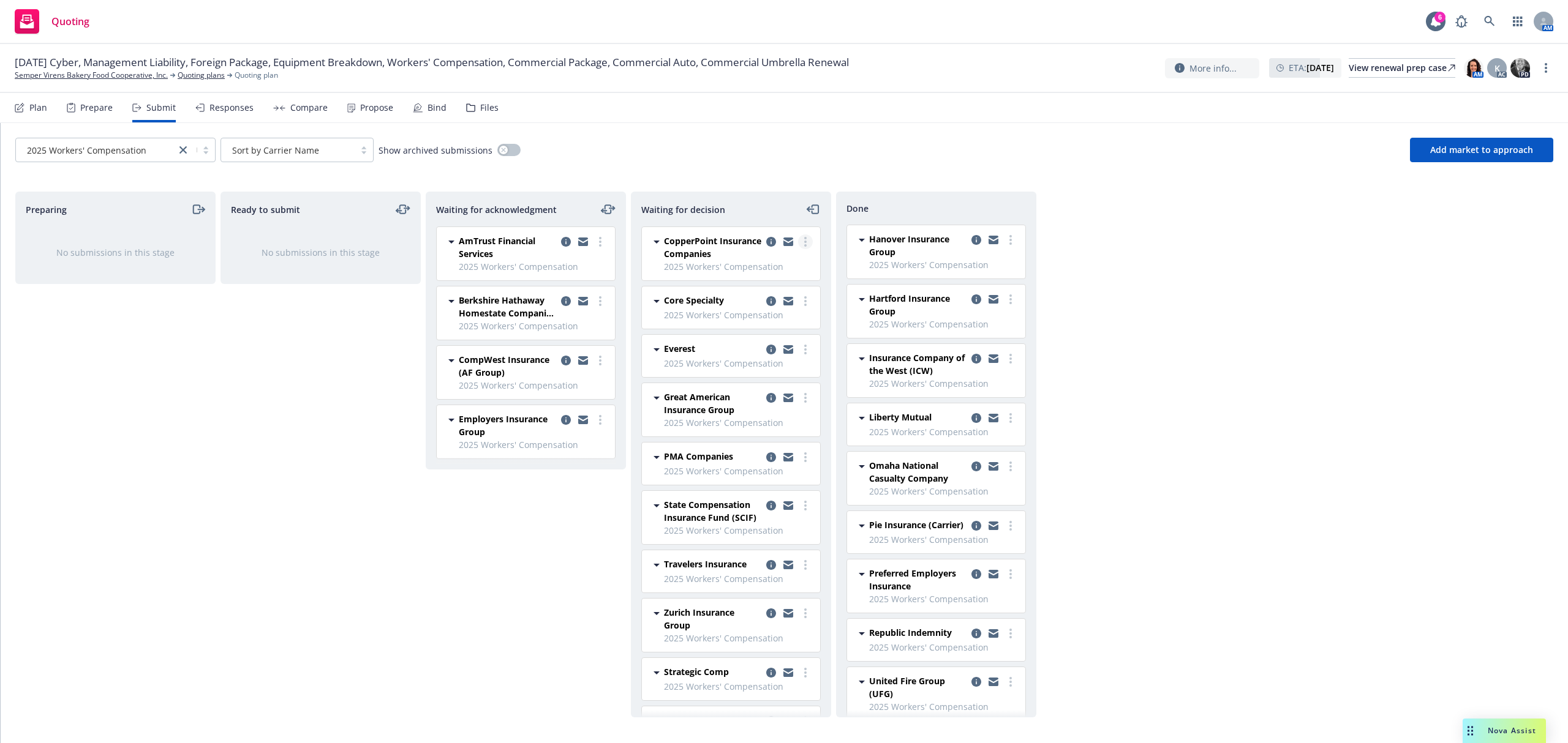
click at [799, 245] on link "more" at bounding box center [805, 242] width 15 height 15
click at [748, 334] on link "Add declined decision" at bounding box center [739, 341] width 122 height 25
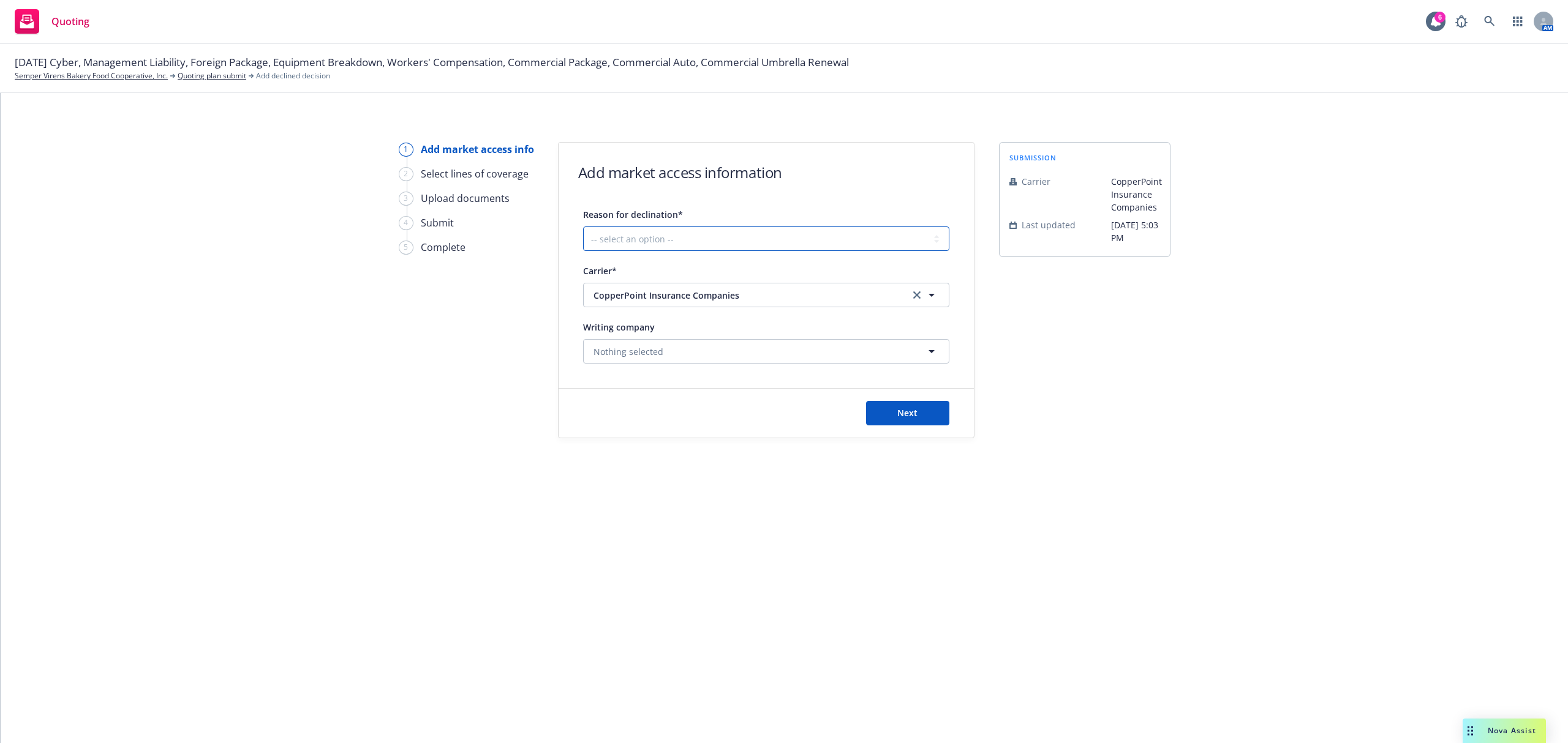
click at [696, 237] on select "-- select an option -- Cannot compete with other markets Carrier non-renewed Ca…" at bounding box center [766, 239] width 366 height 25
click at [583, 227] on select "-- select an option -- Cannot compete with other markets Carrier non-renewed Ca…" at bounding box center [766, 239] width 366 height 25
click at [920, 415] on button "Next" at bounding box center [907, 413] width 83 height 25
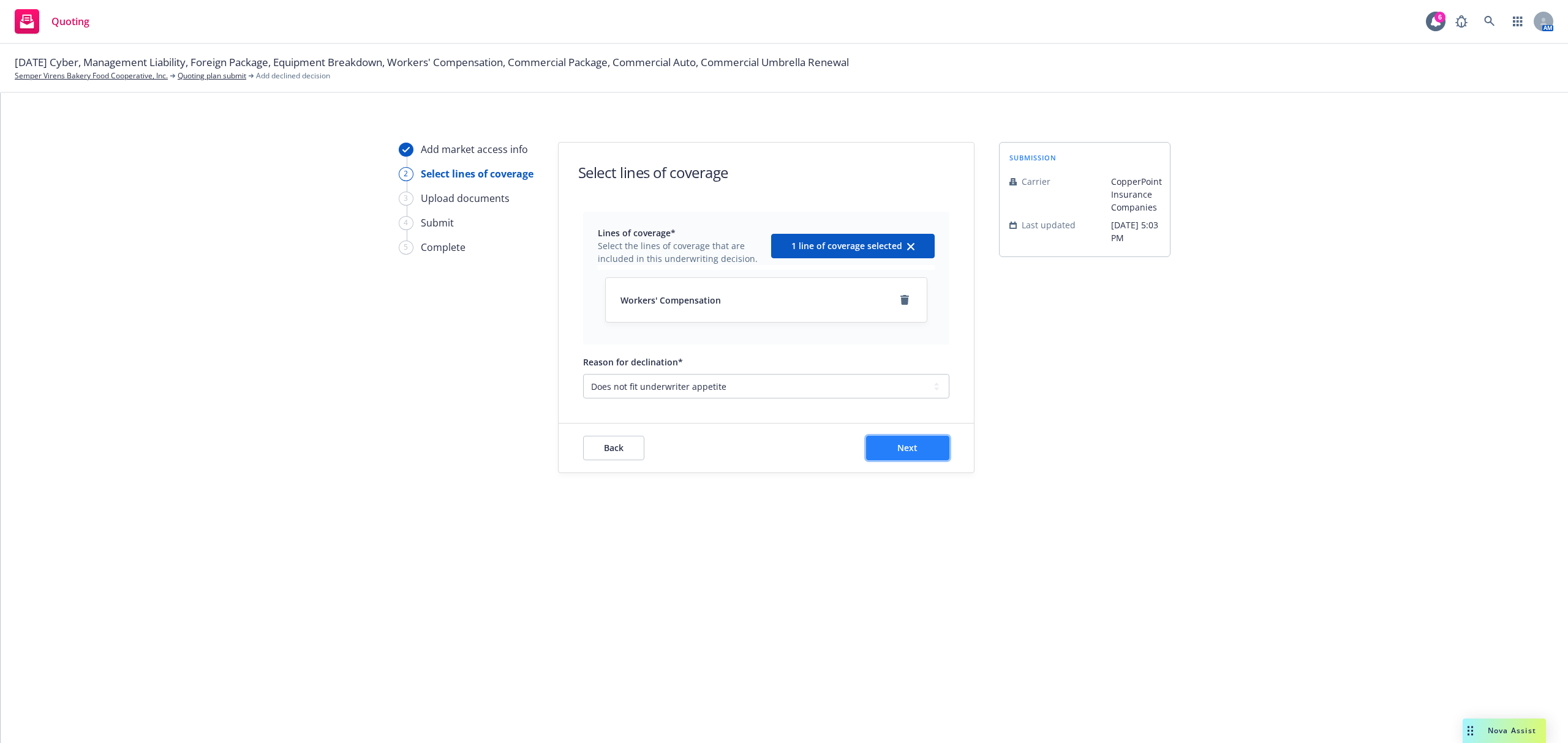
click at [914, 453] on span "Next" at bounding box center [907, 447] width 20 height 11
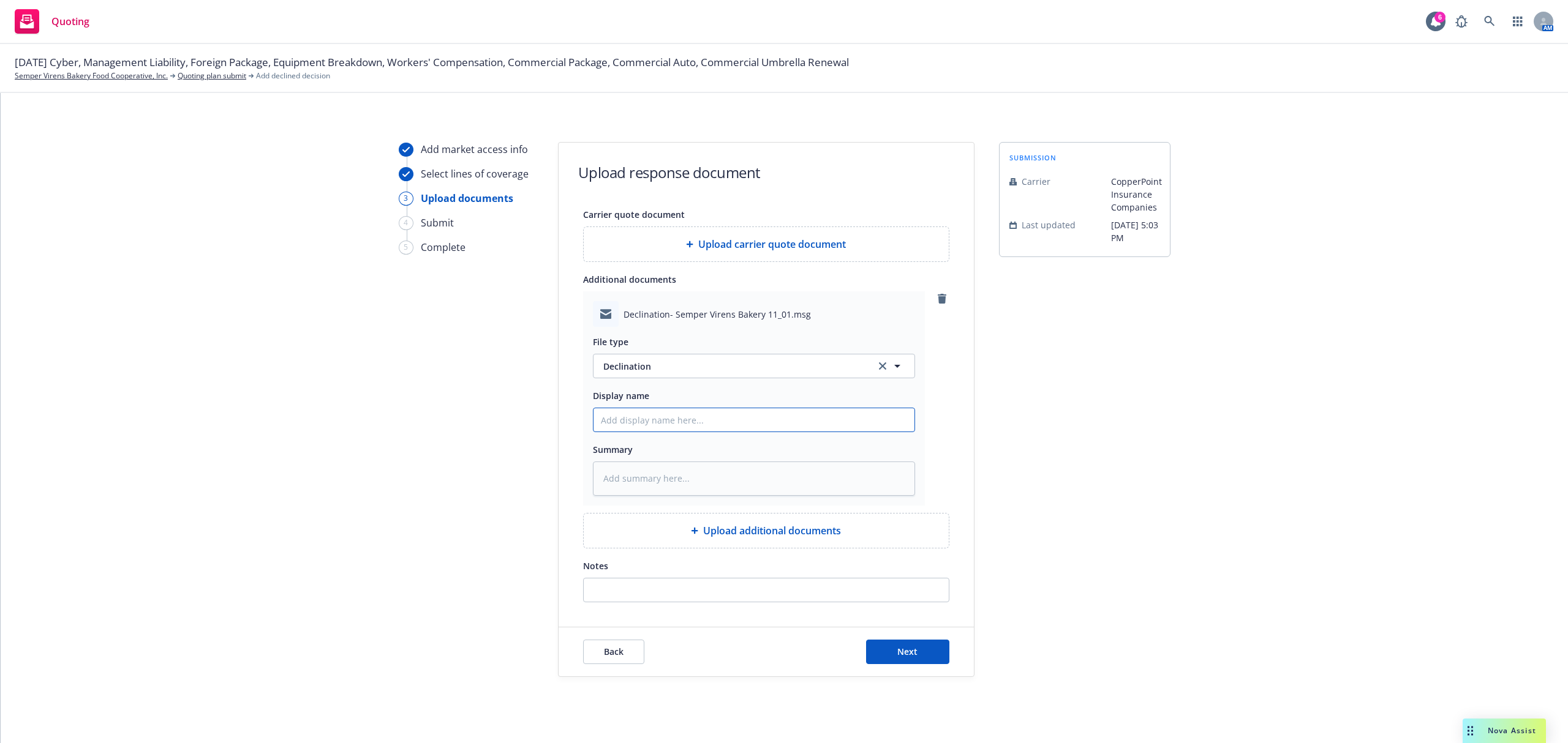
click at [677, 421] on input "Display name" at bounding box center [753, 419] width 321 height 23
paste textarea "Good morning Samantha, Thank you for submitting this account to Copperpoint. Un…"
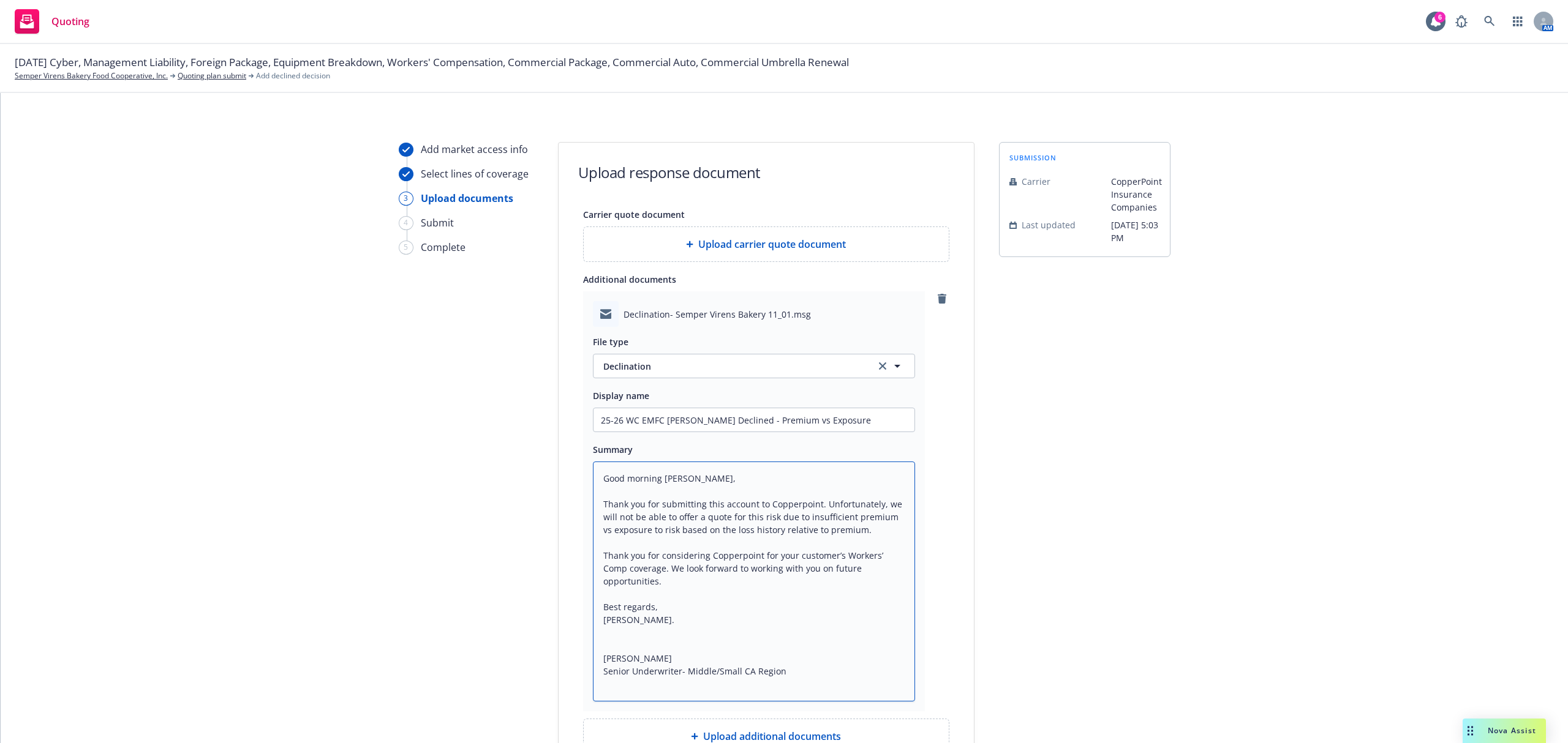
scroll to position [163, 0]
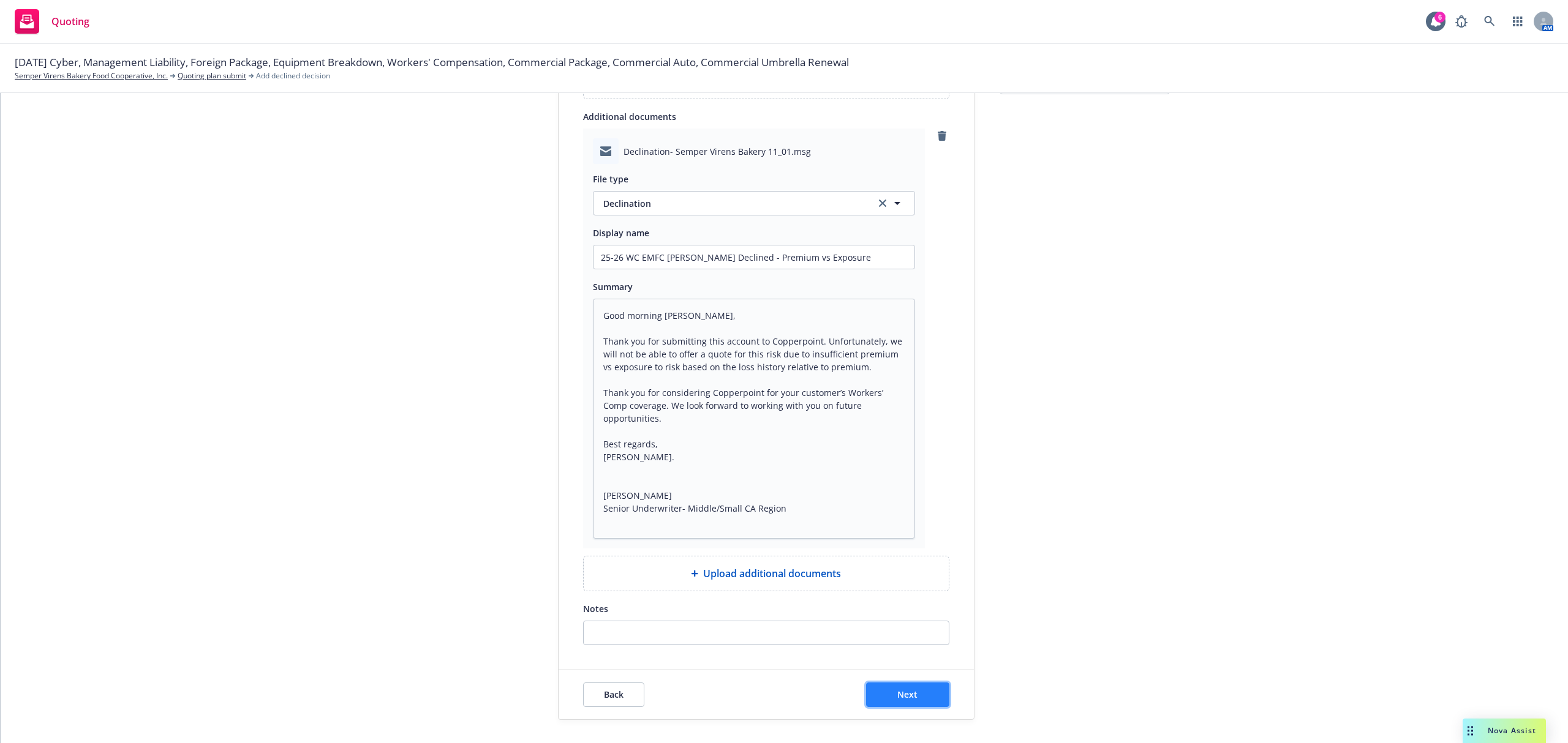
click at [897, 699] on span "Next" at bounding box center [907, 694] width 20 height 11
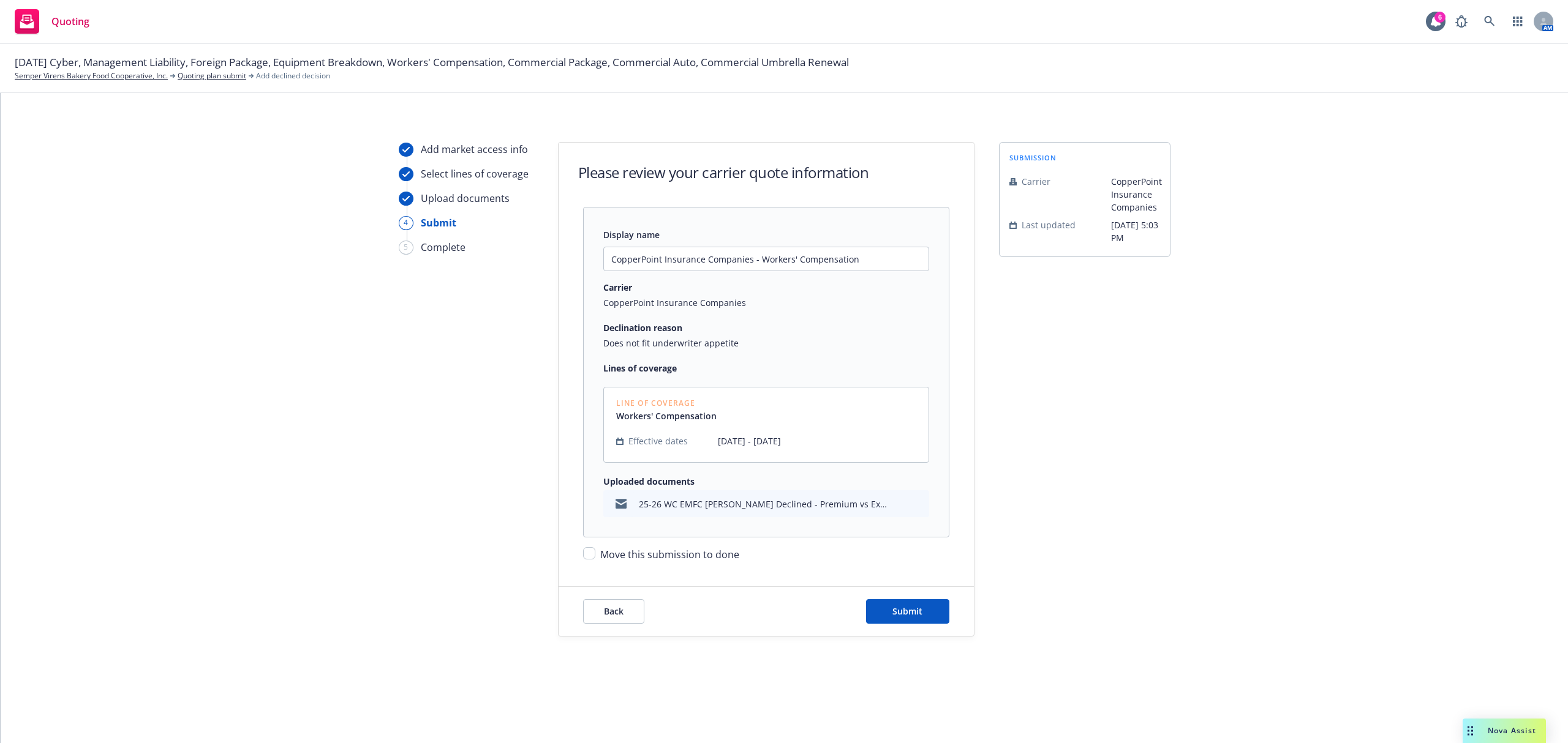
drag, startPoint x: 602, startPoint y: 551, endPoint x: 608, endPoint y: 556, distance: 7.8
click at [604, 554] on span "Move this submission to done" at bounding box center [670, 554] width 139 height 13
click at [595, 554] on input "Move this submission to done" at bounding box center [589, 553] width 12 height 12
click at [920, 608] on span "Submit" at bounding box center [907, 611] width 30 height 11
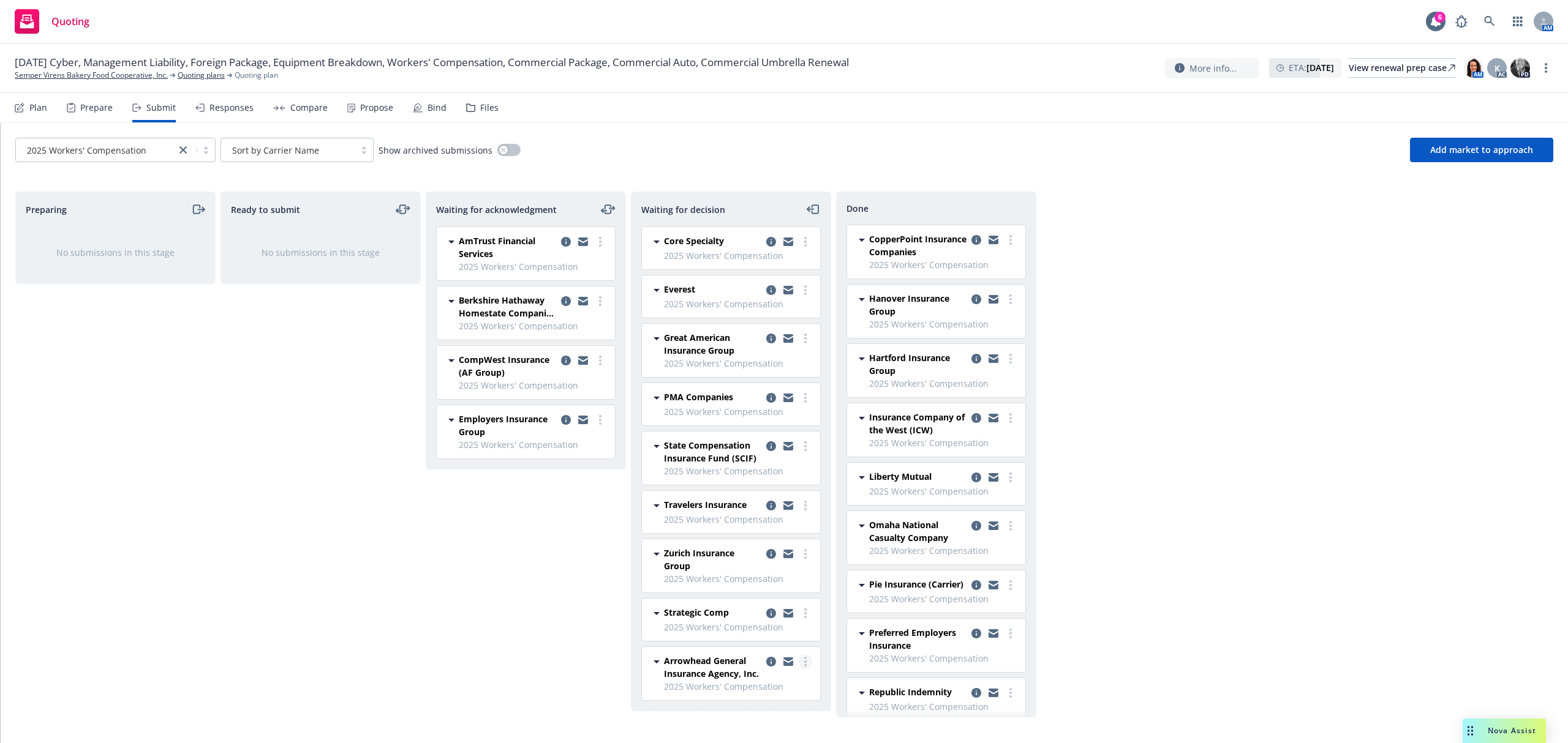
click at [804, 663] on circle "more" at bounding box center [805, 662] width 3 height 3
click at [757, 591] on span "Add declined decision" at bounding box center [749, 590] width 120 height 11
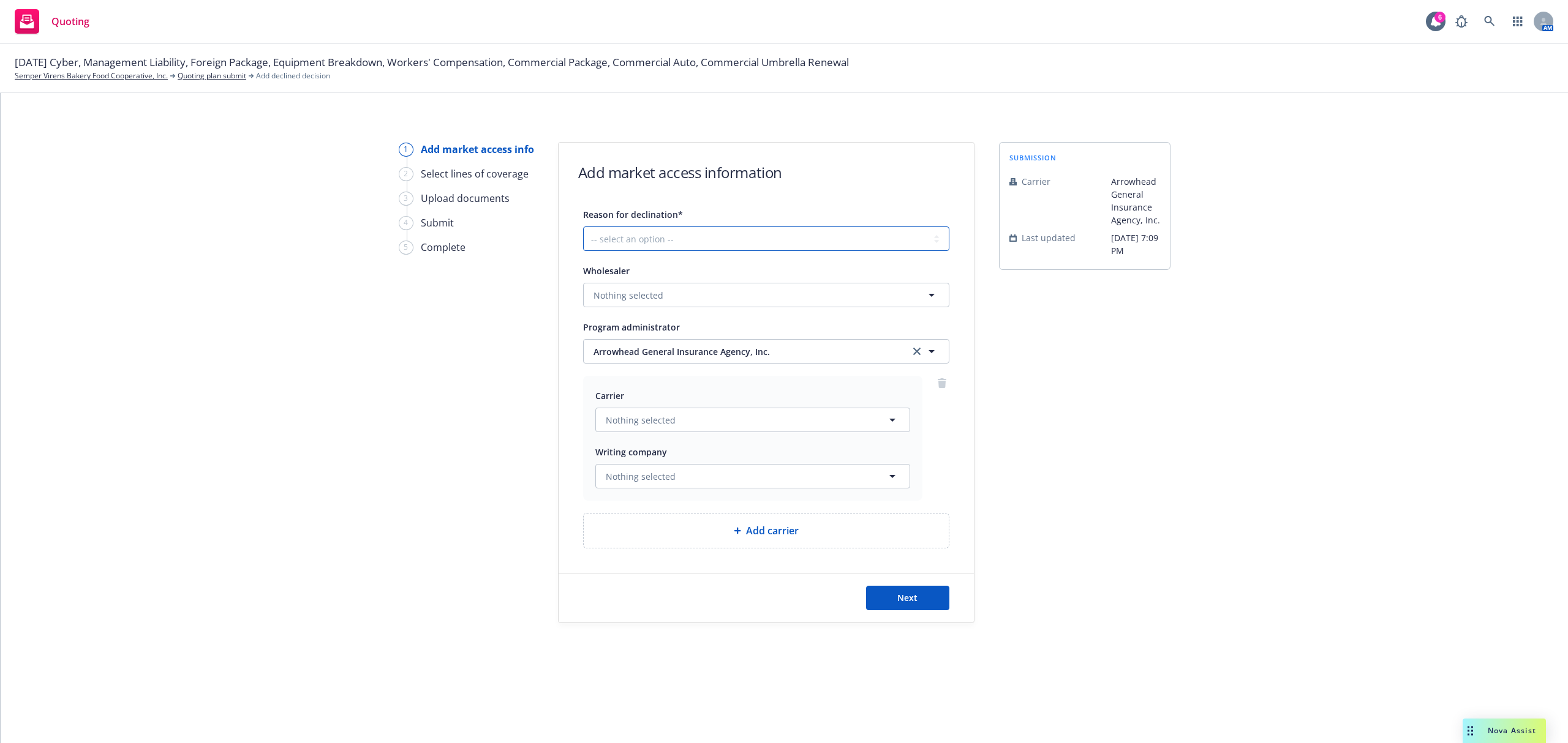
click at [658, 228] on select "-- select an option -- Cannot compete with other markets Carrier non-renewed Ca…" at bounding box center [766, 239] width 366 height 25
select select "DOES_NOT_FIT_UNDERWRITER_APPETITE"
click at [583, 227] on select "-- select an option -- Cannot compete with other markets Carrier non-renewed Ca…" at bounding box center [766, 239] width 366 height 25
click at [893, 591] on button "Next" at bounding box center [907, 597] width 83 height 25
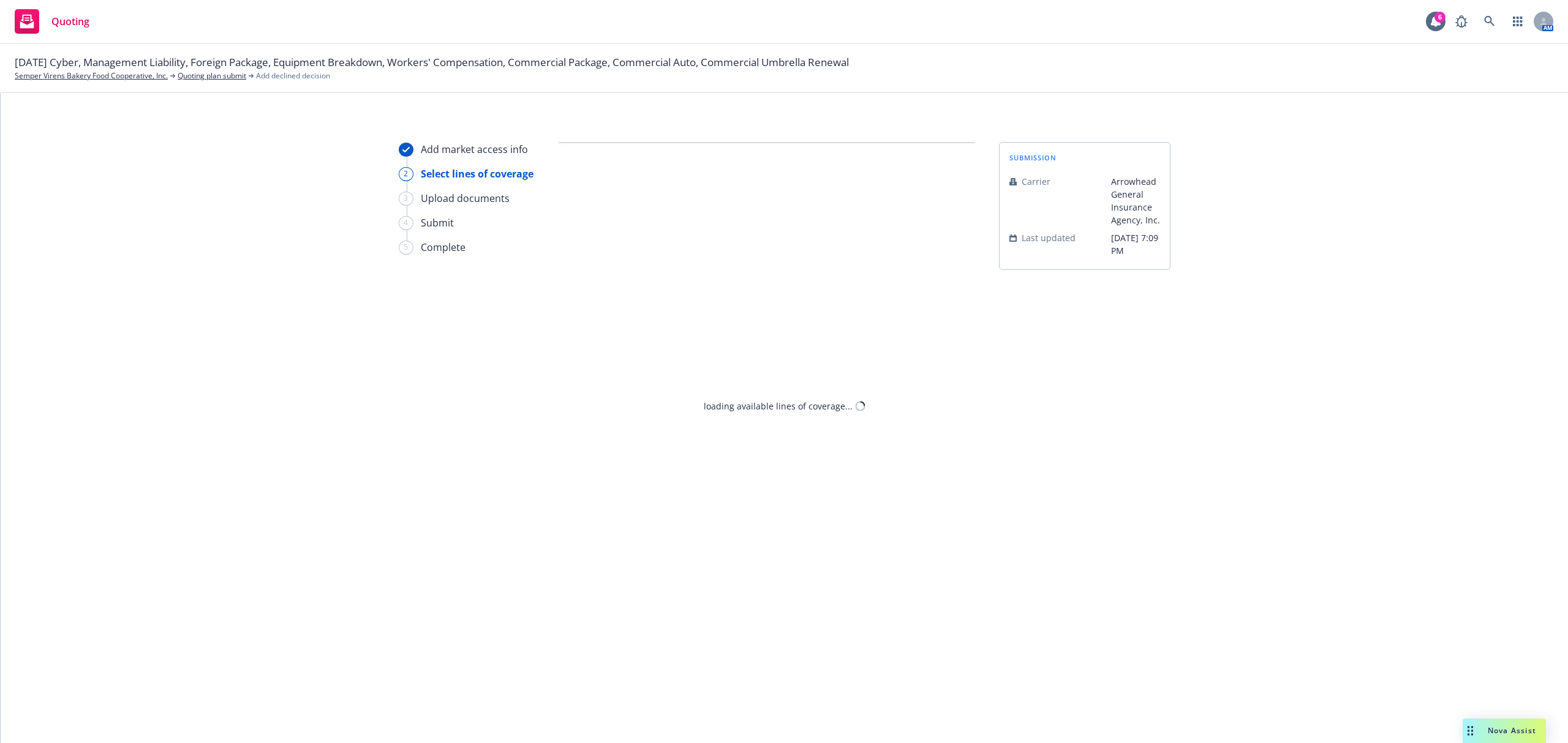
select select "DOES_NOT_FIT_UNDERWRITER_APPETITE"
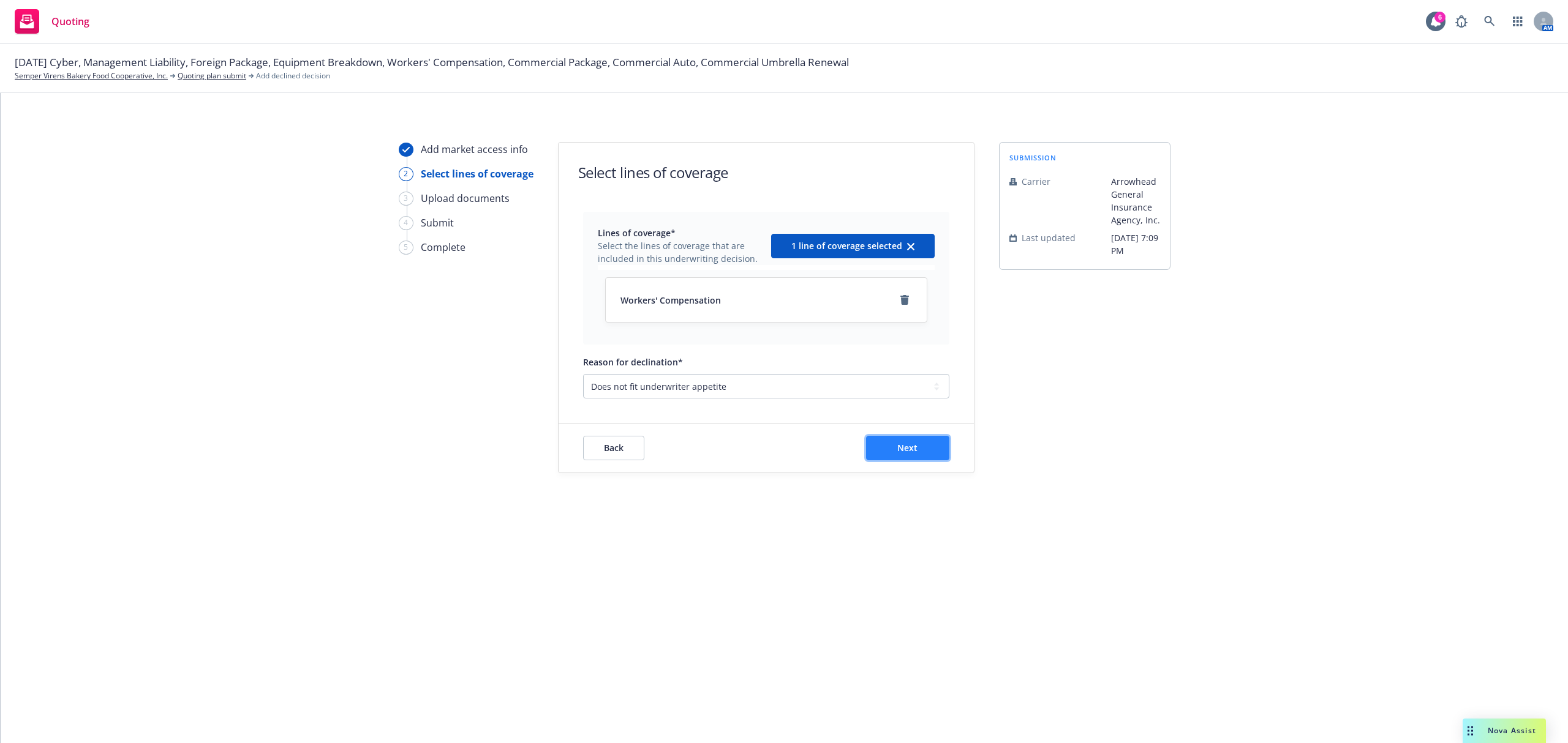
click at [886, 441] on button "Next" at bounding box center [907, 448] width 83 height 25
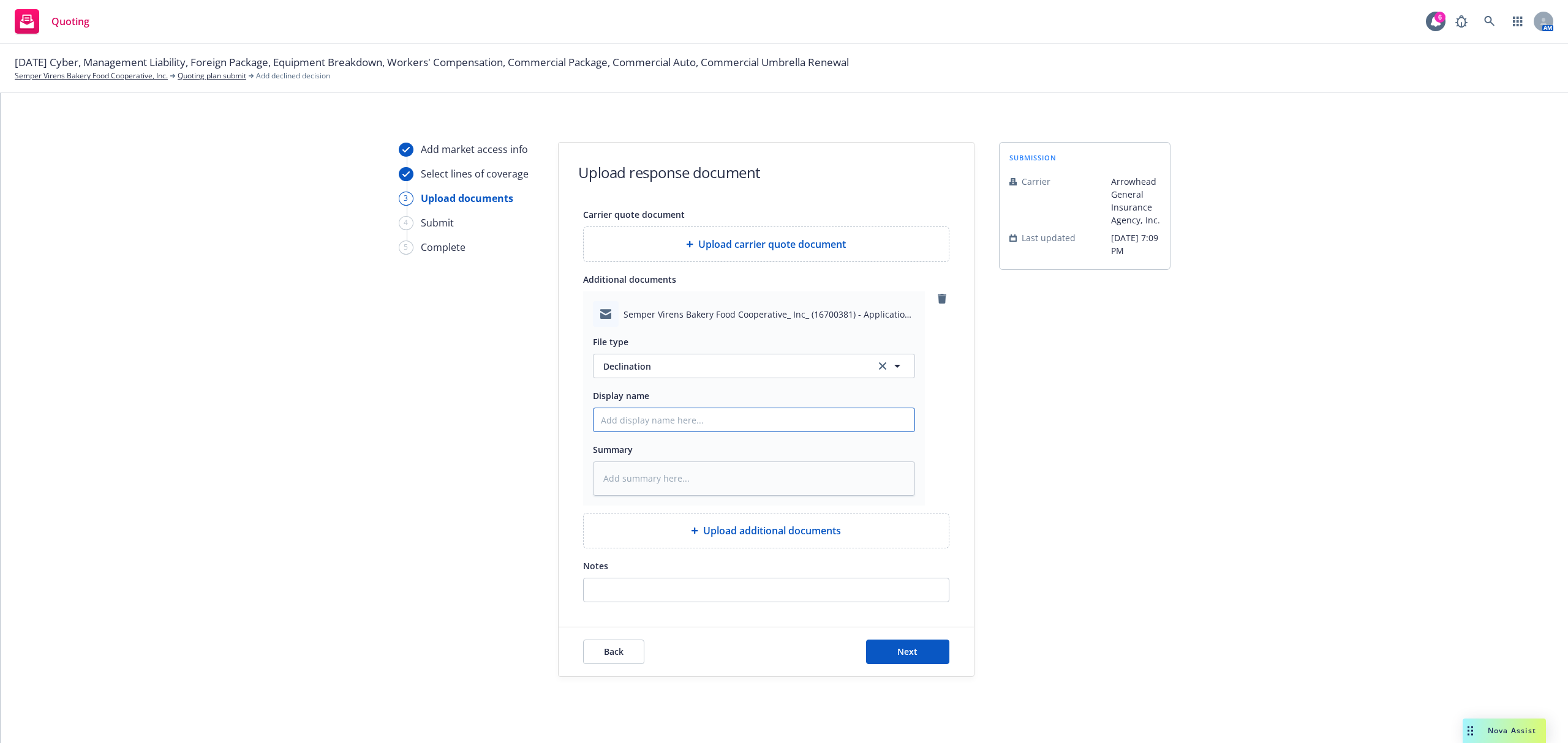
click at [660, 411] on input "Display name" at bounding box center [753, 419] width 321 height 23
type textarea "x"
type input "2"
type textarea "x"
type input "25"
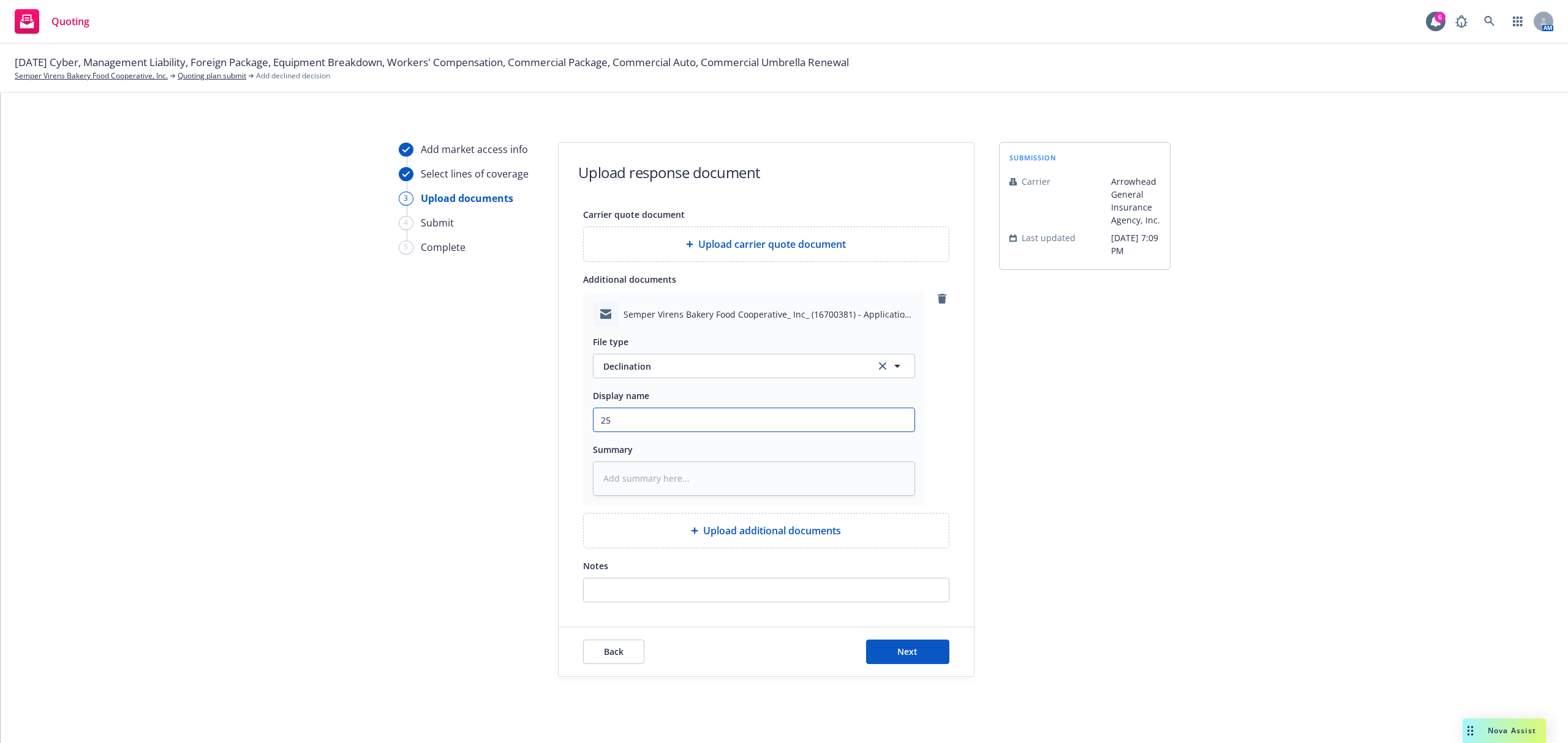
type textarea "x"
type input "25-"
type textarea "x"
type input "25-2"
type textarea "x"
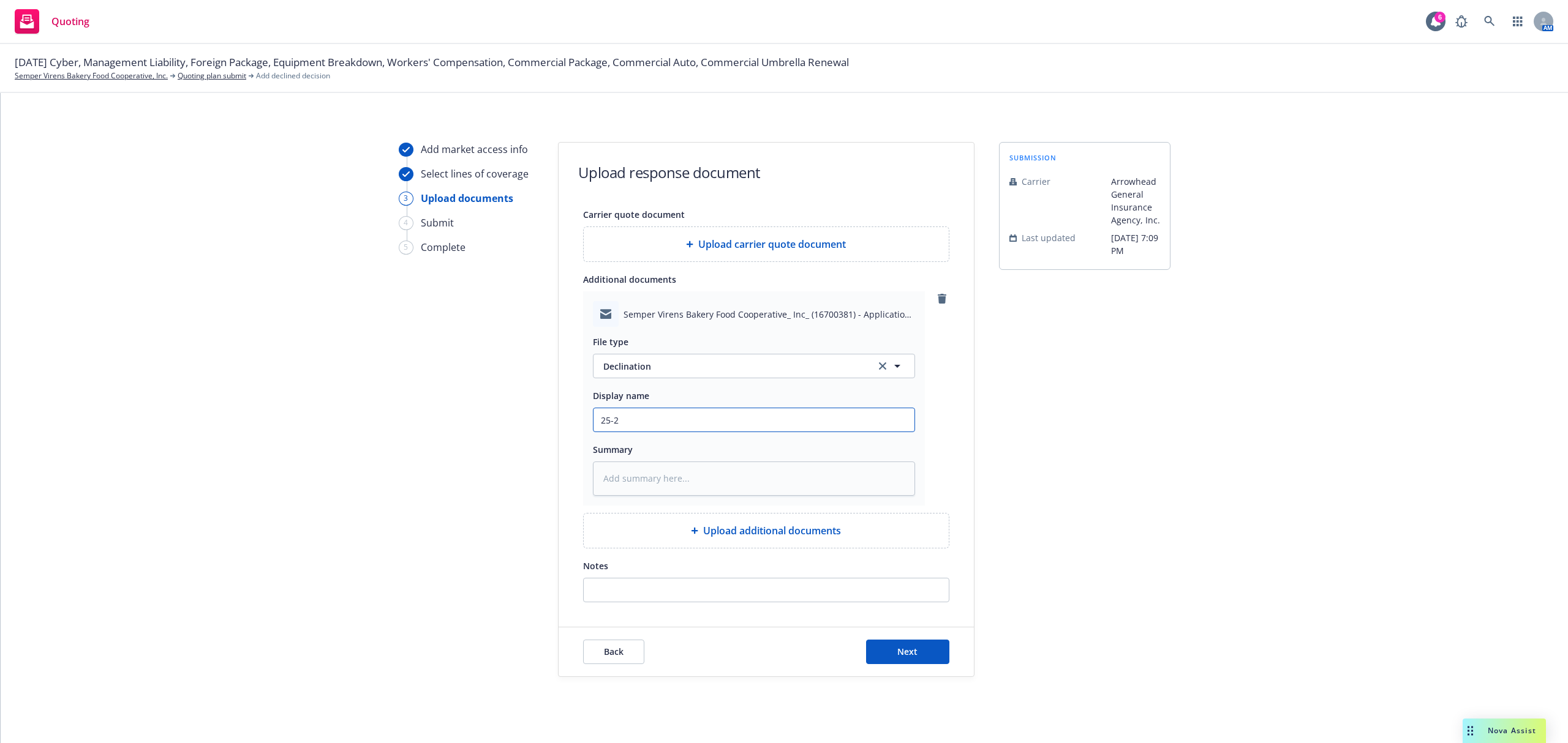
type input "25-26"
type textarea "x"
type input "25-26"
type textarea "x"
type input "25-26 W"
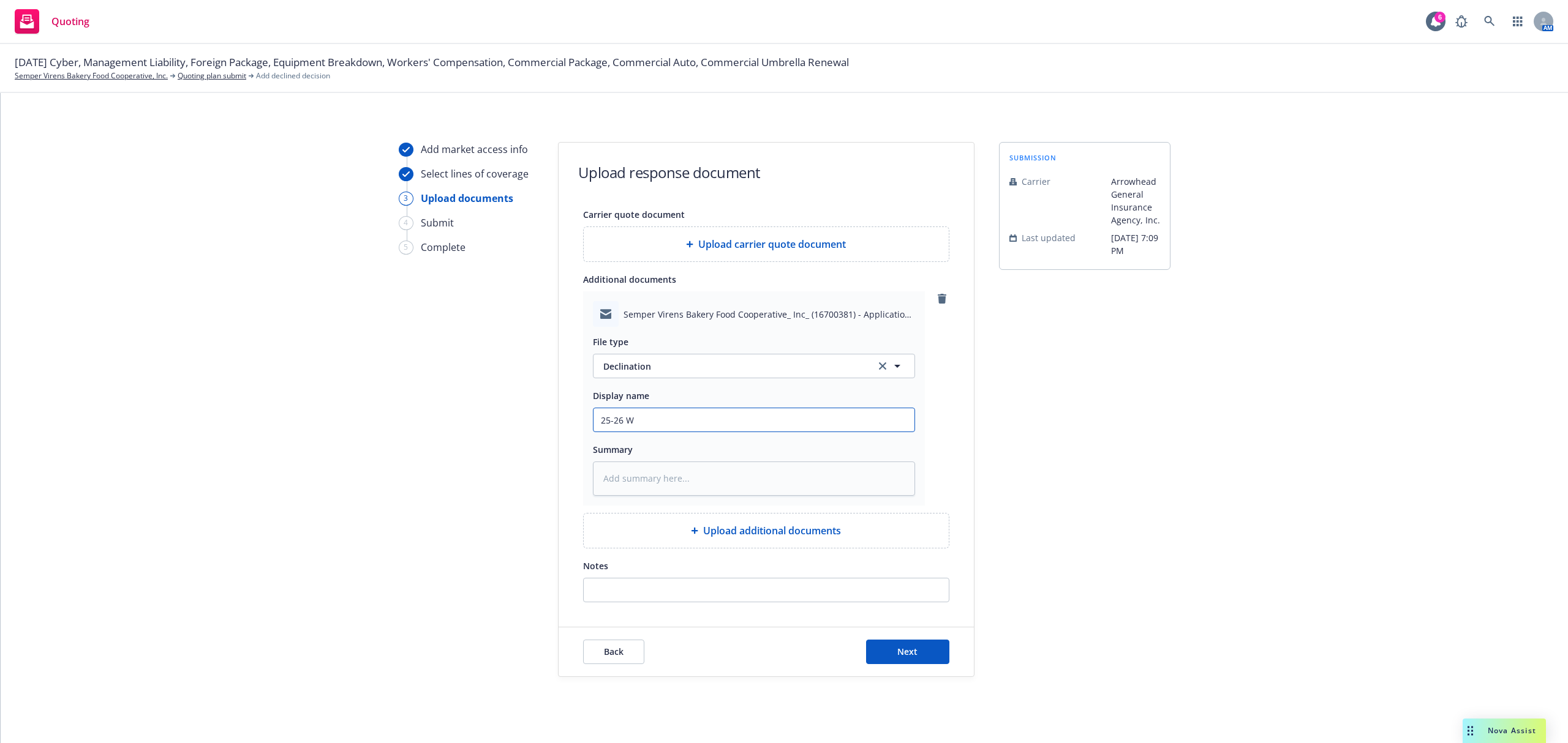
type textarea "x"
type input "25-26 WC"
type textarea "x"
type input "25-26 WC"
type textarea "x"
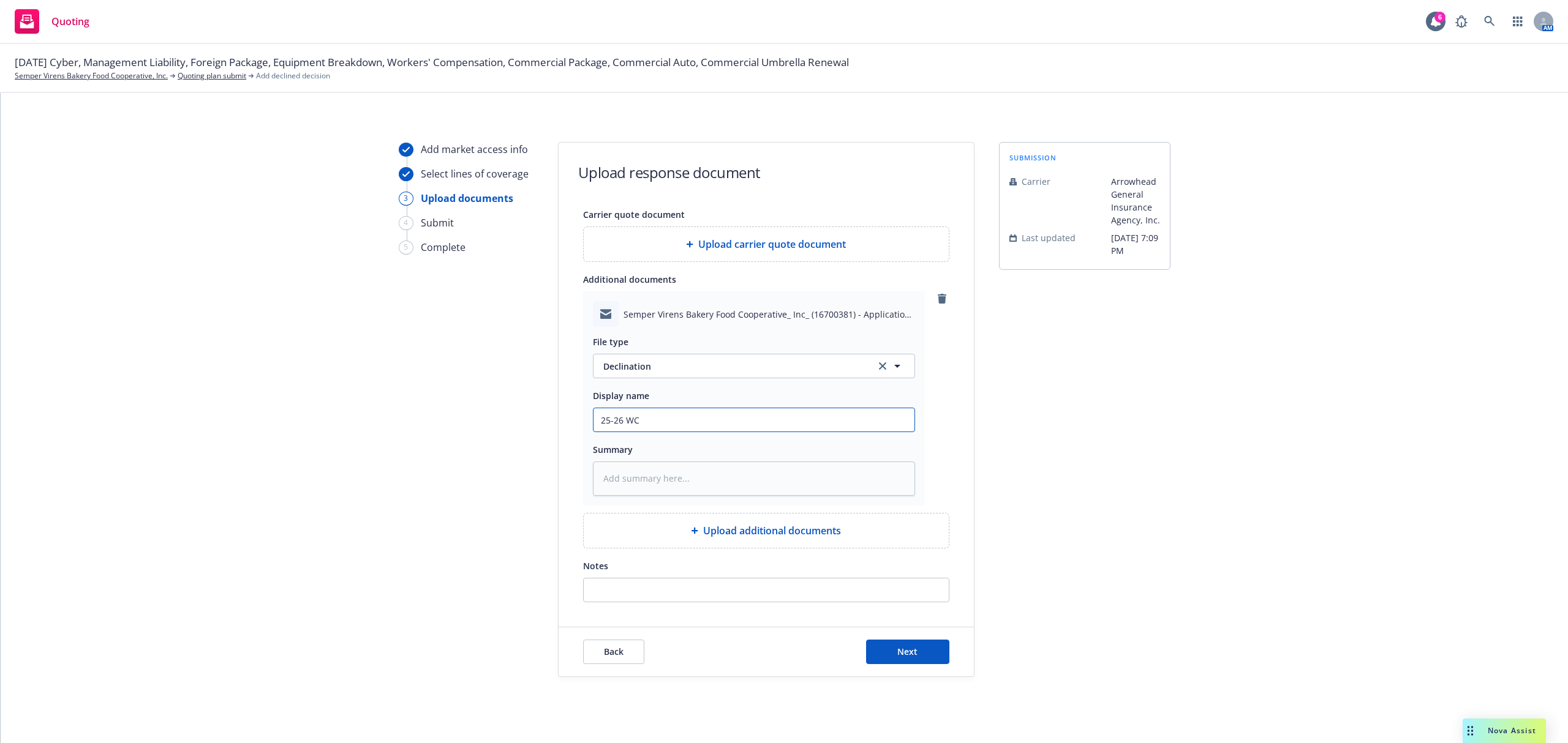
type input "25-26 WC E"
type textarea "x"
type input "25-26 WC EM"
type textarea "x"
type input "25-26 WC EMF"
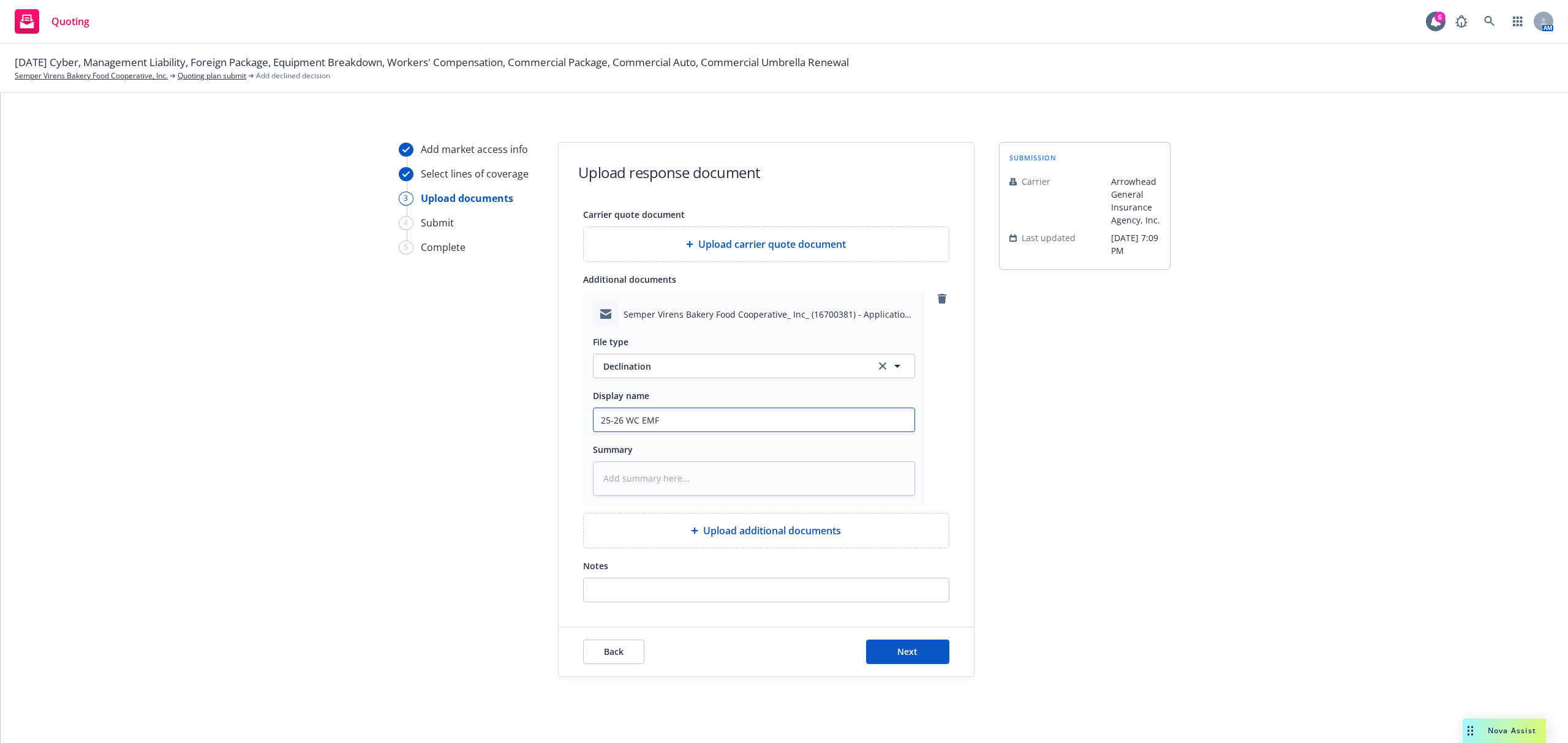
type textarea "x"
type input "25-26 WC EMFC"
type textarea "x"
type input "25-26 WC EMFC"
type textarea "x"
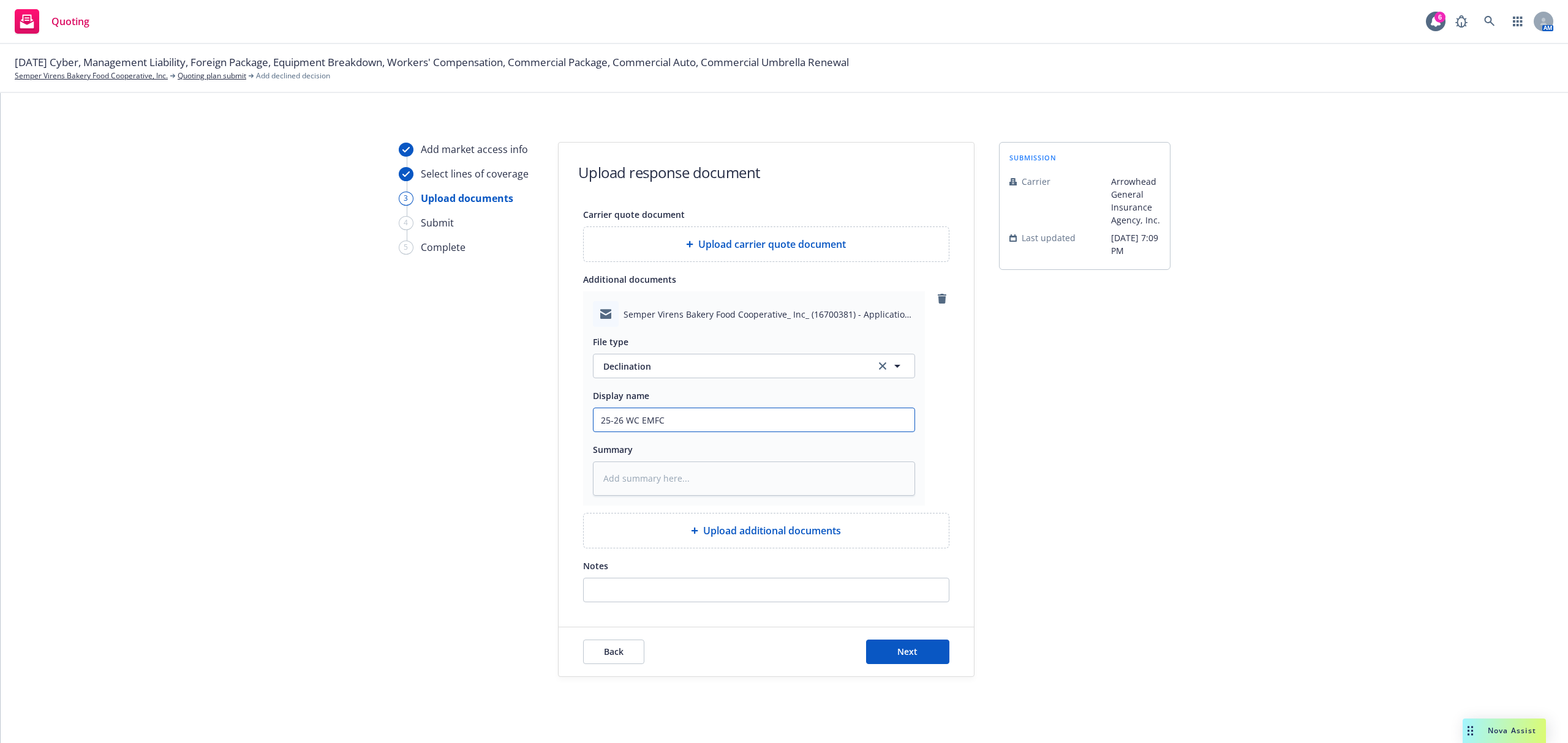
type input "25-26 WC EMFC A"
type textarea "x"
type input "25-26 WC EMFC Ar"
type textarea "x"
type input "25-26 WC EMFC Arr"
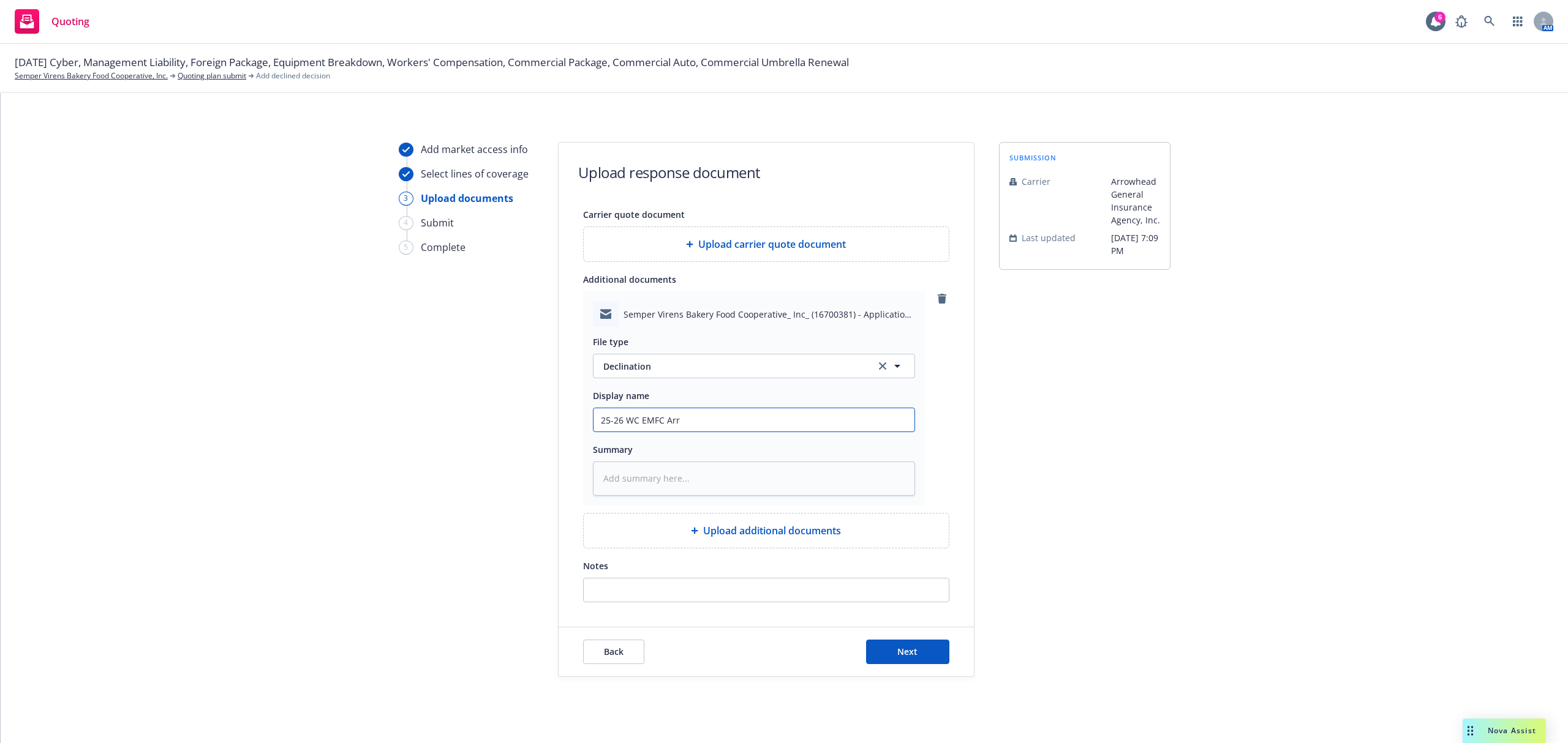
type textarea "x"
type input "25-26 WC EMFC Arro"
type textarea "x"
type input "25-26 WC EMFC Arrow"
type textarea "x"
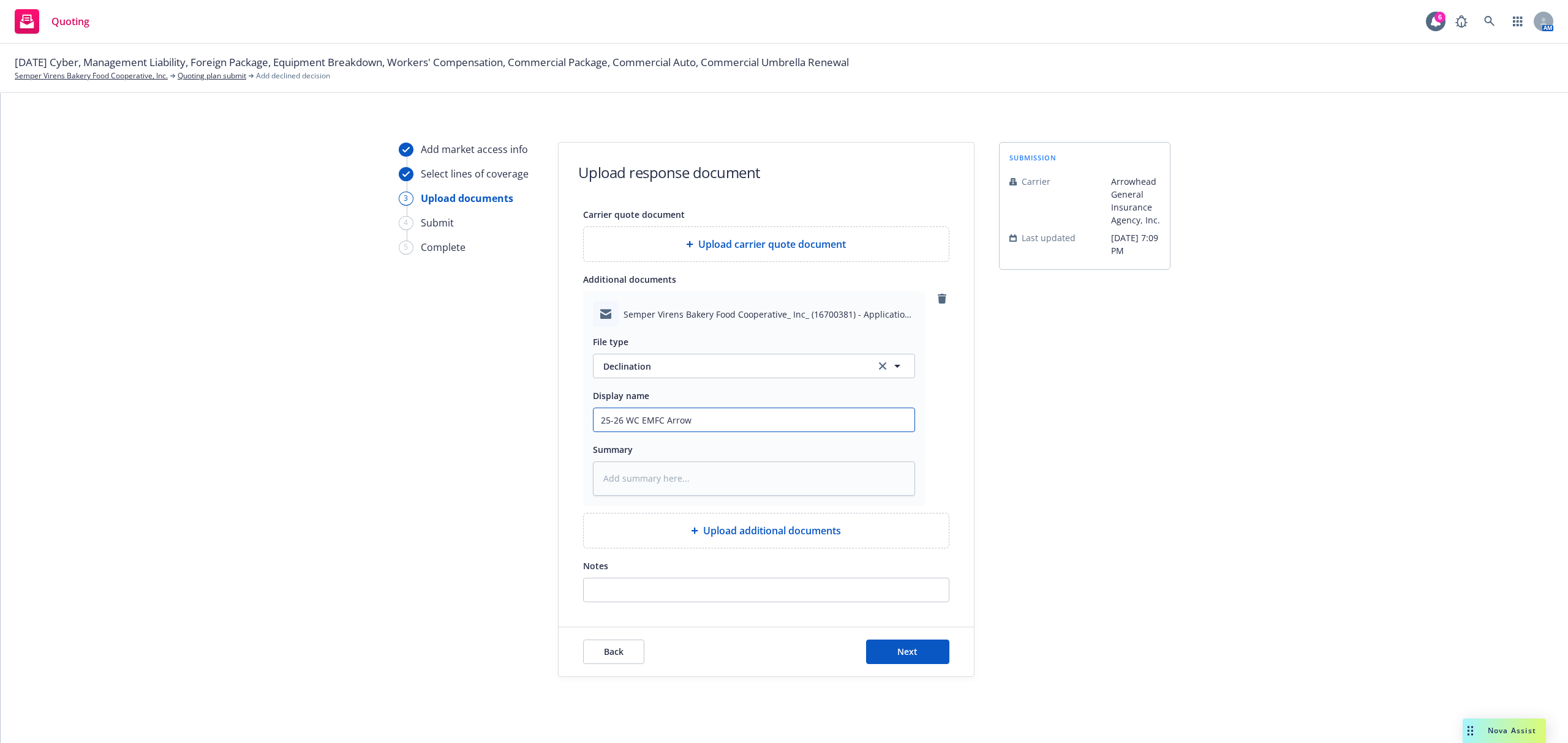
type input "25-26 WC EMFC Arrowh"
type textarea "x"
type input "25-26 WC EMFC Arrowhe"
type textarea "x"
type input "25-26 WC EMFC Arrowhea"
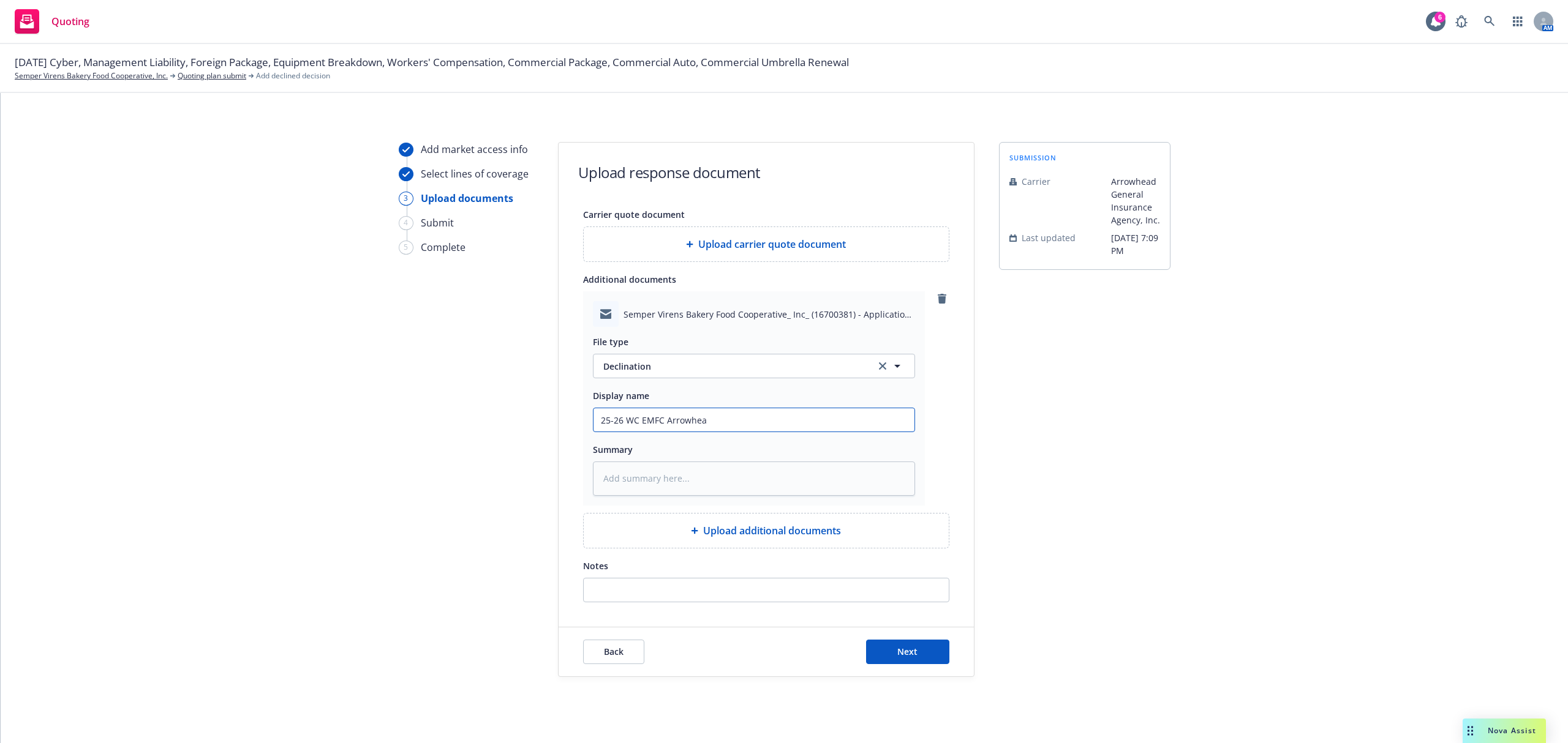
type textarea "x"
type input "25-26 WC EMFC Arrowhead"
type textarea "x"
type input "25-26 WC EMFC Arrowhead"
type textarea "x"
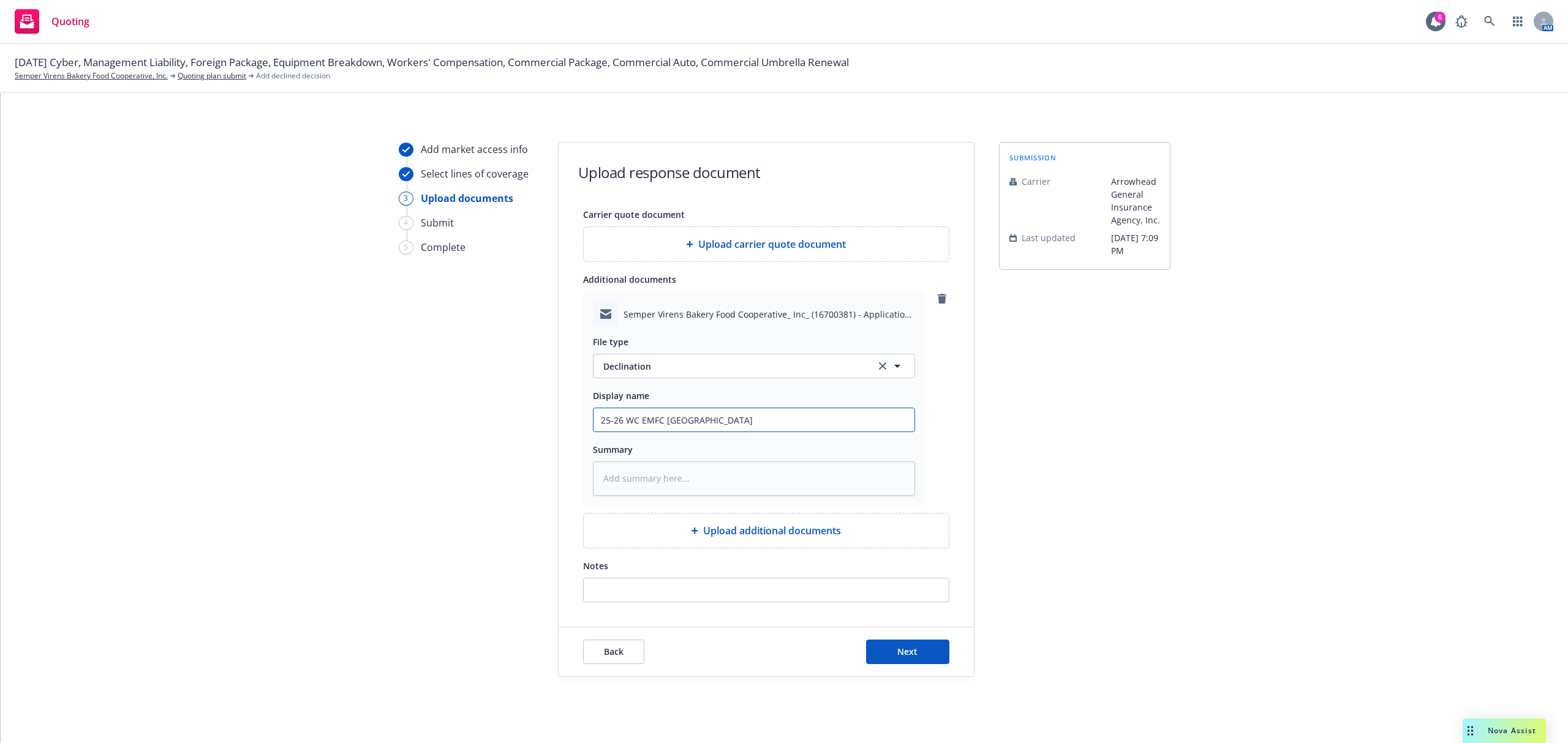
type input "25-26 WC EMFC Arrowhead D"
type textarea "x"
type input "25-26 WC EMFC Arrowhead De"
type textarea "x"
type input "25-26 WC EMFC Arrowhead Dec"
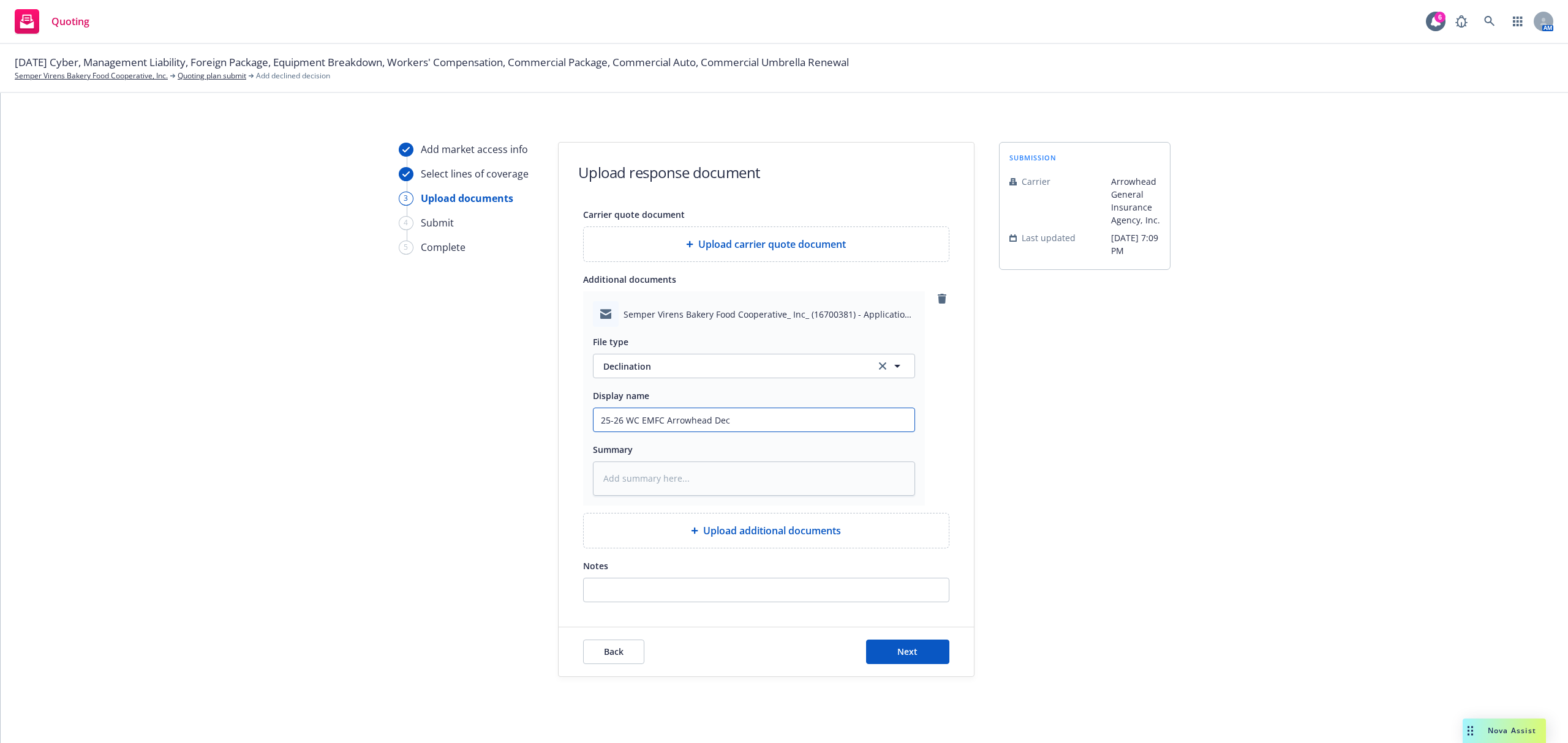
type textarea "x"
type input "25-26 WC EMFC Arrowhead Decl"
type textarea "x"
type input "25-26 WC EMFC Arrowhead Decli"
type textarea "x"
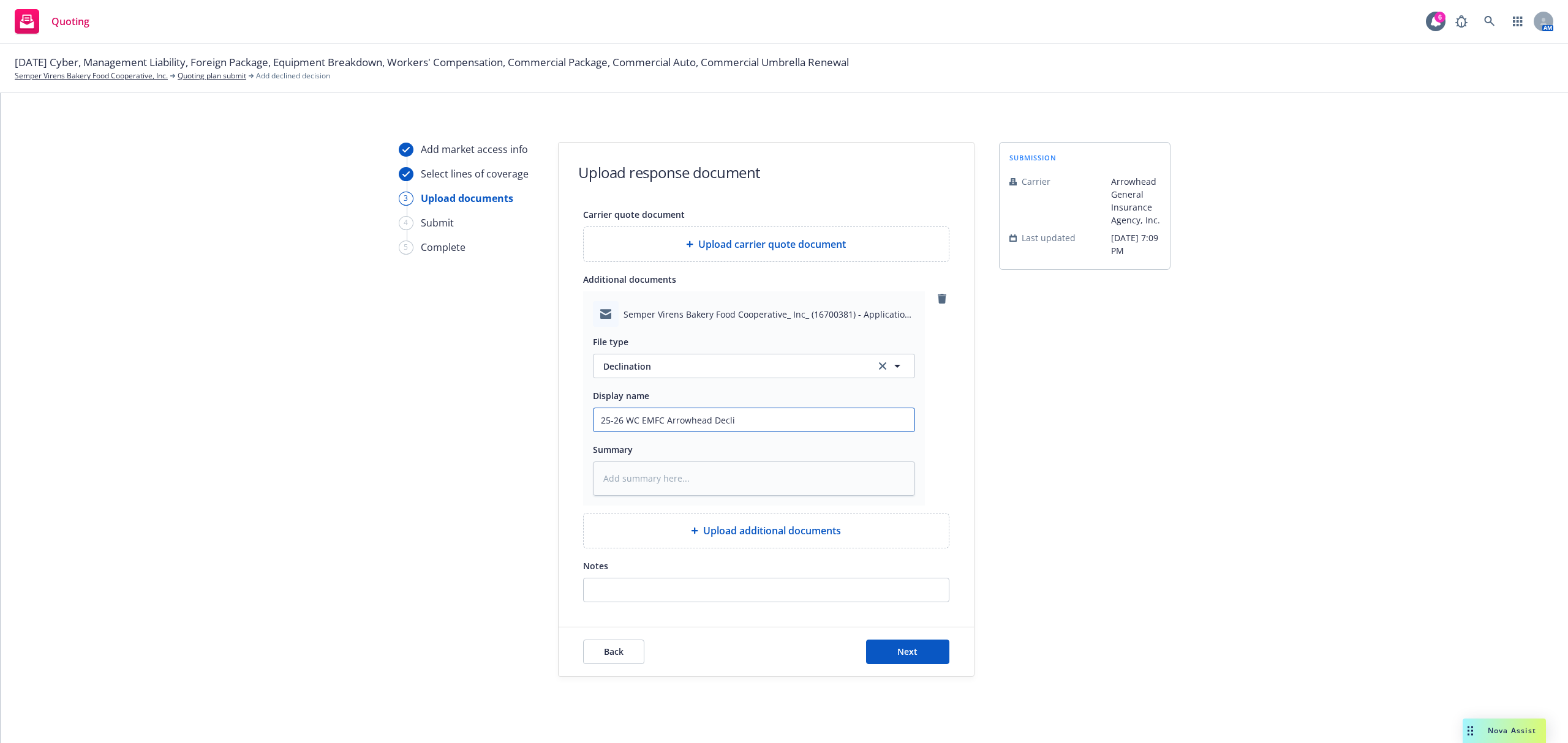
type input "25-26 WC EMFC Arrowhead Declin"
type textarea "x"
type input "25-26 WC EMFC Arrowhead Decline"
type textarea "x"
type input "25-26 WC EMFC Arrowhead Declined"
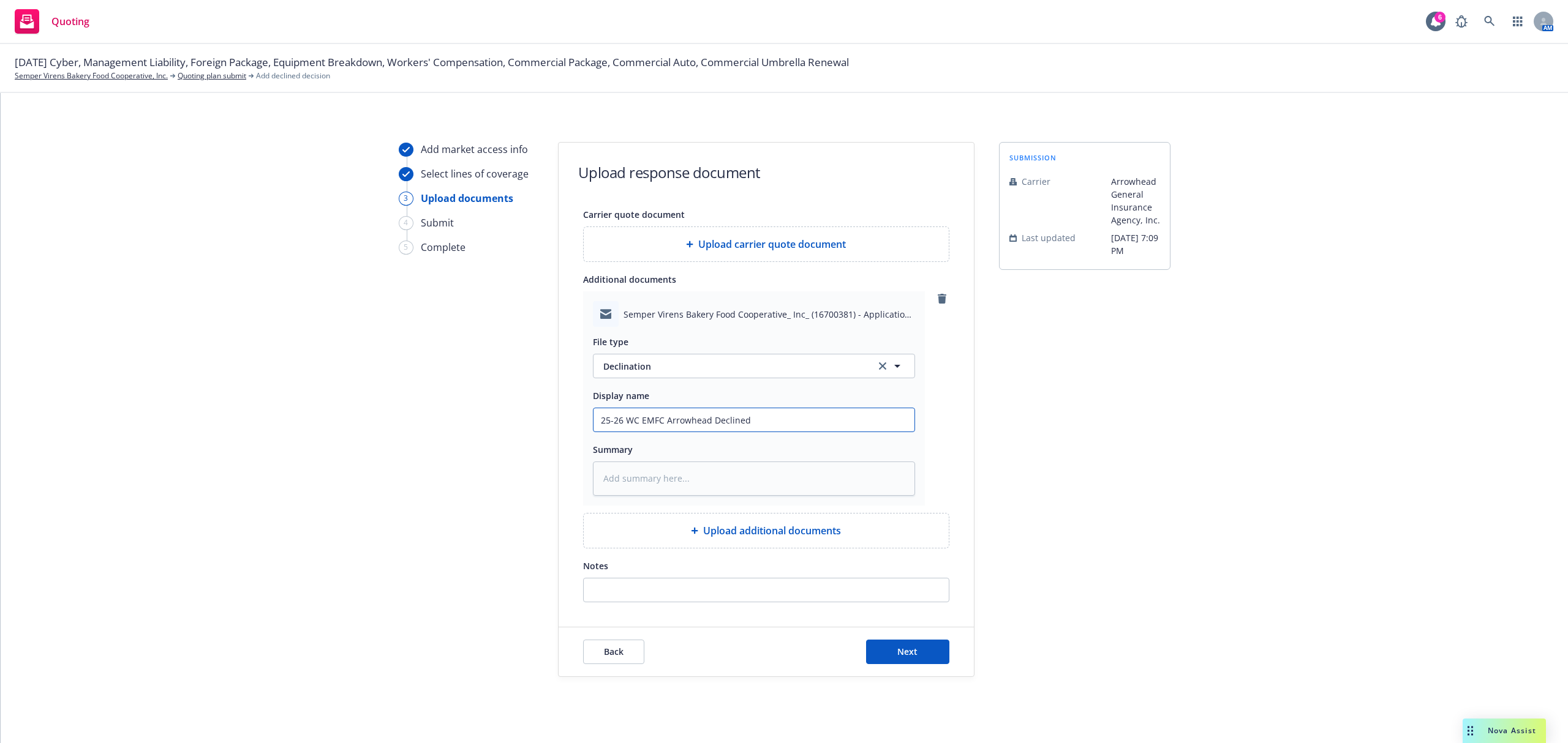
type textarea "x"
type input "25-26 WC EMFC Arrowhead Declined"
type textarea "x"
type input "25-26 WC EMFC Arrowhead Declined -"
type textarea "x"
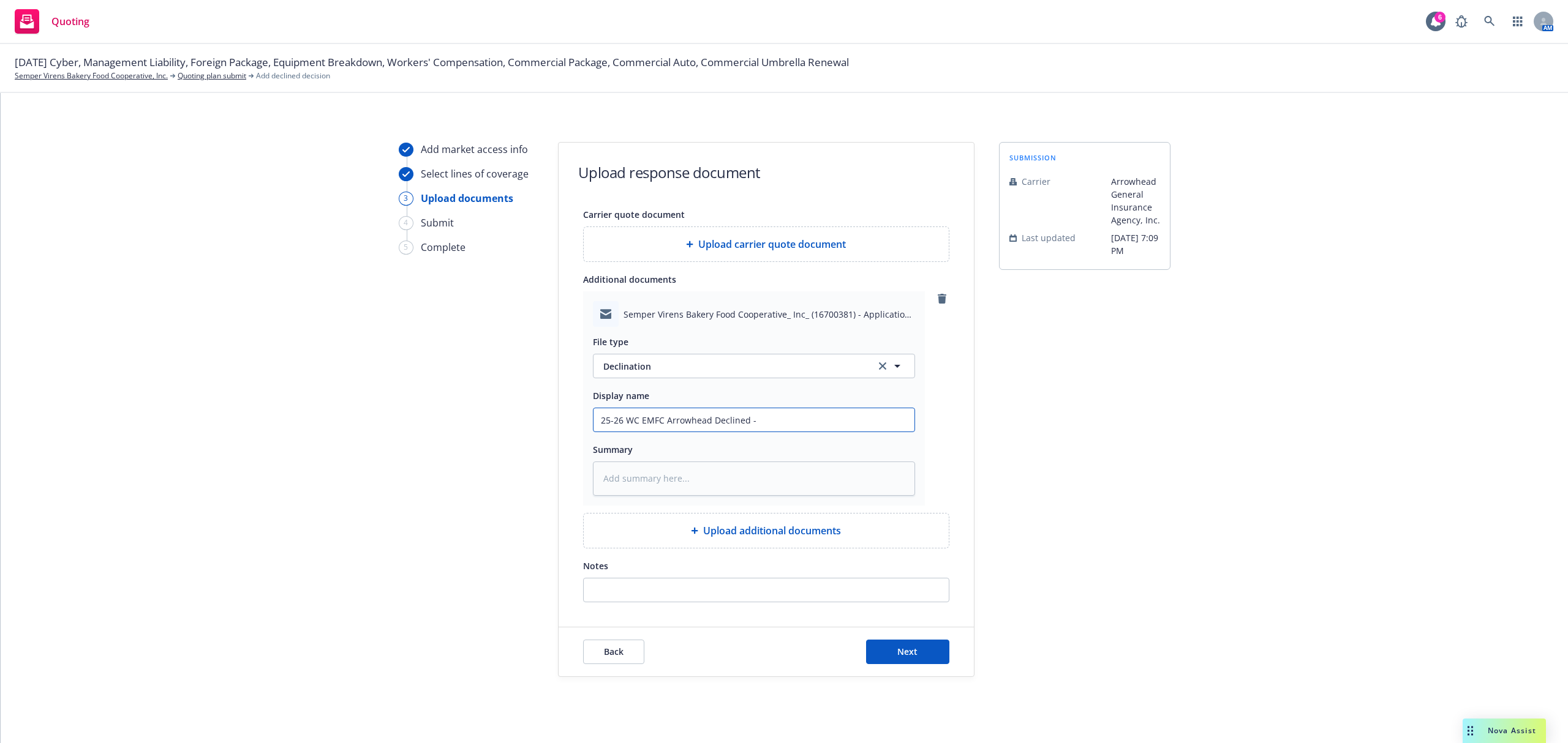
type input "25-26 WC EMFC Arrowhead Declined -"
type textarea "x"
type input "25-26 WC EMFC Arrowhead Declined - A"
type textarea "x"
type input "25-26 WC EMFC Arrowhead Declined -"
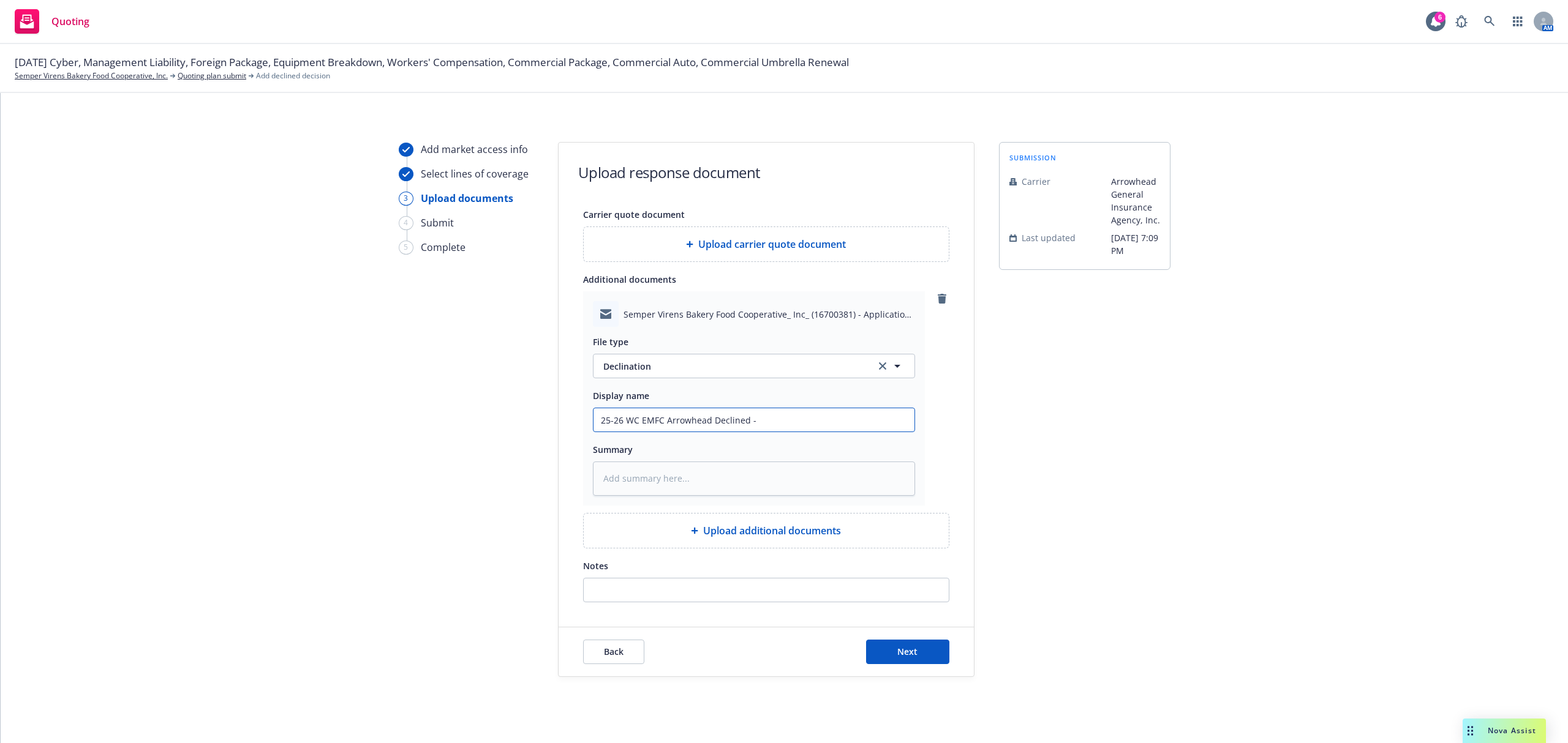
type textarea "x"
type input "25-26 WC EMFC Arrowhead Declined - L"
type textarea "x"
type input "25-26 WC EMFC Arrowhead Declined - Lo"
type textarea "x"
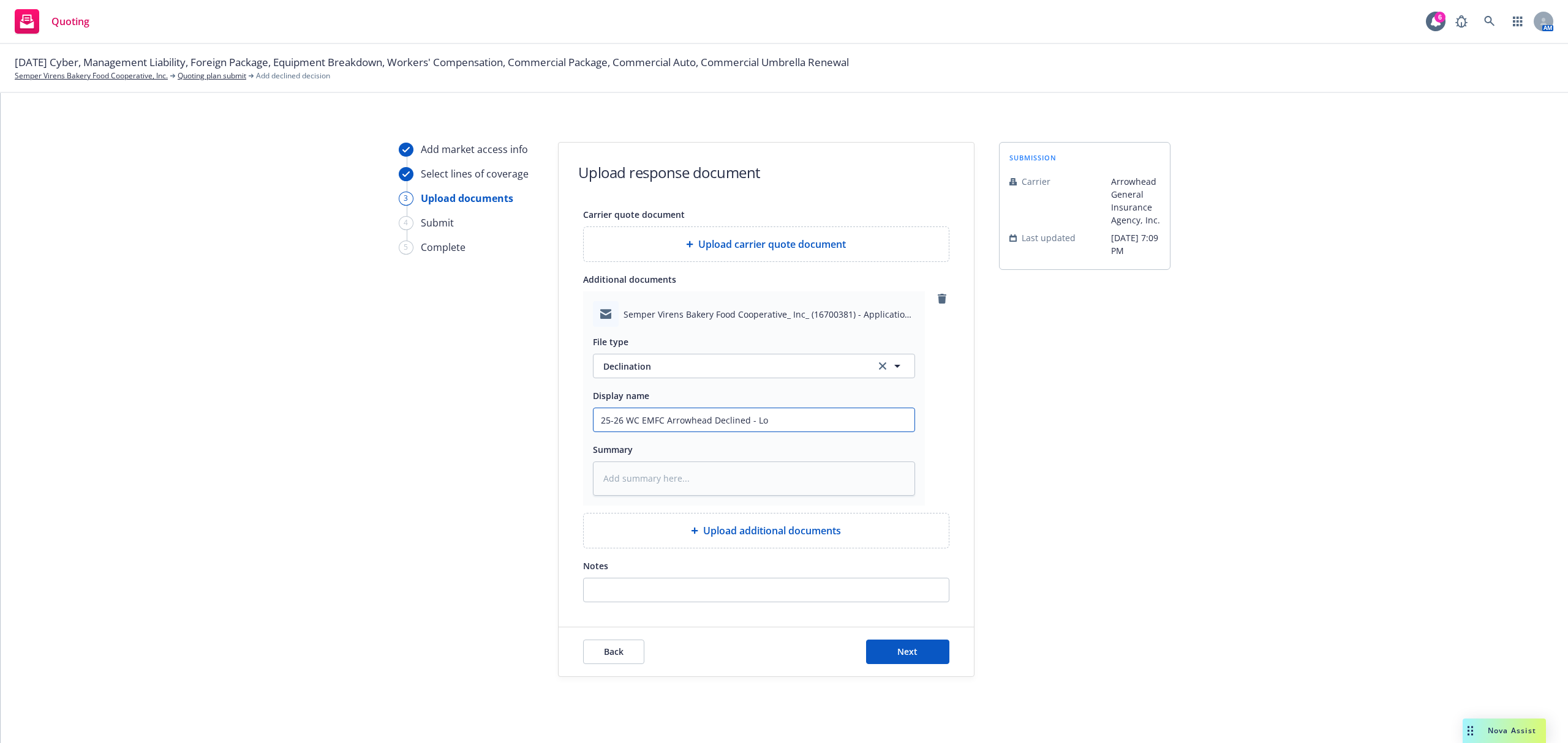
type input "25-26 WC EMFC Arrowhead Declined - Los"
type textarea "x"
type input "25-26 WC EMFC Arrowhead Declined - Loss"
type textarea "x"
type input "25-26 WC EMFC Arrowhead Declined - Loss"
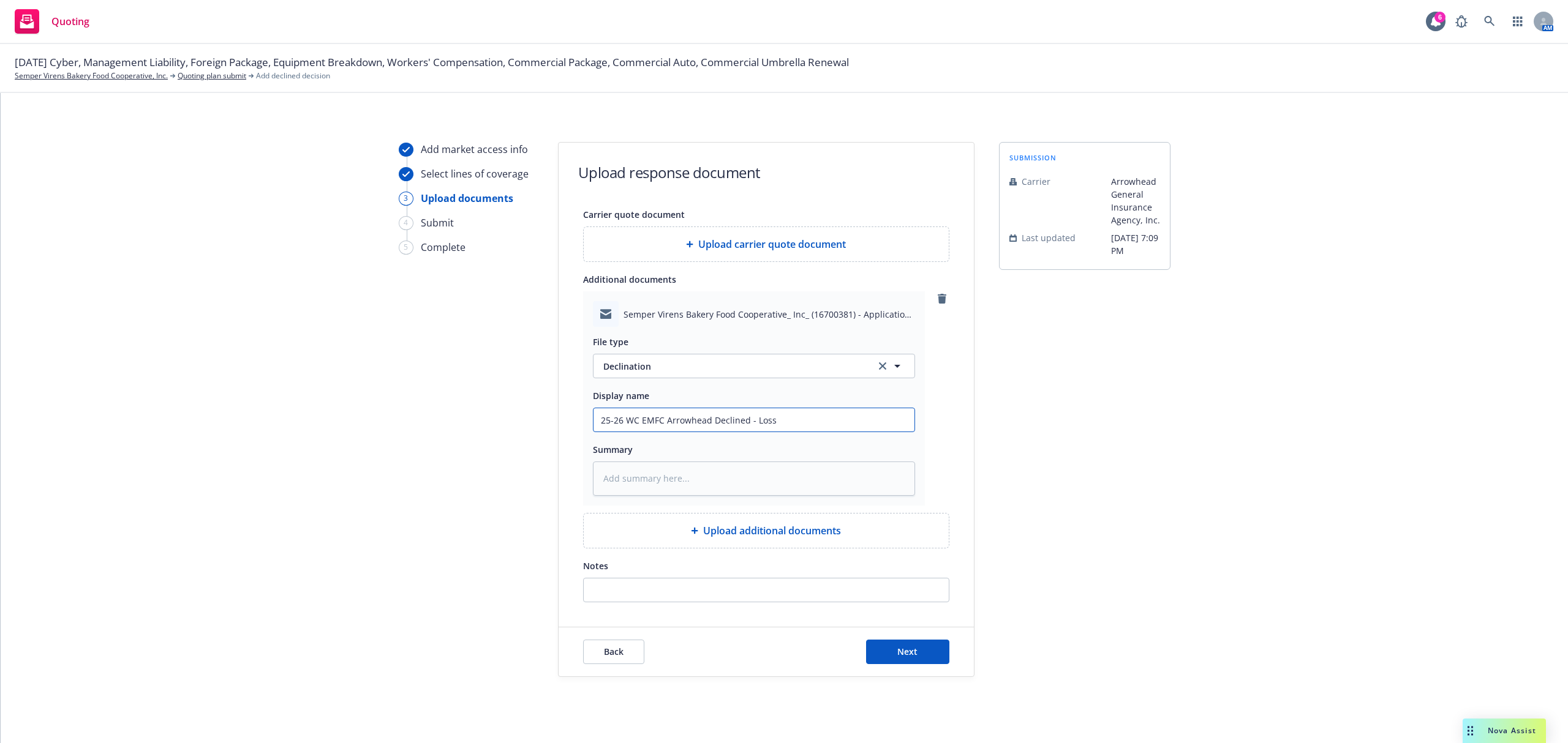
type textarea "x"
type input "25-26 WC EMFC Arrowhead Declined - Loss e"
type textarea "x"
type input "25-26 WC EMFC Arrowhead Declined - Loss"
type textarea "x"
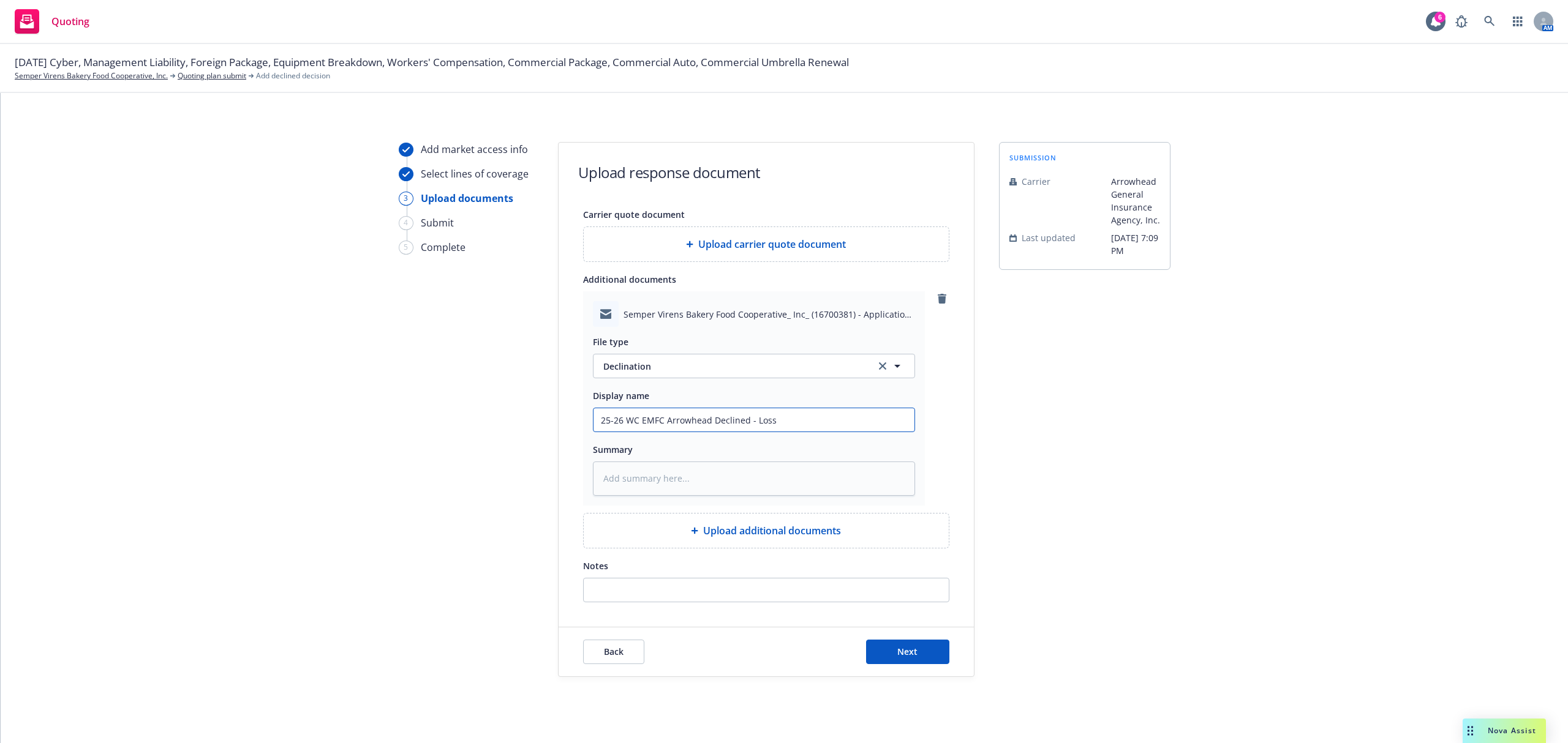
type input "25-26 WC EMFC Arrowhead Declined - Loss"
type textarea "x"
type input "25-26 WC EMFC Arrowhead Declined - Losse"
type textarea "x"
type input "25-26 WC EMFC Arrowhead Declined - Losses"
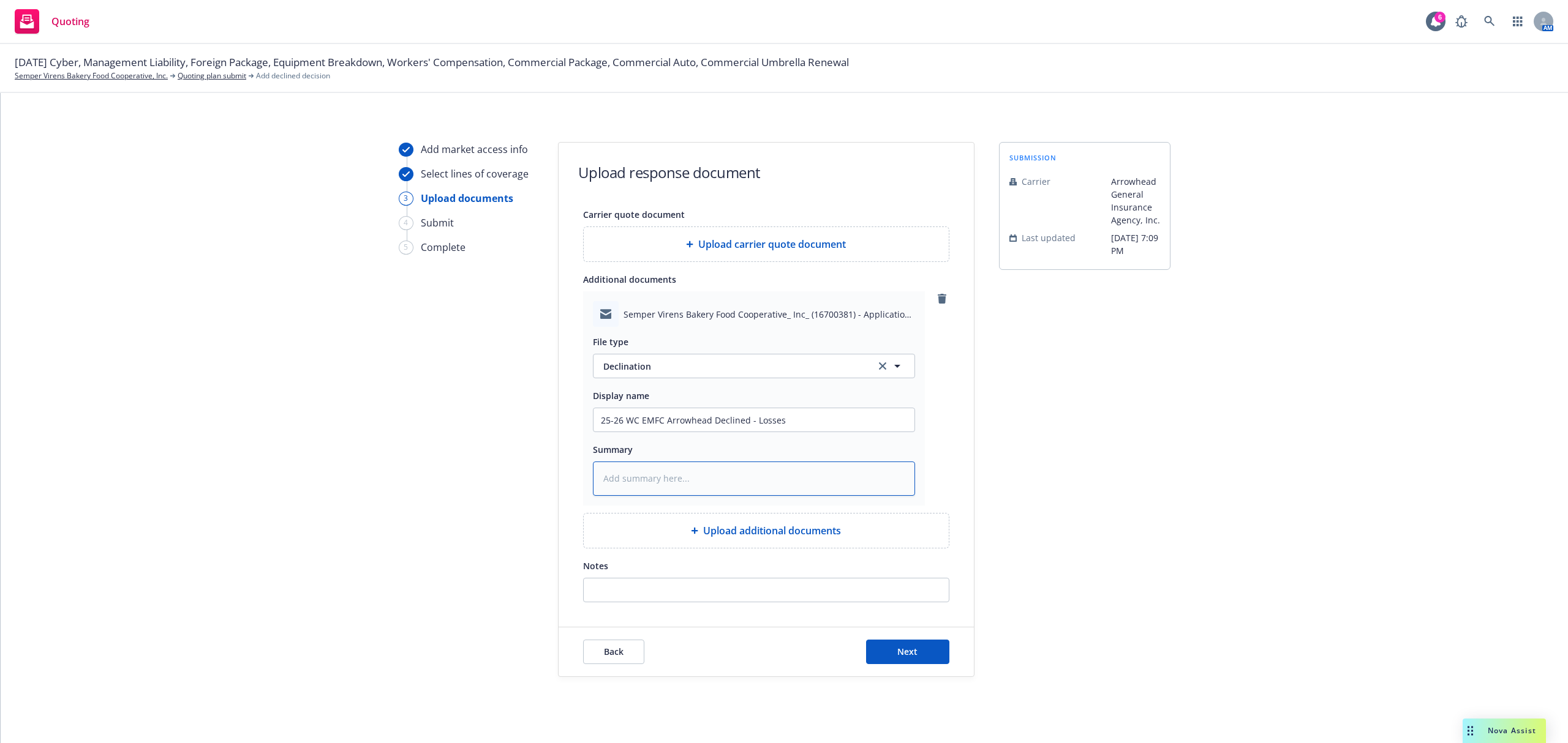
paste textarea "Dear Producer: Please click HERE to review the necessary documents related to t…"
type textarea "x"
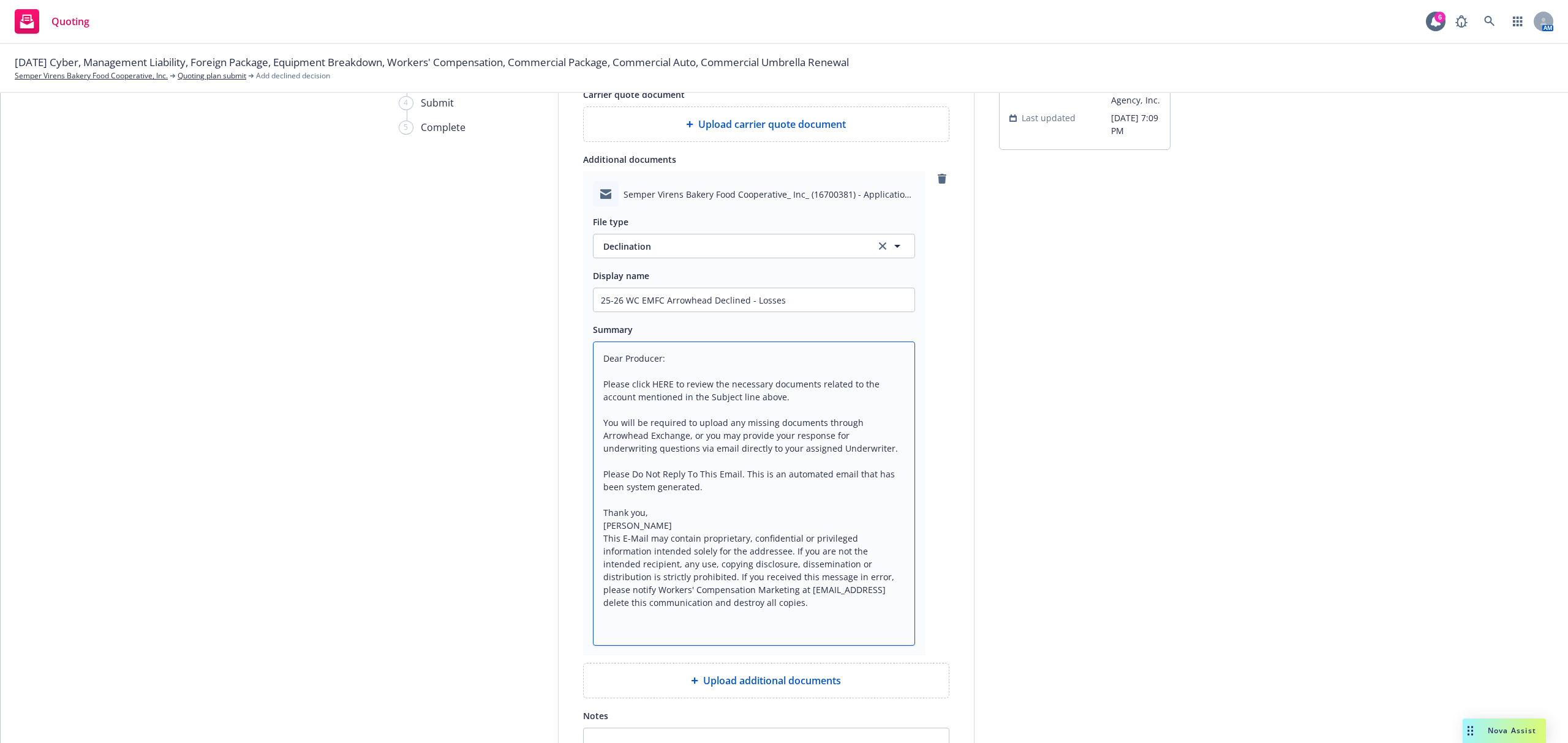
scroll to position [267, 0]
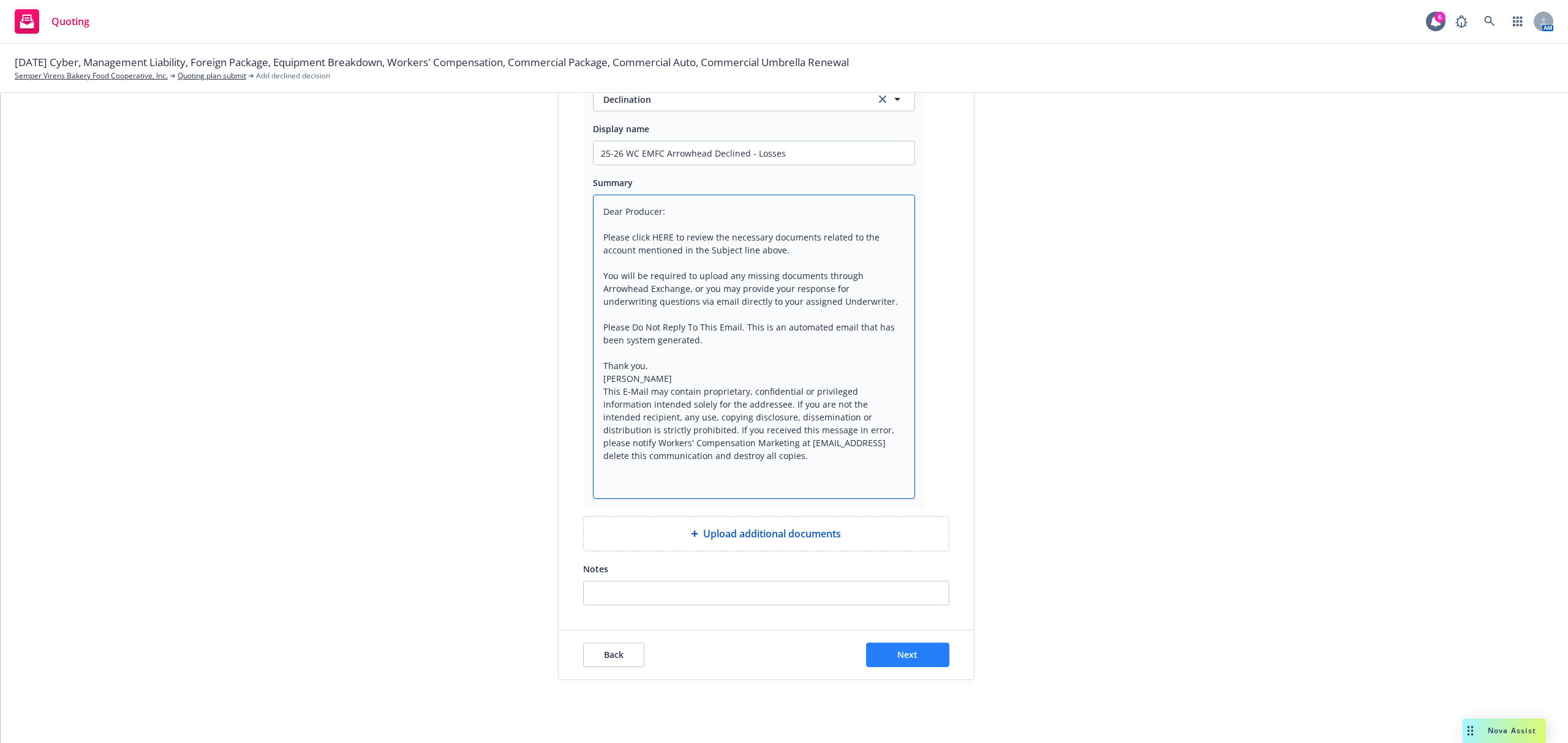
type textarea "Dear Producer: Please click HERE to review the necessary documents related to t…"
click at [894, 665] on button "Next" at bounding box center [907, 655] width 83 height 25
type textarea "x"
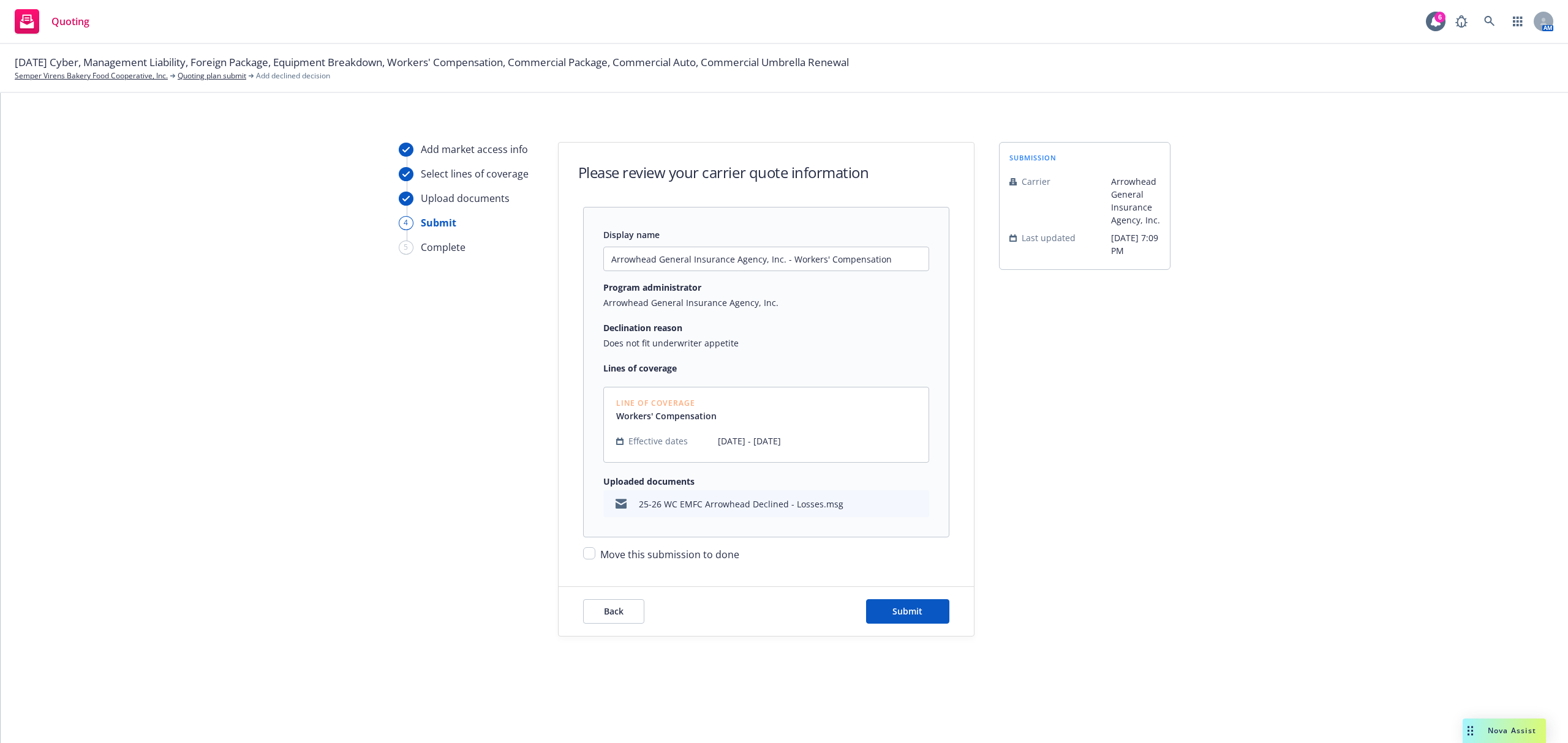
click at [606, 557] on span "Move this submission to done" at bounding box center [670, 554] width 139 height 13
click at [595, 557] on input "Move this submission to done" at bounding box center [589, 553] width 12 height 12
checkbox input "true"
click at [917, 611] on span "Submit" at bounding box center [907, 611] width 30 height 11
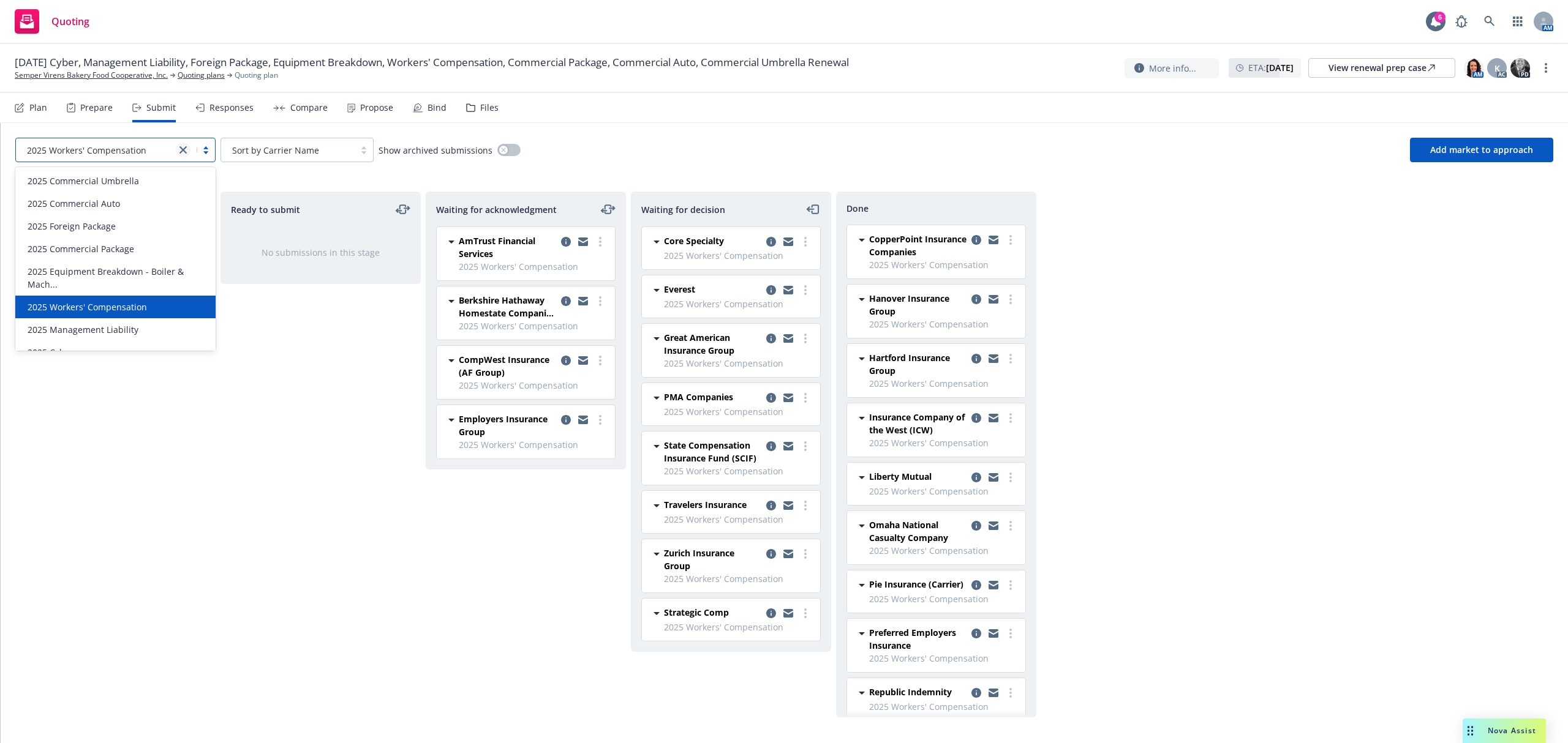
click at [182, 148] on icon "close" at bounding box center [183, 150] width 7 height 7
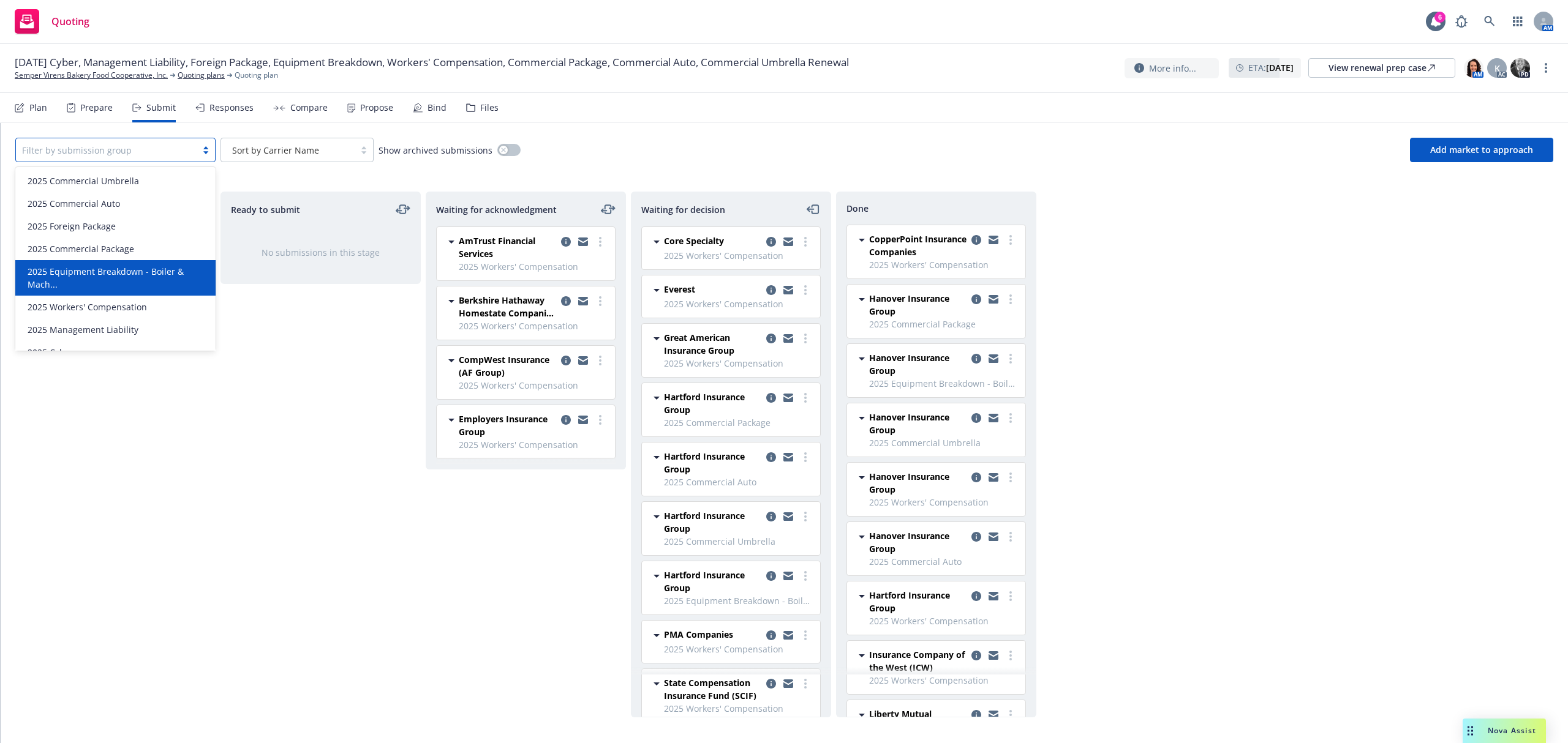
scroll to position [15, 0]
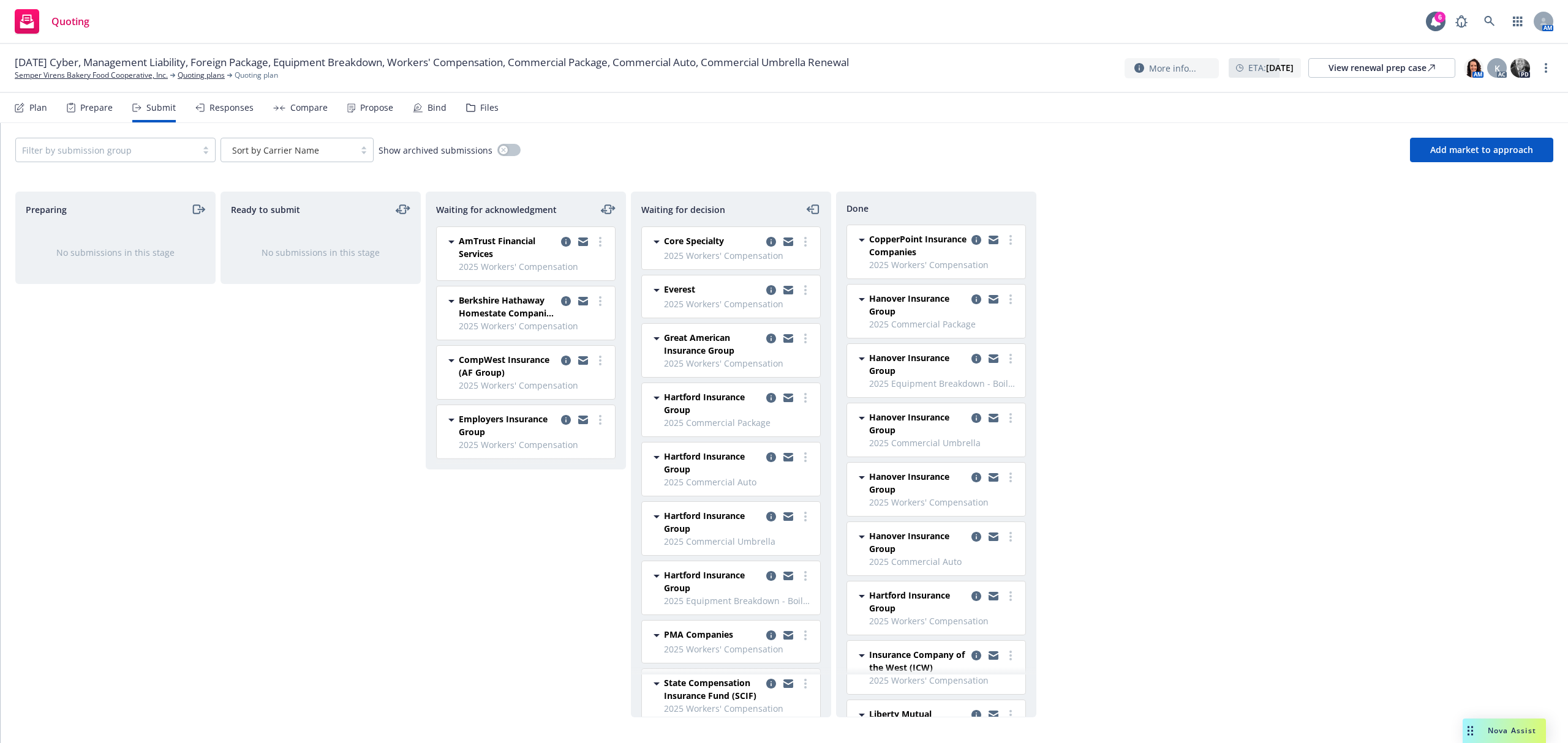
click at [144, 148] on div at bounding box center [106, 150] width 168 height 15
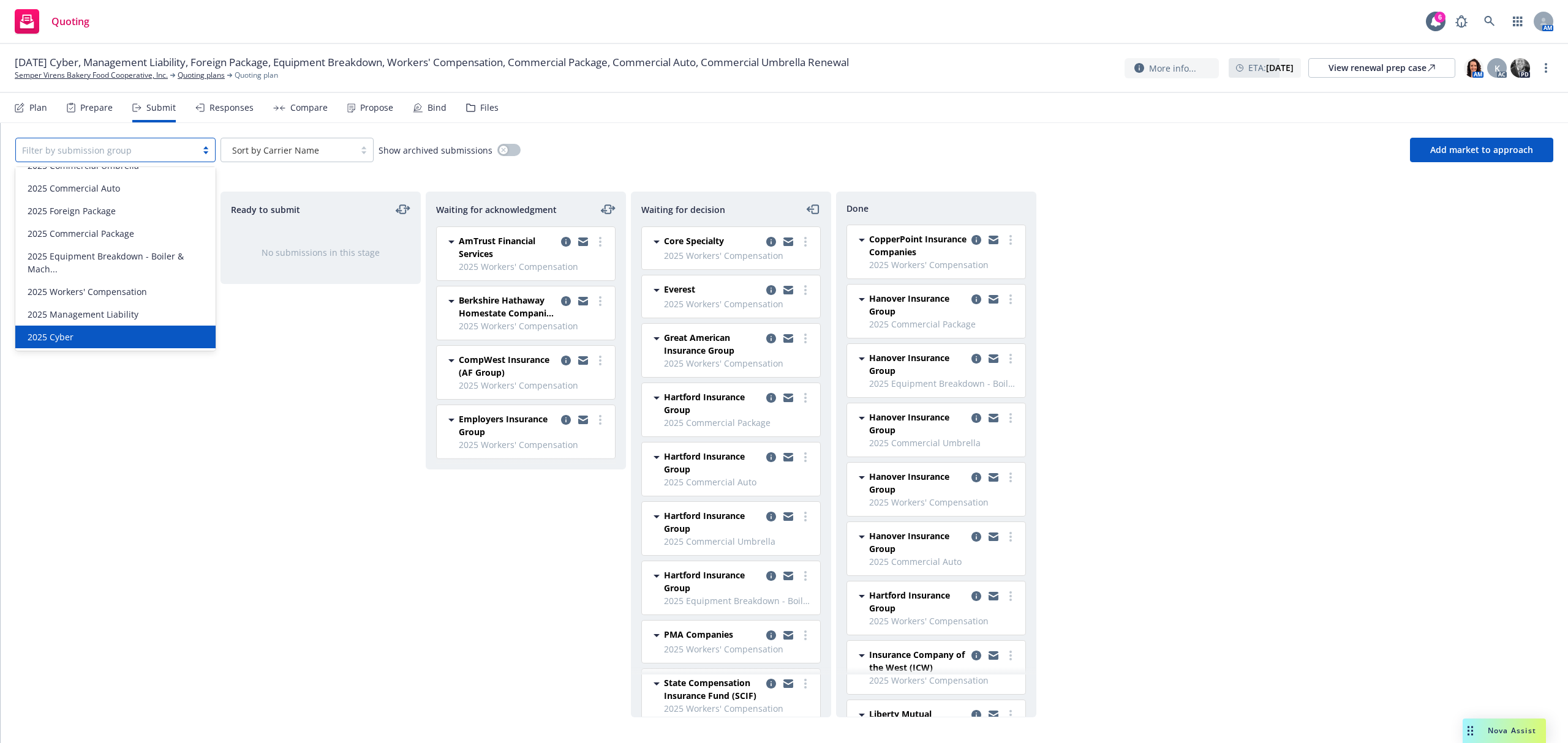
click at [71, 336] on span "2025 Cyber" at bounding box center [50, 336] width 46 height 13
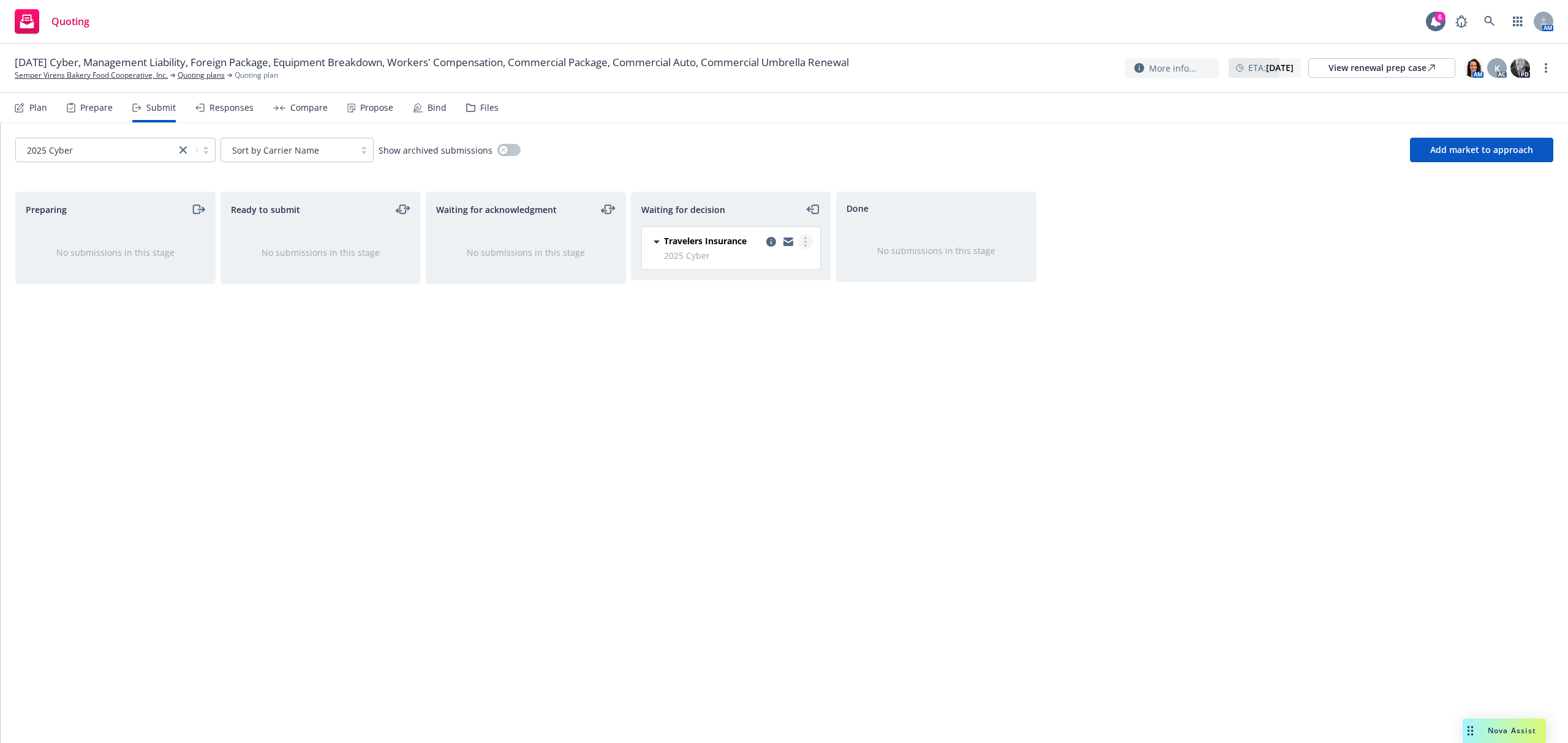
click at [805, 235] on link "more" at bounding box center [805, 242] width 15 height 15
click at [775, 322] on span "Add accepted decision" at bounding box center [751, 316] width 122 height 11
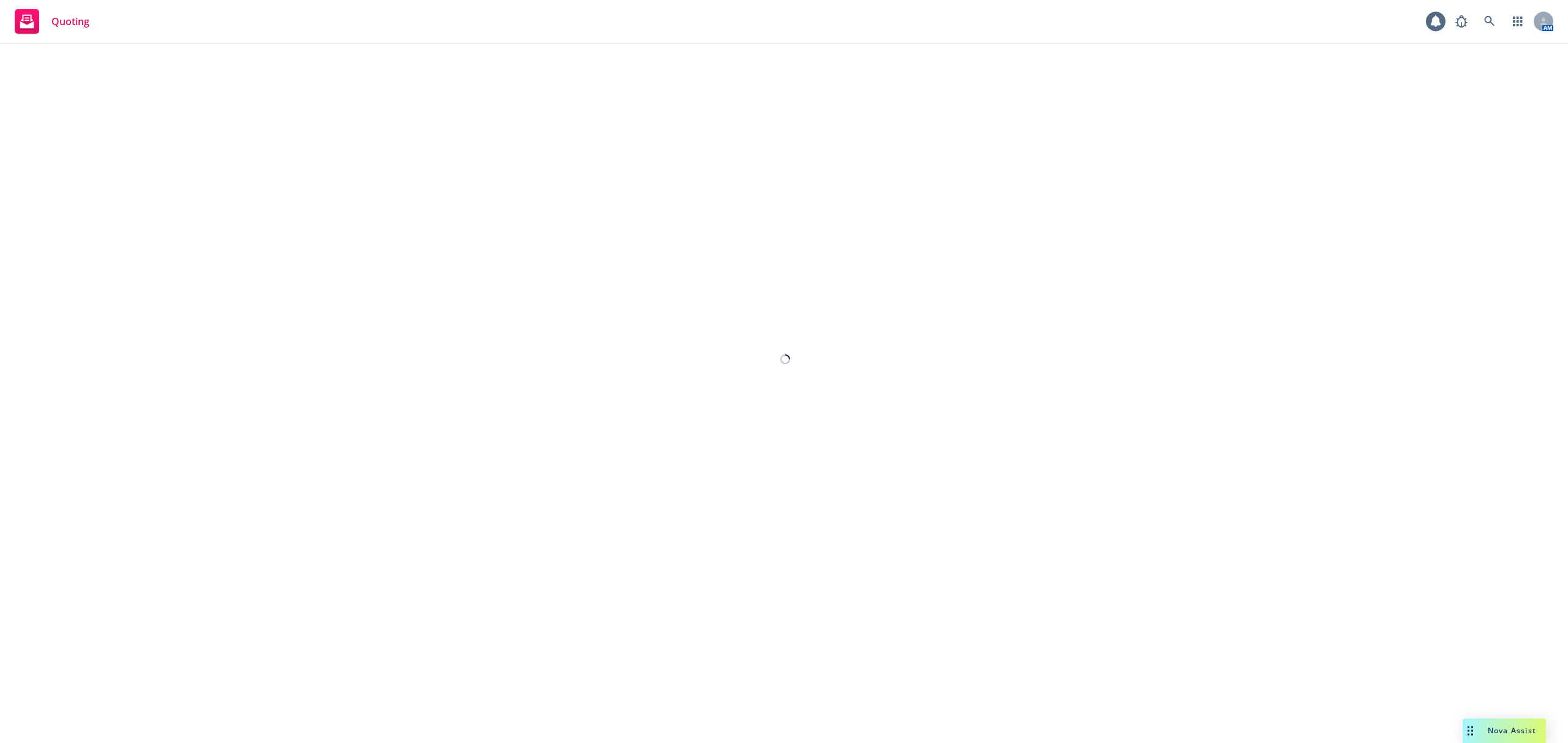
select select "12"
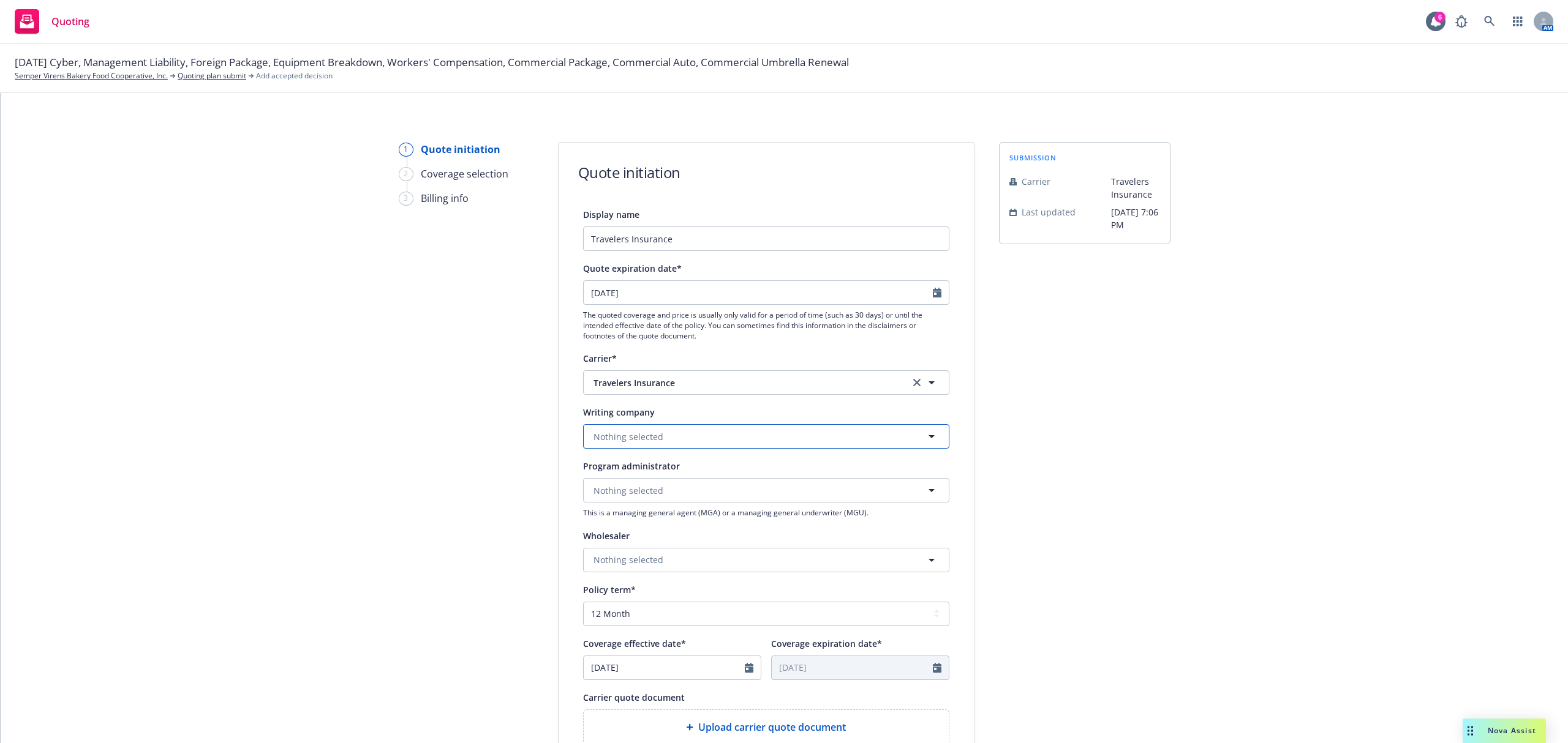
click at [751, 438] on button "Nothing selected" at bounding box center [766, 436] width 366 height 25
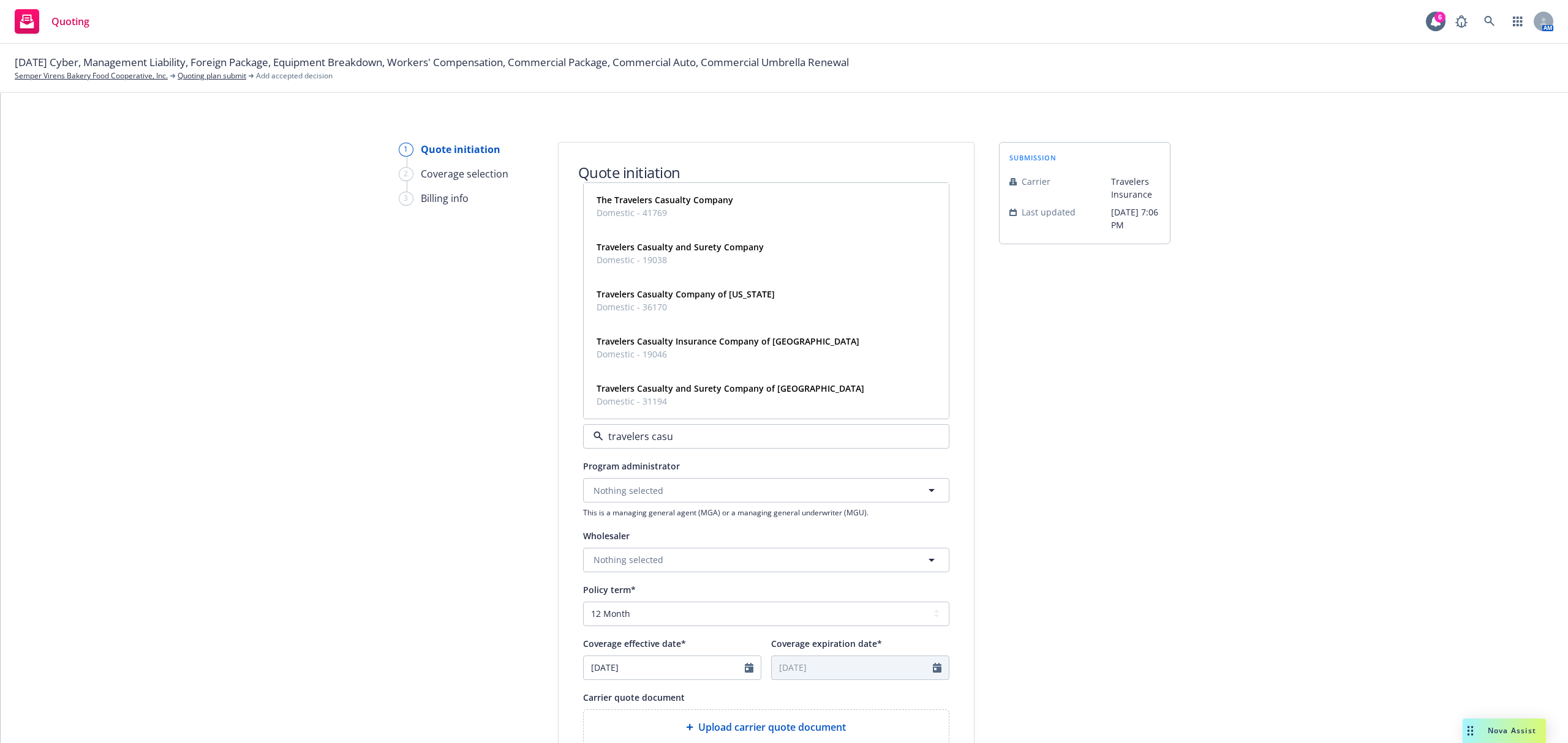
type input "travelers casua"
click at [755, 399] on span "Domestic - 31194" at bounding box center [730, 401] width 267 height 13
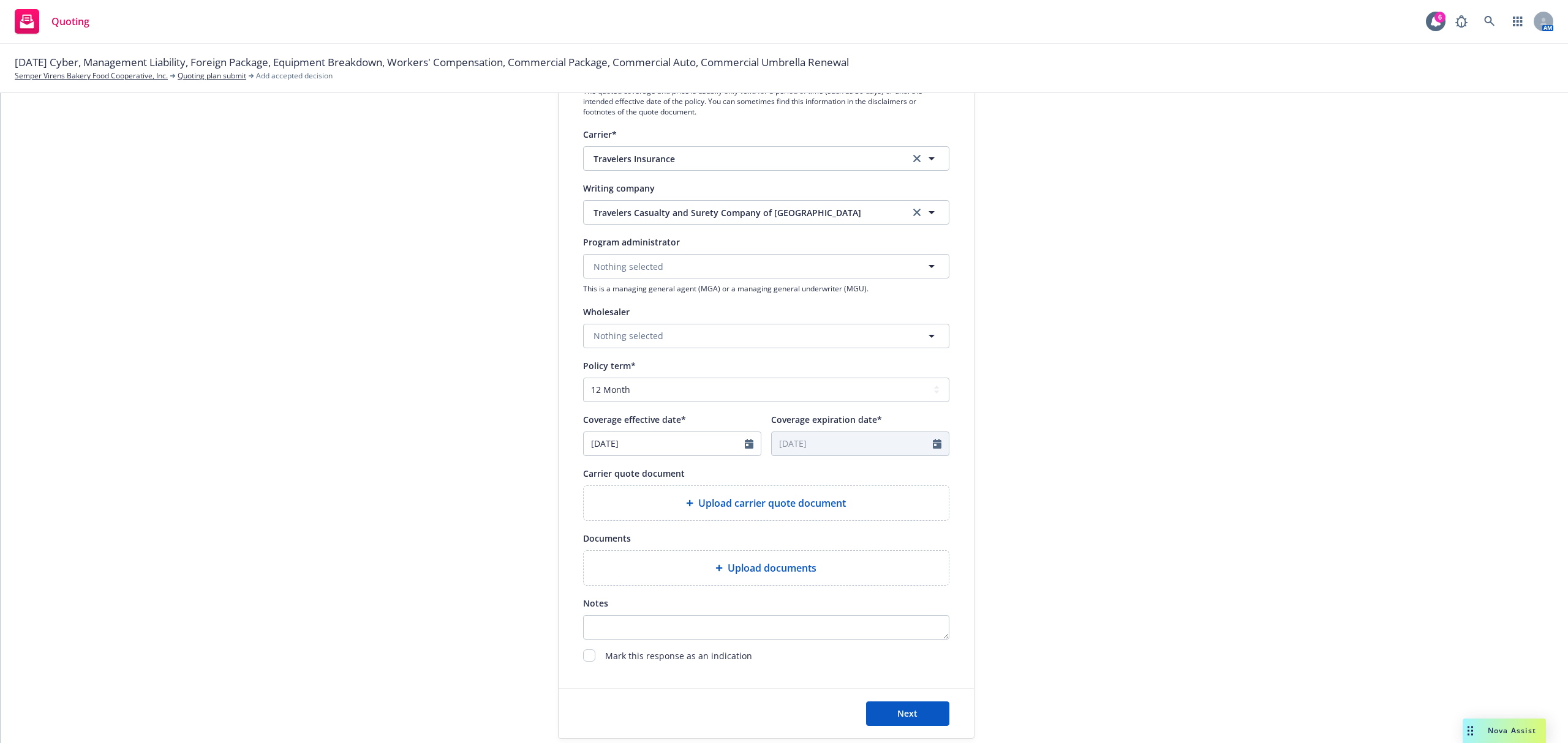
scroll to position [298, 0]
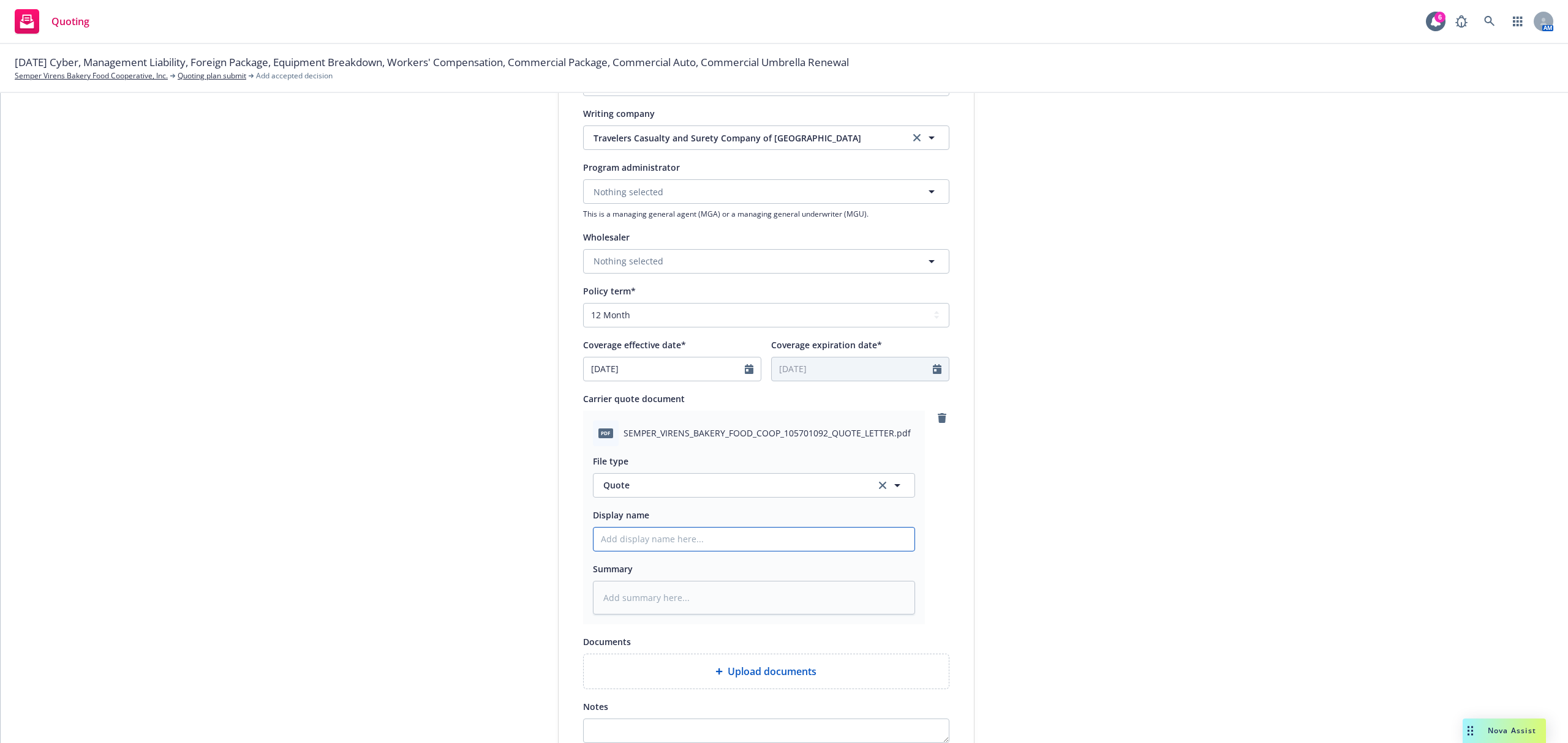
click at [674, 545] on input "Display name" at bounding box center [753, 539] width 321 height 23
type textarea "x"
type input "2"
type textarea "x"
type input "25"
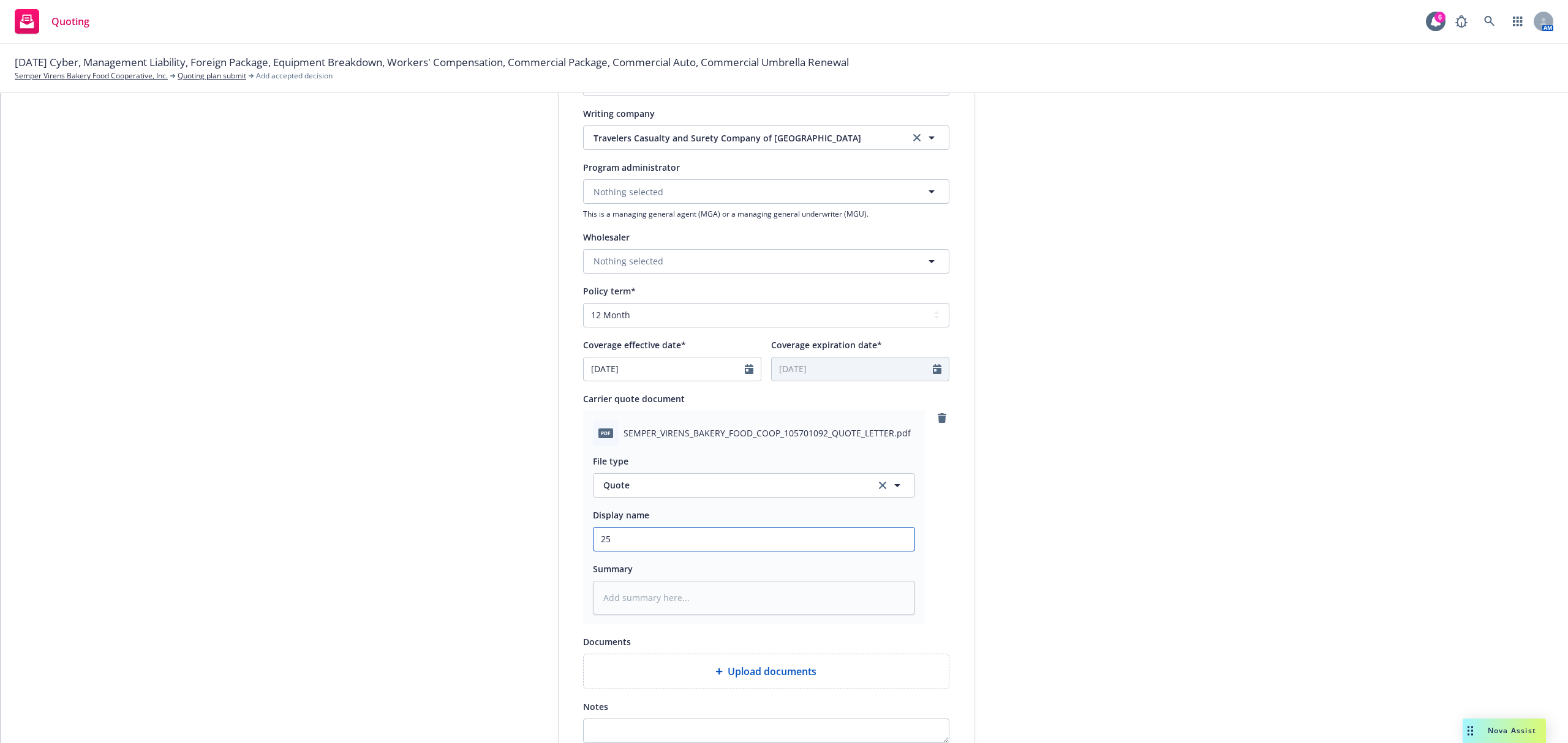
type textarea "x"
type input "25-"
type textarea "x"
type input "25-2"
type textarea "x"
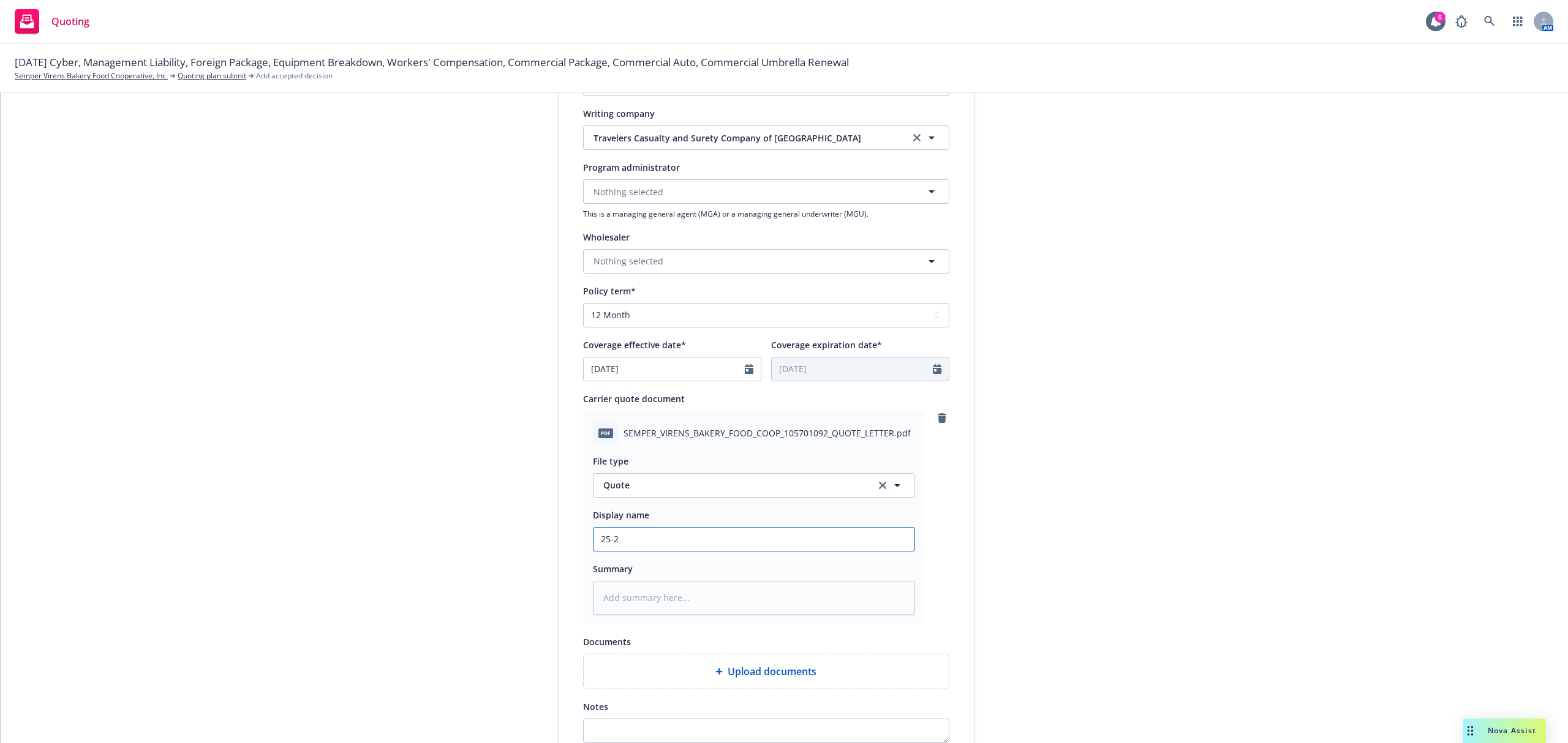
type input "25-26"
type textarea "x"
type input "25-26"
type textarea "x"
type input "25-26 C"
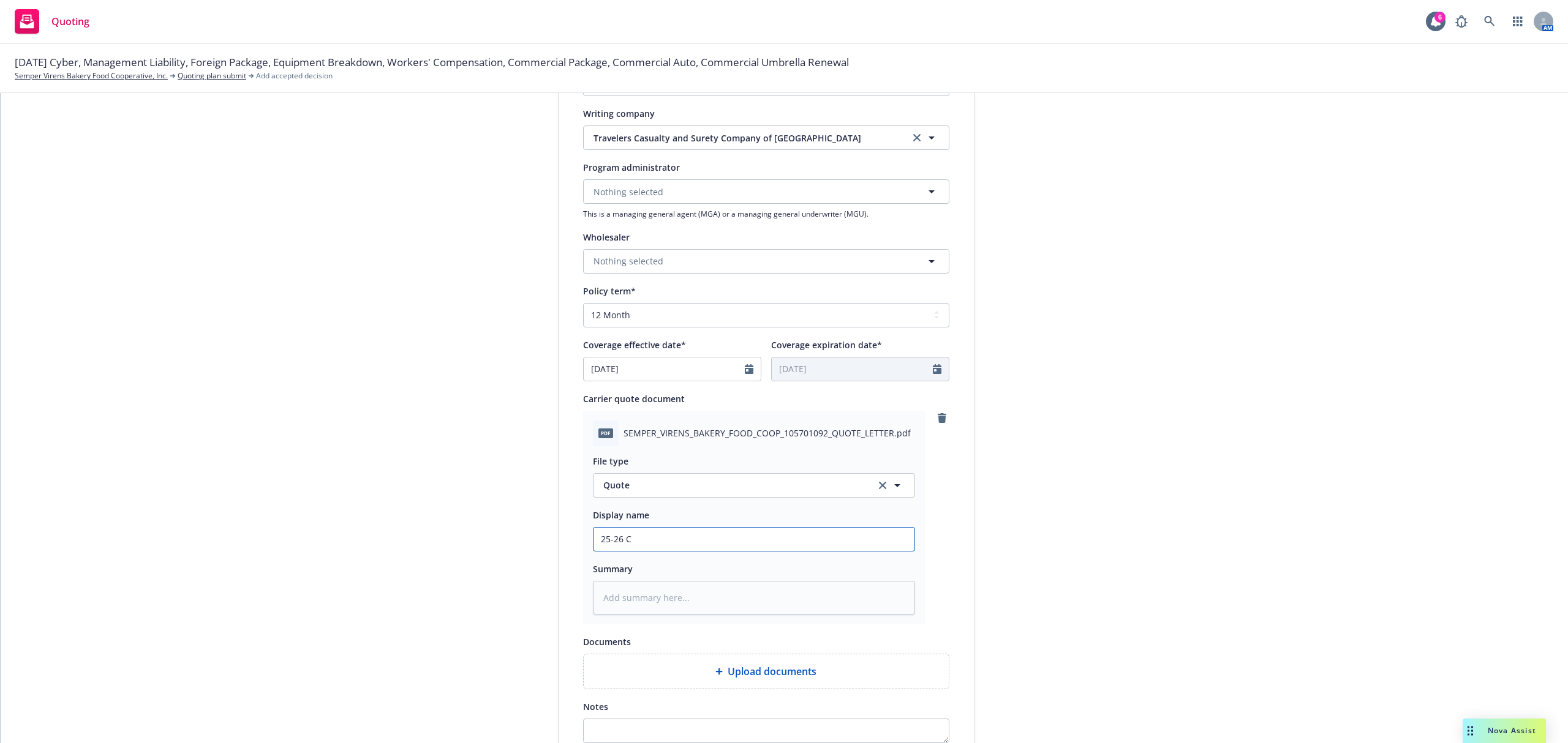
type textarea "x"
type input "25-26 CY"
type textarea "x"
type input "25-26 CYB"
type textarea "x"
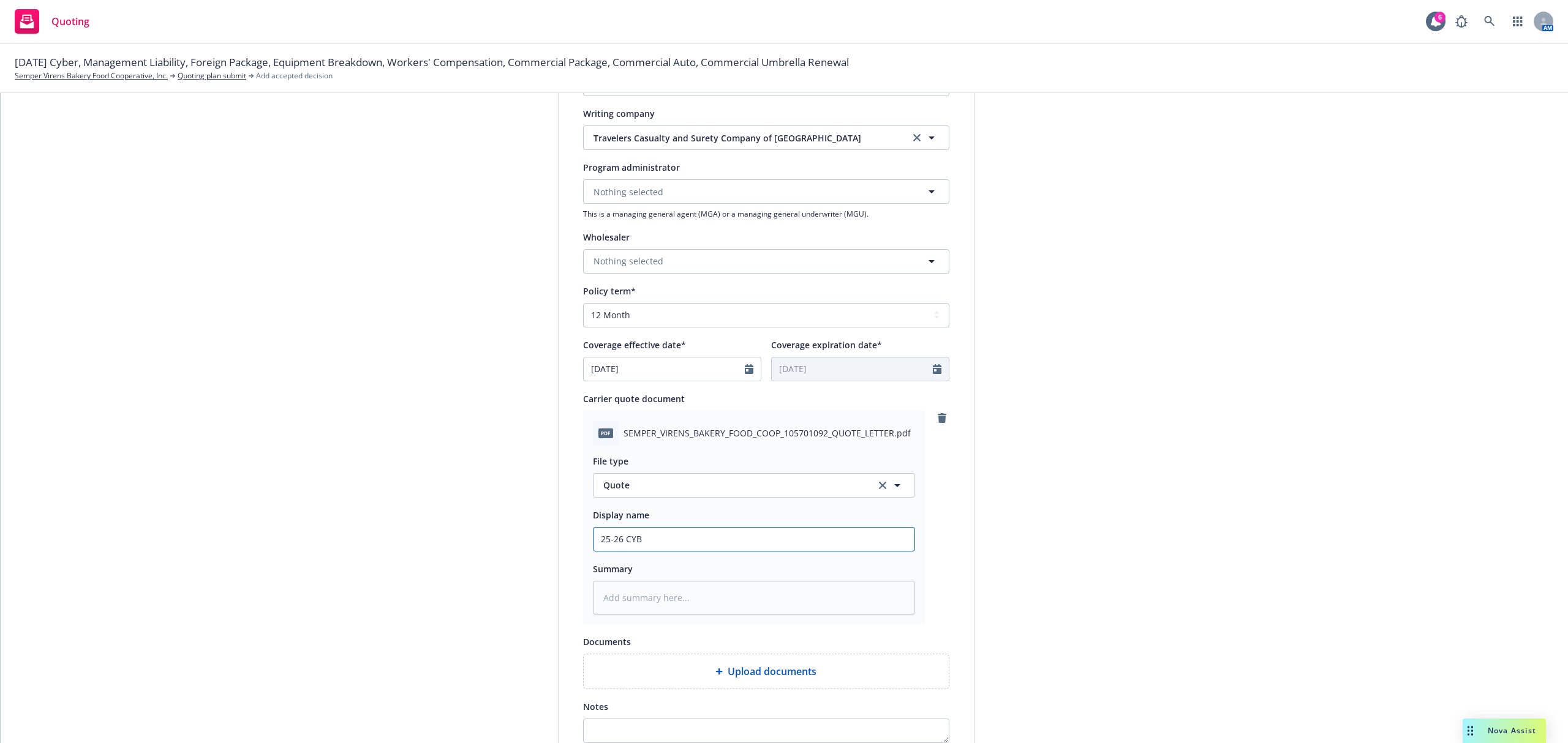
type input "25-26 CYBE"
type textarea "x"
type input "25-26 CYBER"
type textarea "x"
type input "25-26 CYBER"
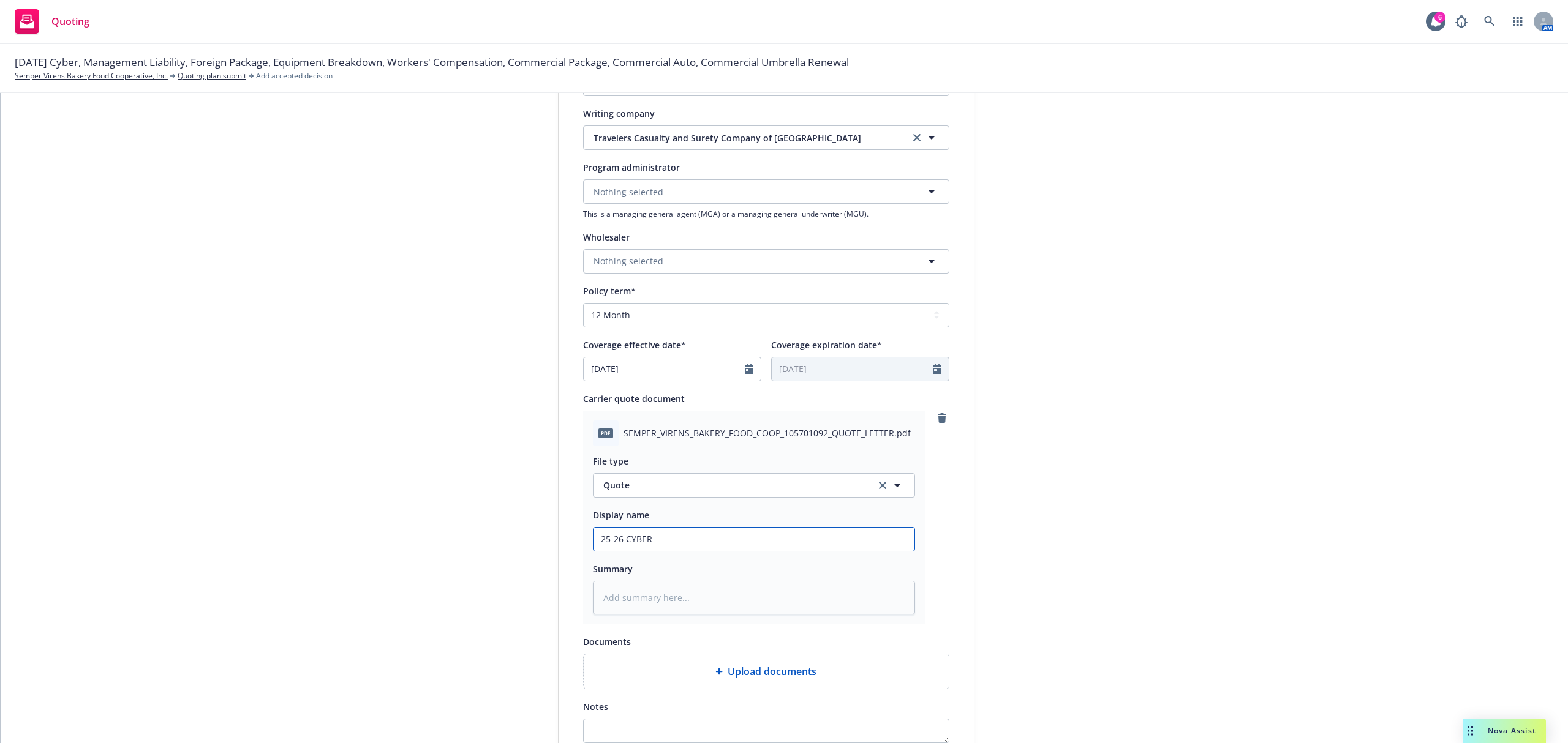
type textarea "x"
type input "25-26 CYBER R"
type textarea "x"
type input "25-26 CYBER Re"
type textarea "x"
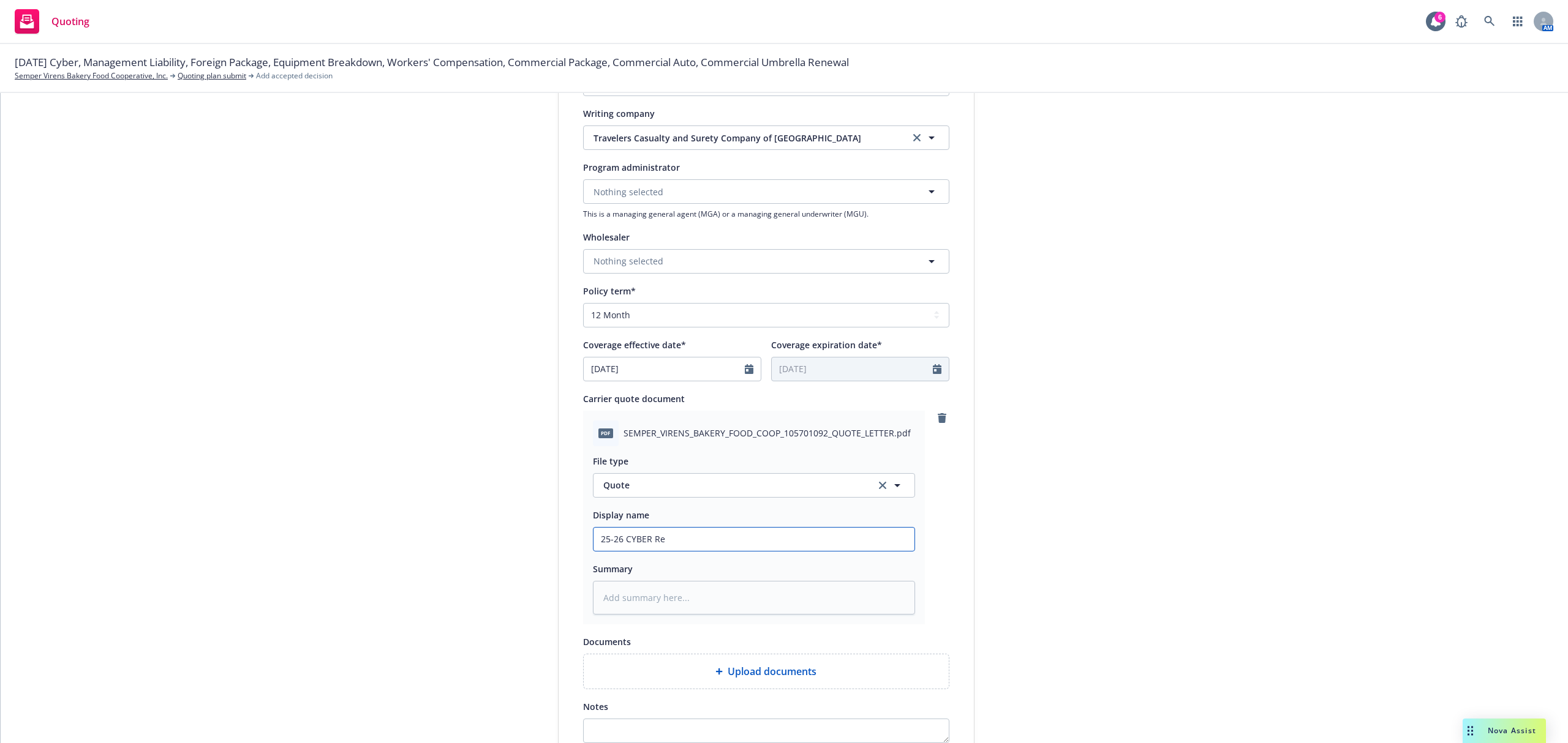
type input "25-26 CYBER Ren"
type textarea "x"
type input "25-26 CYBER [PERSON_NAME]"
type textarea "x"
type input "25-26 CYBER Renew"
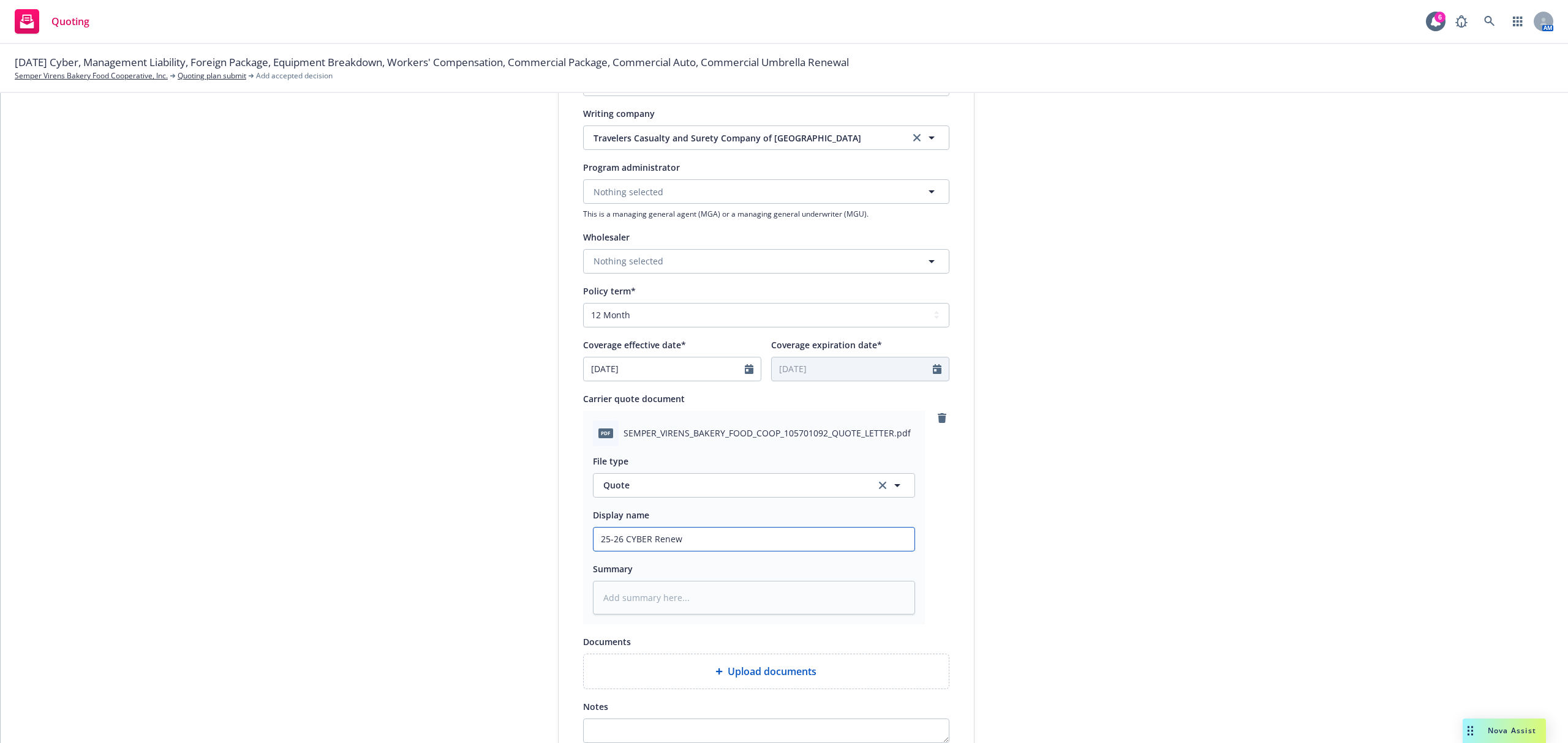
type textarea "x"
type input "25-26 CYBER Renewa"
type textarea "x"
type input "25-26 CYBER Renewal"
type textarea "x"
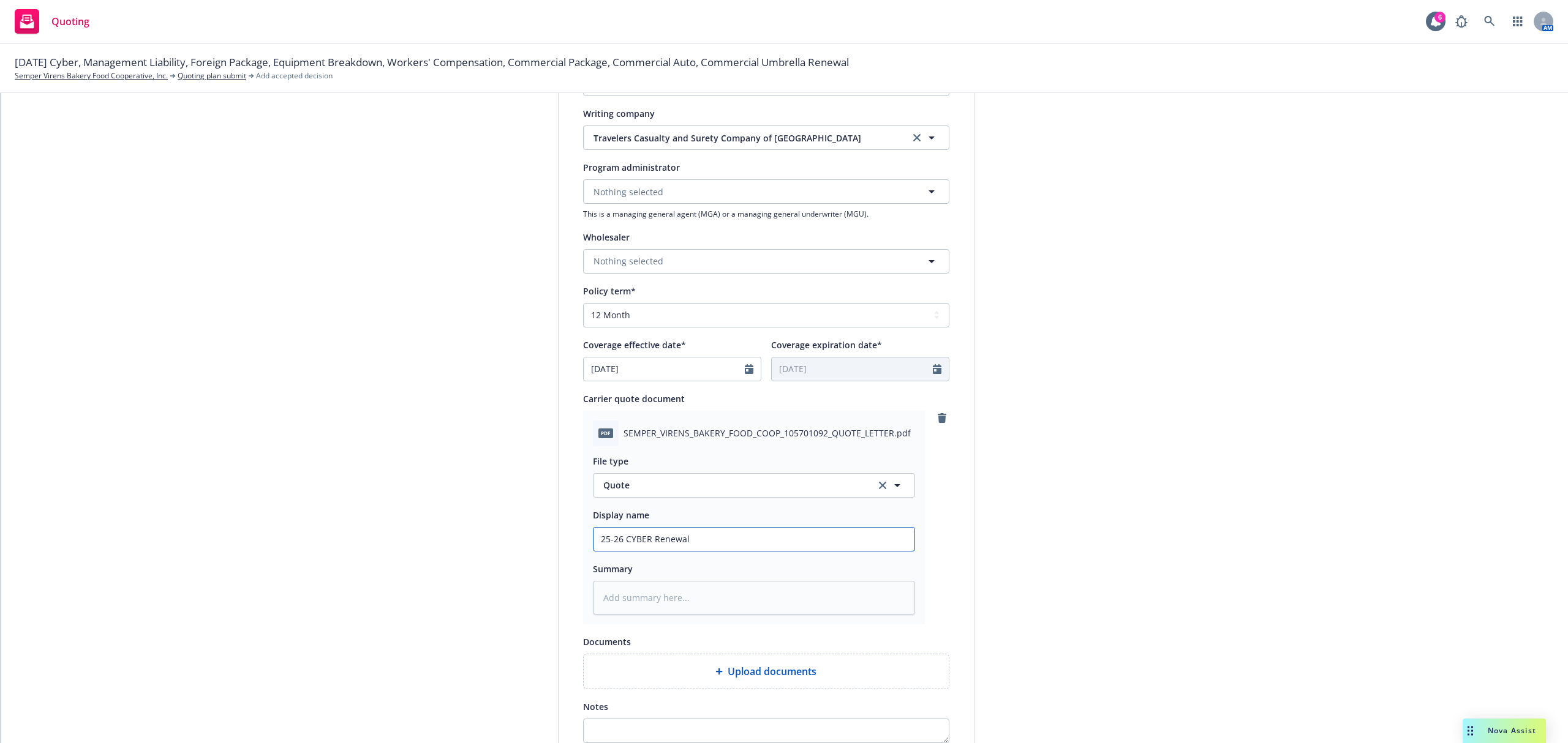
type input "25-26 CYBER Renewal"
type textarea "x"
type input "25-26 CYBER Renewal Q"
type textarea "x"
type input "25-26 CYBER Renewal Qu"
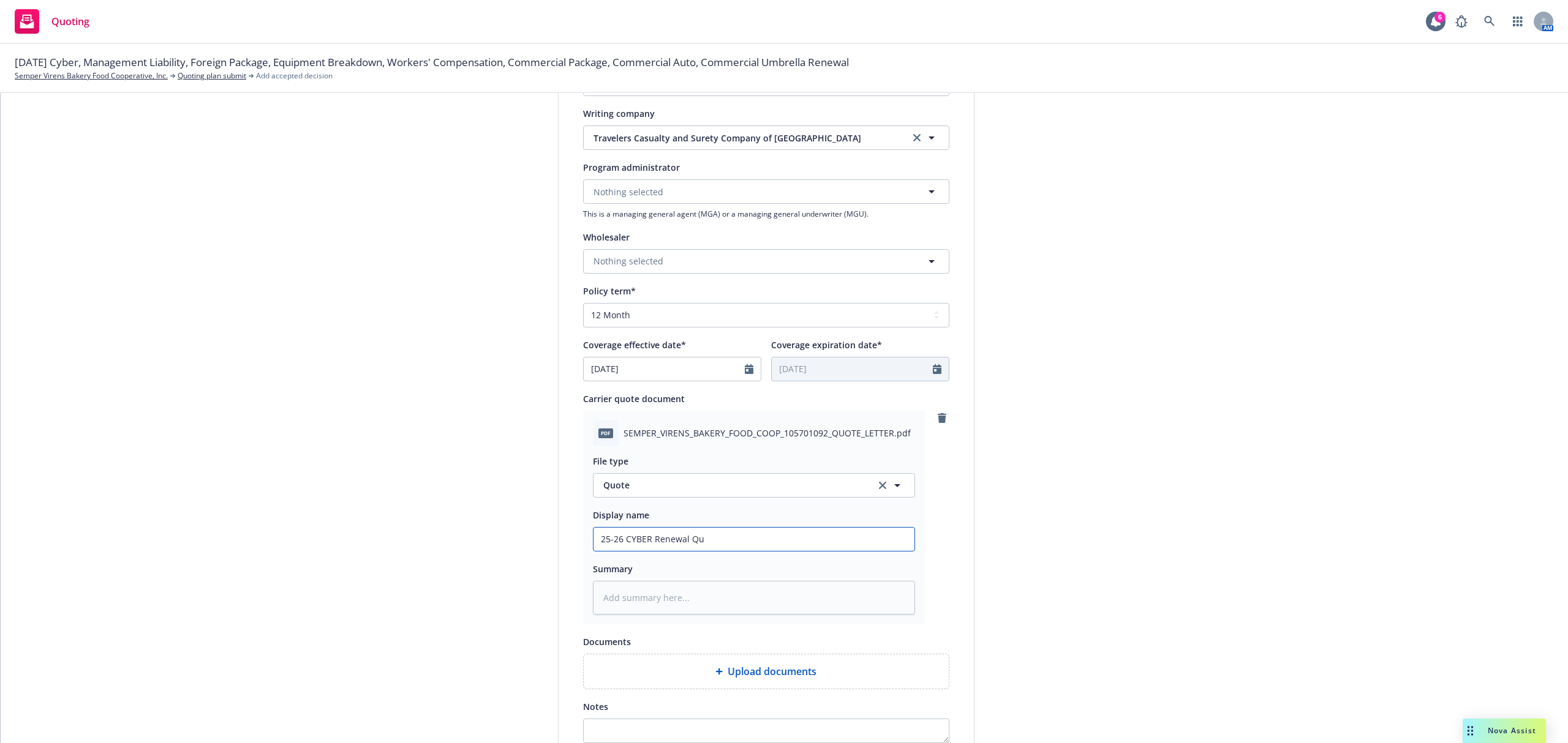
type textarea "x"
type input "25-26 CYBER Renewal Quo"
type textarea "x"
type input "25-26 CYBER Renewal Quot"
type textarea "x"
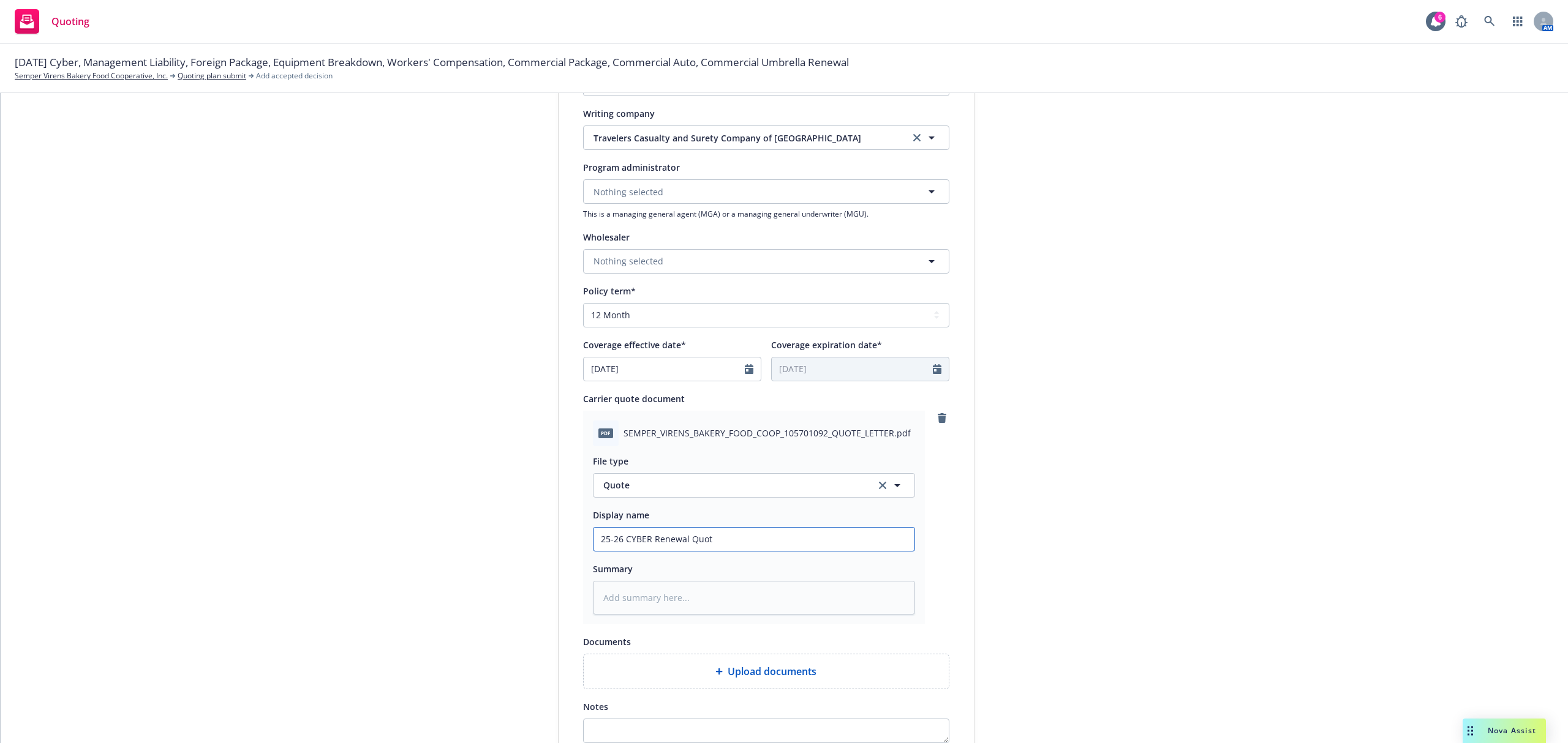
type input "25-26 CYBER Renewal Quote"
type textarea "x"
type input "25-26 CYBER Renewal Quote"
type textarea "x"
type input "25-26 CYBER Renewal Quote f"
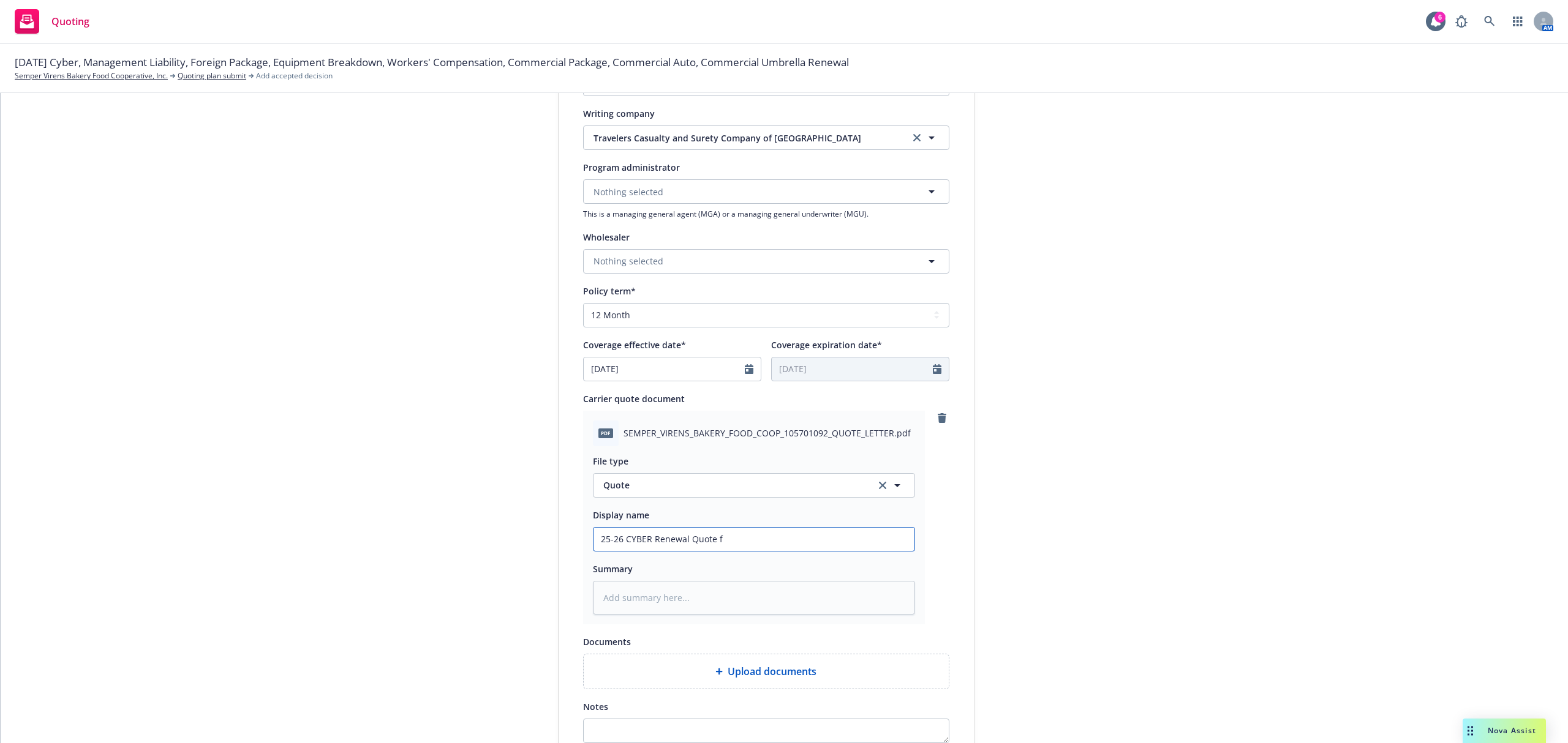
type textarea "x"
type input "25-26 CYBER Renewal Quote fr"
type textarea "x"
type input "25-26 CYBER Renewal Quote fro"
type textarea "x"
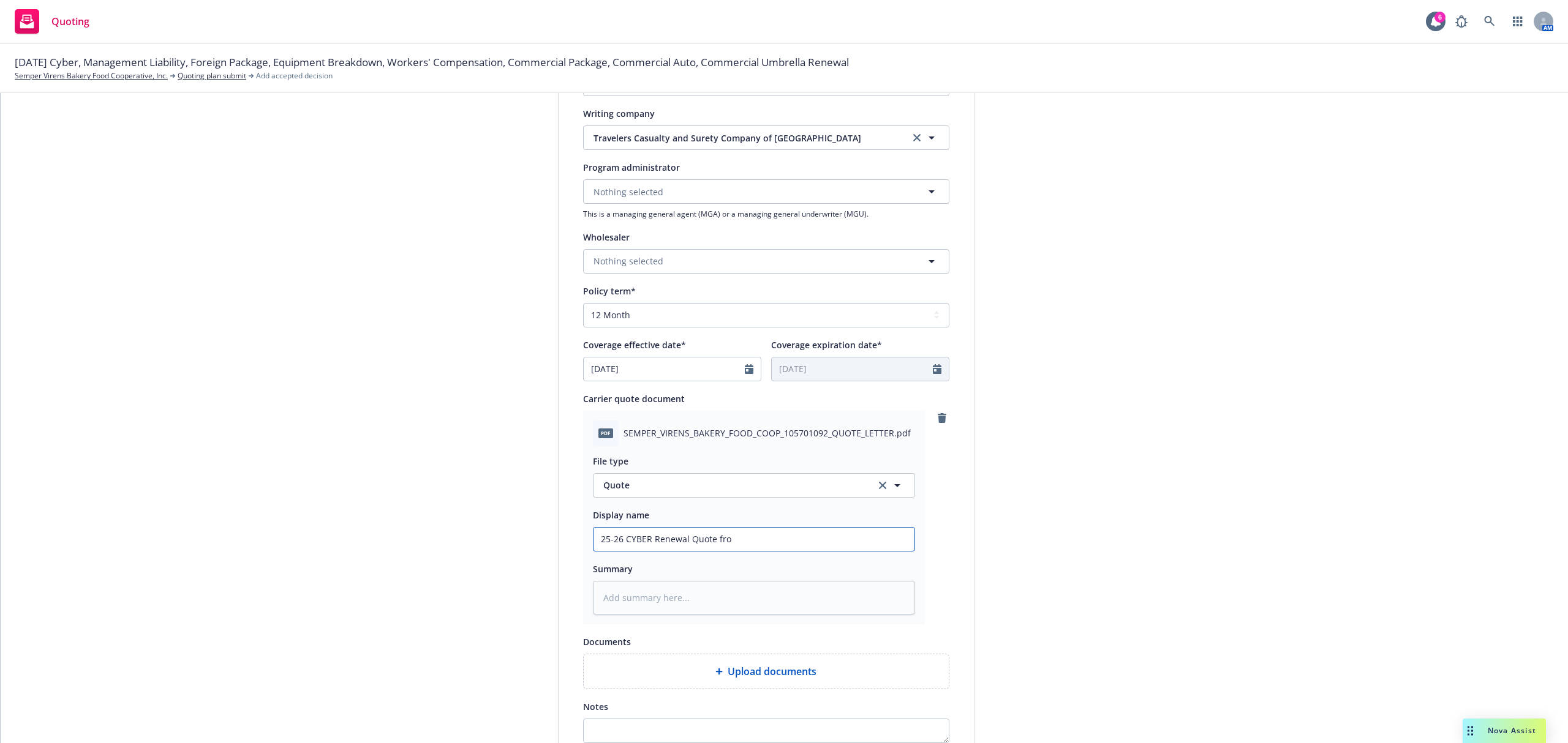
type input "25-26 CYBER Renewal Quote from"
type textarea "x"
type input "25-26 CYBER Renewal Quote from"
type textarea "x"
type input "25-26 CYBER Renewal Quote from T"
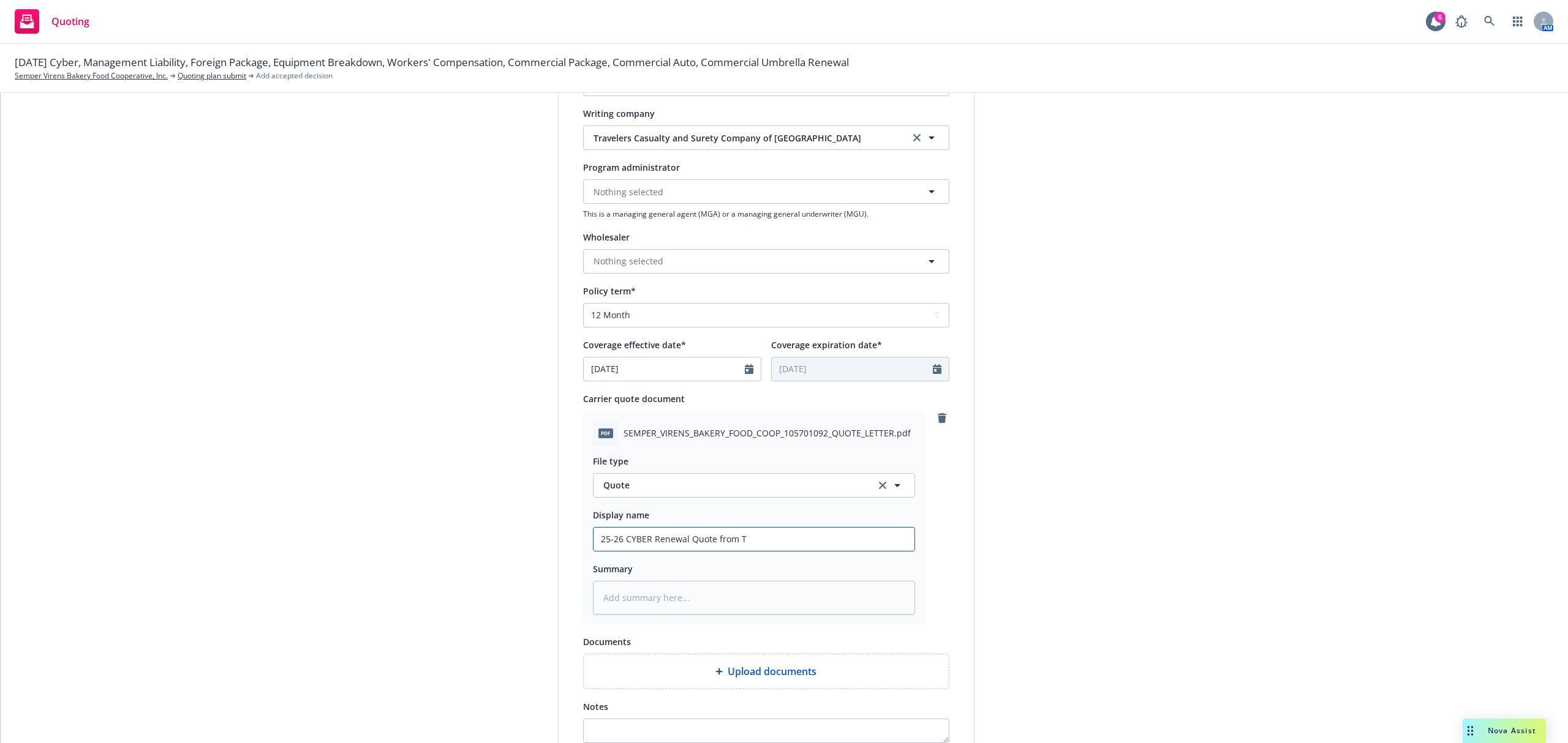
type textarea "x"
type input "25-26 CYBER Renewal Quote from Tr"
type textarea "x"
type input "25-26 CYBER Renewal Quote from Tra"
type textarea "x"
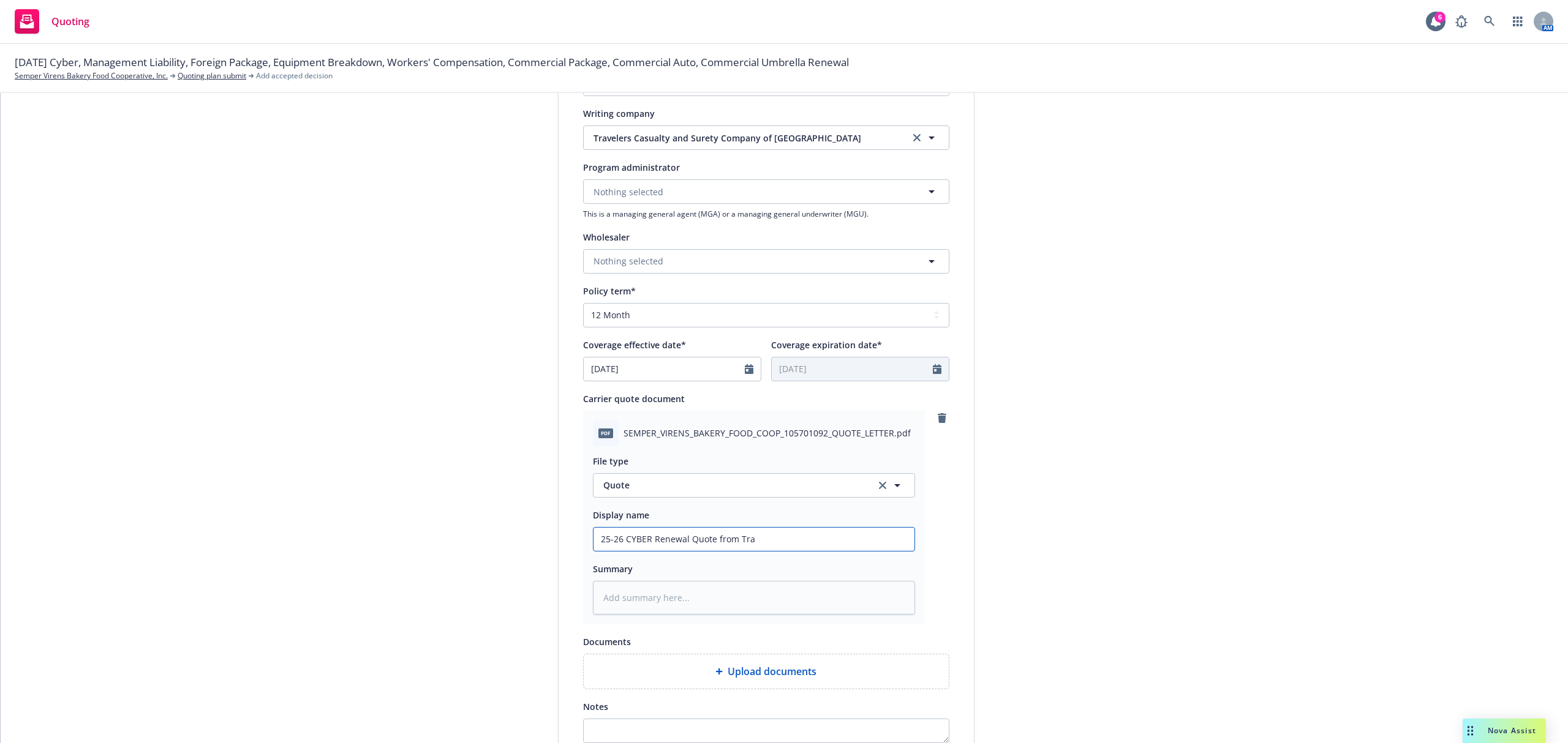
type input "25-26 CYBER Renewal Quote from Trav"
type textarea "x"
type input "25-26 CYBER Renewal Quote from Trave"
type textarea "x"
type input "25-26 CYBER Renewal Quote from Travel"
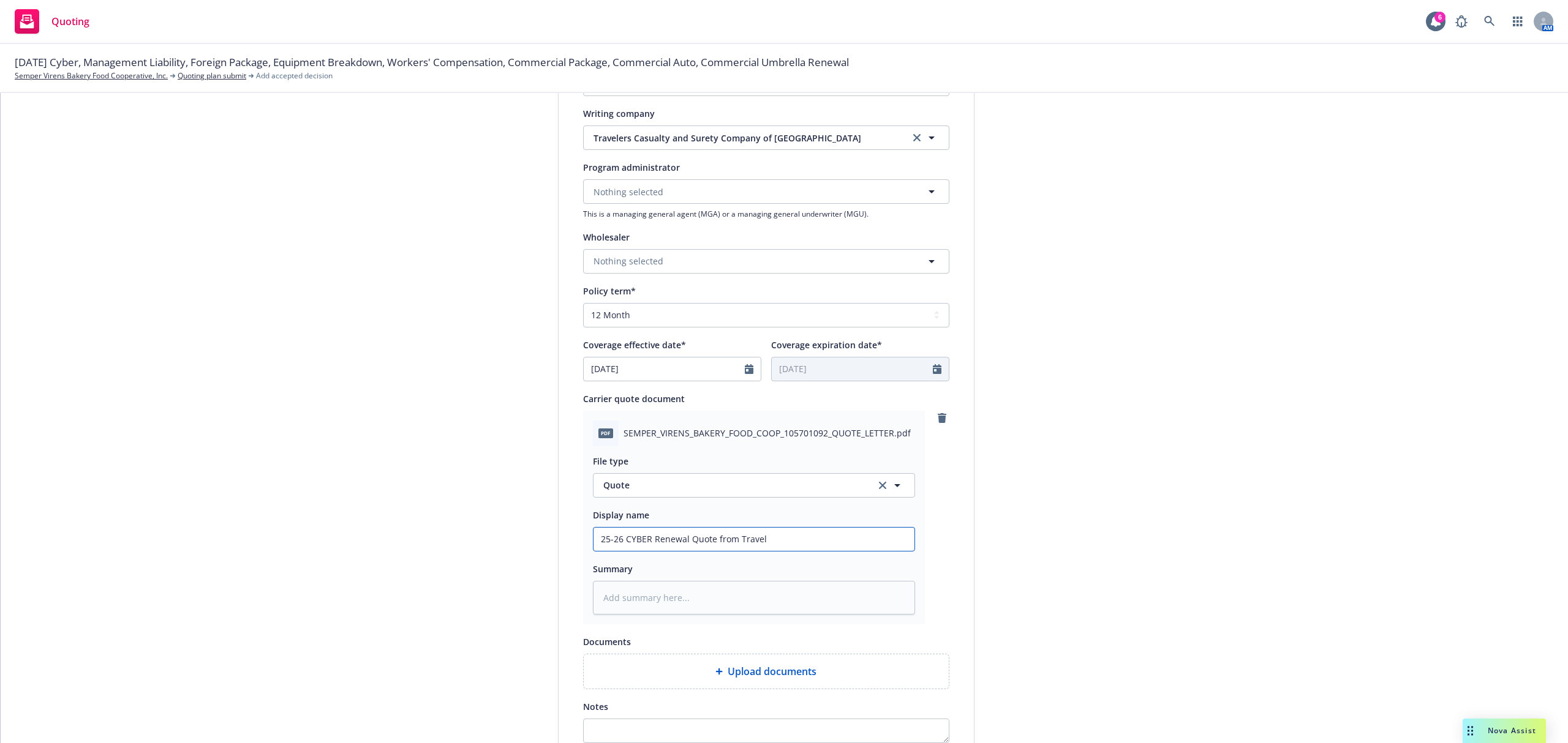
type textarea "x"
type input "25-26 CYBER Renewal Quote from Travele"
type textarea "x"
type input "25-26 CYBER Renewal Quote from Traveler"
type textarea "x"
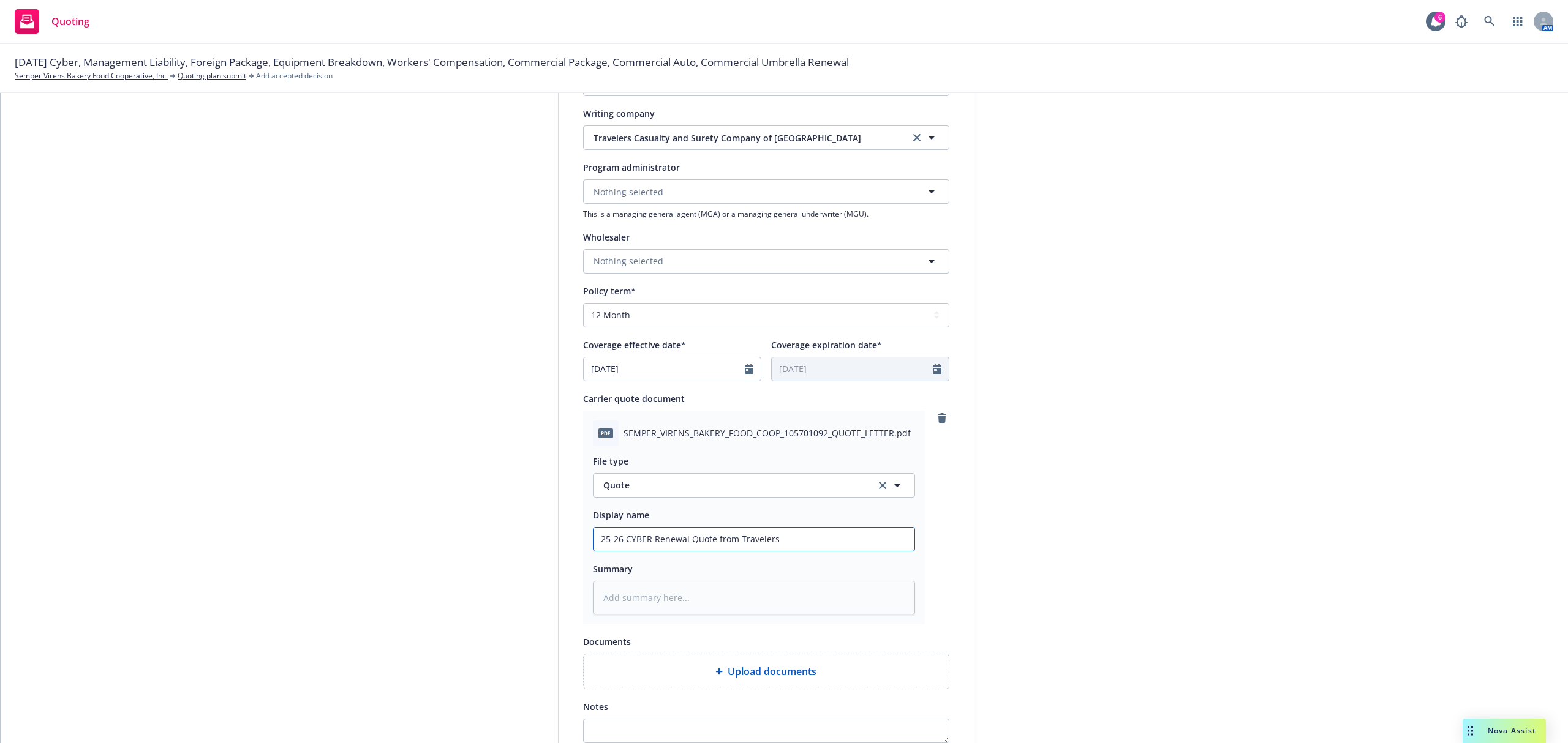
type input "25-26 CYBER Renewal Quote from Travelers"
click at [662, 585] on textarea at bounding box center [754, 598] width 322 height 35
type textarea "x"
type textarea "$"
type textarea "x"
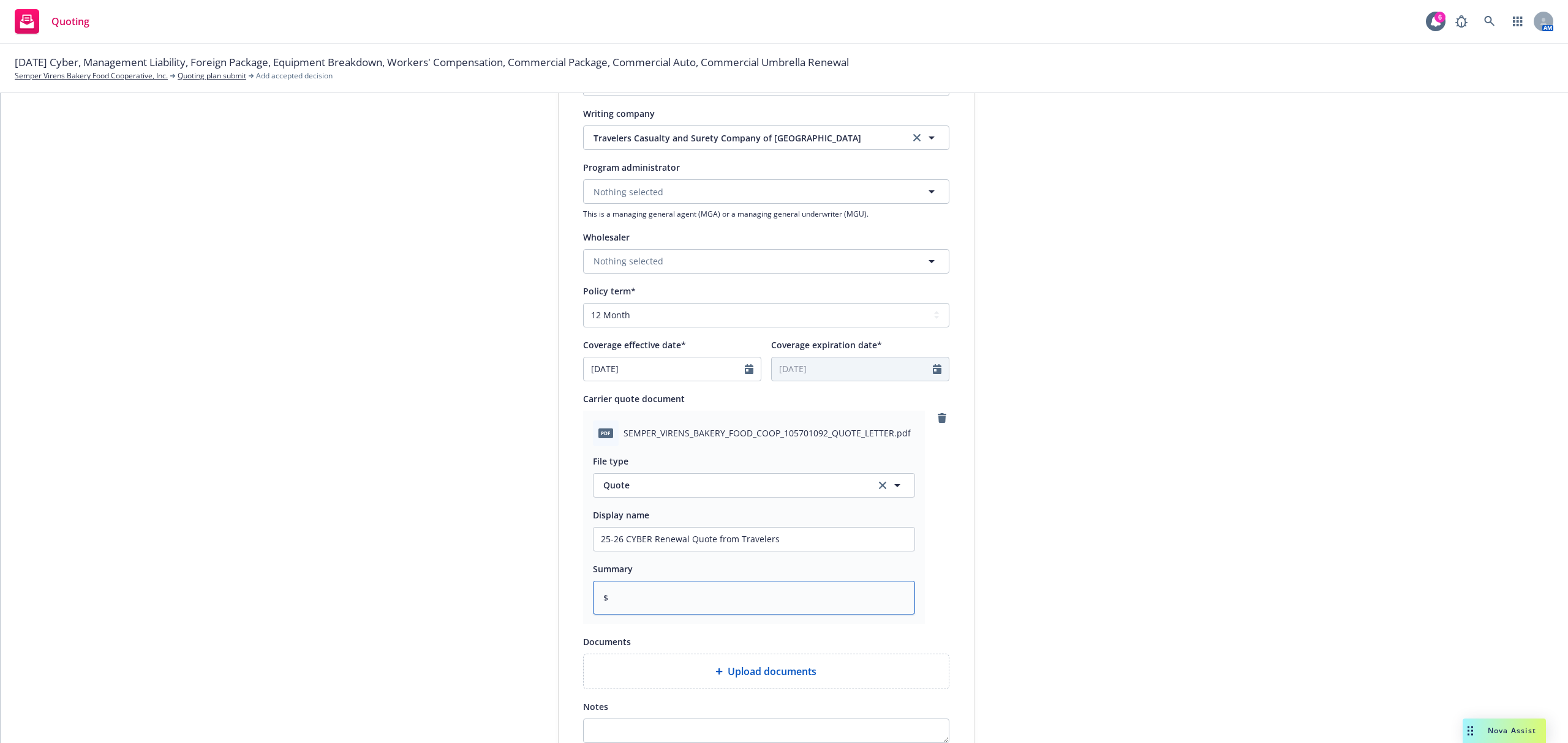
type textarea "$7"
type textarea "x"
type textarea "$7,"
type textarea "x"
type textarea "$7,6"
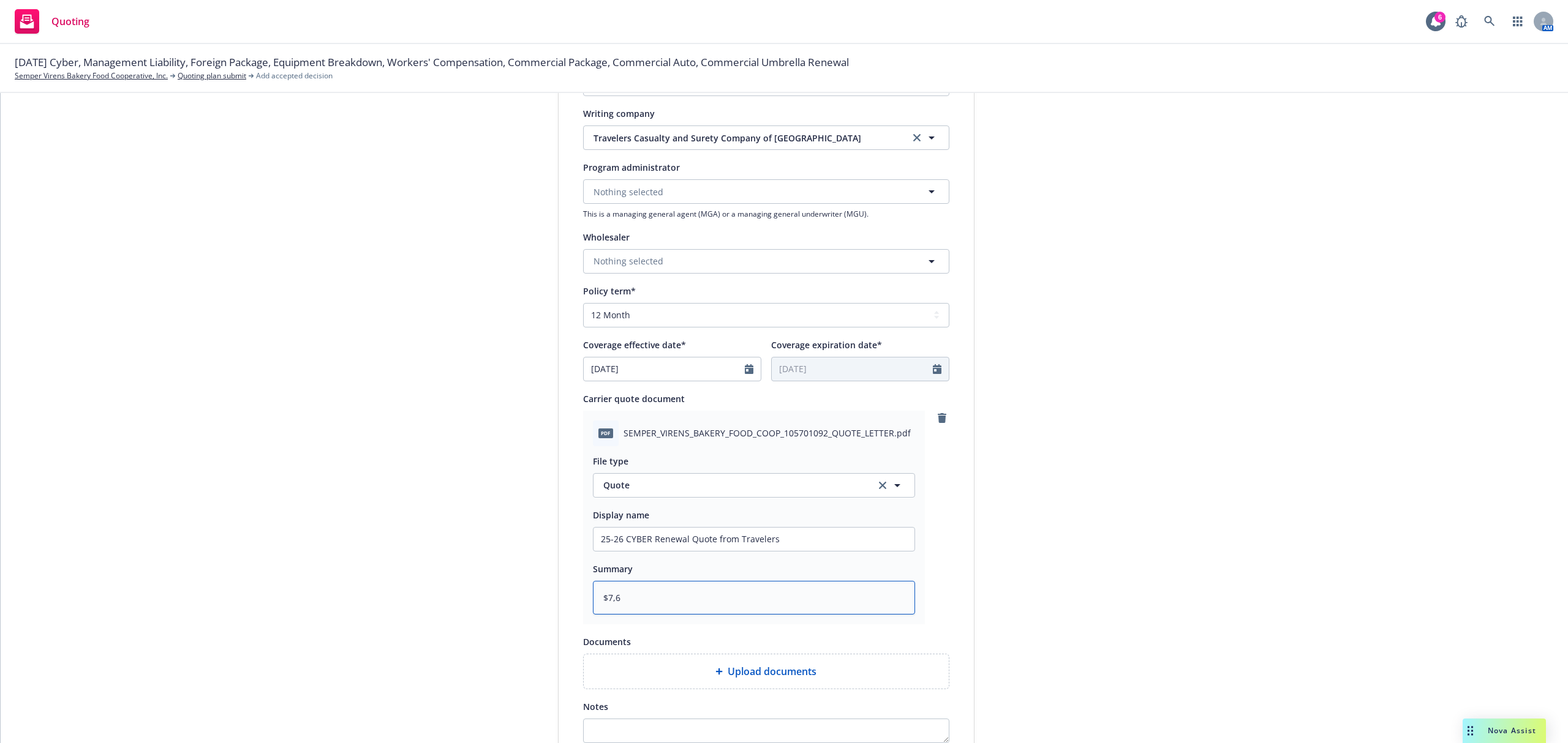
type textarea "x"
type textarea "$7,65"
type textarea "x"
type textarea "$7,655"
type textarea "x"
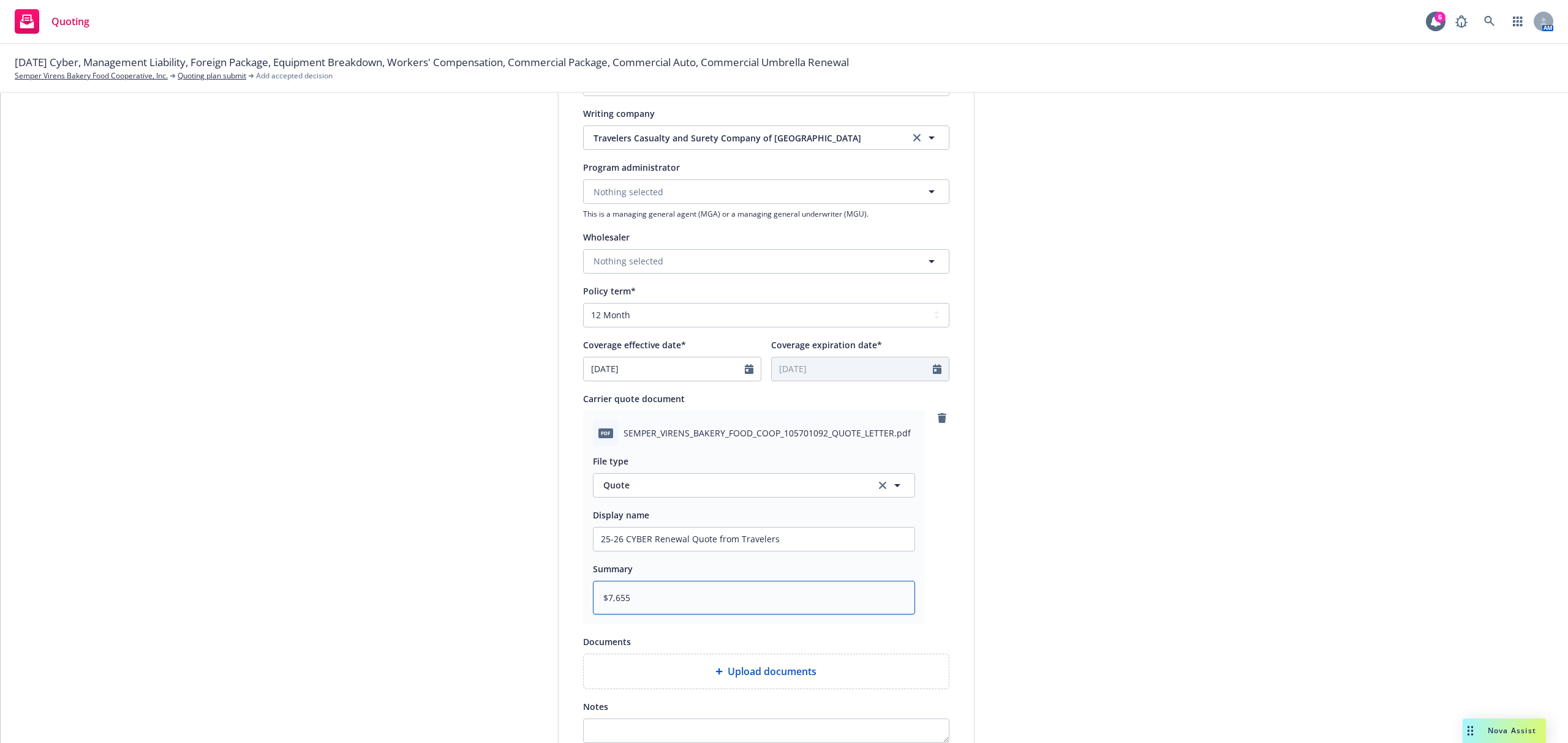
type textarea "$7,655"
type textarea "x"
type textarea "$7,655 @"
type textarea "x"
type textarea "$7,655 @"
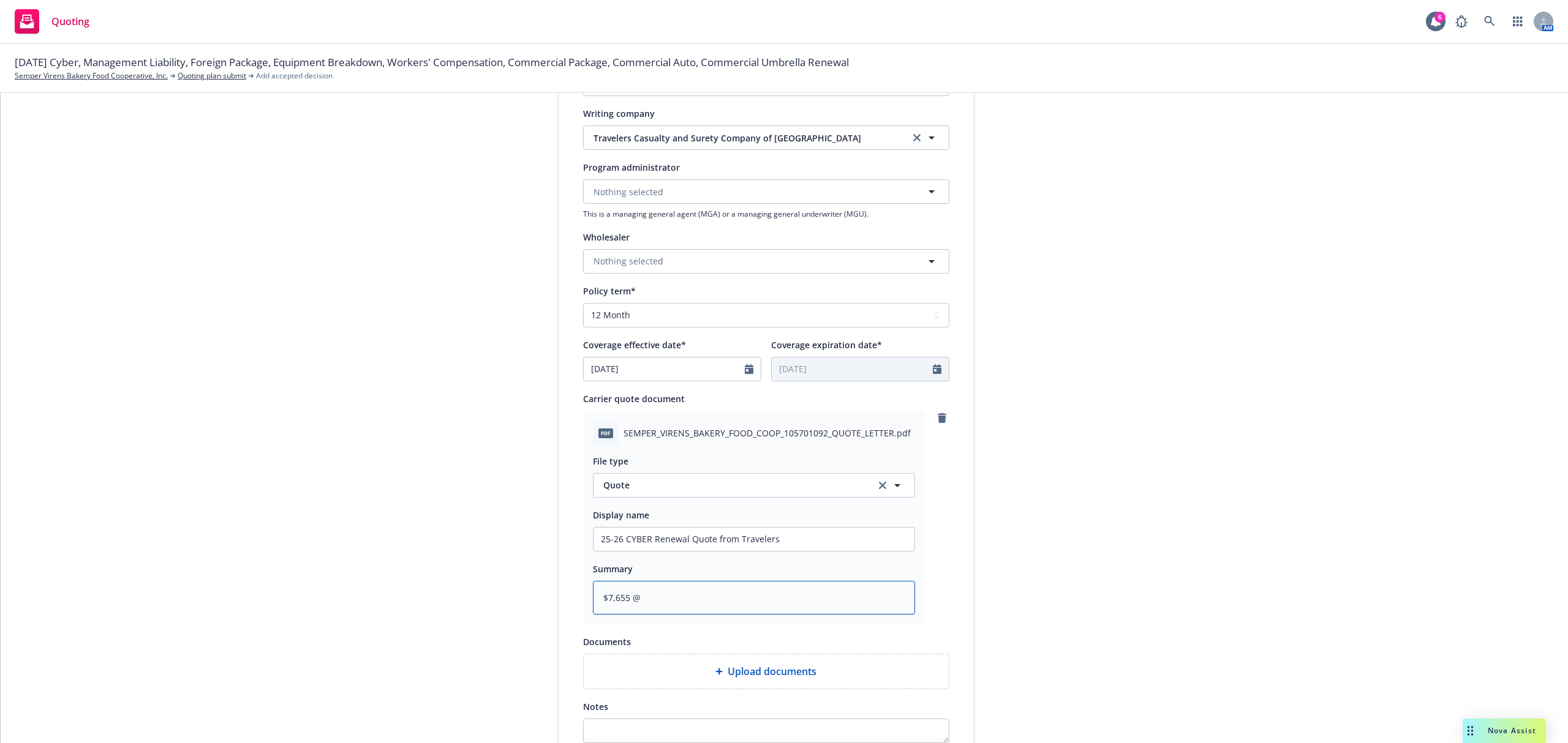
type textarea "x"
type textarea "$7,655 @ 1"
type textarea "x"
type textarea "$7,655 @ 12"
type textarea "x"
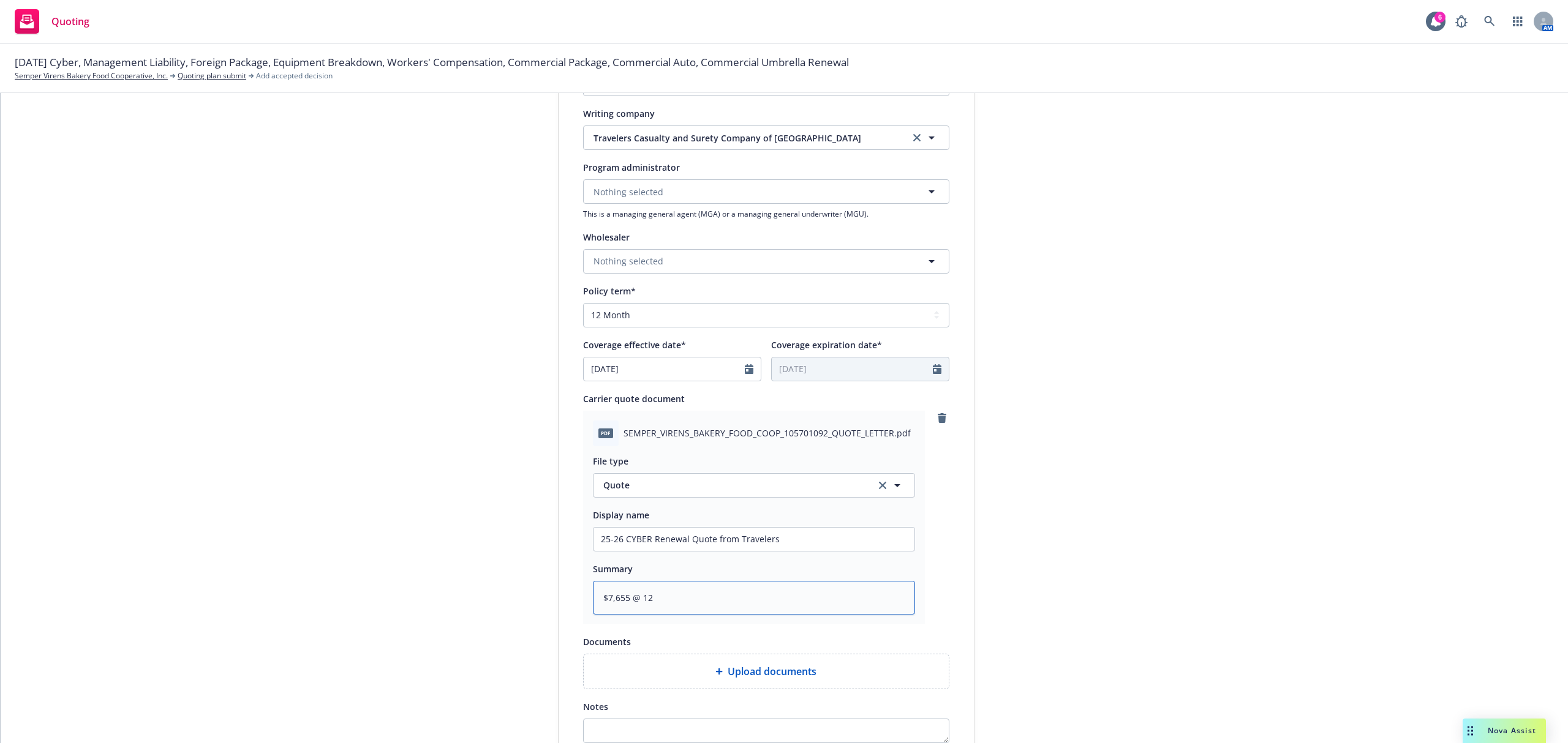
type textarea "$7,655 @ 12."
type textarea "x"
type textarea "$7,655 @ 12.5"
type textarea "x"
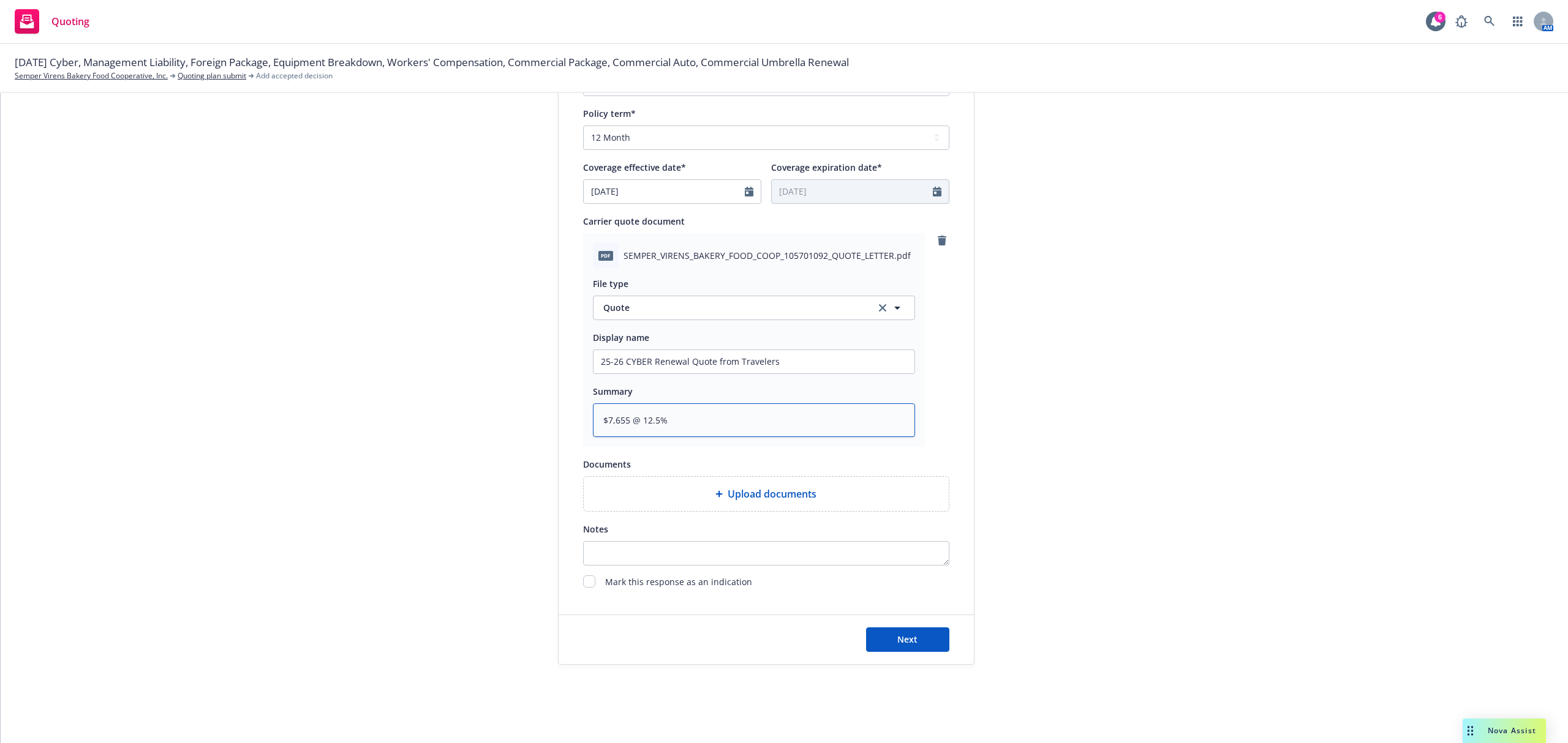
type textarea "$7,655 @ 12.5%"
click at [905, 654] on div "Next" at bounding box center [766, 640] width 415 height 49
click at [897, 645] on span "Next" at bounding box center [907, 639] width 20 height 11
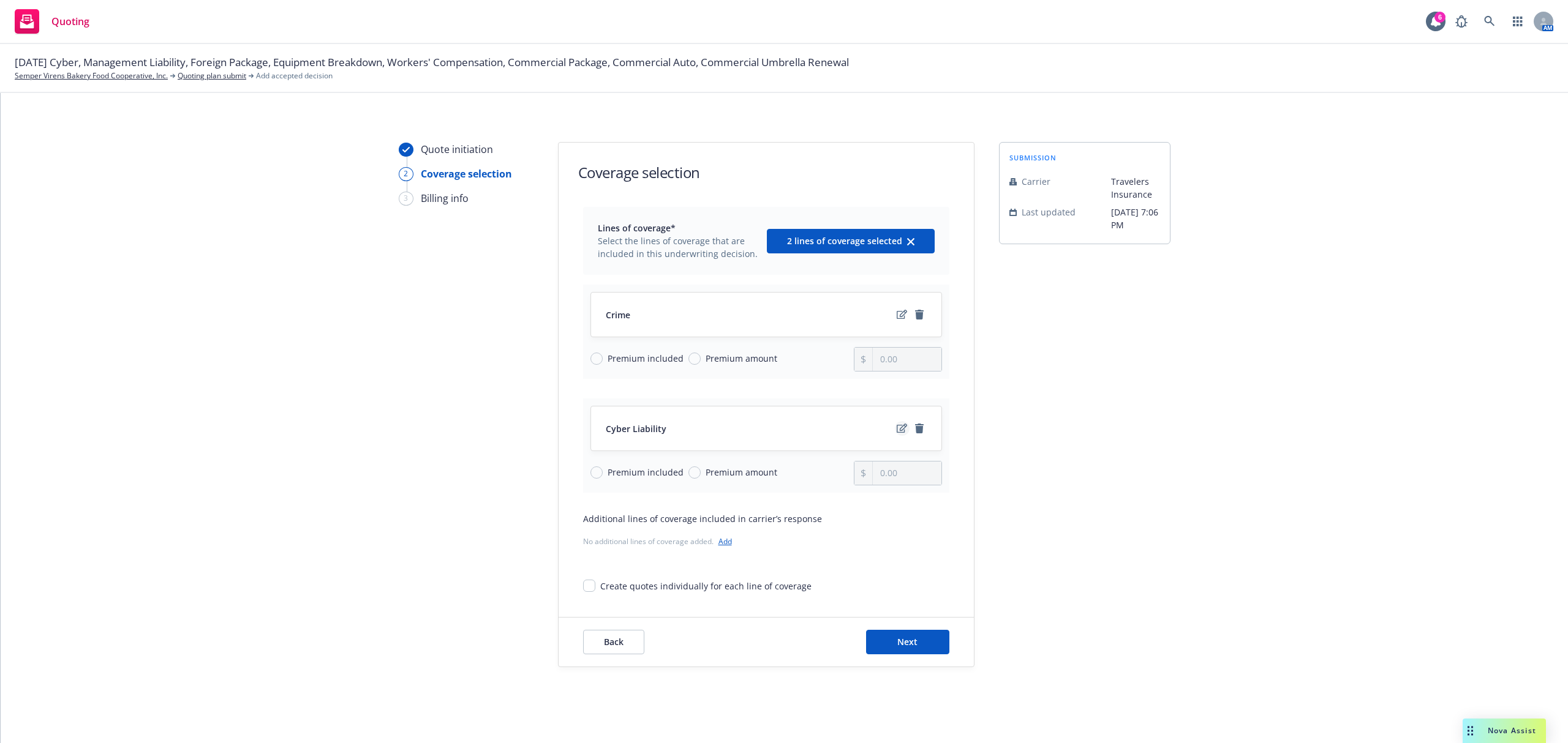
click at [896, 430] on icon "edit" at bounding box center [902, 428] width 11 height 9
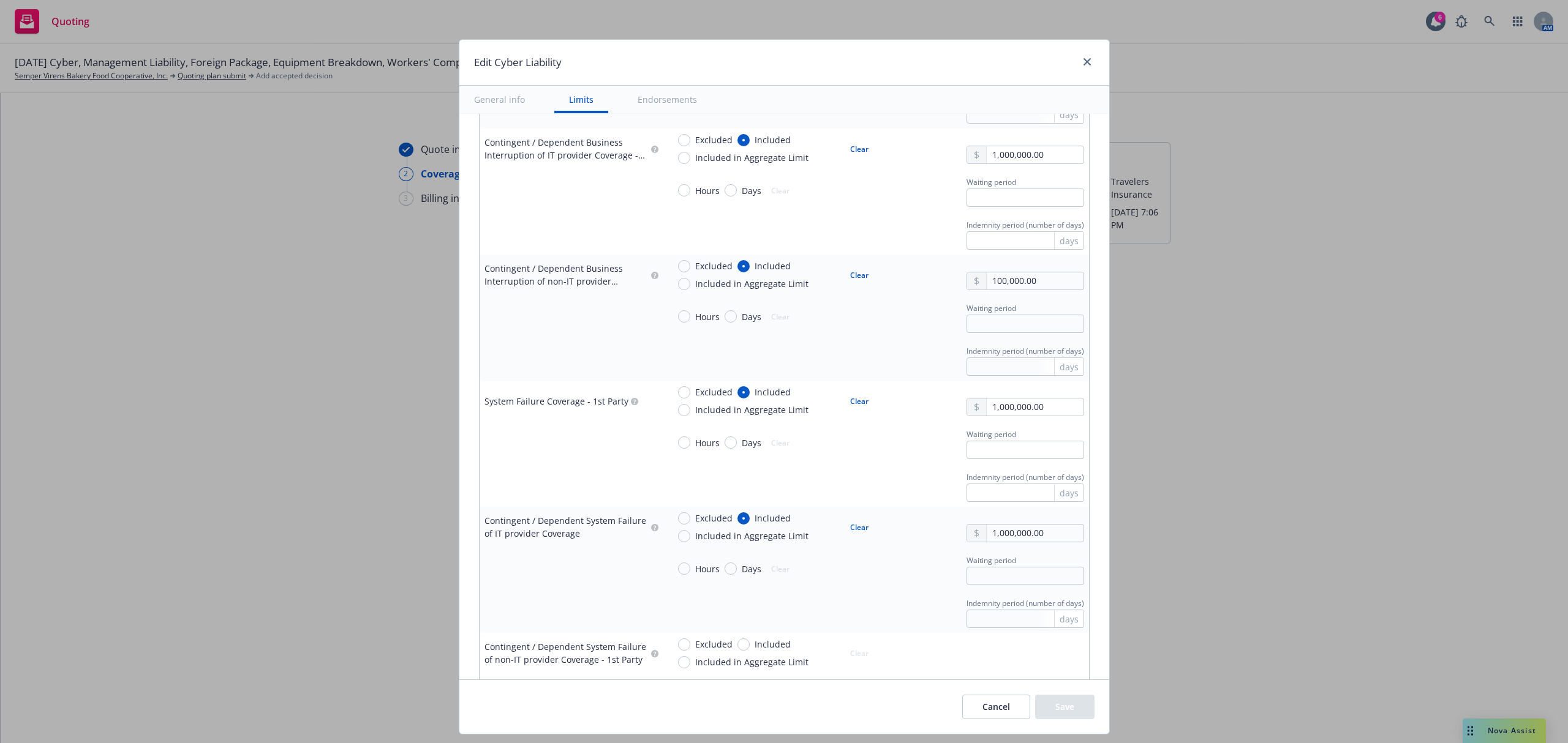
scroll to position [960, 0]
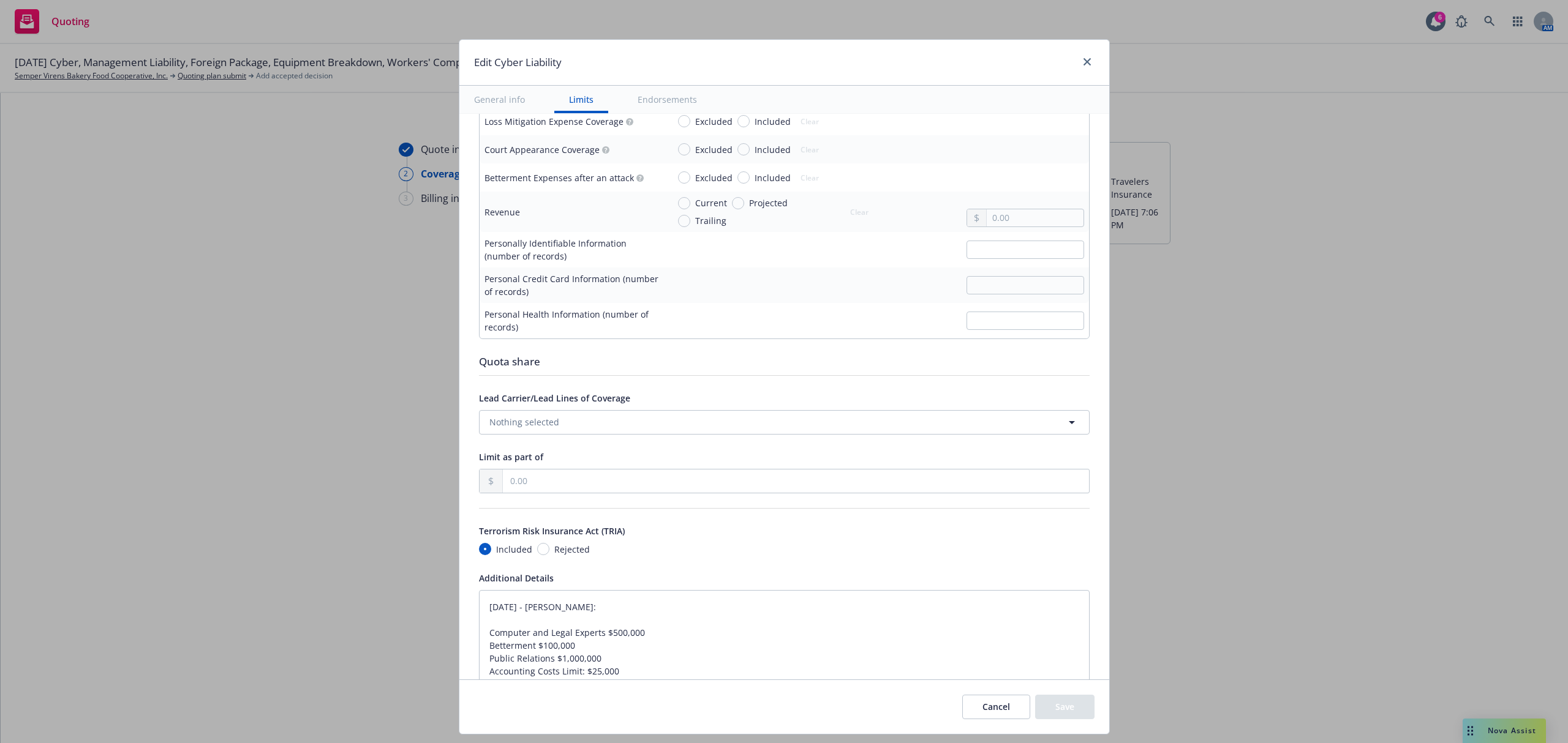
type textarea "x"
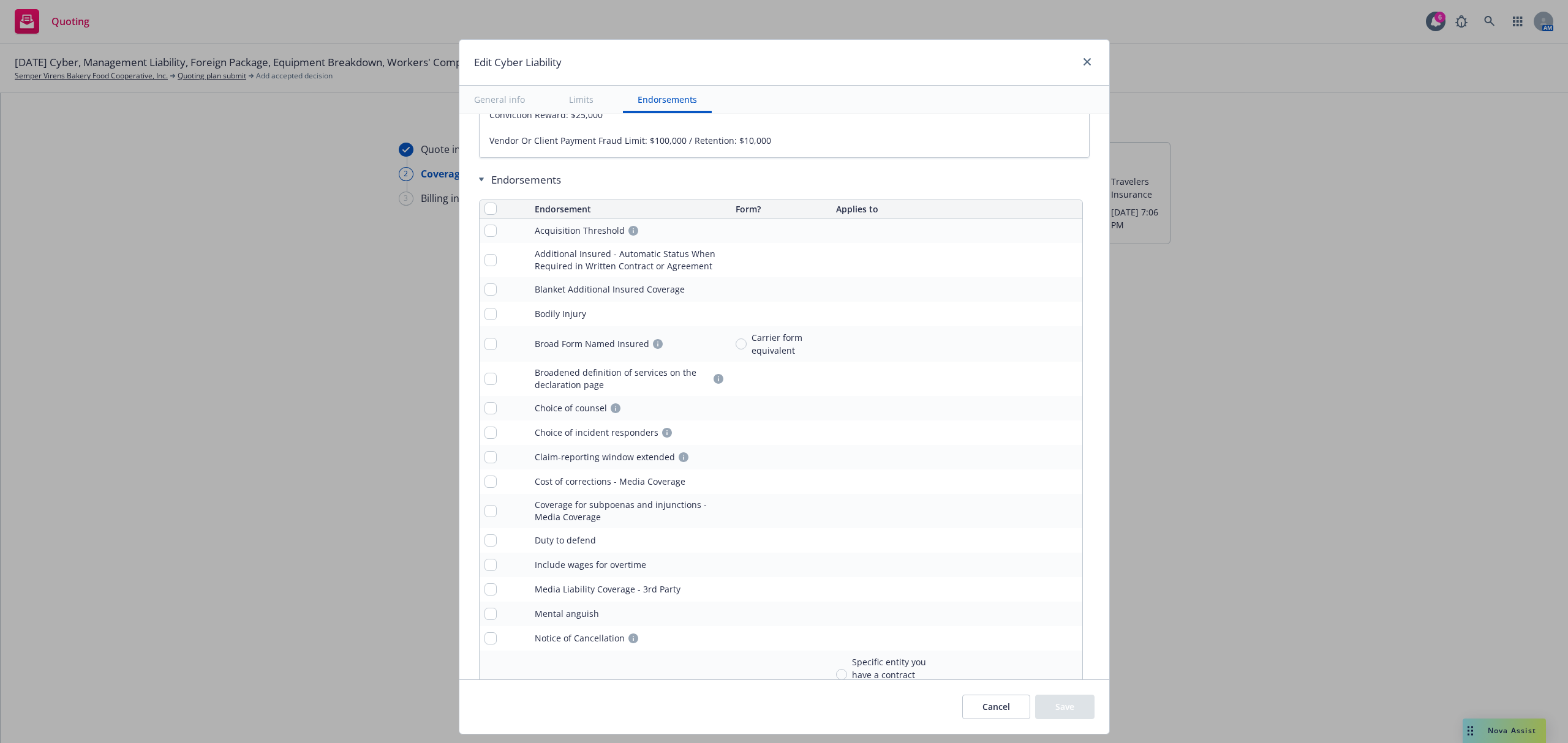
scroll to position [2787, 0]
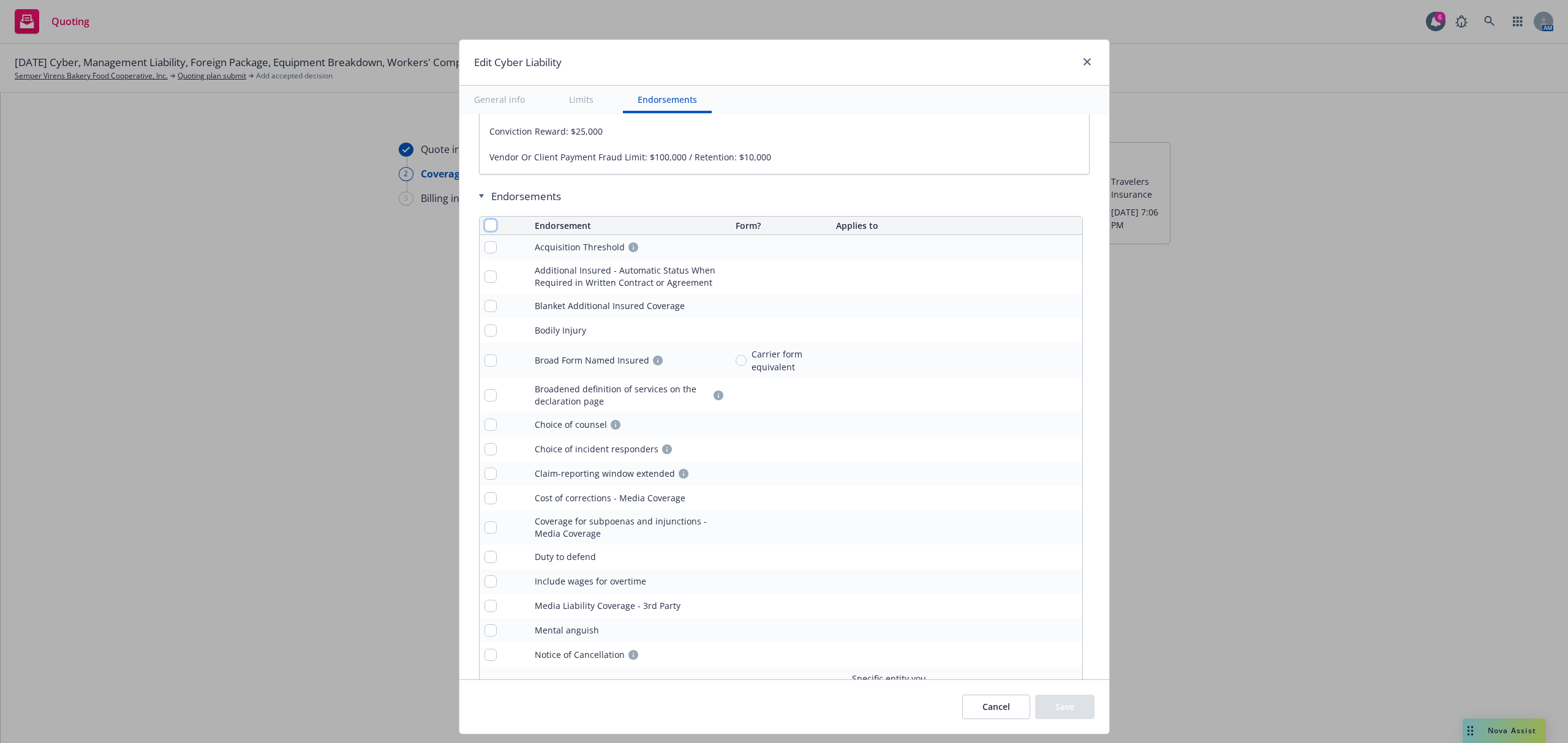
click at [485, 229] on input "checkbox" at bounding box center [491, 225] width 12 height 12
checkbox input "true"
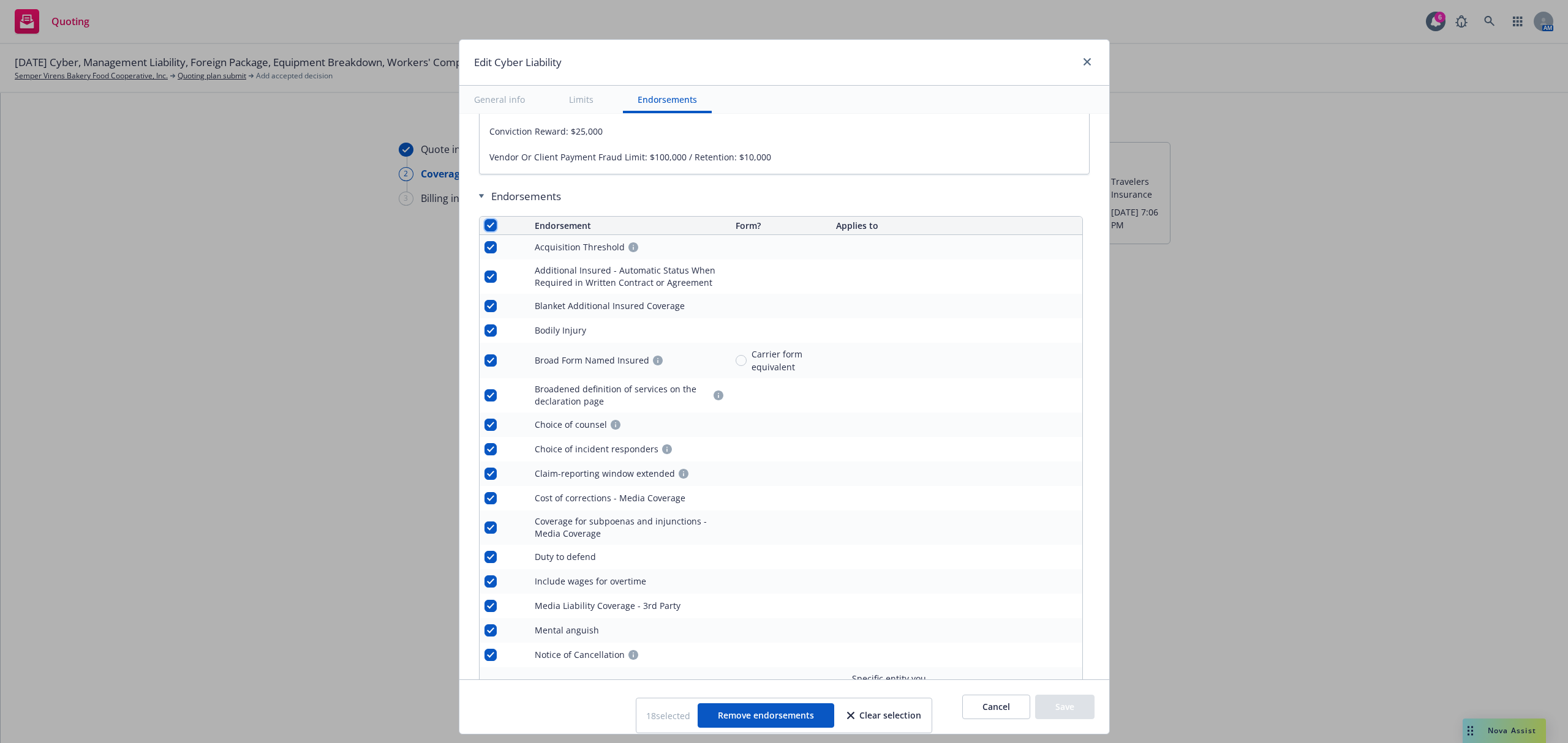
checkbox input "true"
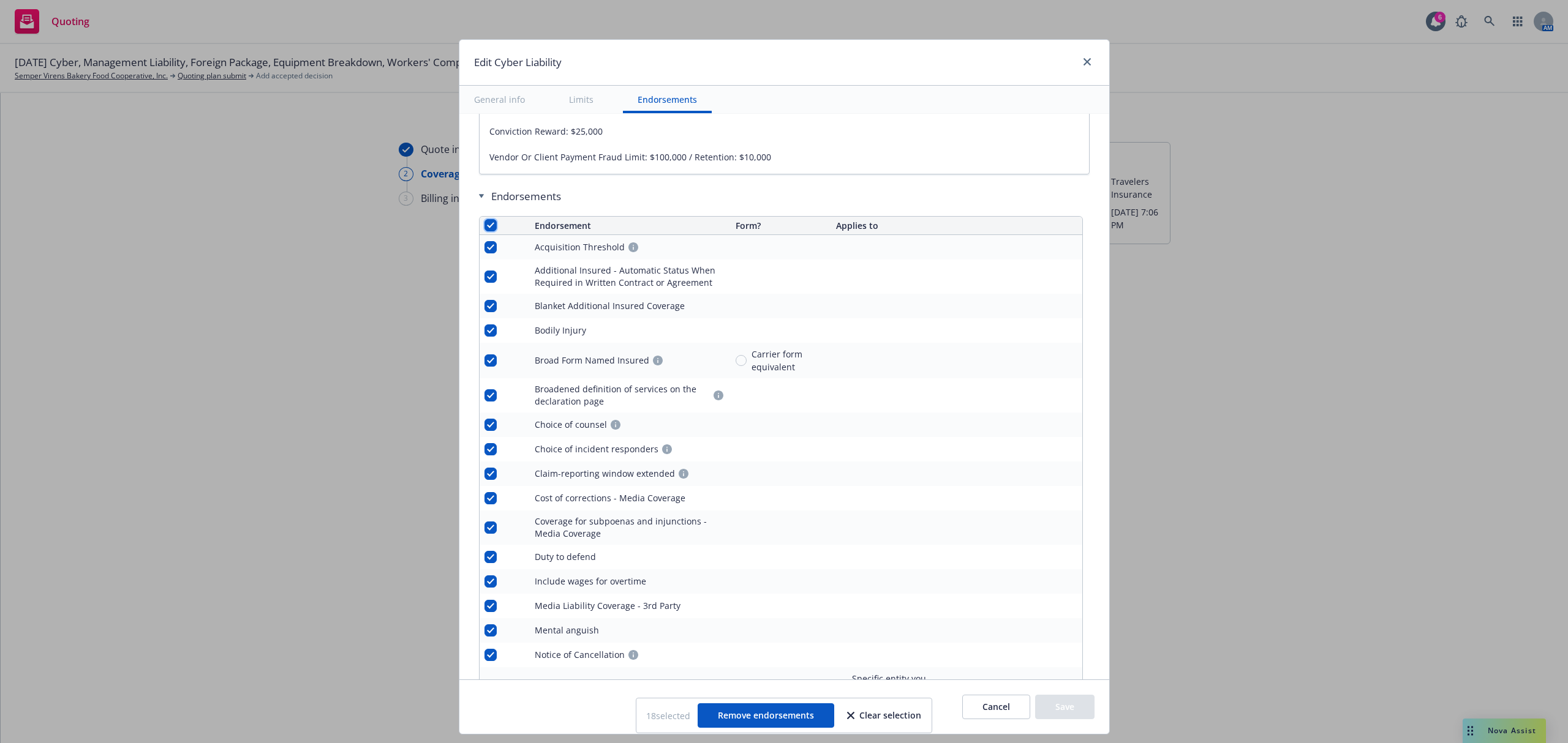
checkbox input "true"
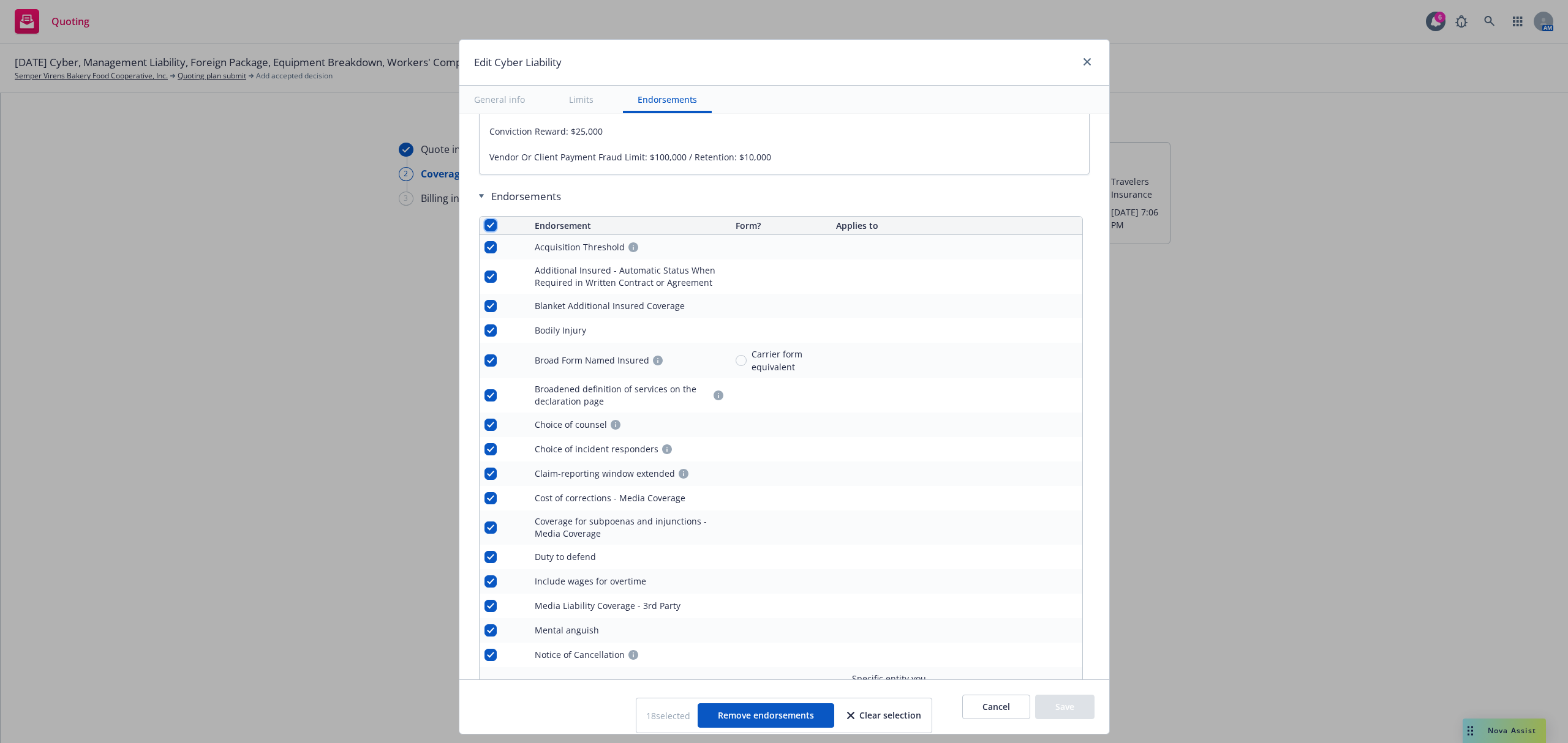
checkbox input "true"
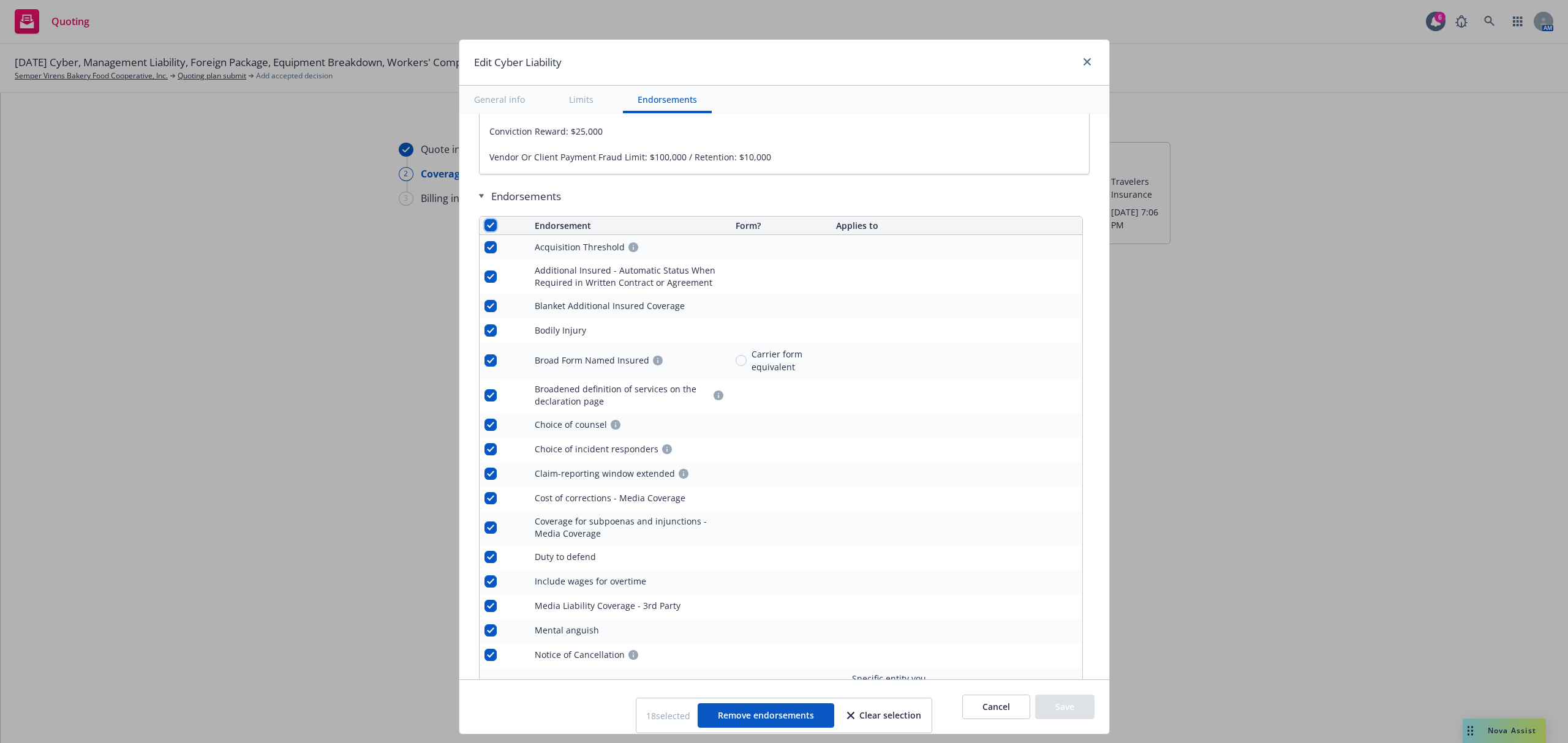
checkbox input "true"
click at [765, 718] on span "Remove endorsements" at bounding box center [765, 714] width 96 height 11
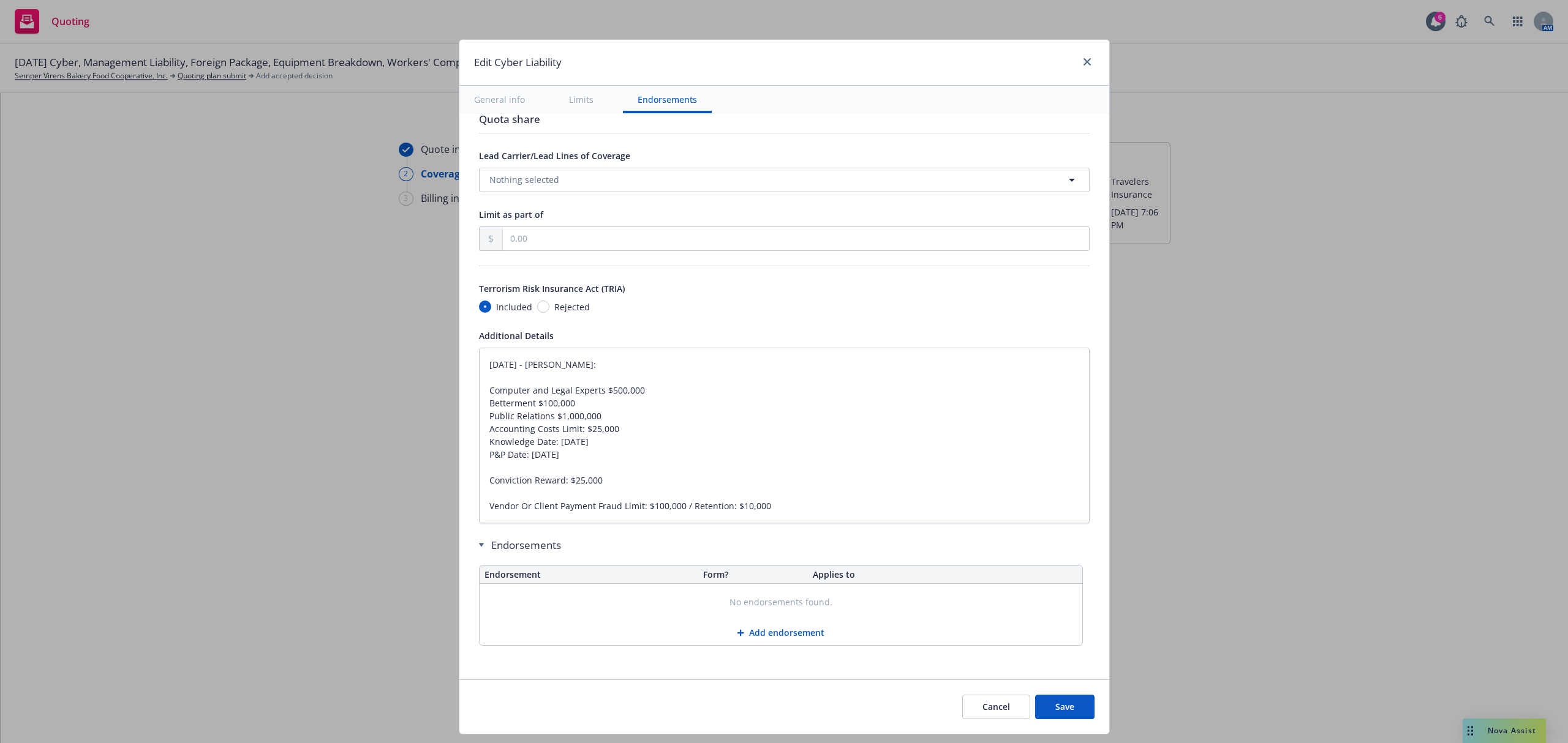
scroll to position [2444, 0]
type textarea "x"
drag, startPoint x: 787, startPoint y: 505, endPoint x: 404, endPoint y: 321, distance: 424.9
click at [405, 322] on div "Edit Cyber Liability General info Limits Endorsements Display name Coverage tri…" at bounding box center [784, 372] width 1568 height 743
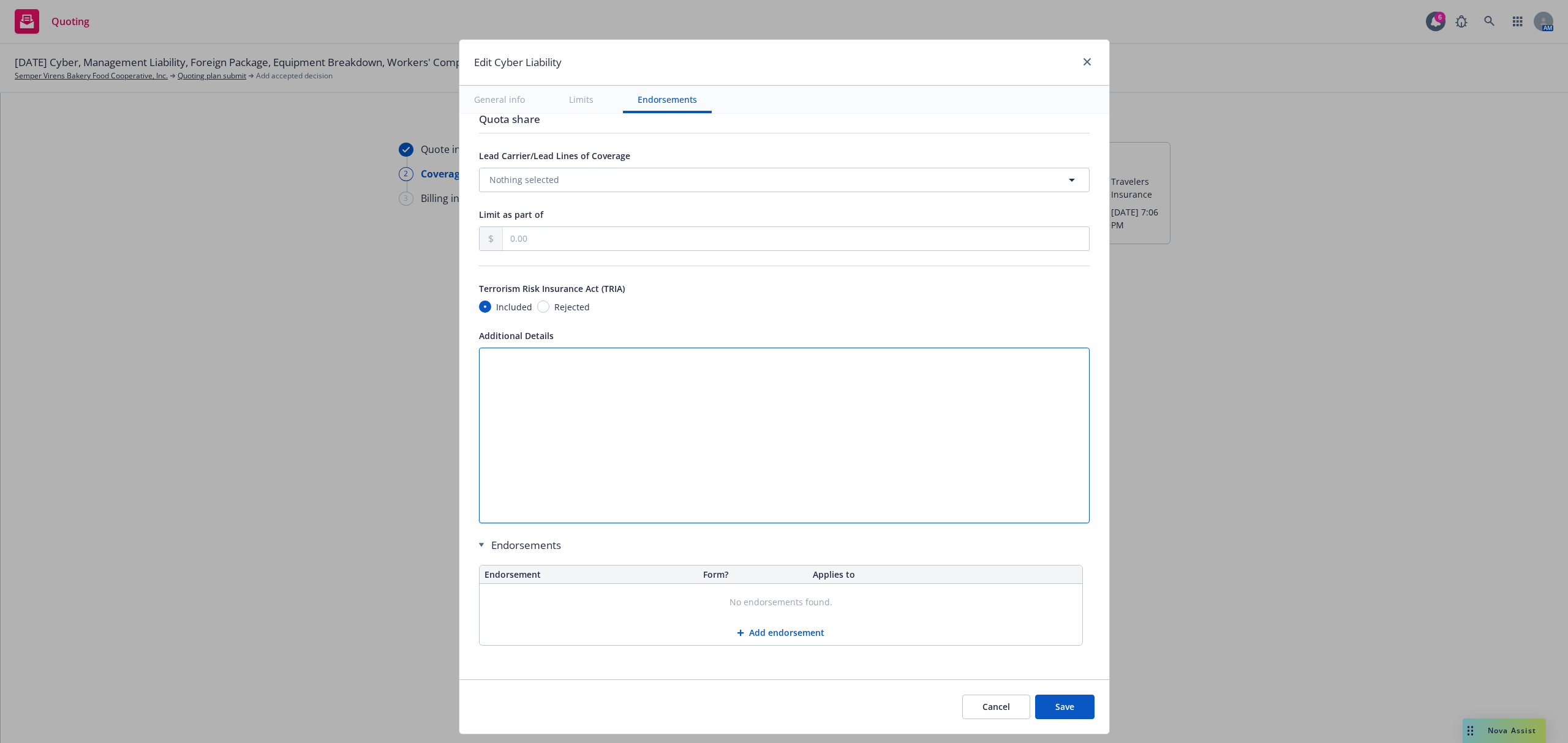
scroll to position [2302, 0]
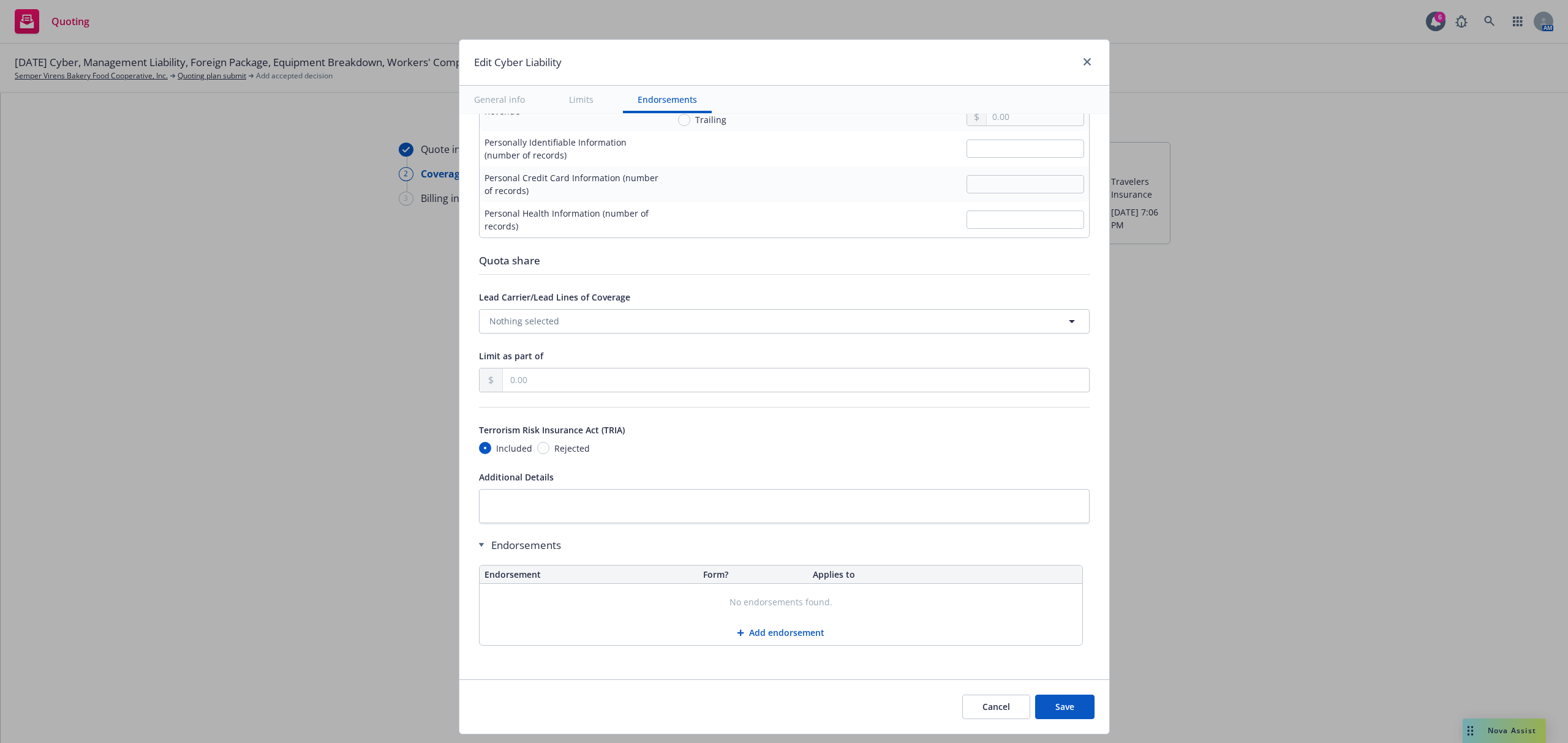
click at [1046, 698] on button "Save" at bounding box center [1065, 706] width 59 height 25
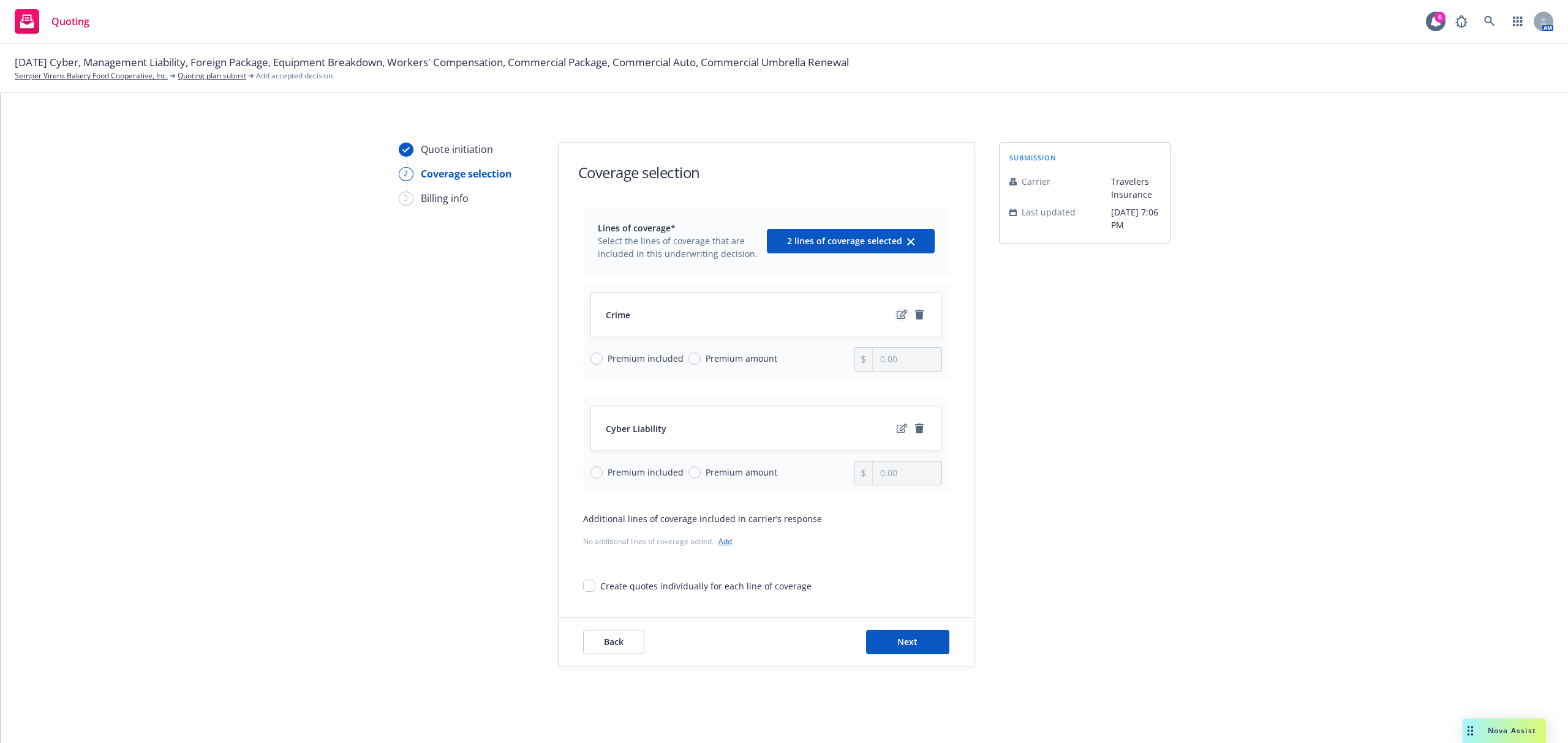
click at [896, 312] on icon "edit" at bounding box center [902, 314] width 11 height 9
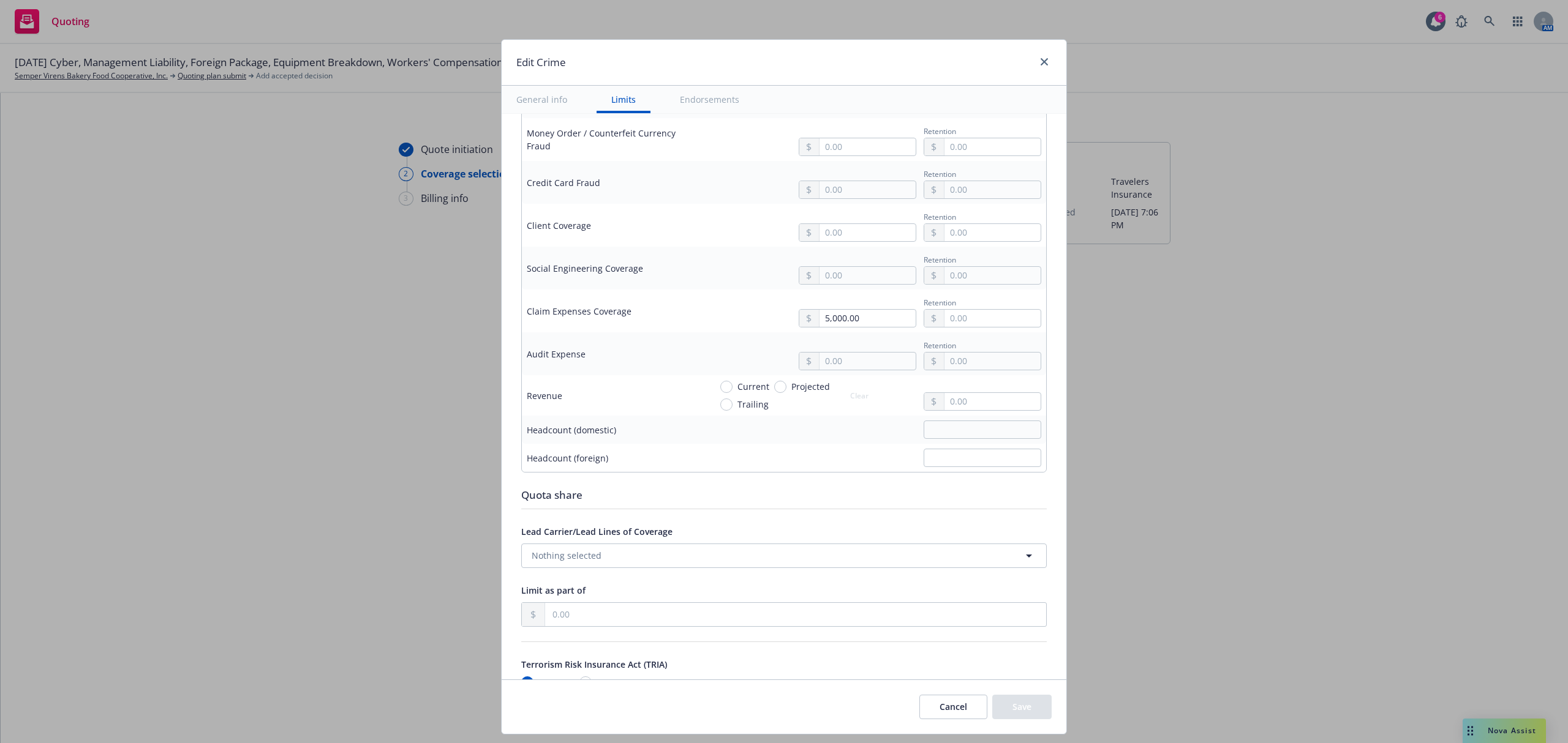
scroll to position [1061, 0]
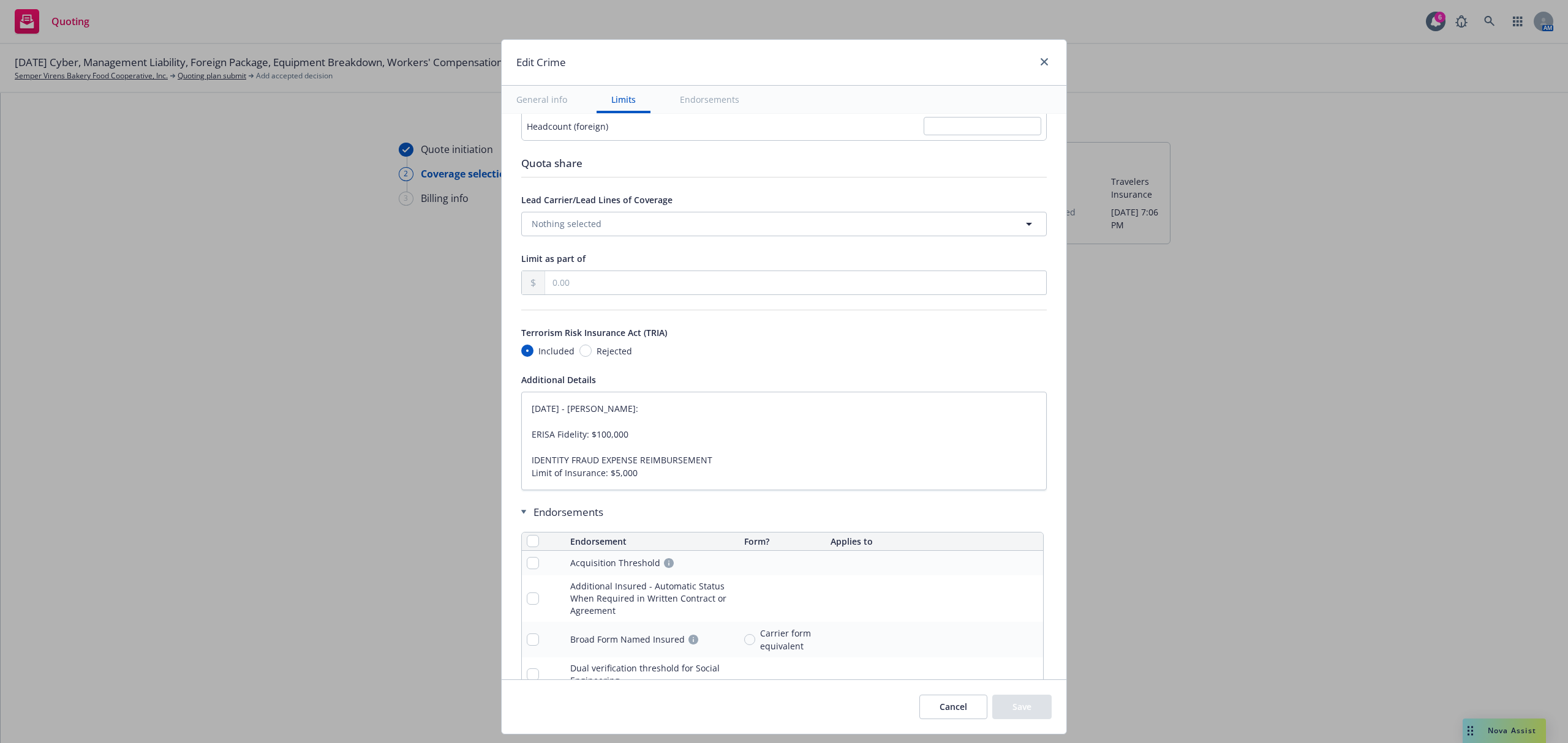
type textarea "x"
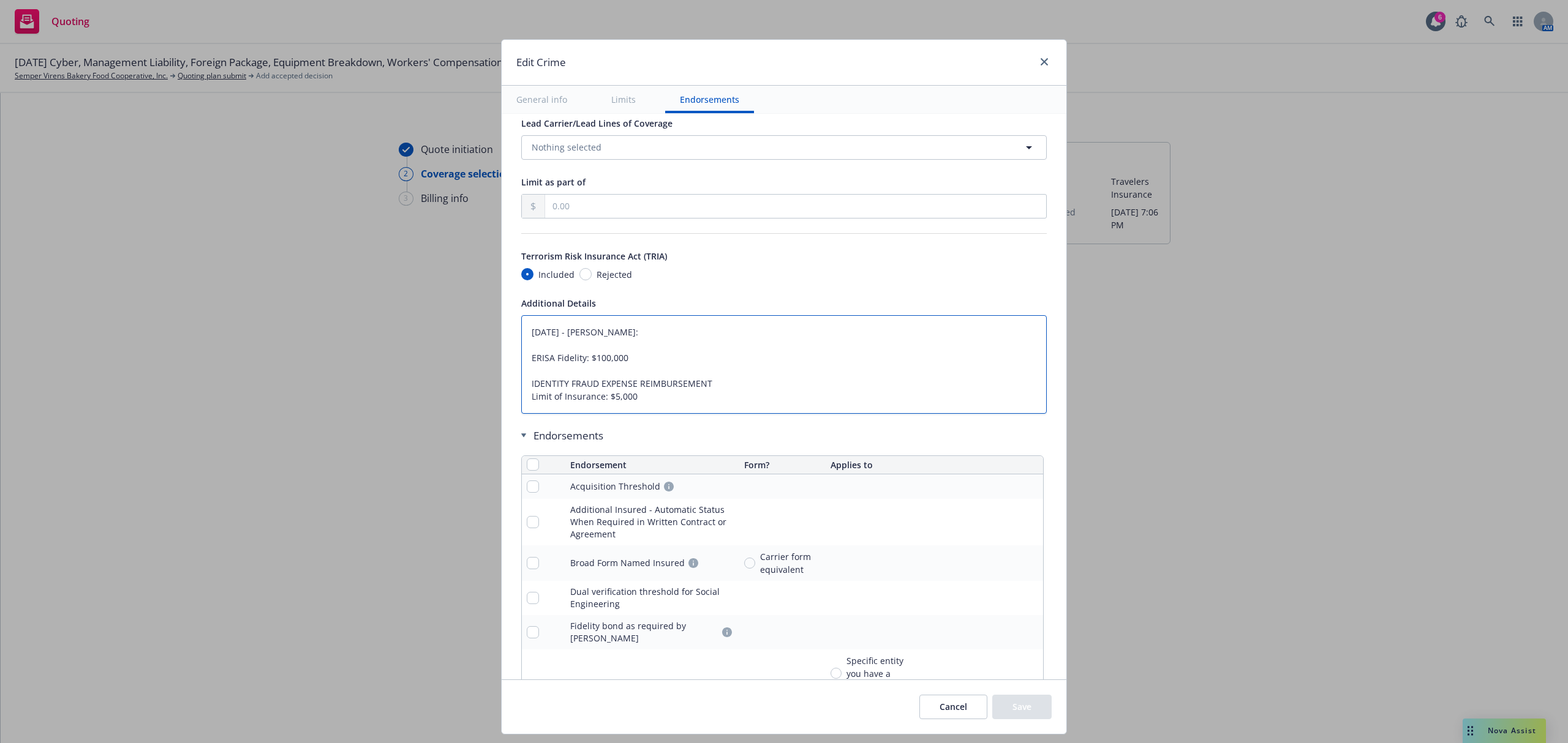
drag, startPoint x: 628, startPoint y: 405, endPoint x: 484, endPoint y: 334, distance: 160.6
click at [484, 334] on div "Edit Crime General info Limits Endorsements Display name Coverage trigger Claim…" at bounding box center [784, 372] width 1568 height 743
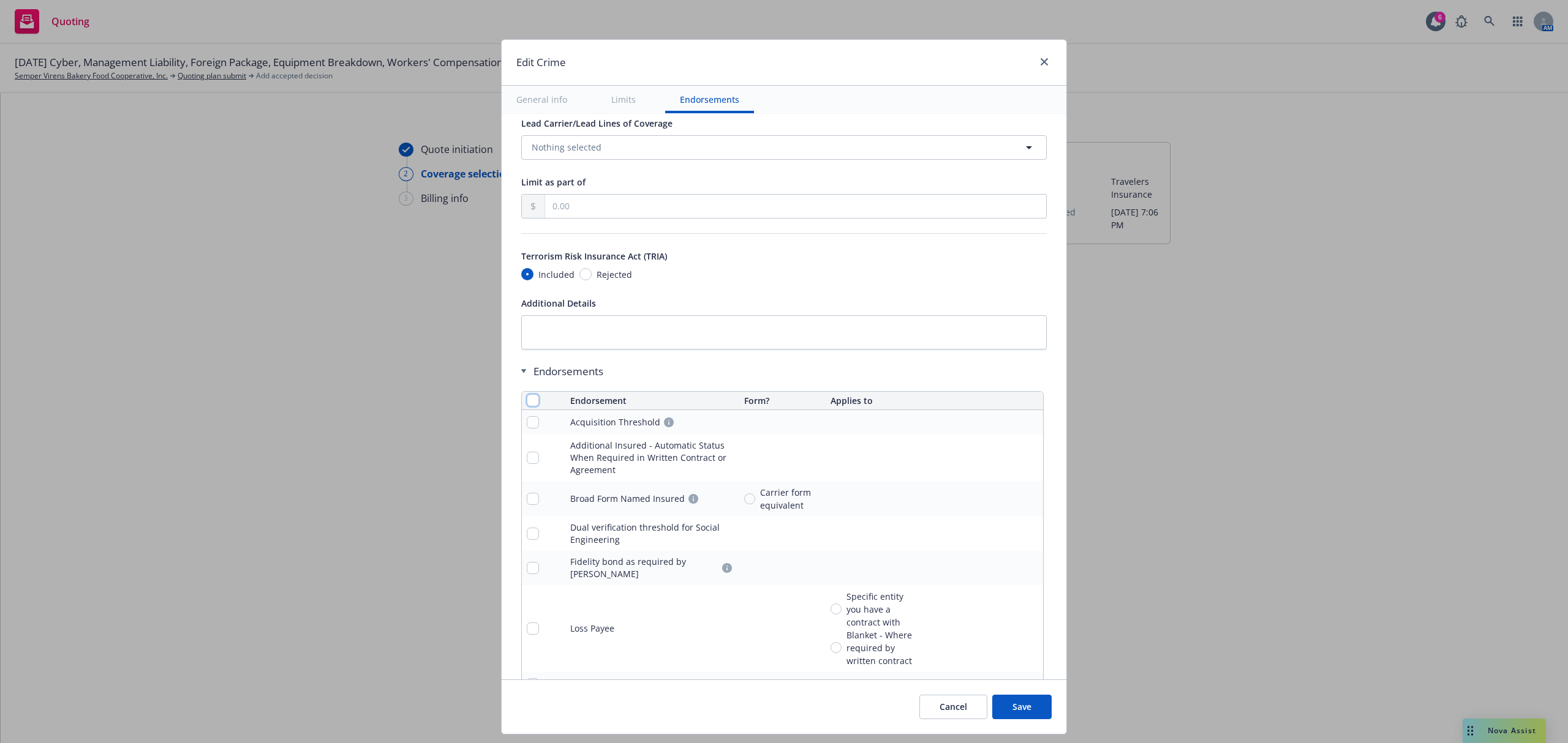
click at [527, 402] on input "checkbox" at bounding box center [533, 400] width 12 height 12
checkbox input "true"
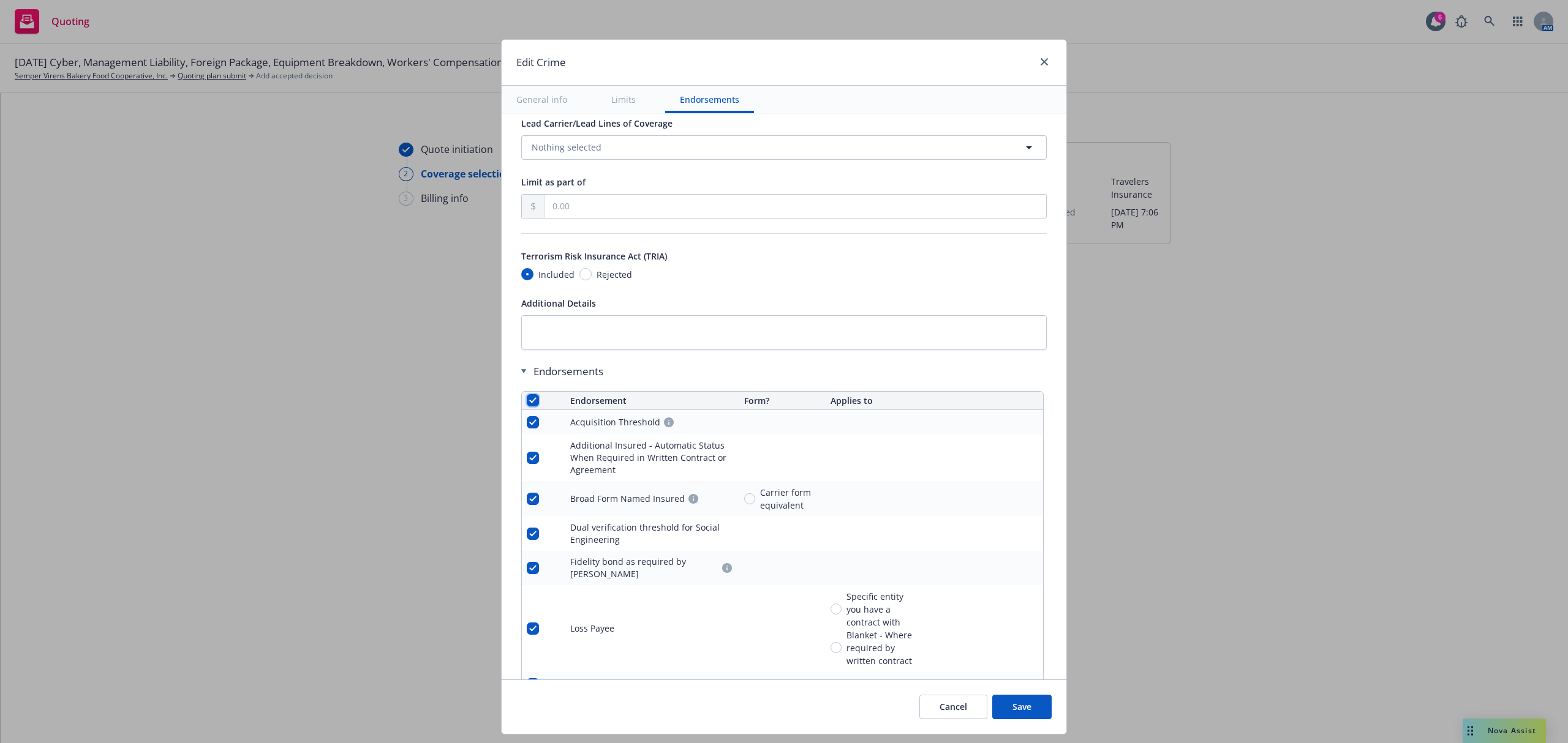
checkbox input "true"
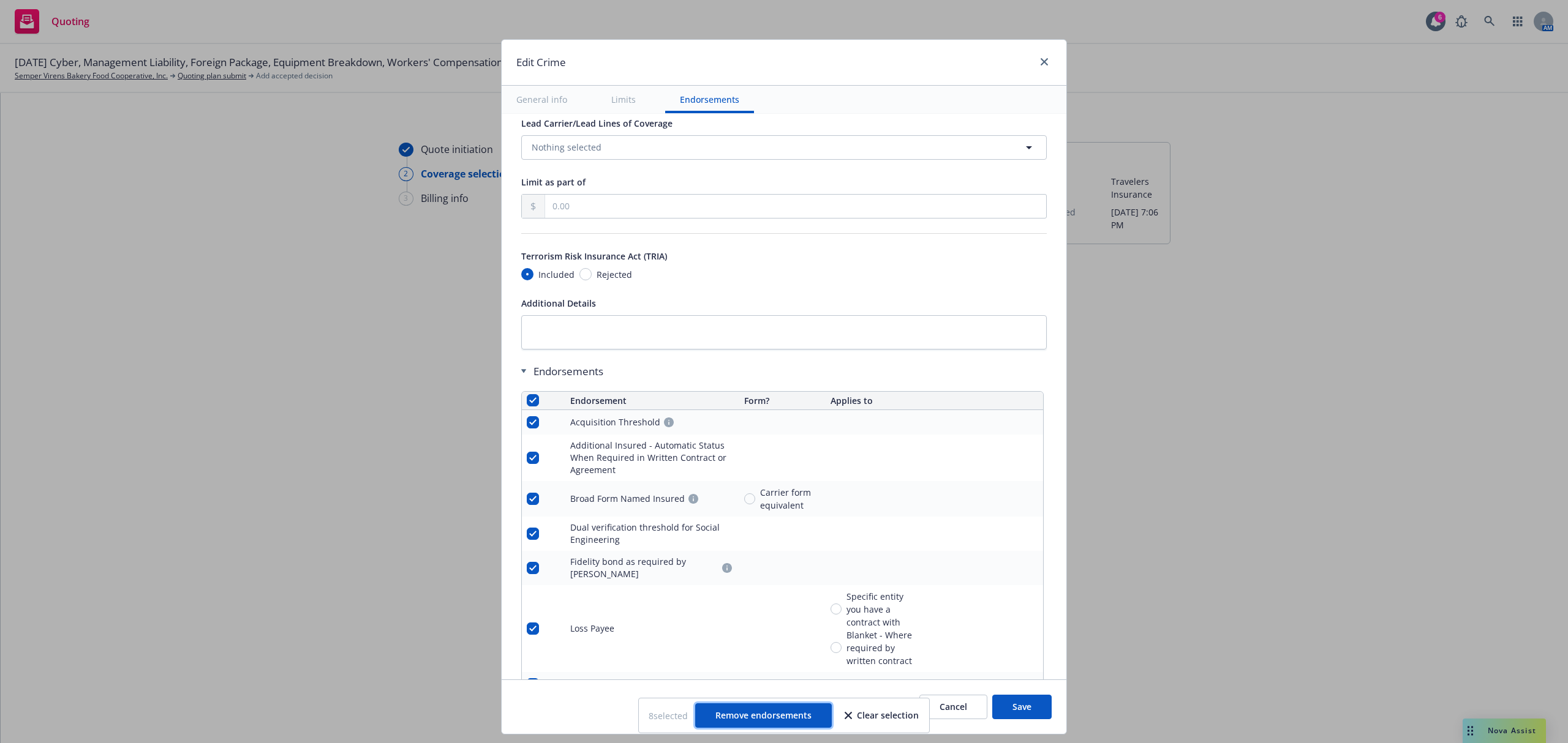
drag, startPoint x: 740, startPoint y: 727, endPoint x: 759, endPoint y: 721, distance: 19.9
click at [740, 727] on button "Remove endorsements" at bounding box center [763, 715] width 136 height 25
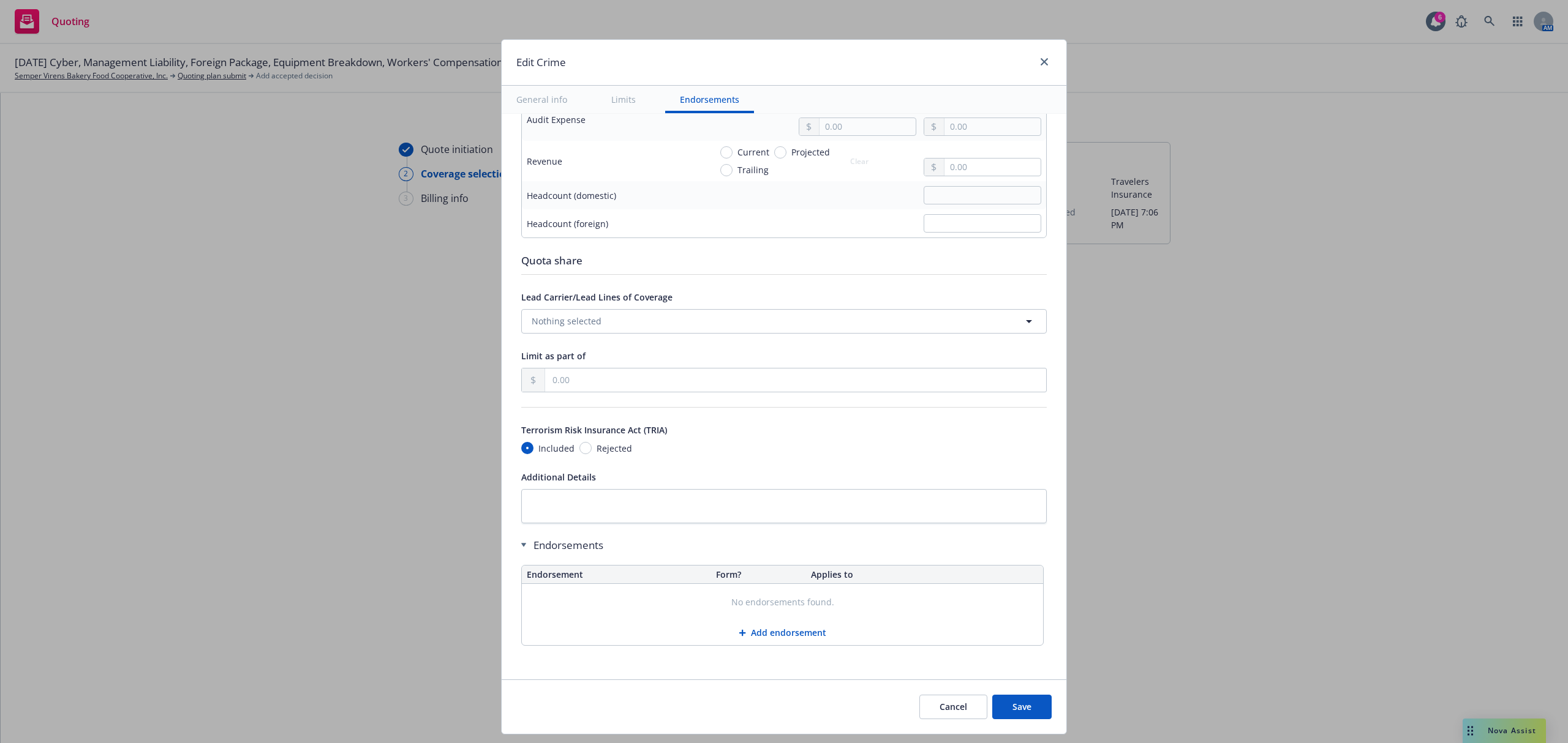
scroll to position [895, 0]
click at [1007, 706] on button "Save" at bounding box center [1021, 706] width 59 height 25
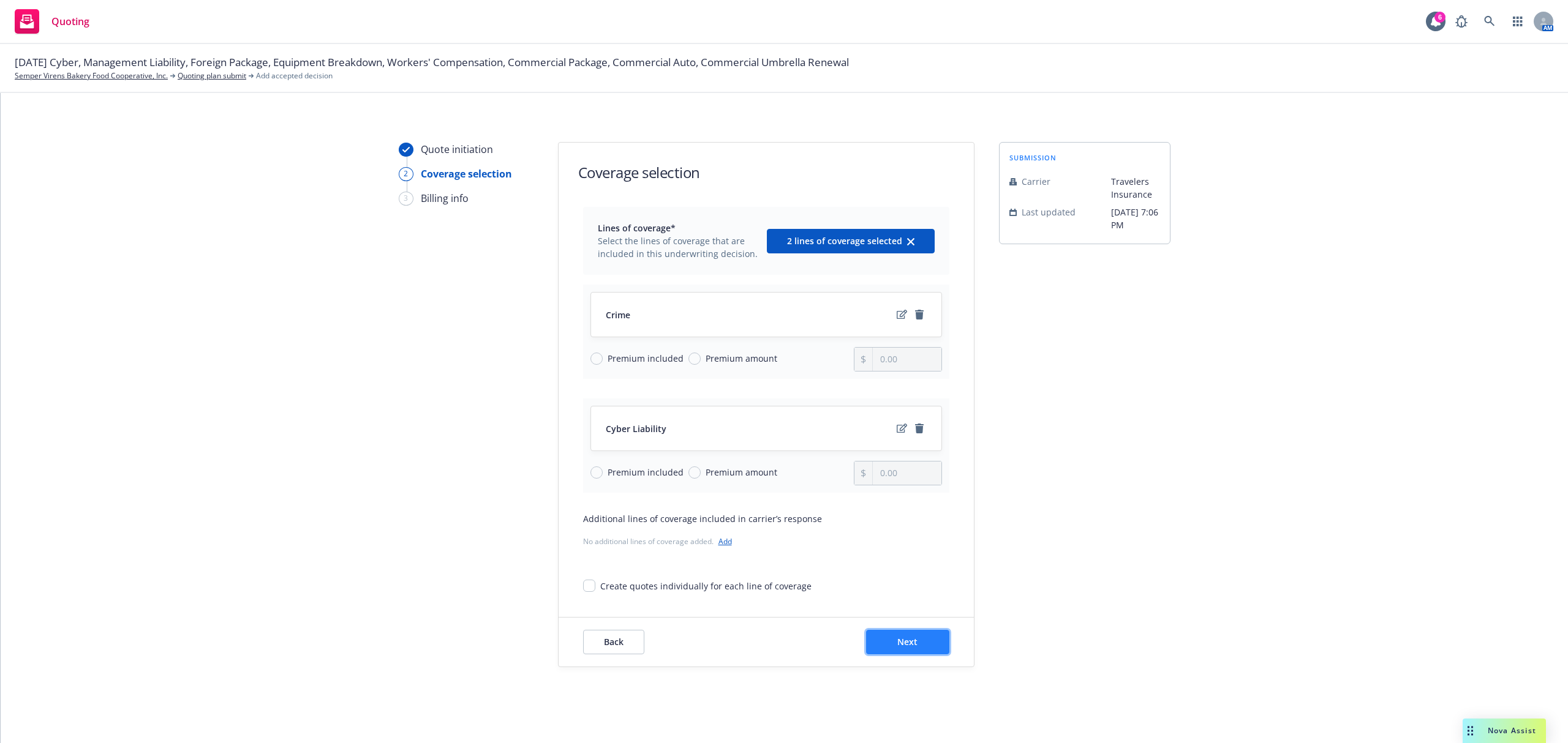
click at [880, 638] on button "Next" at bounding box center [907, 642] width 83 height 25
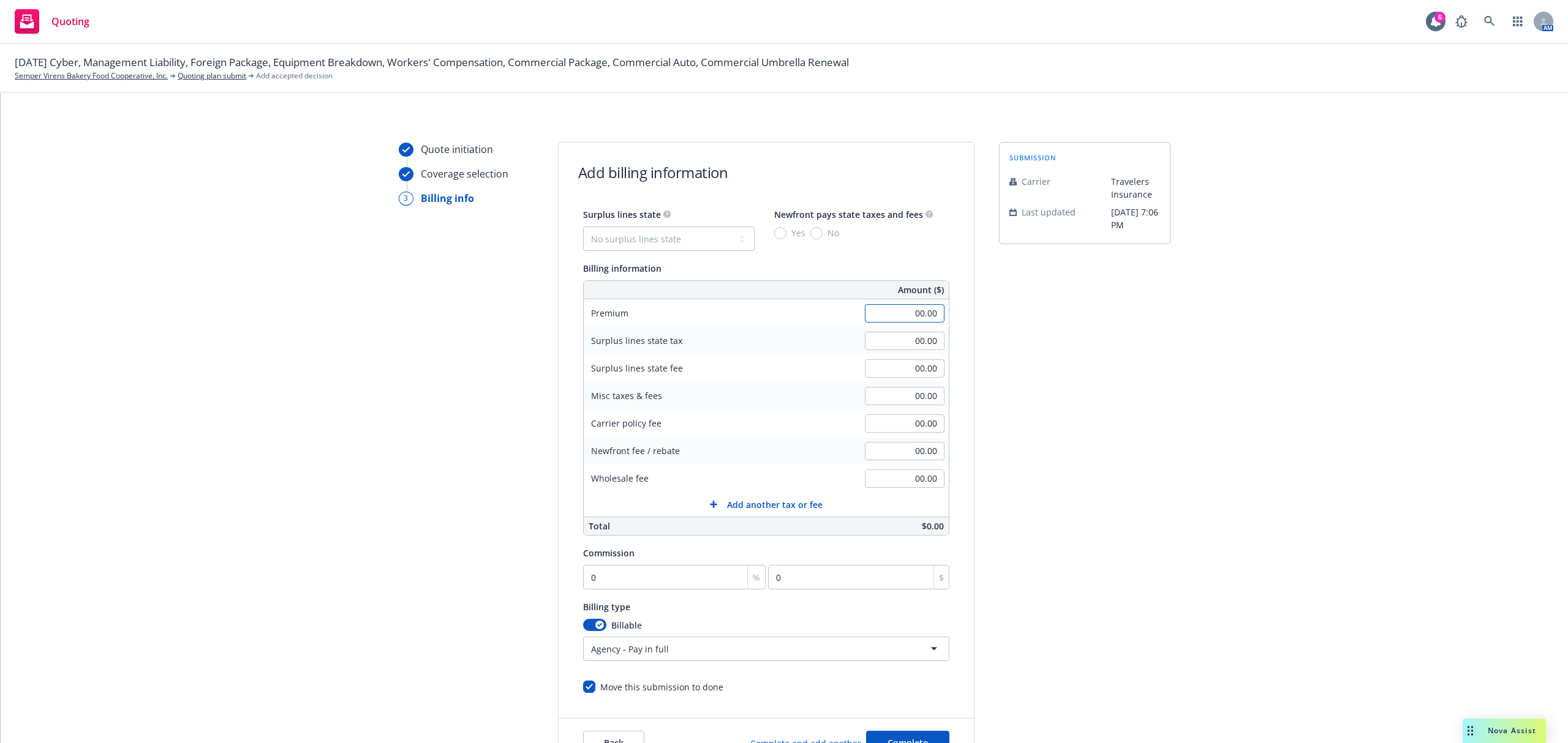
click at [880, 310] on input "00.00" at bounding box center [904, 314] width 80 height 19
type input "7,655.00"
click at [610, 580] on input "0" at bounding box center [674, 577] width 183 height 25
type input "1"
type input "76.55"
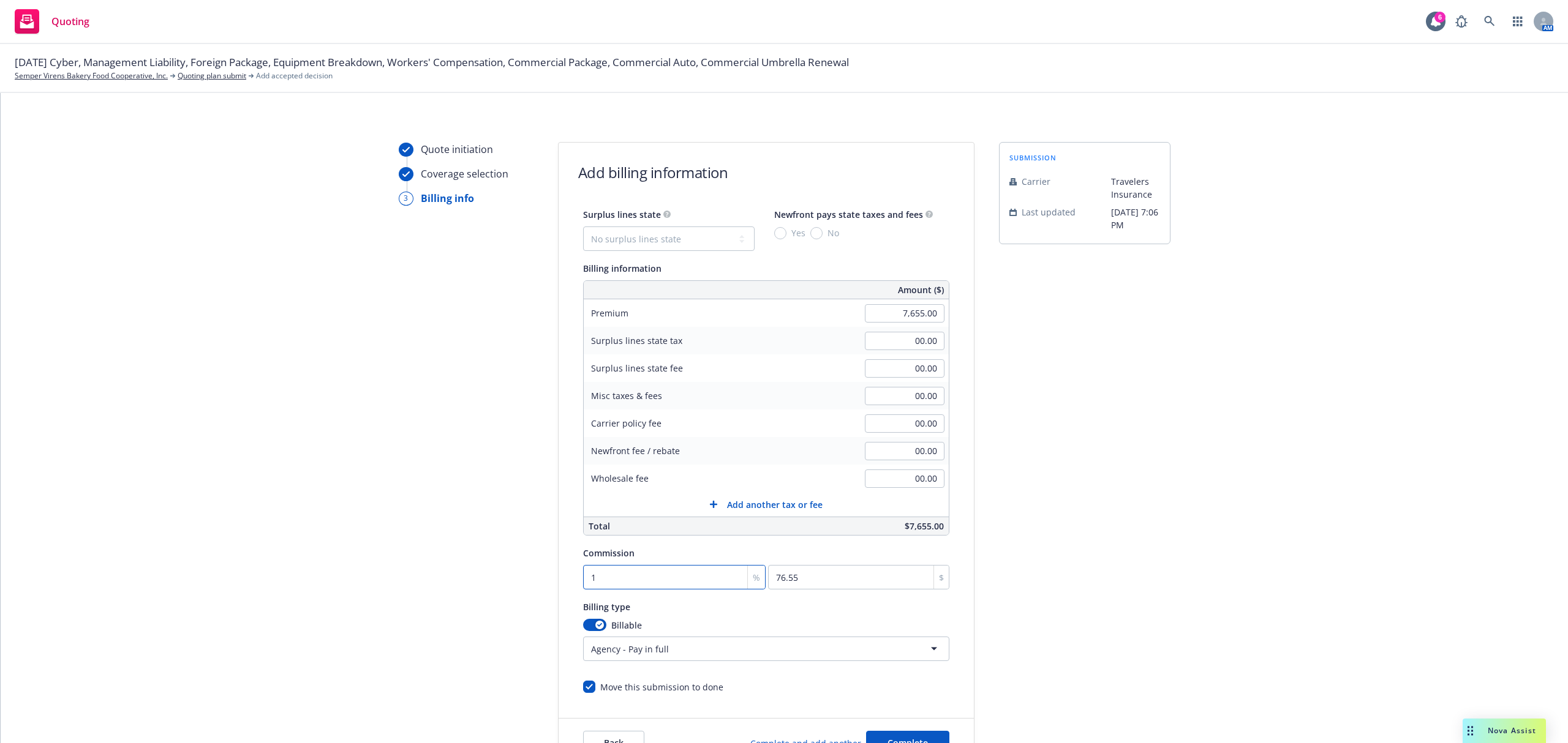
type input "12"
type input "918.6"
type input "12.5"
type input "956.88"
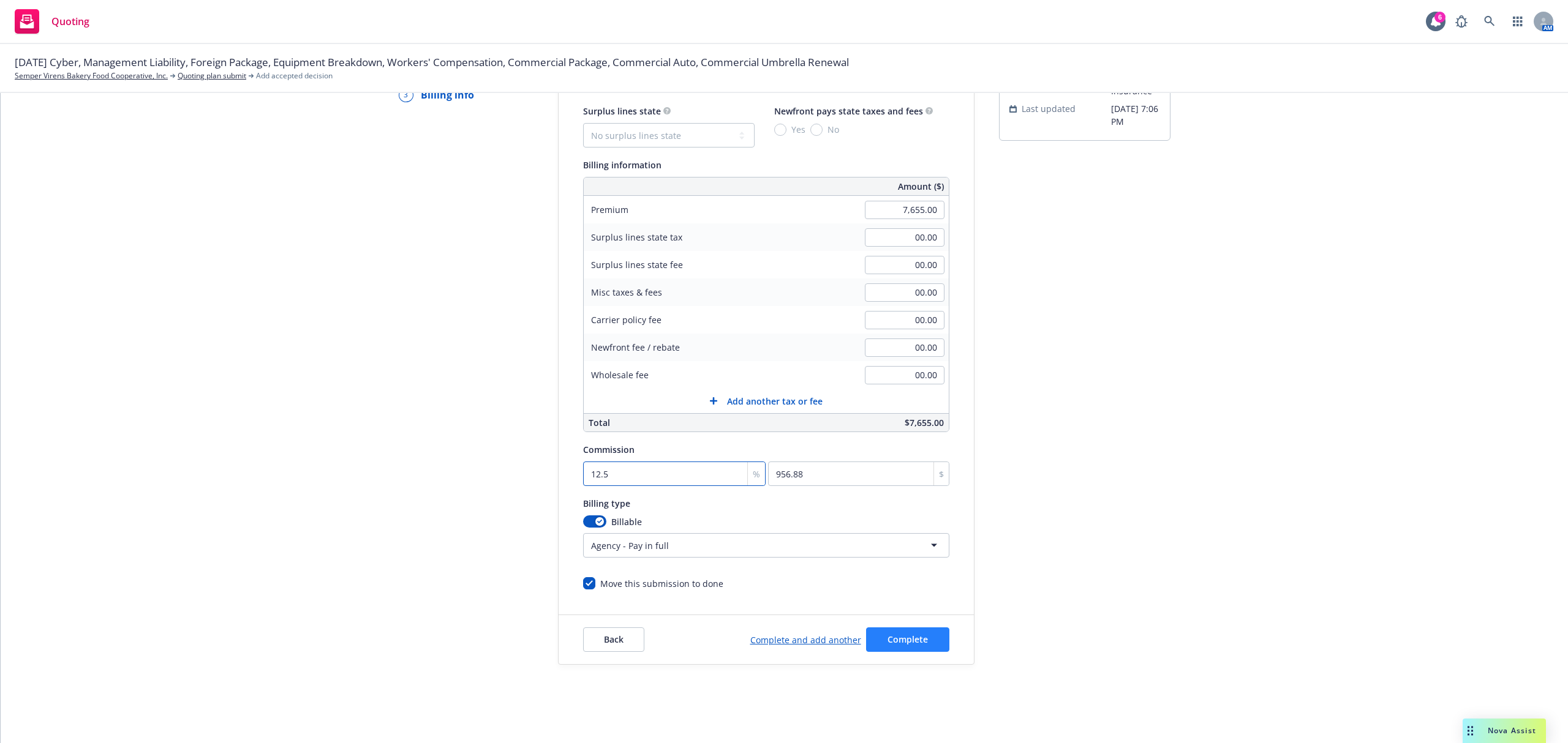
scroll to position [104, 0]
type input "12.5"
click at [932, 637] on button "Complete" at bounding box center [907, 639] width 83 height 25
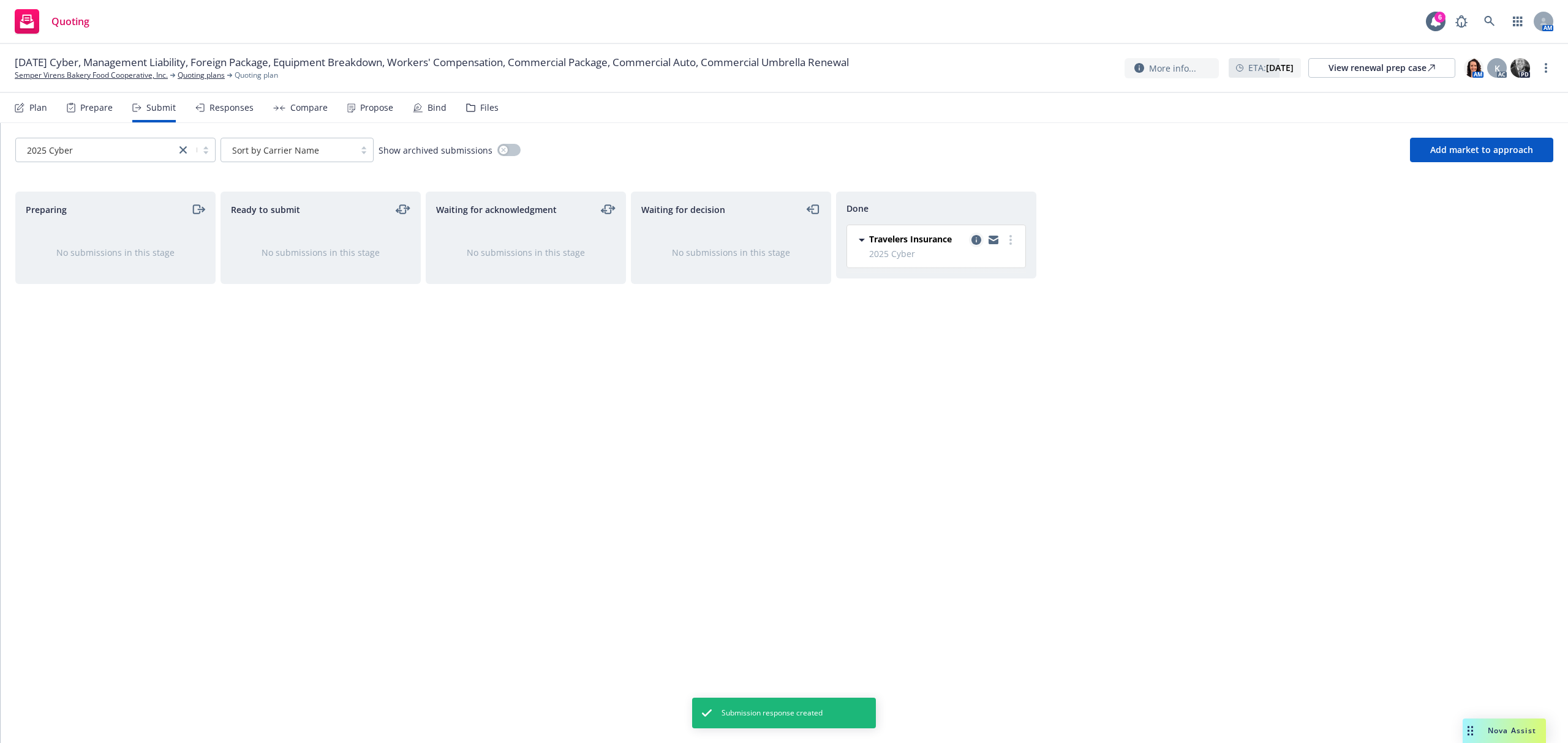
click at [976, 238] on icon "copy logging email" at bounding box center [976, 240] width 10 height 10
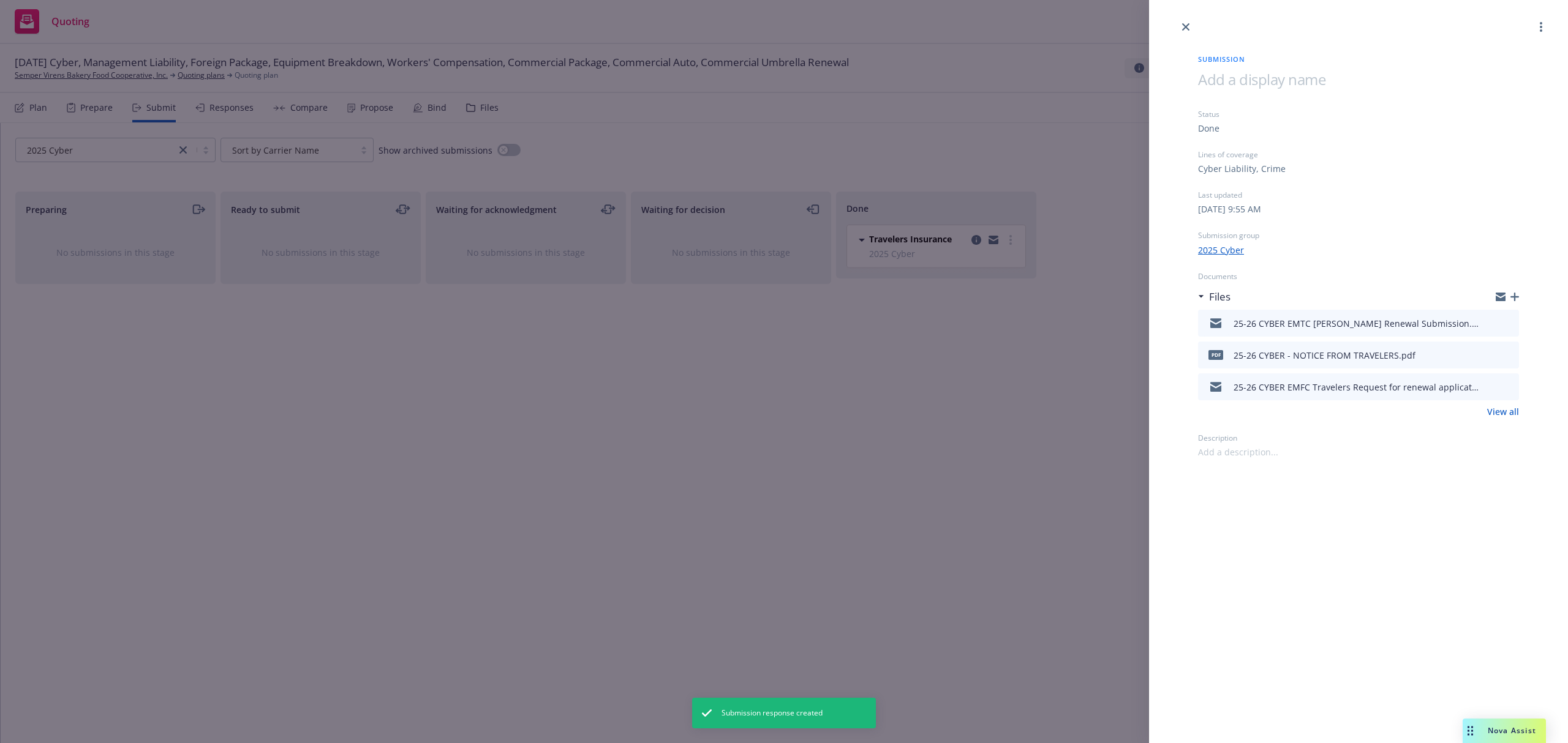
click at [1517, 297] on icon "button" at bounding box center [1514, 296] width 9 height 9
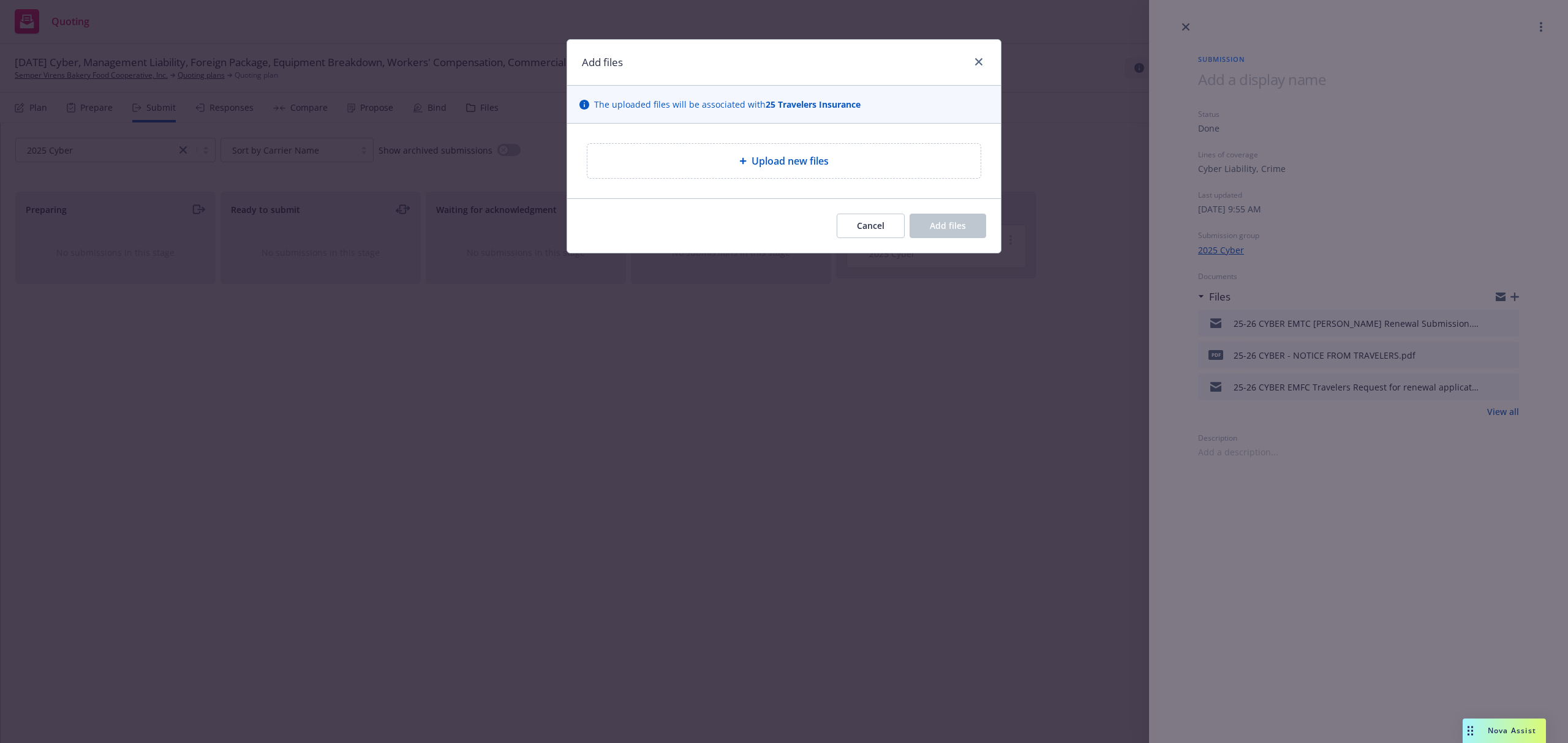
type textarea "x"
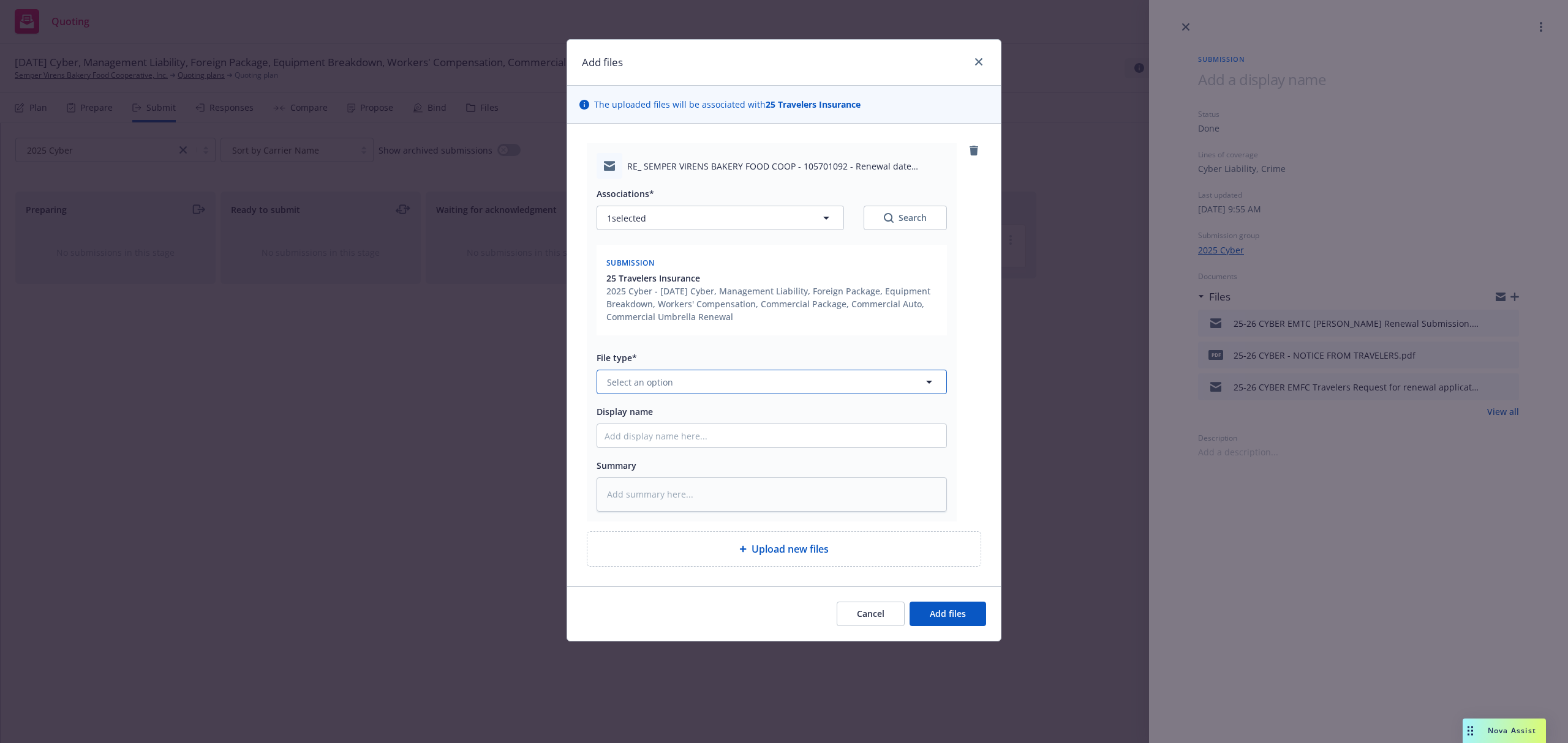
click at [674, 384] on button "Select an option" at bounding box center [771, 381] width 350 height 25
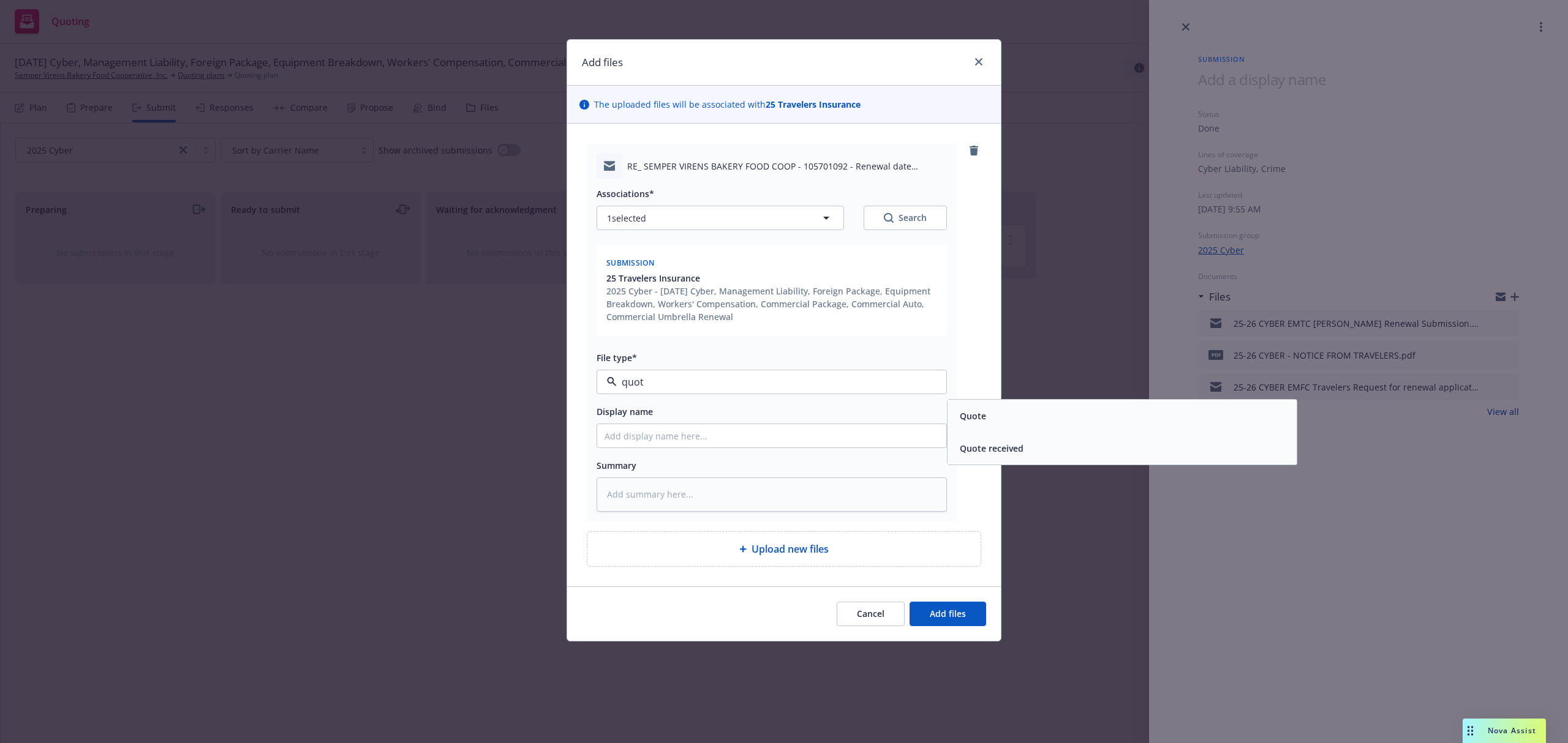
type input "quote"
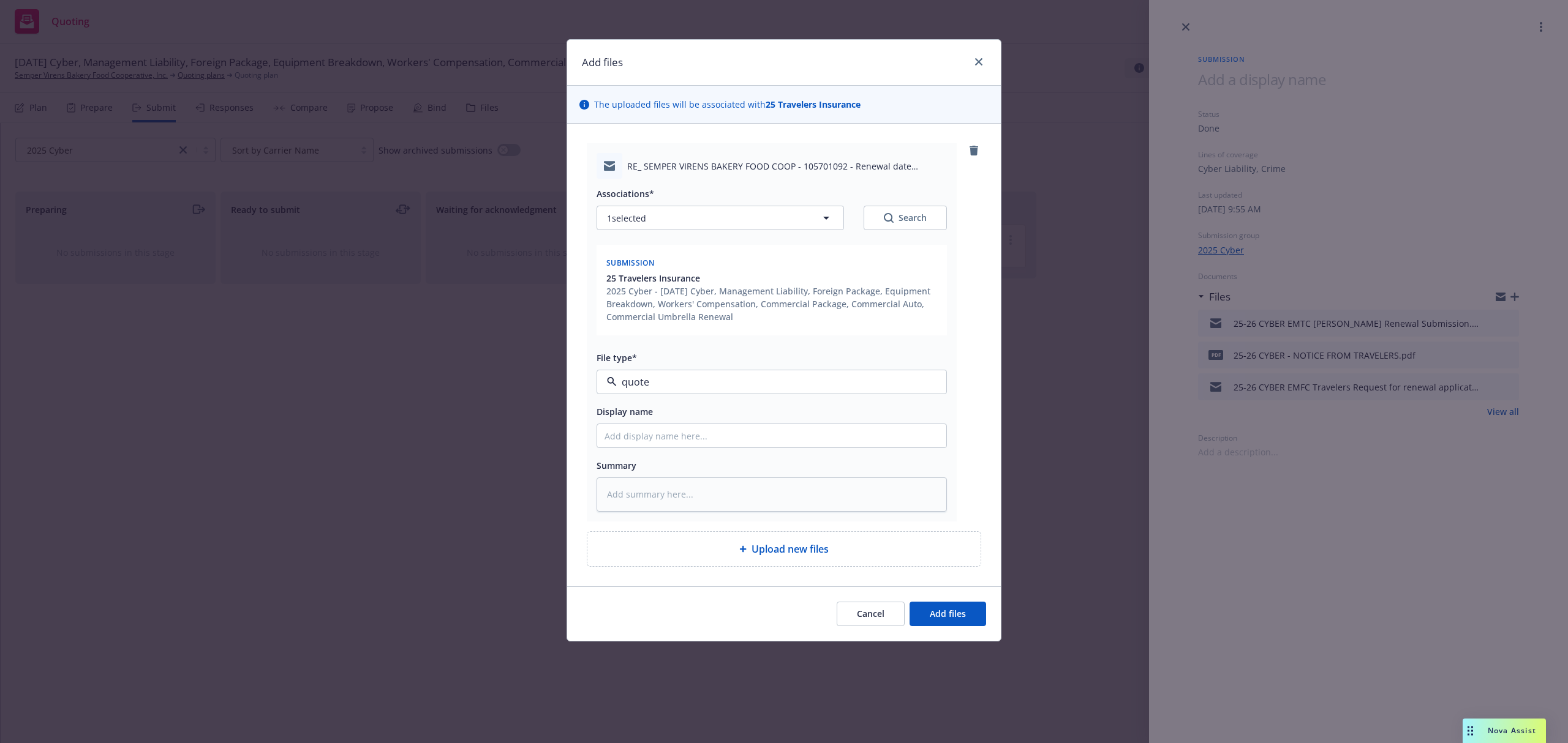
type textarea "x"
type input "2"
type textarea "x"
type input "25"
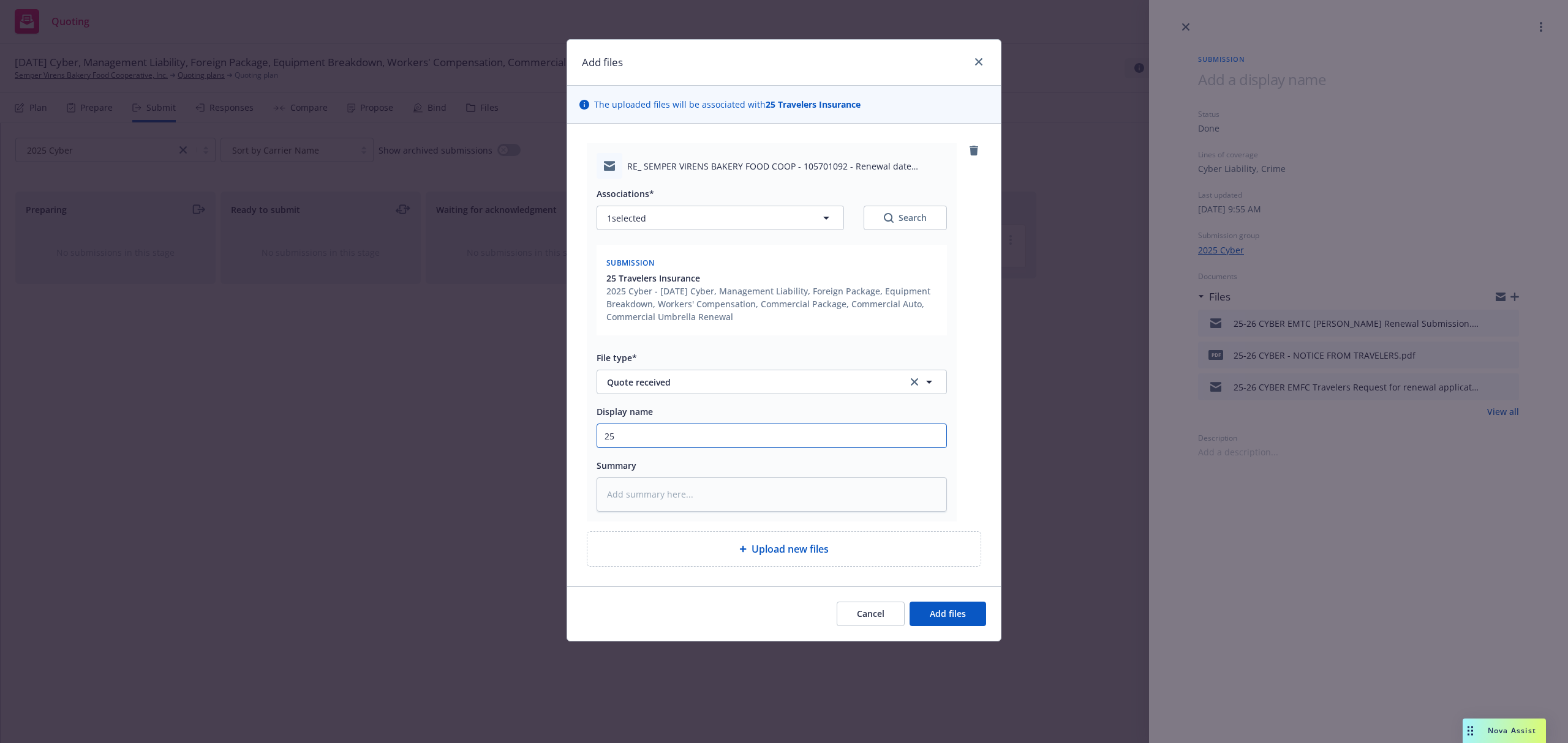
type textarea "x"
type input "25-"
type textarea "x"
type input "25-2"
type textarea "x"
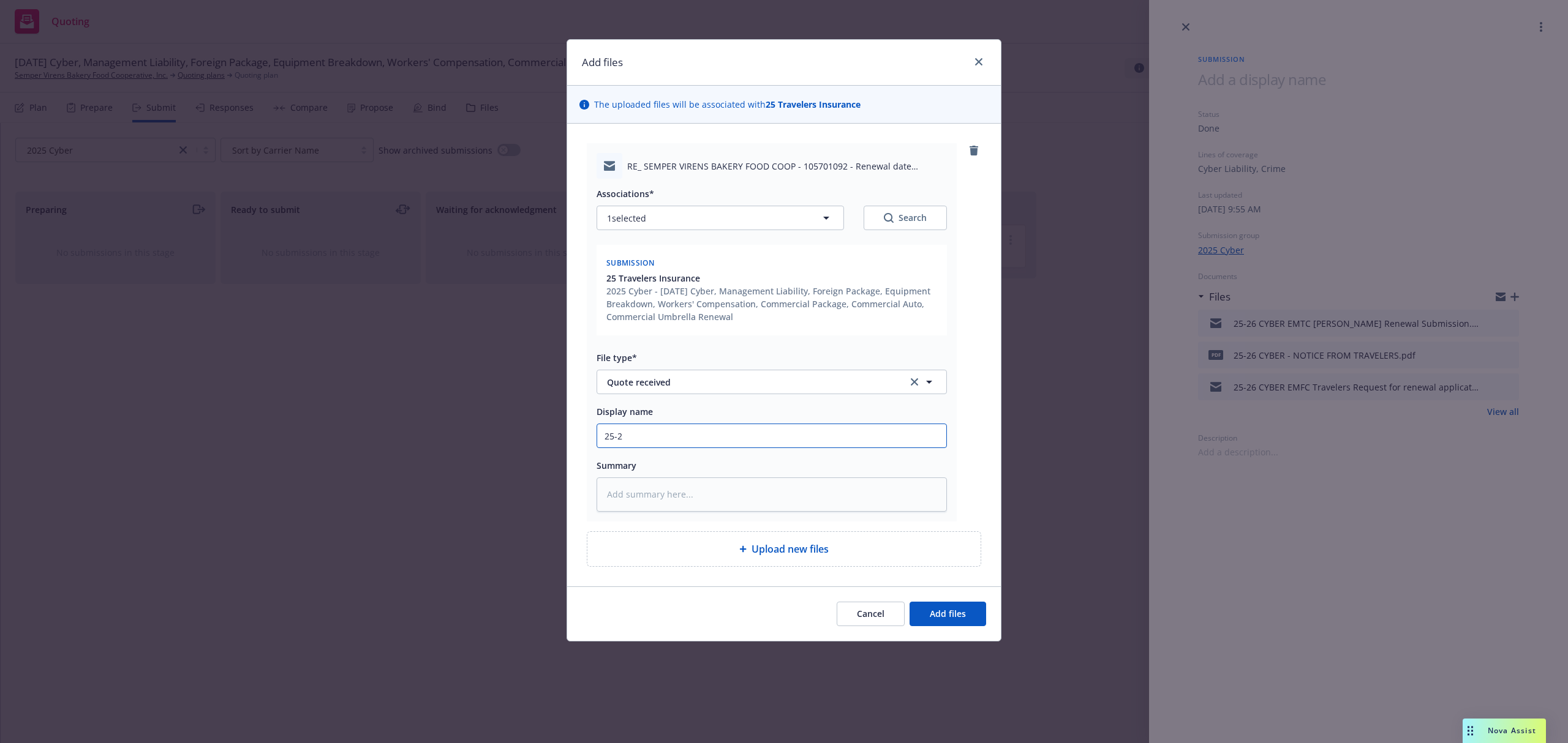
type input "25-26"
type textarea "x"
type input "25-26"
type textarea "x"
type input "25-26 C"
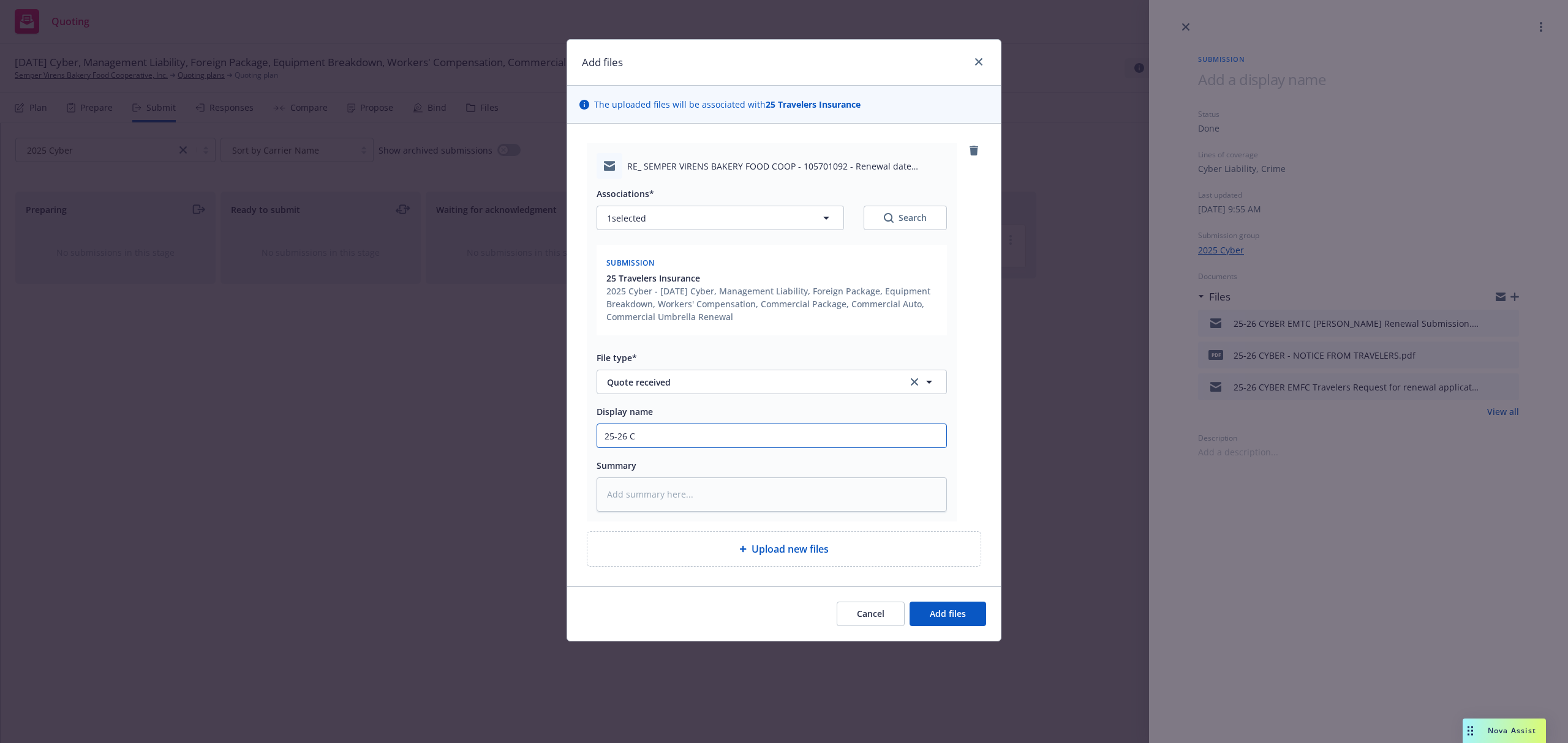
type textarea "x"
type input "25-26 CY"
type textarea "x"
type input "25-26 CYB"
type textarea "x"
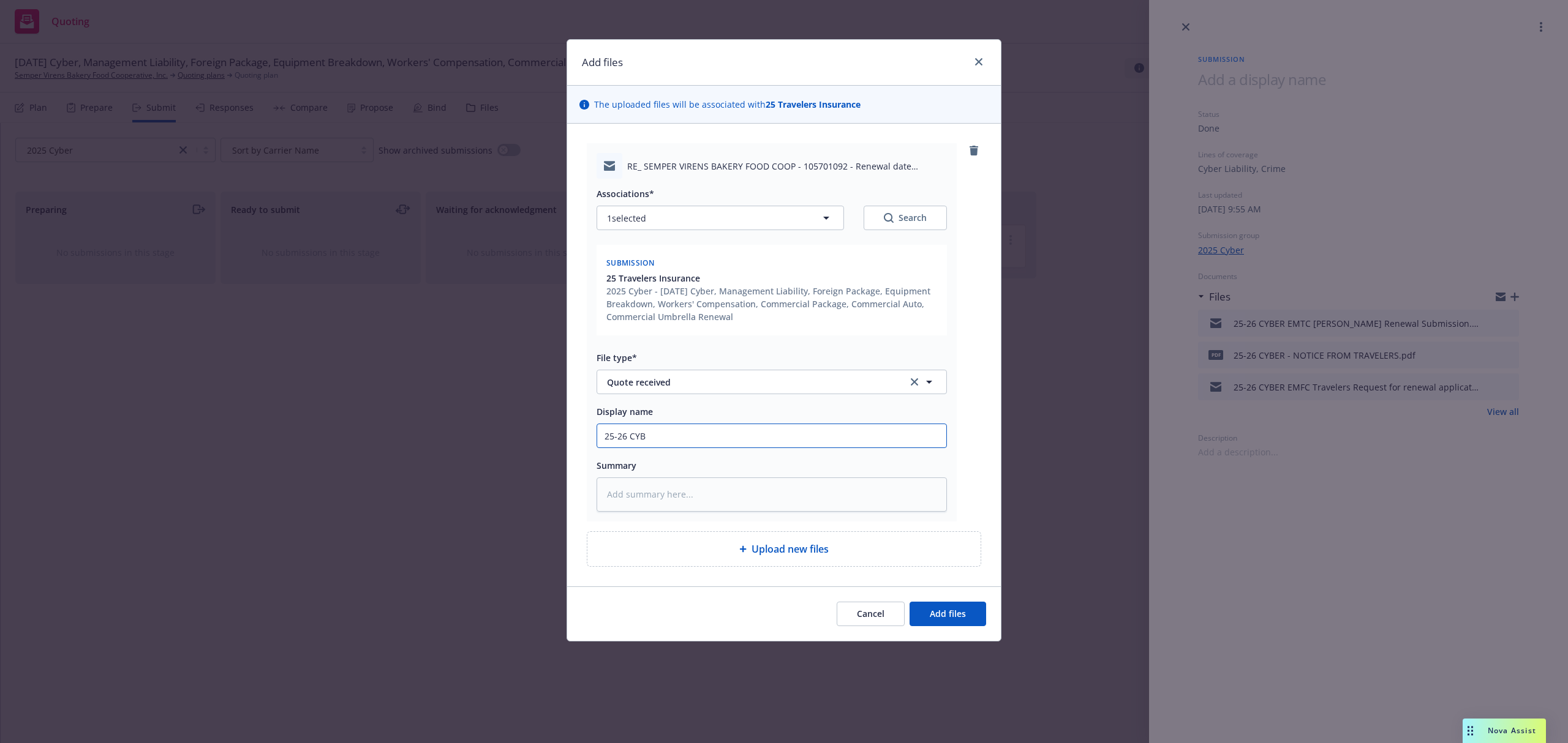
type input "25-26 CYBE"
type textarea "x"
type input "25-26 CYBER"
type textarea "x"
type input "25-26 CYBER"
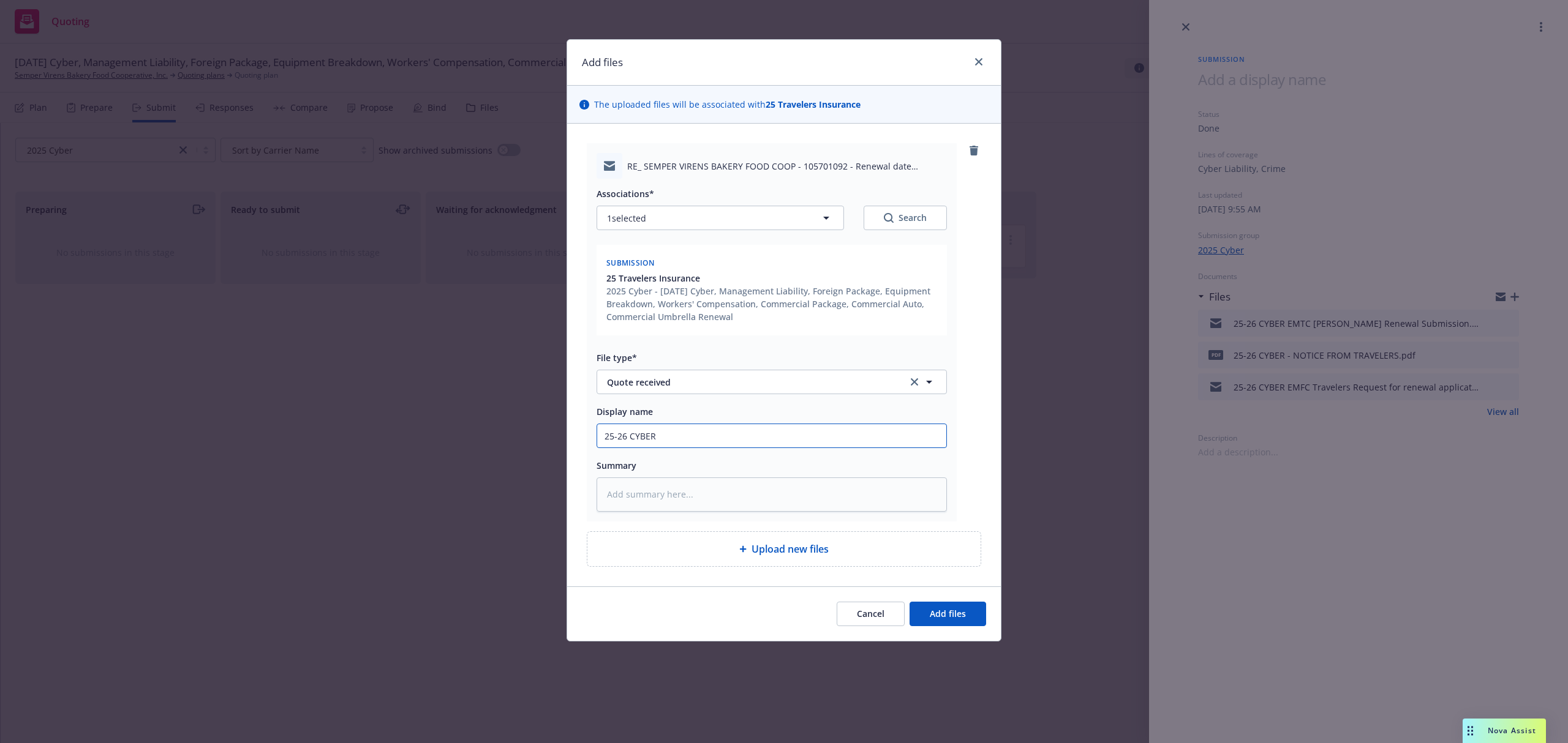
type textarea "x"
type input "25-26 CYBER E"
type textarea "x"
type input "25-26 CYBER EMF"
type textarea "x"
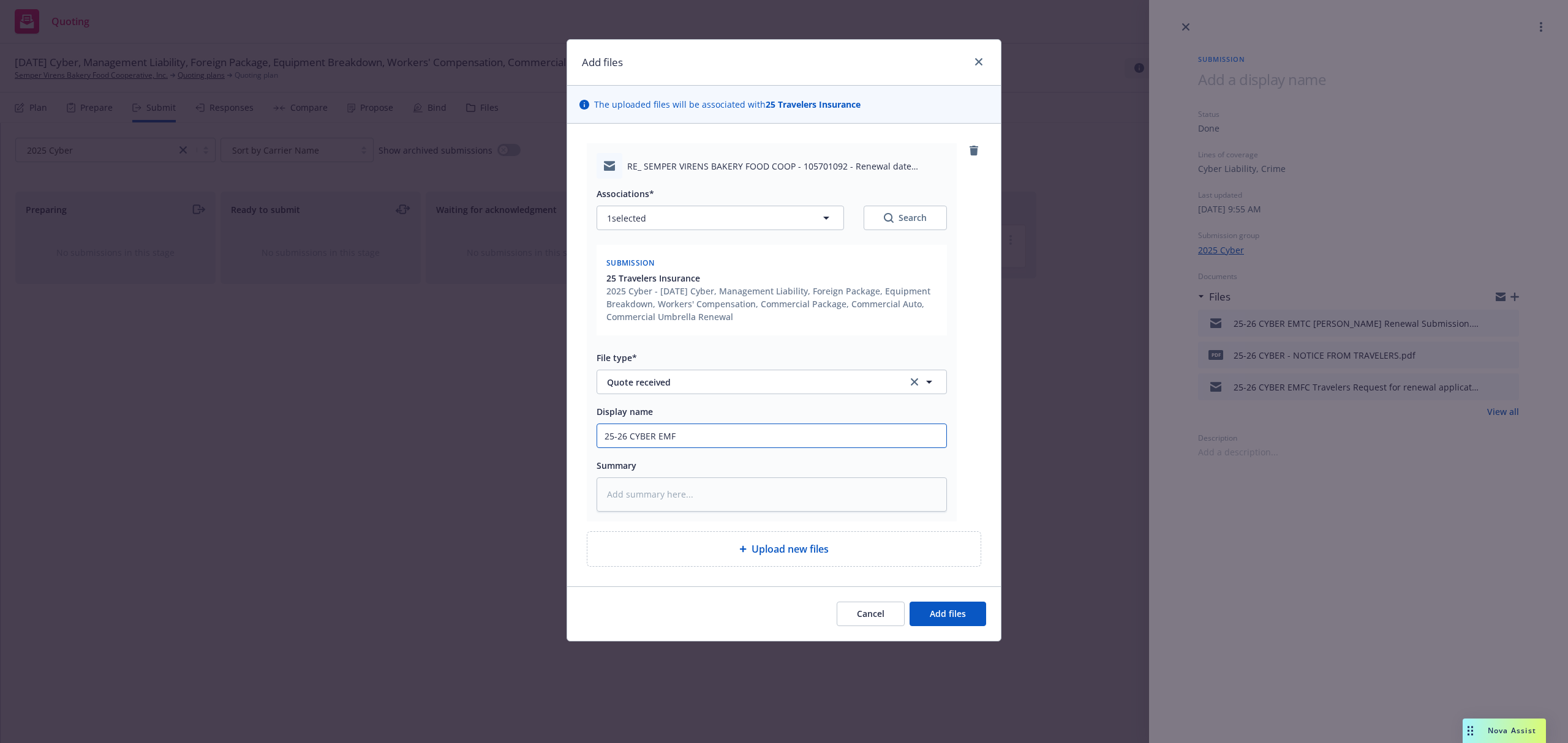
type input "25-26 CYBER EMFC"
type textarea "x"
type input "25-26 CYBER EMFC"
type textarea "x"
type input "25-26 CYBER EMFC A"
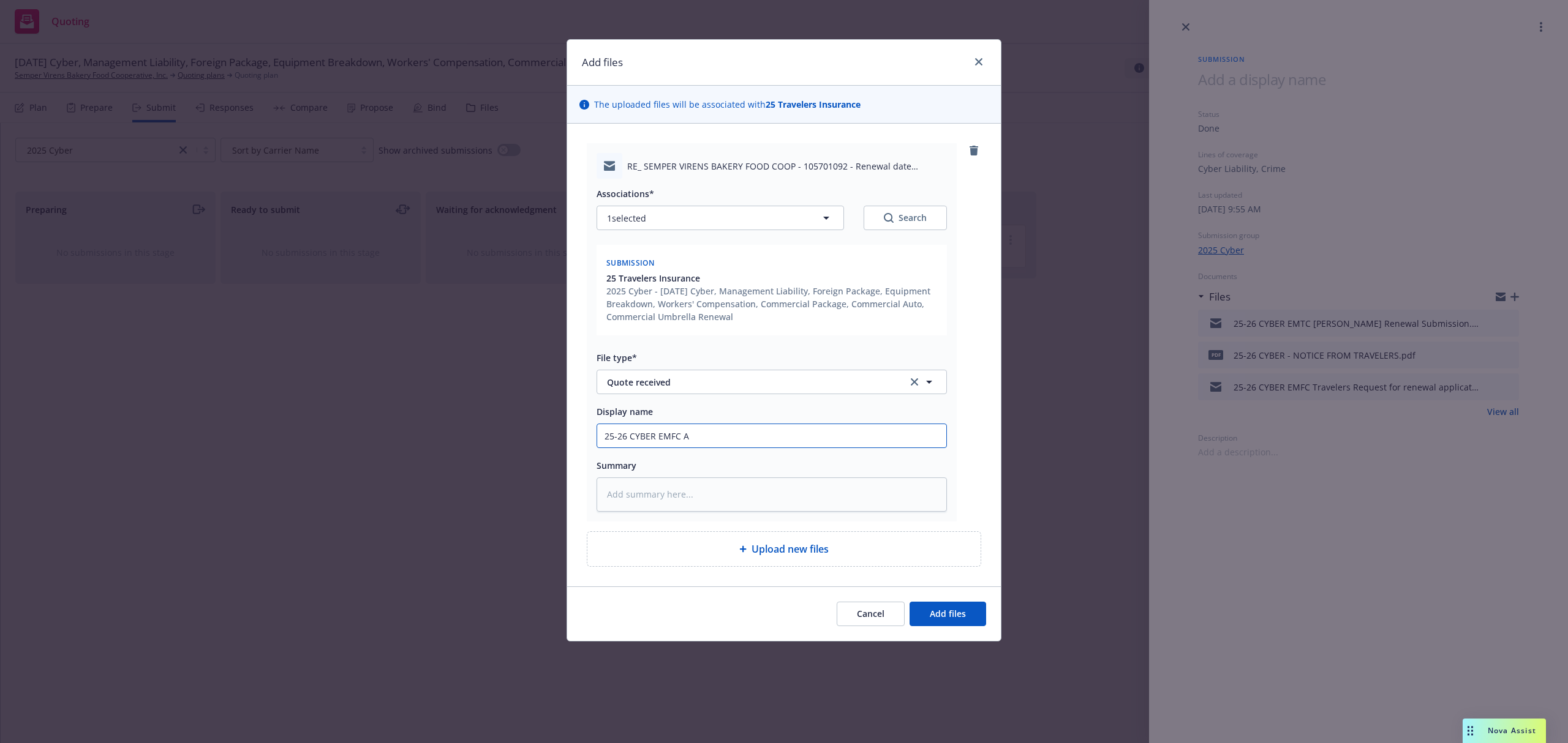
type textarea "x"
type input "25-26 CYBER EMFC An"
type textarea "x"
type input "25-26 CYBER EMFC And"
type textarea "x"
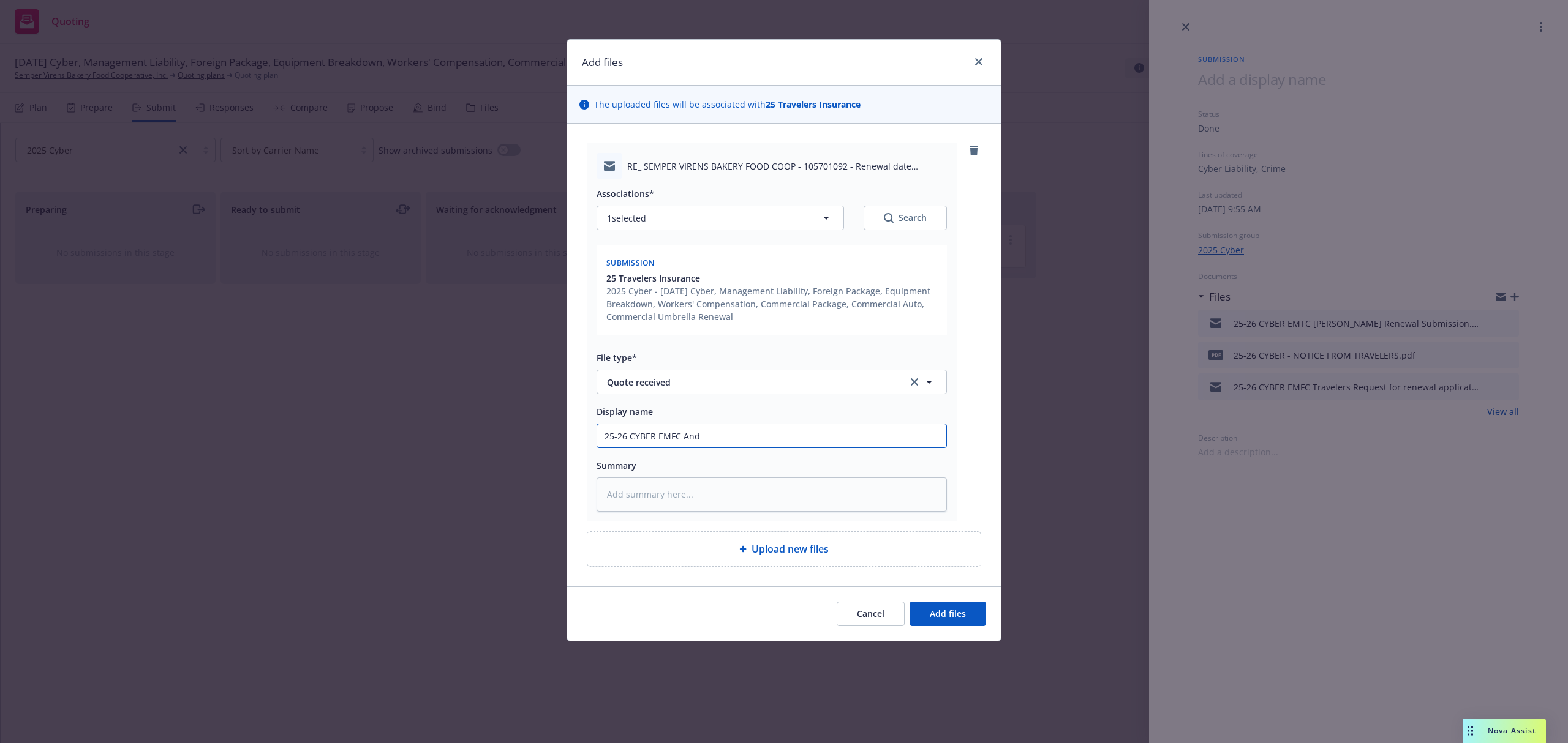
type input "25-26 CYBER EMFC Andr"
type textarea "x"
type input "25-26 CYBER EMFC [PERSON_NAME]"
type textarea "x"
type input "25-26 CYBER EMFC [PERSON_NAME]"
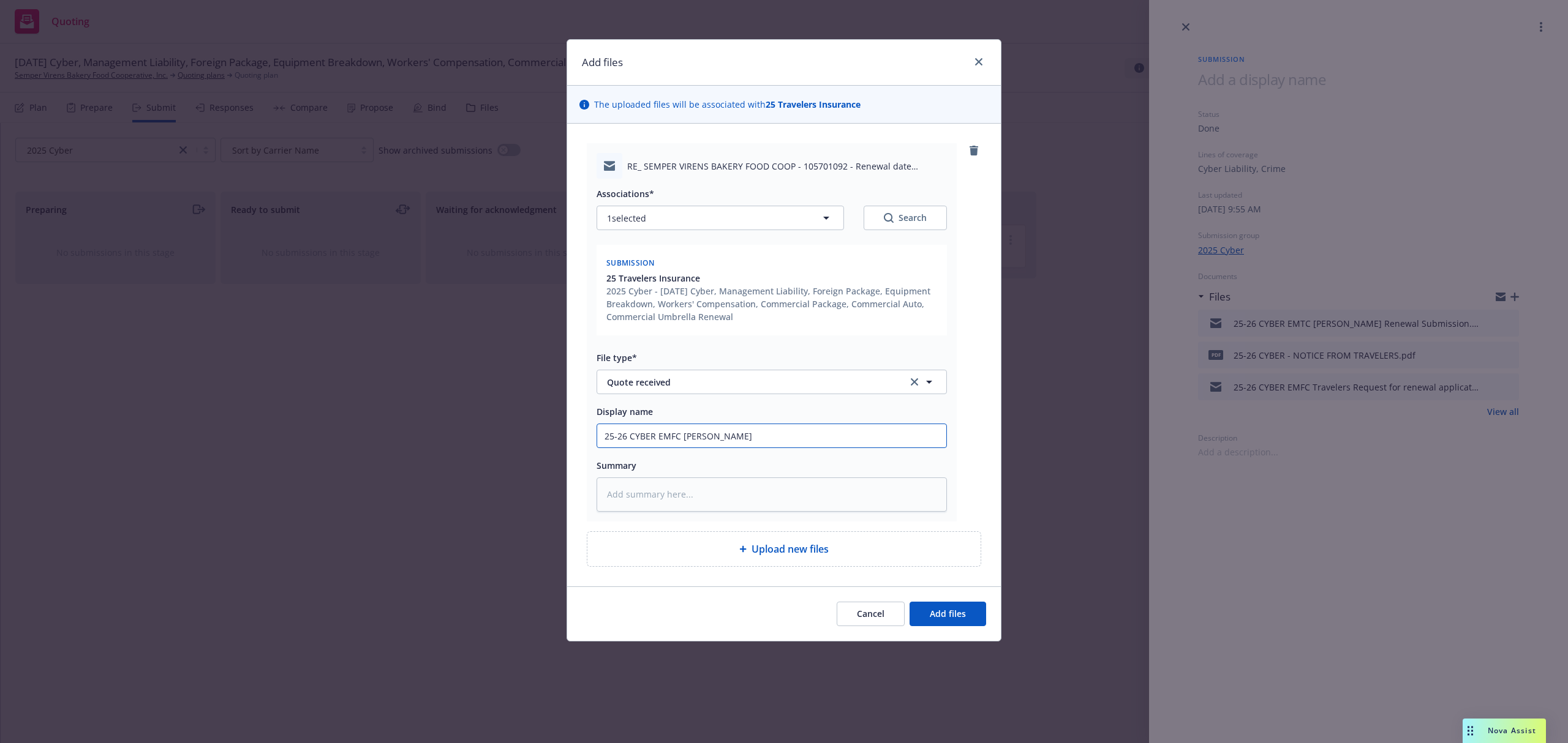
type textarea "x"
paste textarea "Lorem Ipsumdol, S amet consecte adi elitsed doeiu te Incidi Utlabo. Etd magn al…"
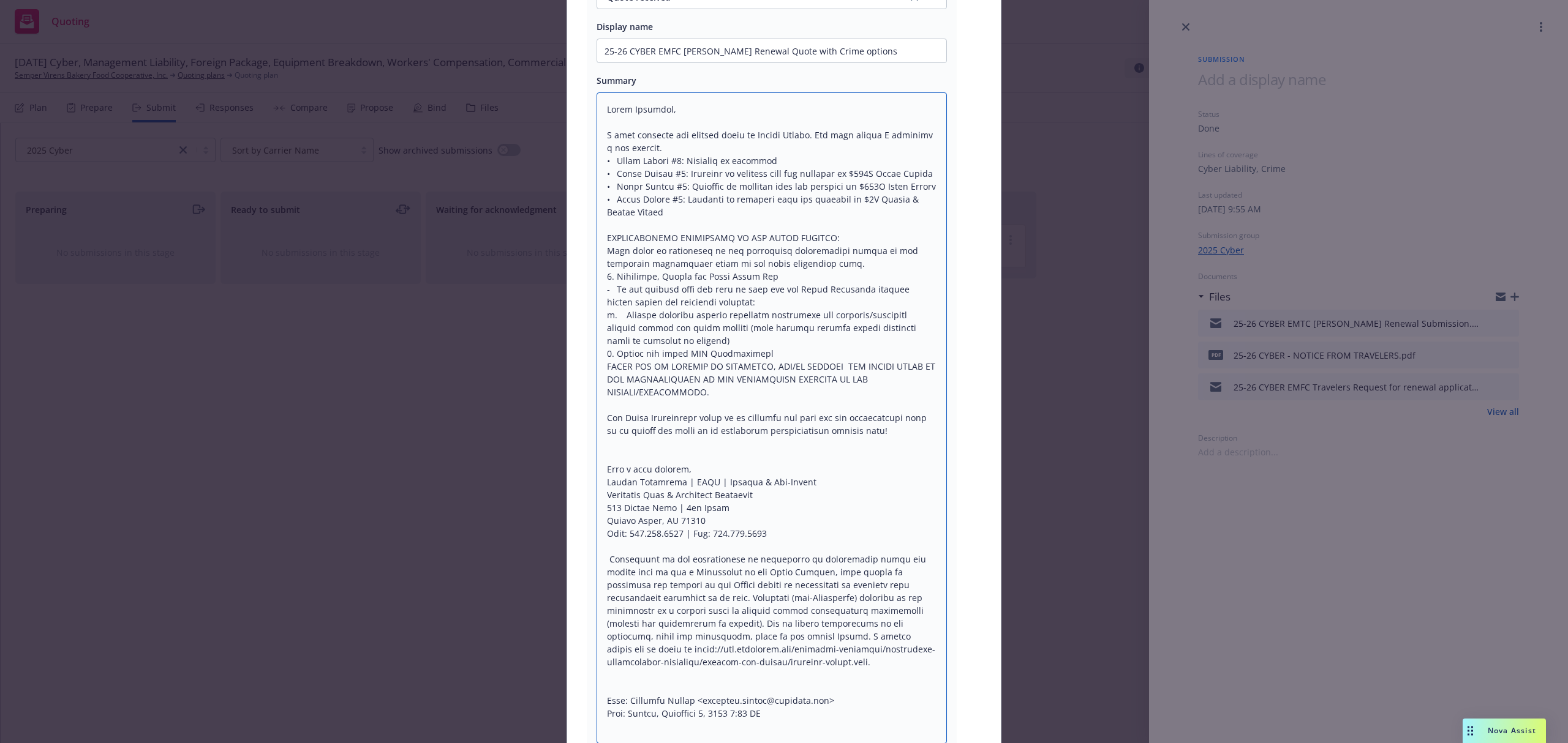
scroll to position [25, 0]
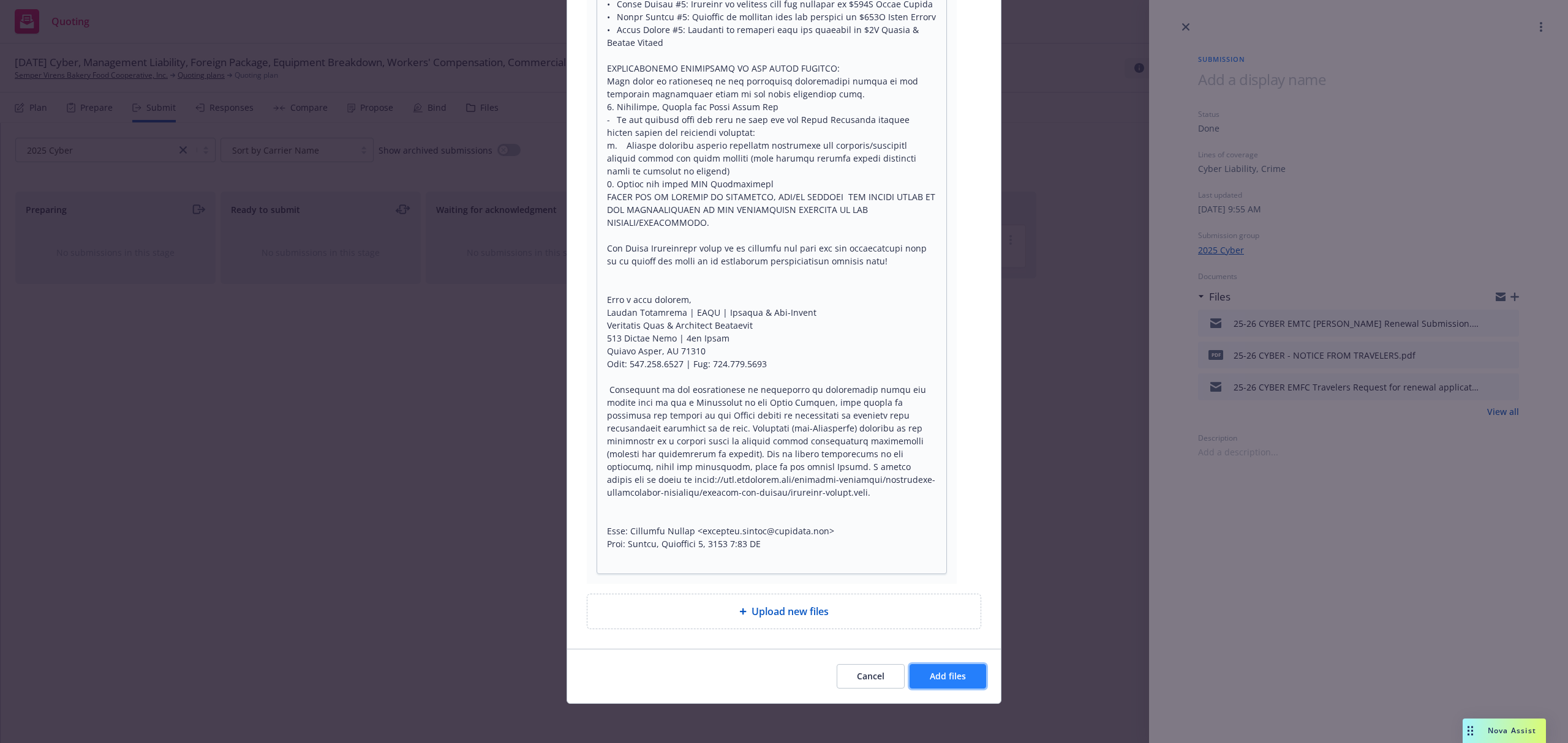
click at [960, 683] on button "Add files" at bounding box center [948, 676] width 76 height 25
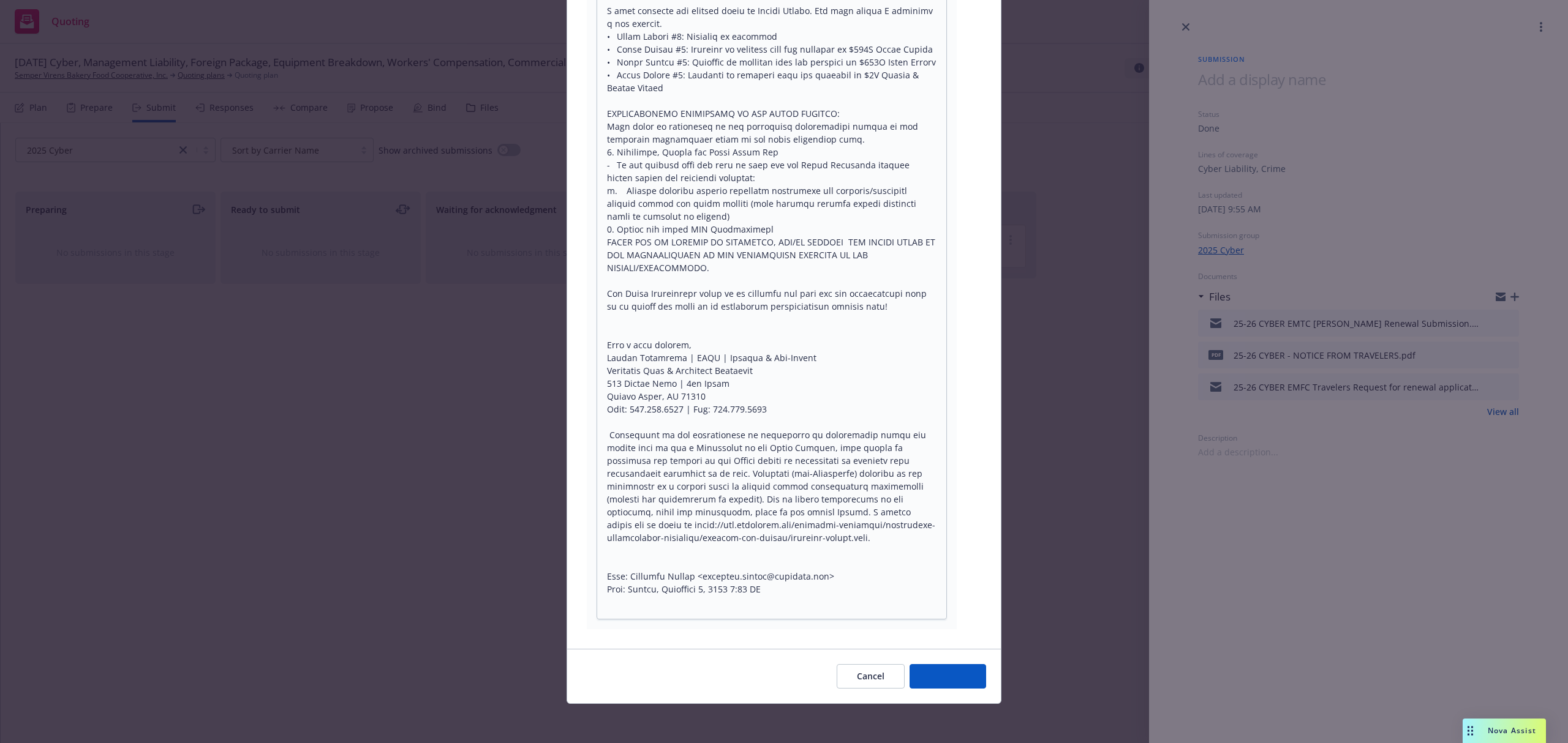
scroll to position [0, 0]
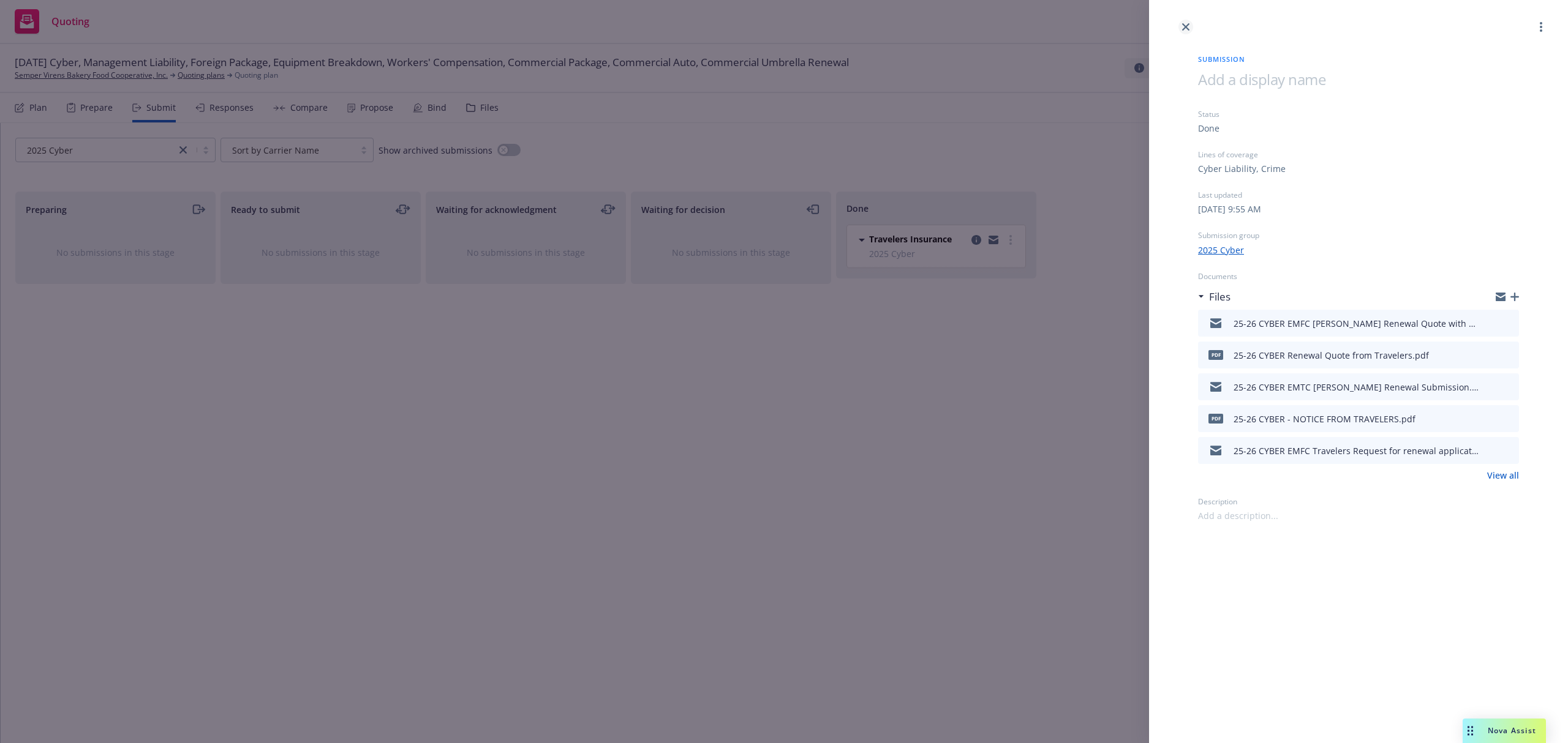
click at [1182, 26] on icon "close" at bounding box center [1186, 27] width 7 height 7
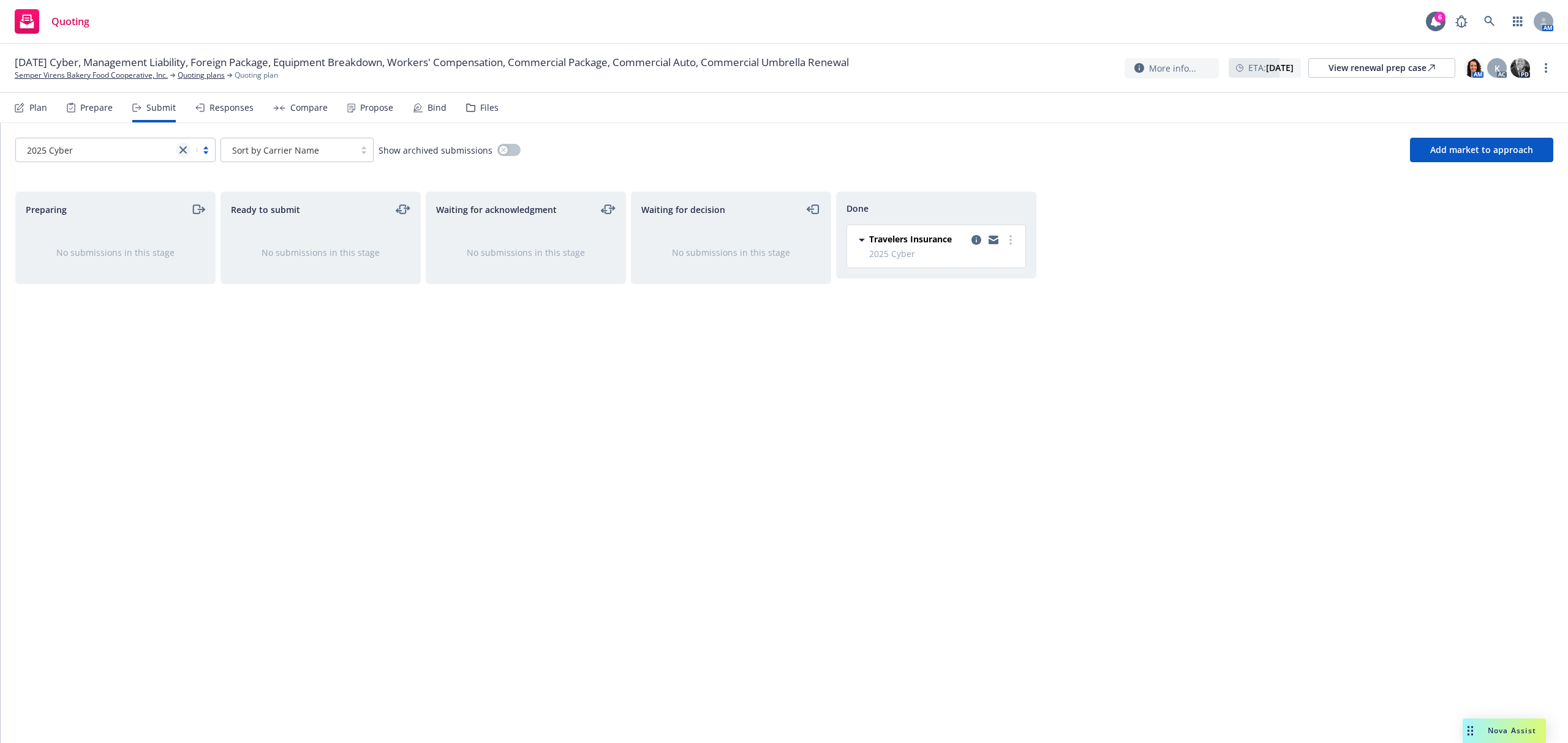
click at [177, 152] on link "close" at bounding box center [183, 150] width 15 height 15
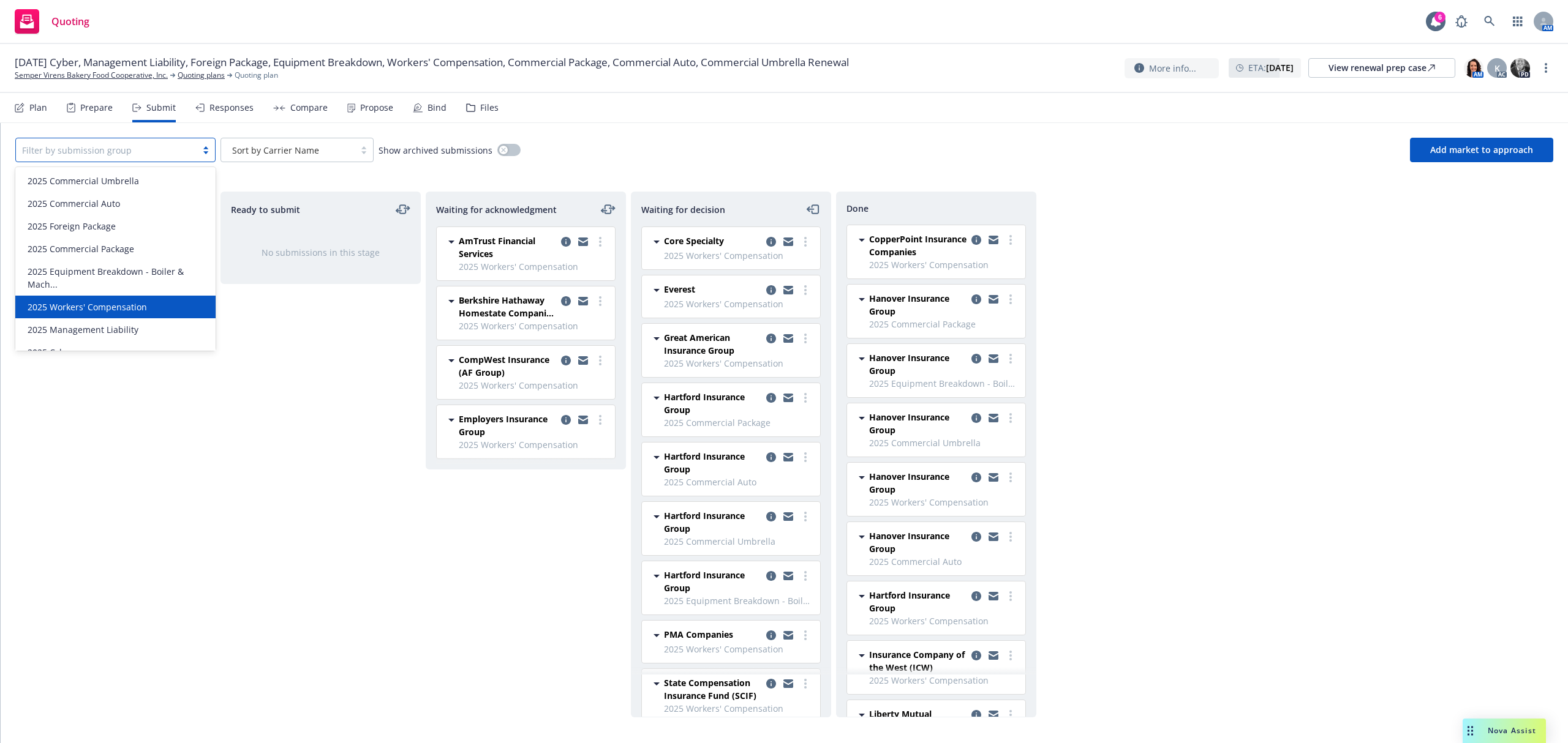
click at [166, 305] on div "2025 Workers' Compensation" at bounding box center [115, 306] width 186 height 13
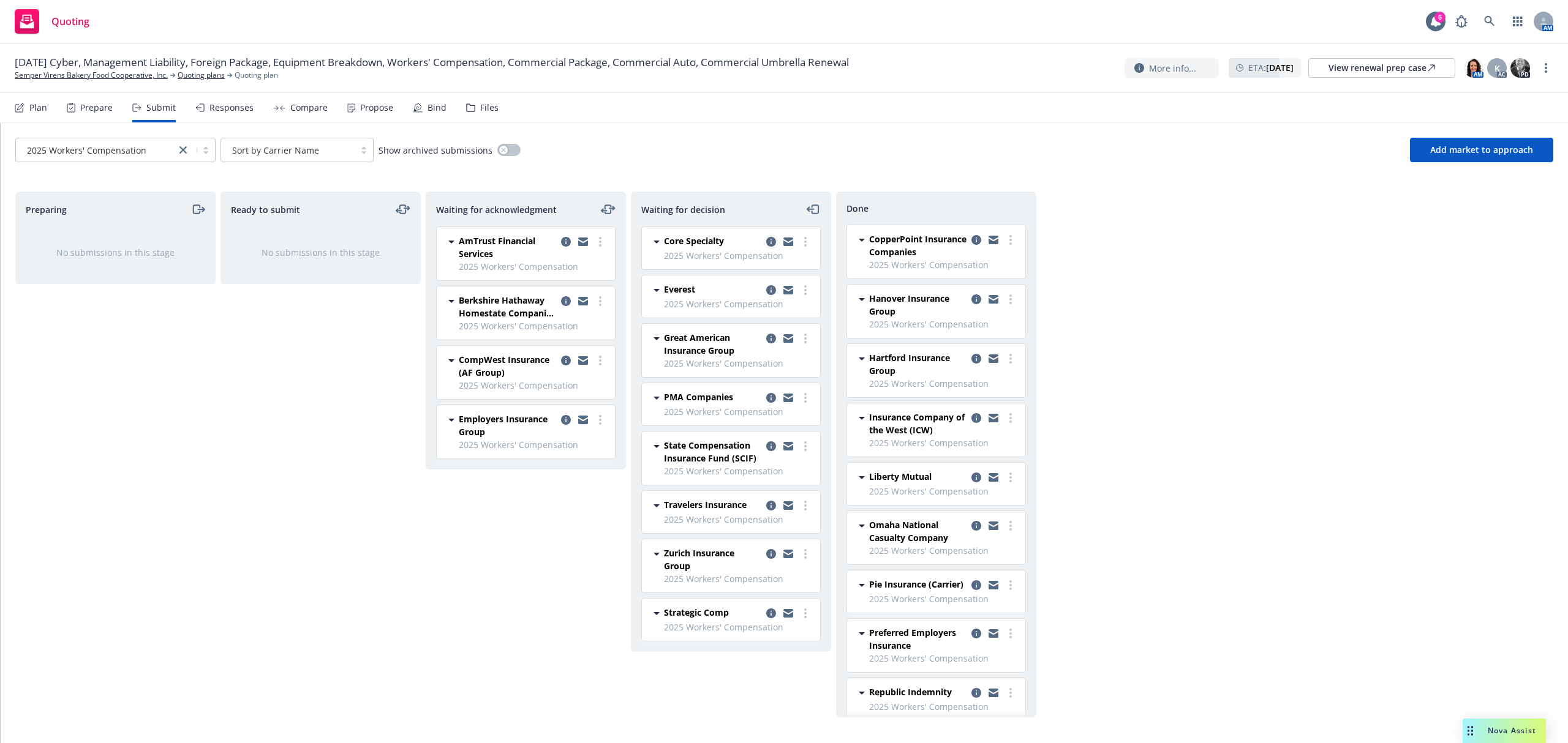
click at [772, 238] on icon "copy logging email" at bounding box center [771, 241] width 10 height 10
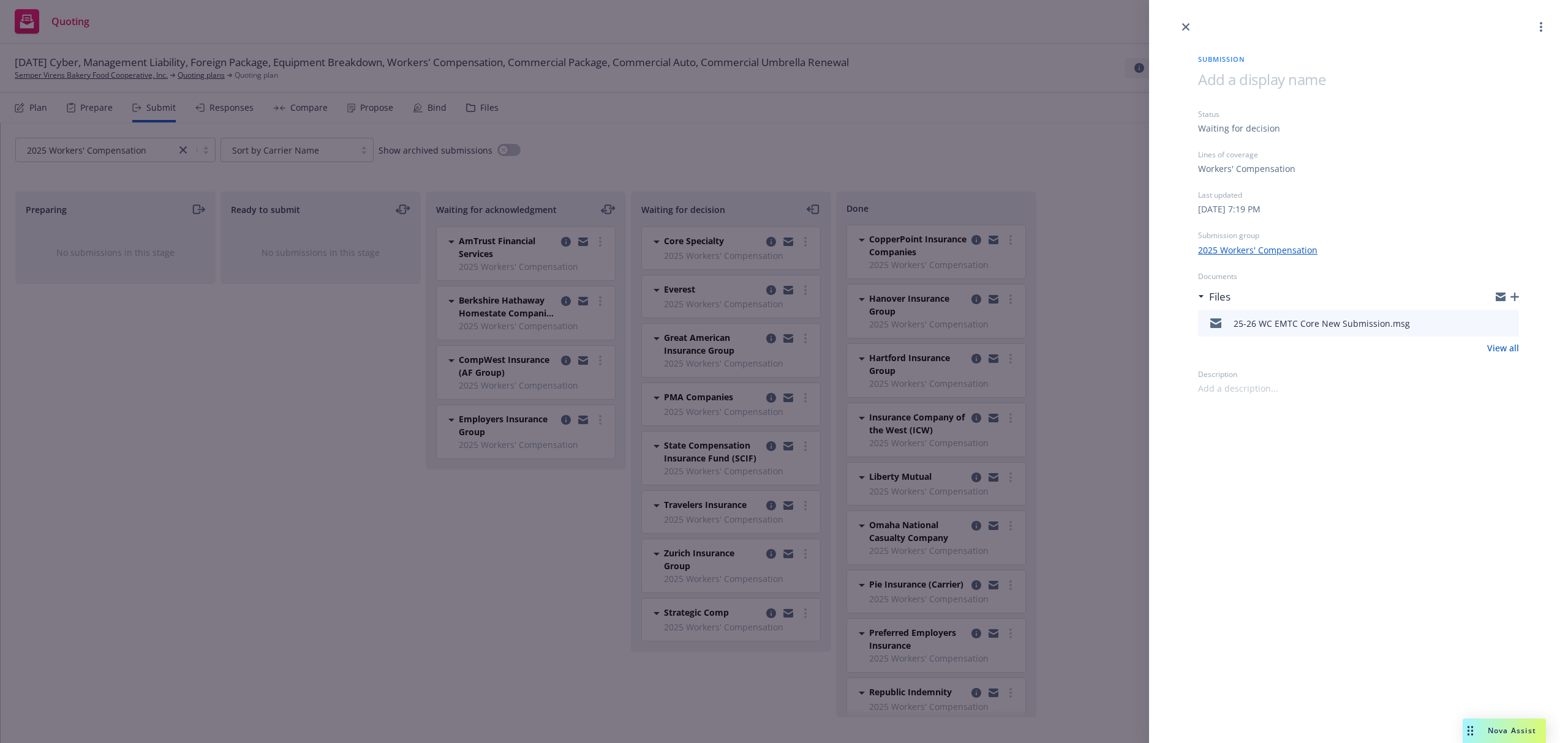
click at [1513, 294] on icon "button" at bounding box center [1514, 296] width 9 height 9
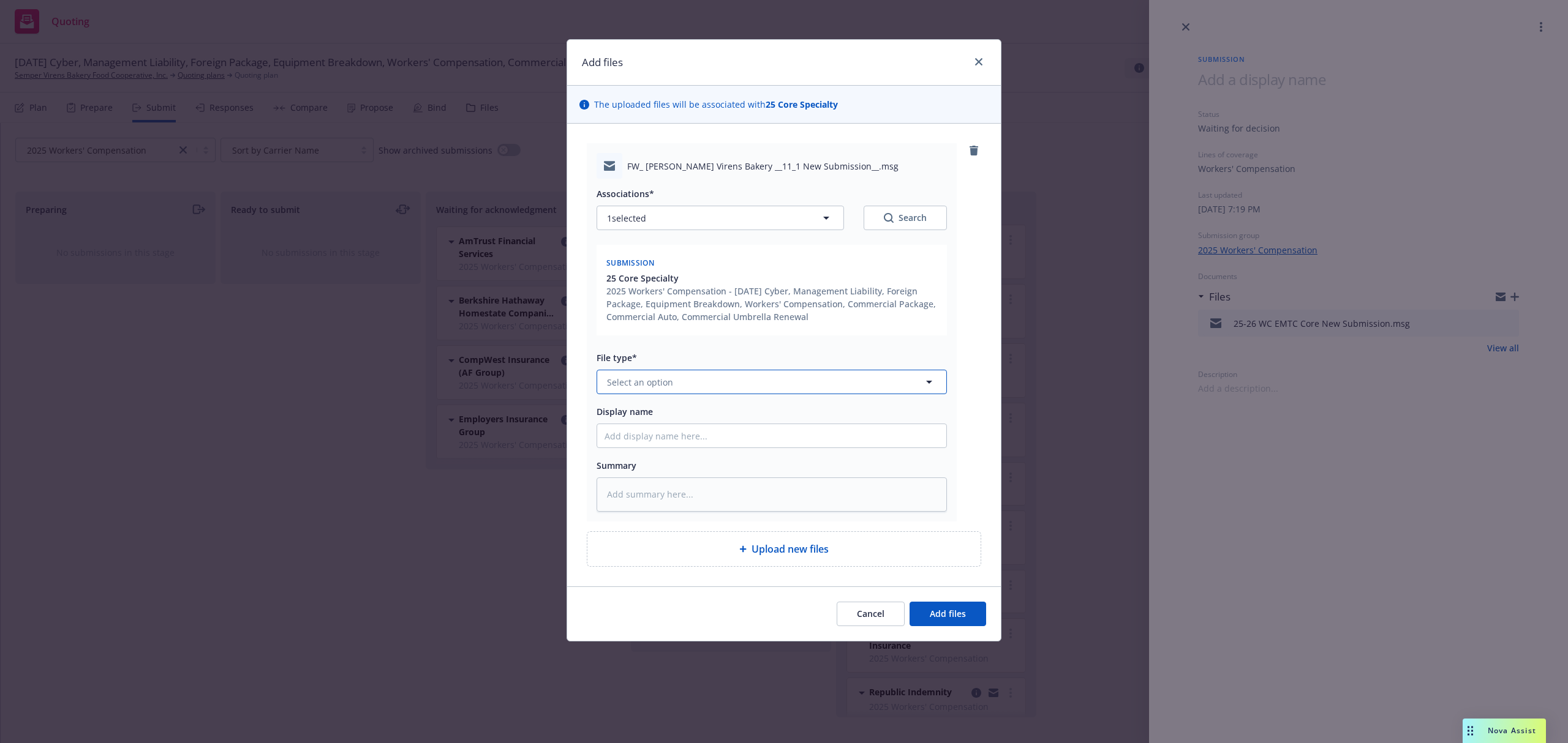
click at [654, 383] on span "Select an option" at bounding box center [640, 381] width 66 height 13
paste textarea "Hi [PERSON_NAME], Thank you very much for the submission. Apologies for the del…"
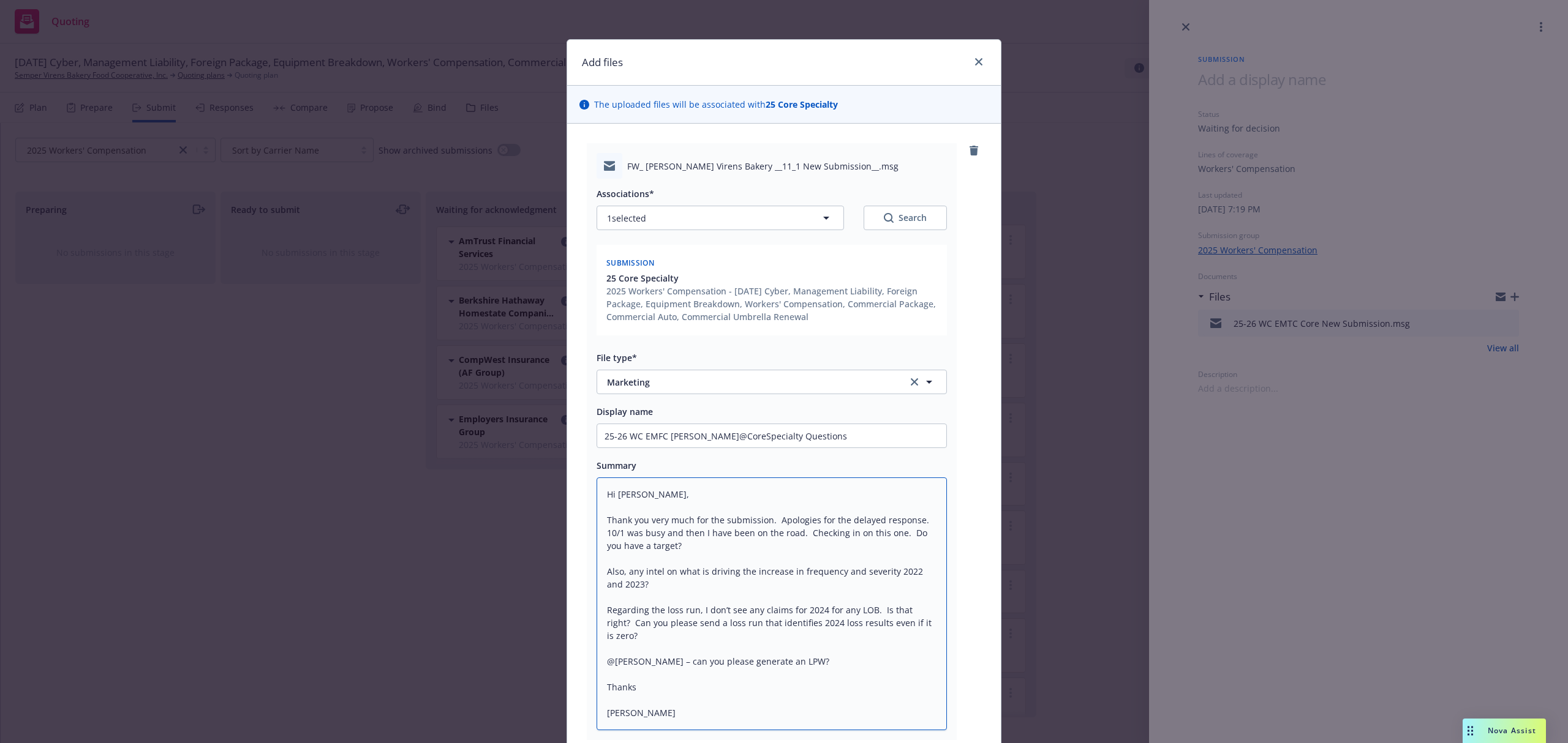
scroll to position [12, 0]
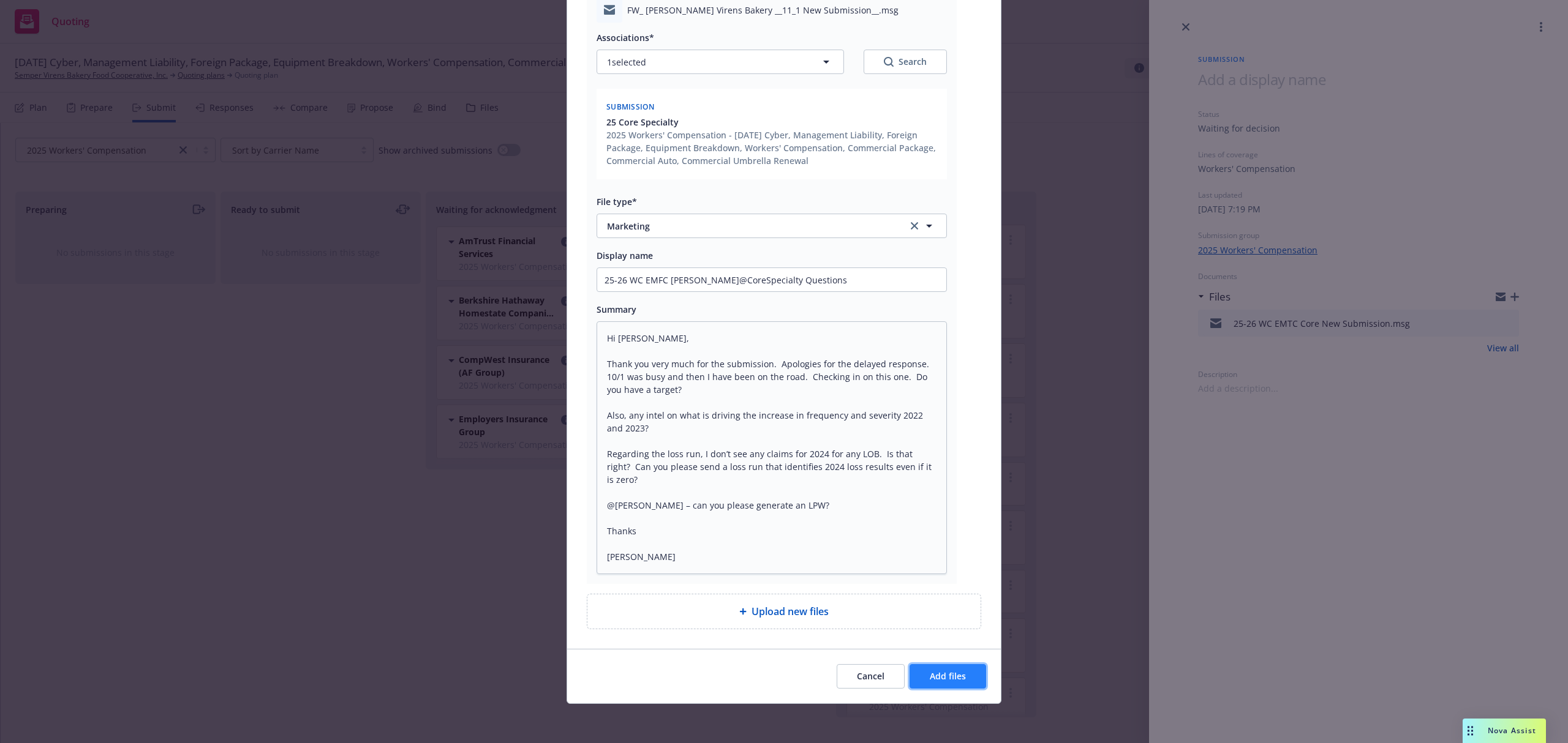
click at [943, 675] on span "Add files" at bounding box center [948, 676] width 36 height 11
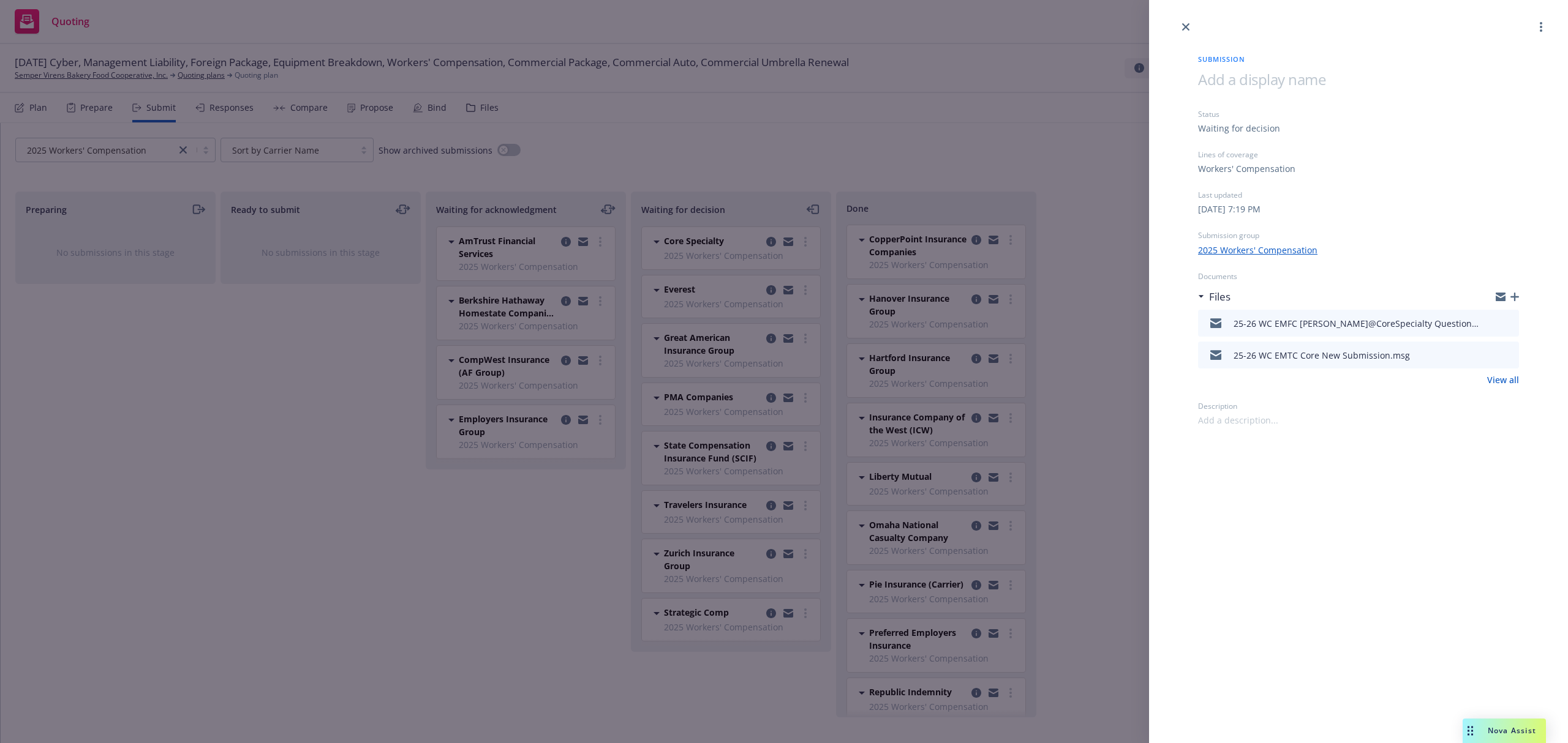
click at [1510, 294] on icon "button" at bounding box center [1514, 296] width 9 height 9
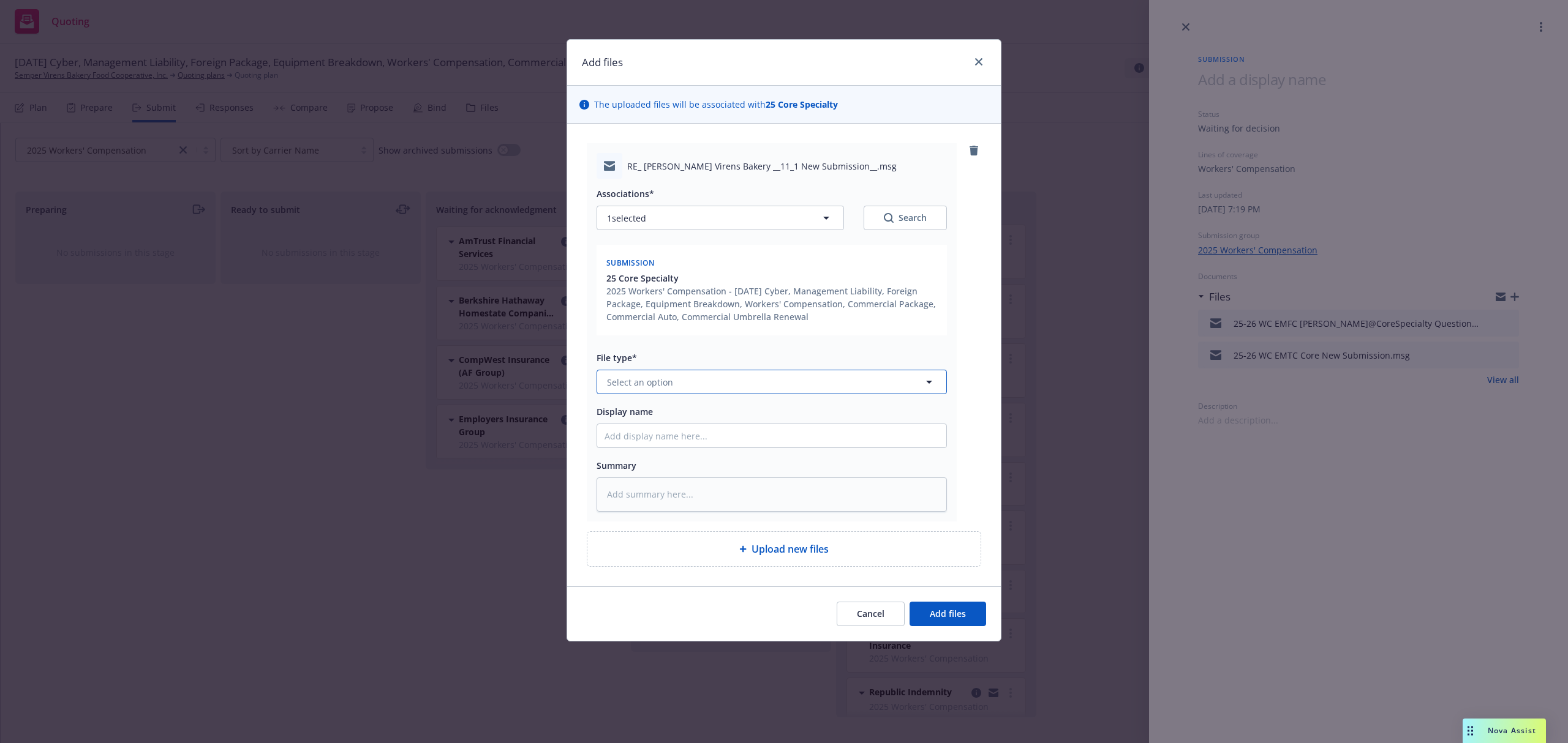
click at [648, 380] on span "Select an option" at bounding box center [640, 381] width 66 height 13
paste textarea "[PERSON_NAME], Thank you very much for the submission. Apologies for the delaye…"
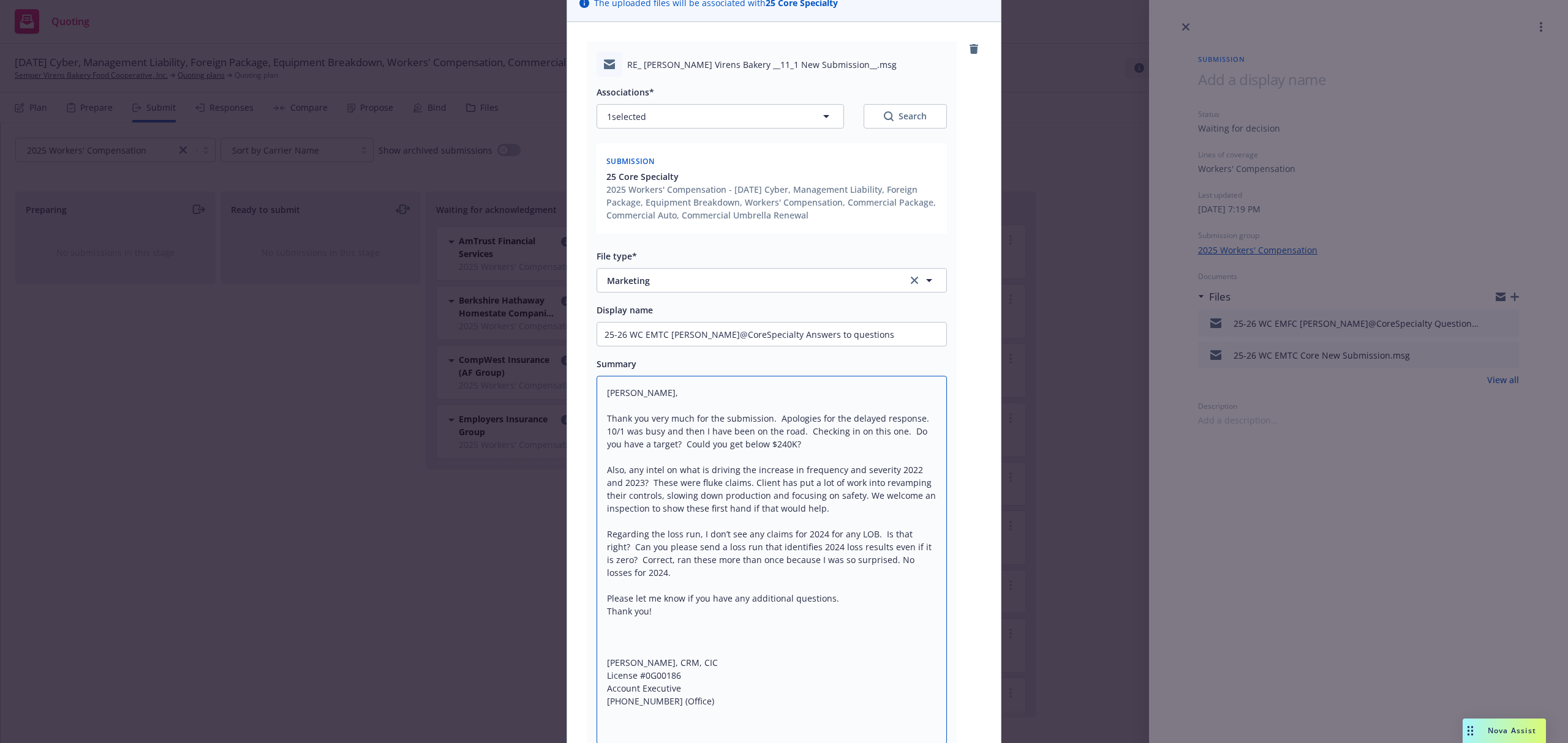
scroll to position [13, 0]
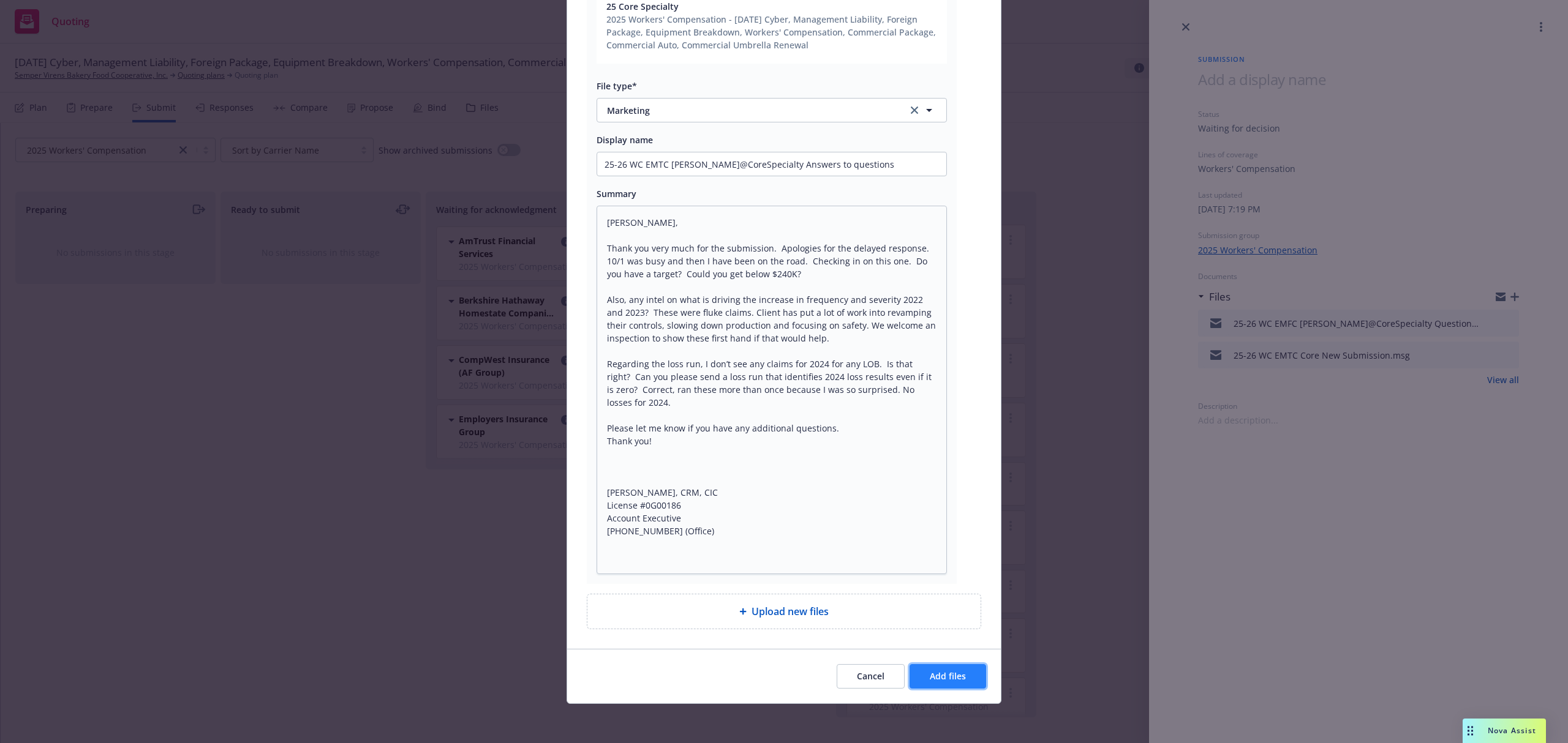
click at [946, 675] on span "Add files" at bounding box center [948, 676] width 36 height 11
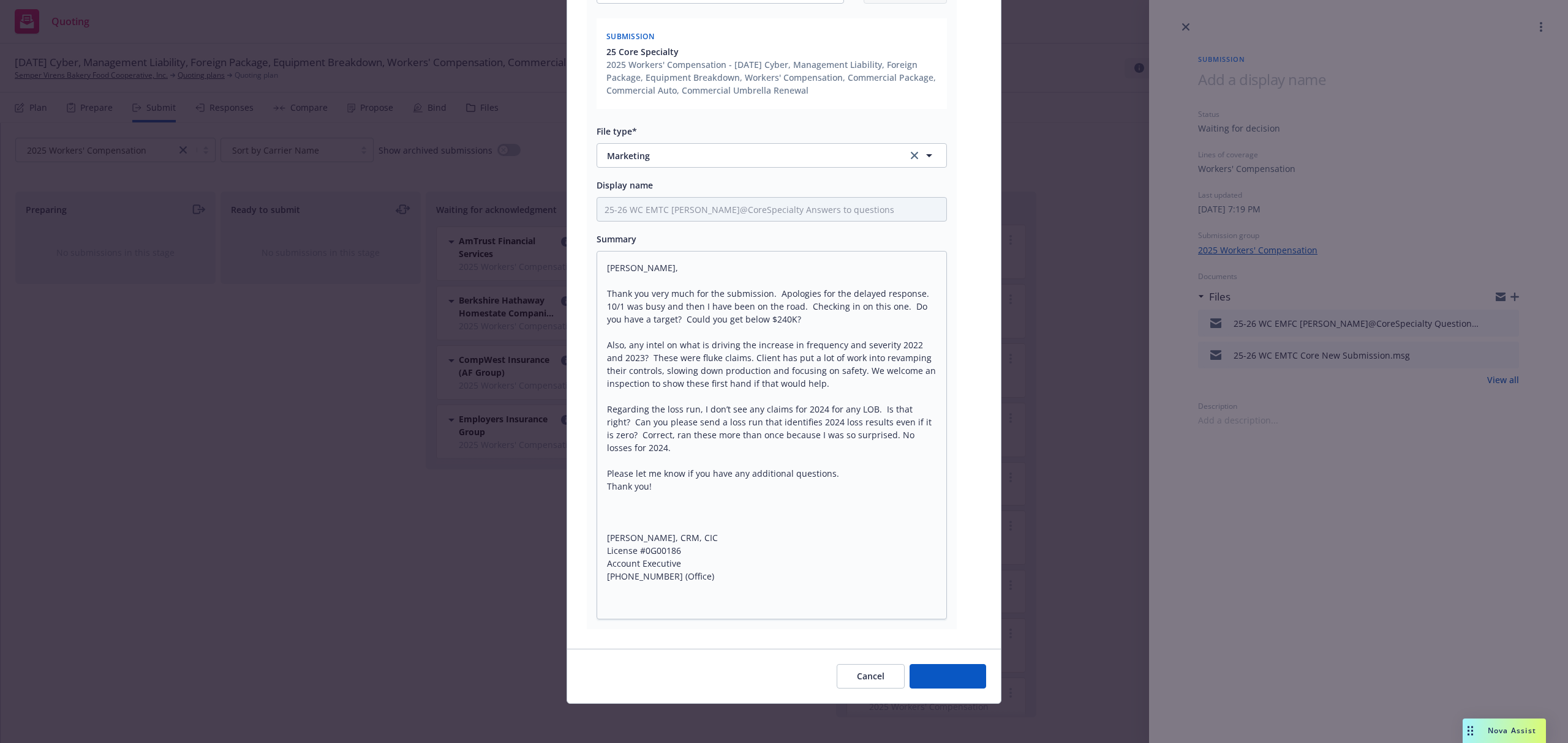
scroll to position [227, 0]
